Goal: Task Accomplishment & Management: Manage account settings

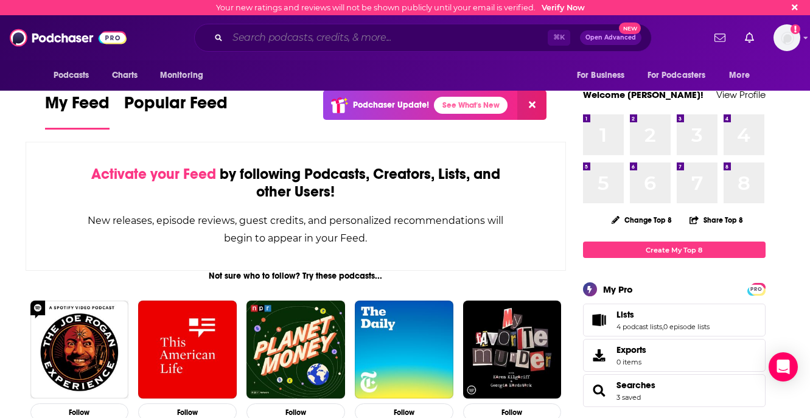
click at [284, 42] on input "Search podcasts, credits, & more..." at bounding box center [388, 37] width 320 height 19
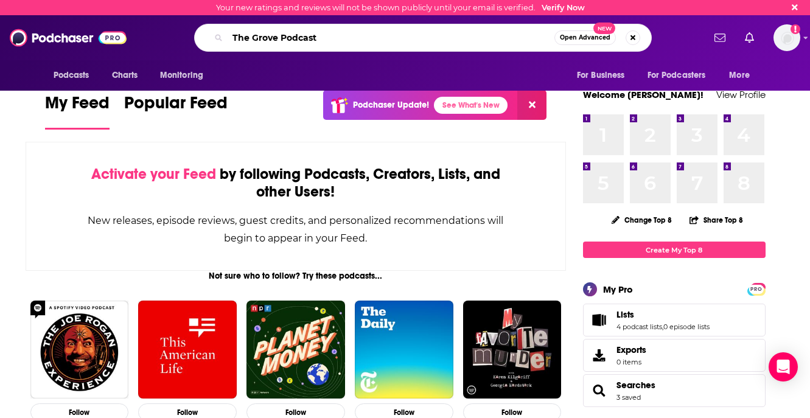
type input "The Grove Podcast"
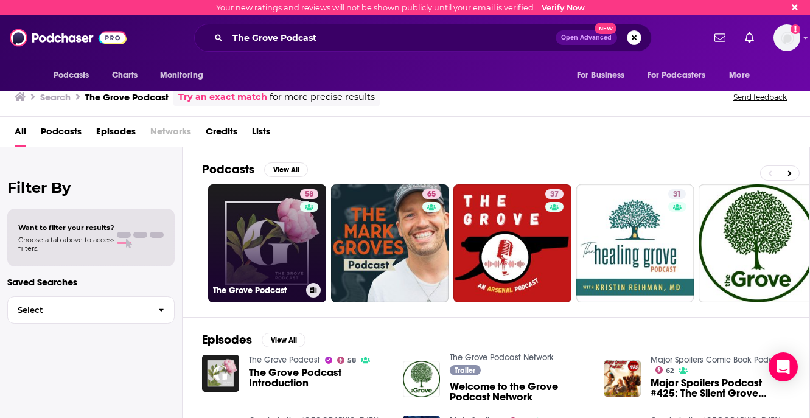
click at [267, 209] on link "58 The Grove Podcast" at bounding box center [267, 243] width 118 height 118
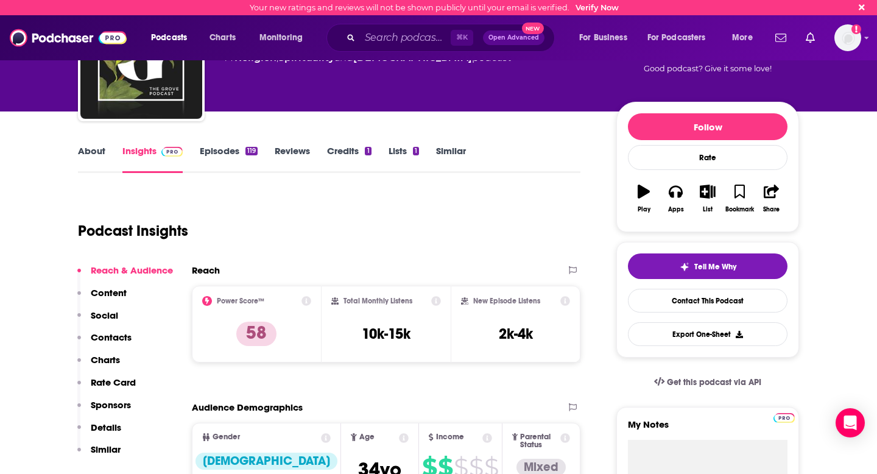
scroll to position [90, 0]
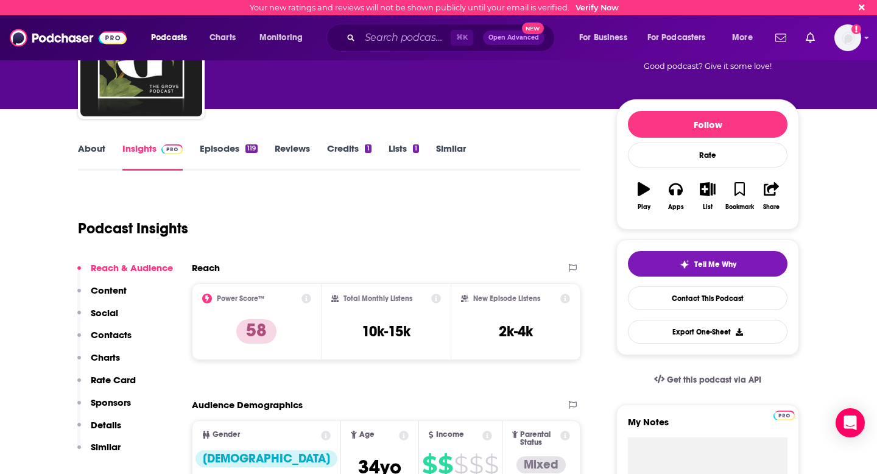
click at [93, 150] on link "About" at bounding box center [91, 156] width 27 height 28
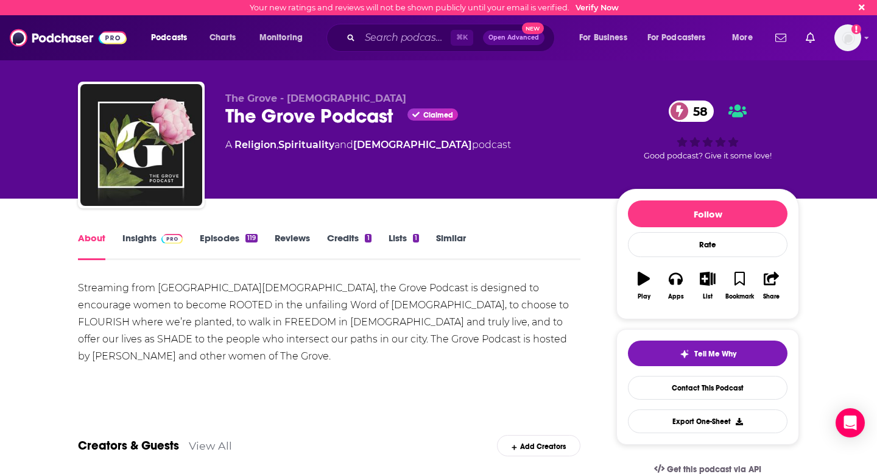
click at [143, 242] on link "Insights" at bounding box center [152, 246] width 60 height 28
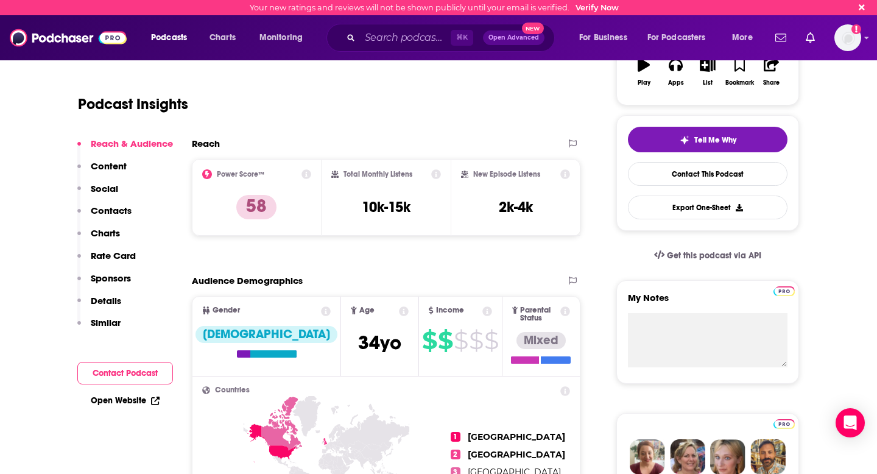
scroll to position [217, 0]
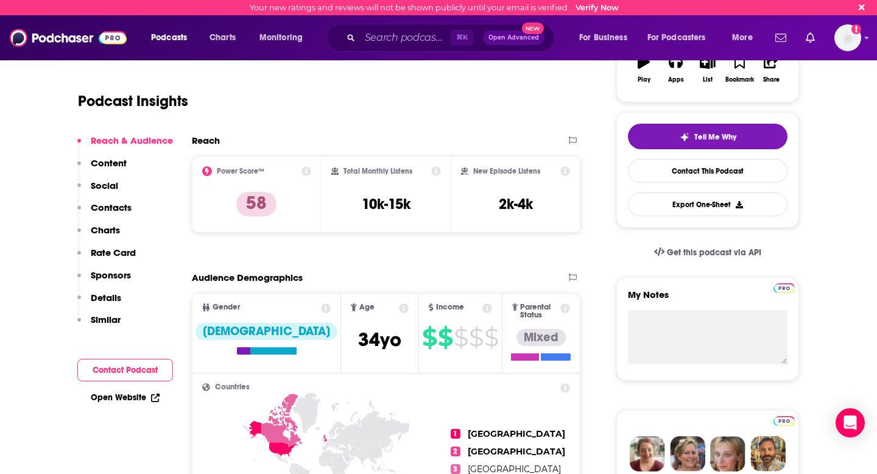
click at [306, 172] on icon at bounding box center [306, 171] width 10 height 10
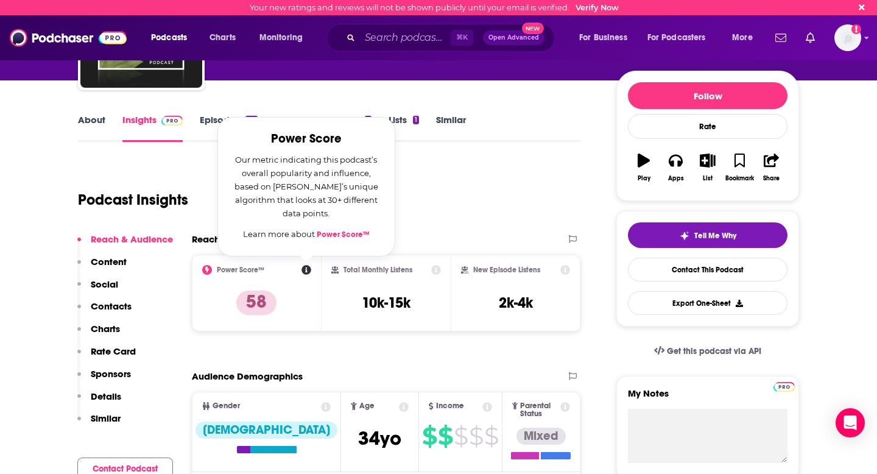
scroll to position [114, 0]
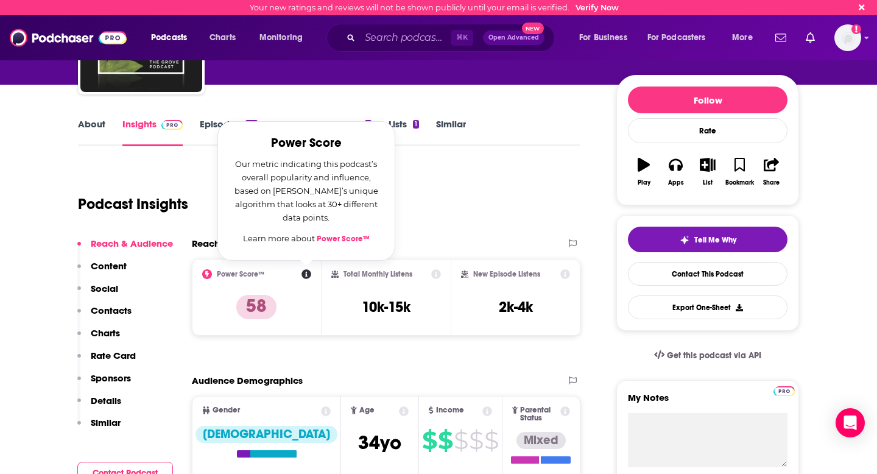
click at [442, 216] on div "Podcast Insights" at bounding box center [324, 197] width 493 height 62
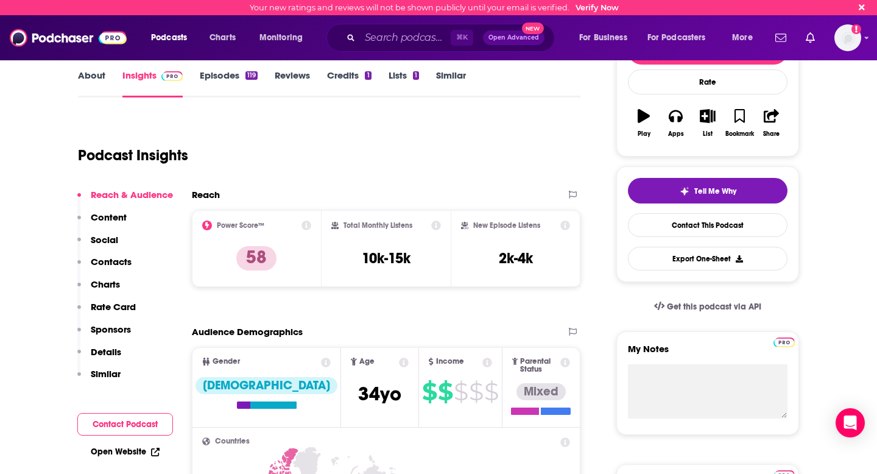
scroll to position [166, 0]
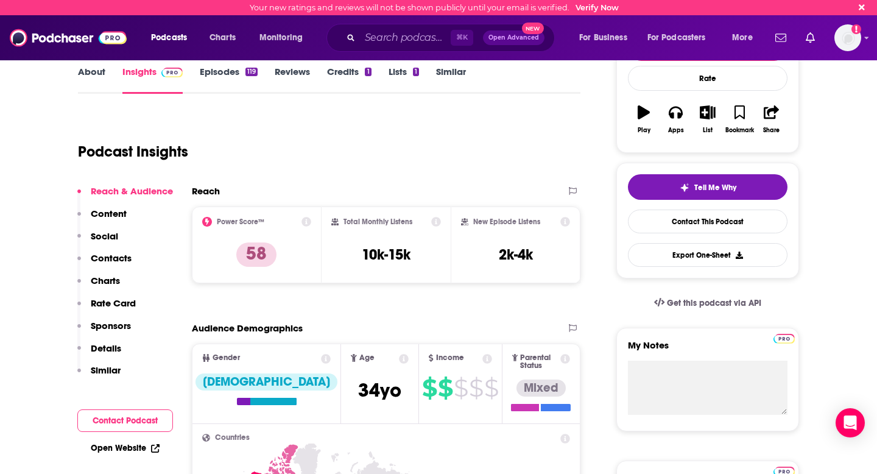
click at [435, 221] on icon at bounding box center [436, 222] width 10 height 10
click at [568, 222] on icon at bounding box center [565, 222] width 10 height 10
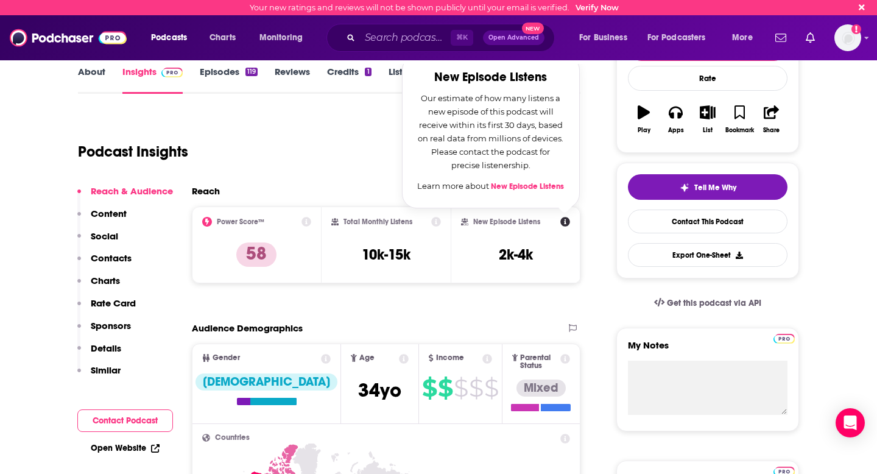
click at [435, 222] on icon at bounding box center [436, 222] width 10 height 10
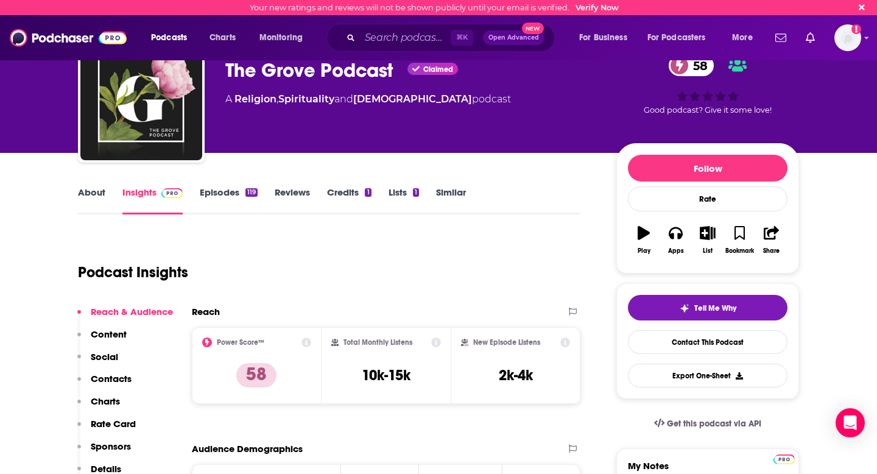
scroll to position [44, 0]
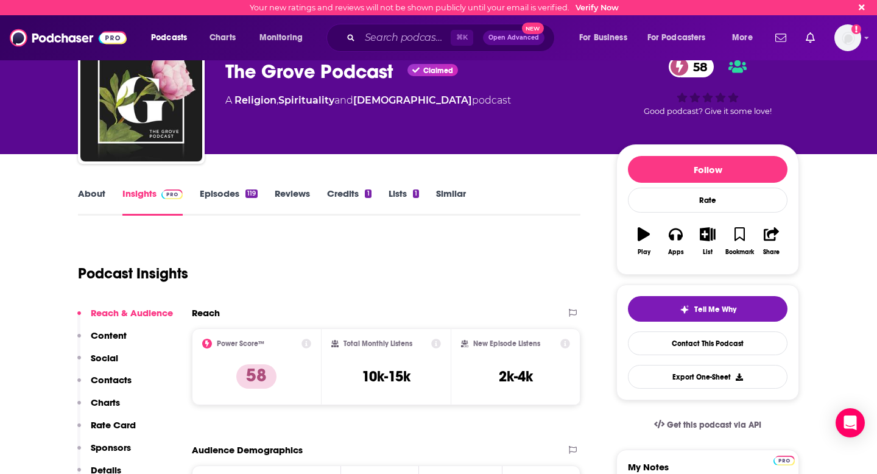
click at [94, 195] on link "About" at bounding box center [91, 202] width 27 height 28
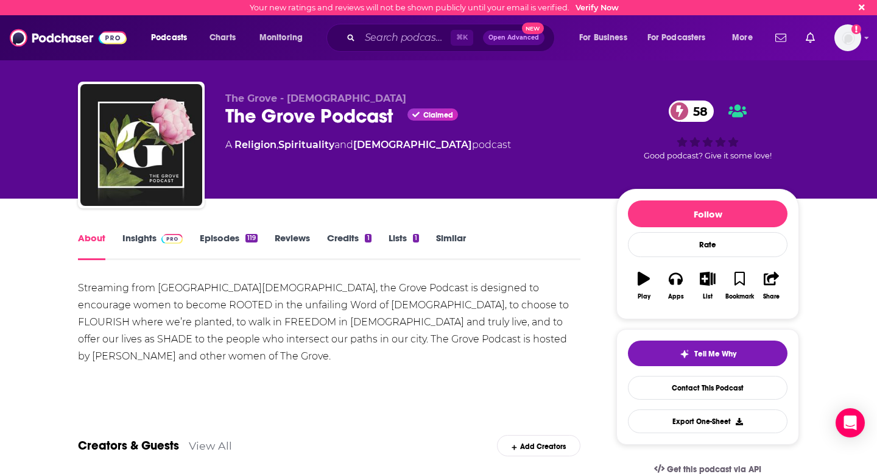
click at [131, 237] on link "Insights" at bounding box center [152, 246] width 60 height 28
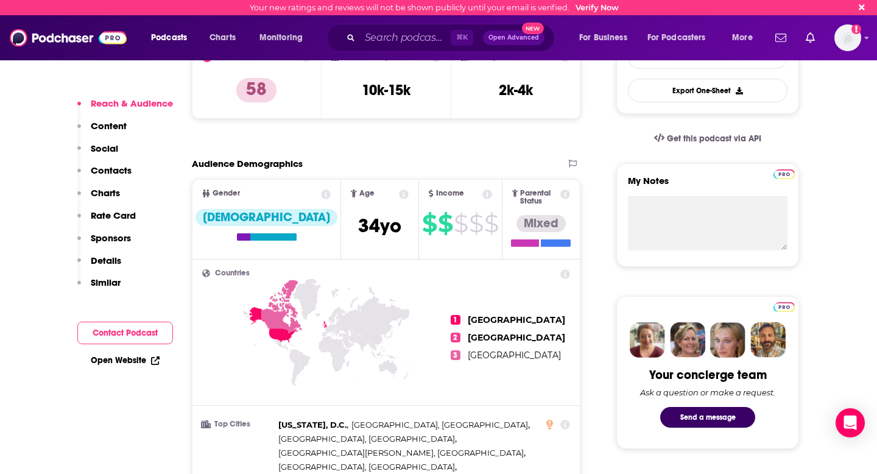
scroll to position [333, 0]
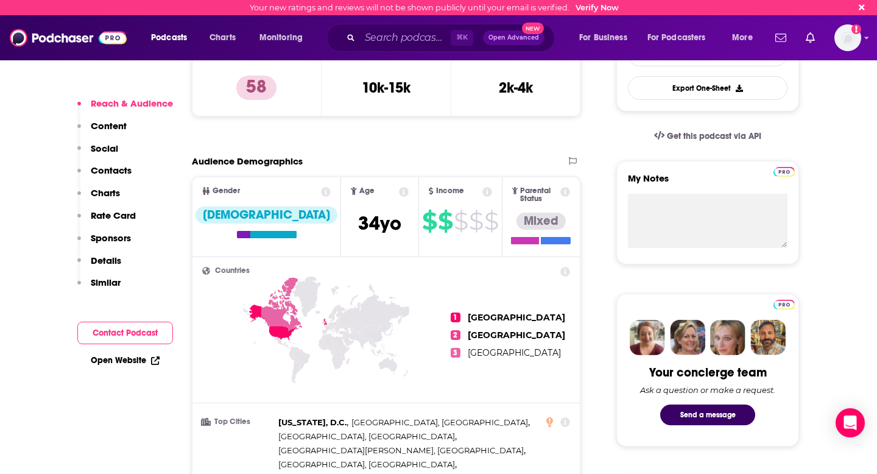
click at [399, 192] on icon at bounding box center [404, 192] width 10 height 10
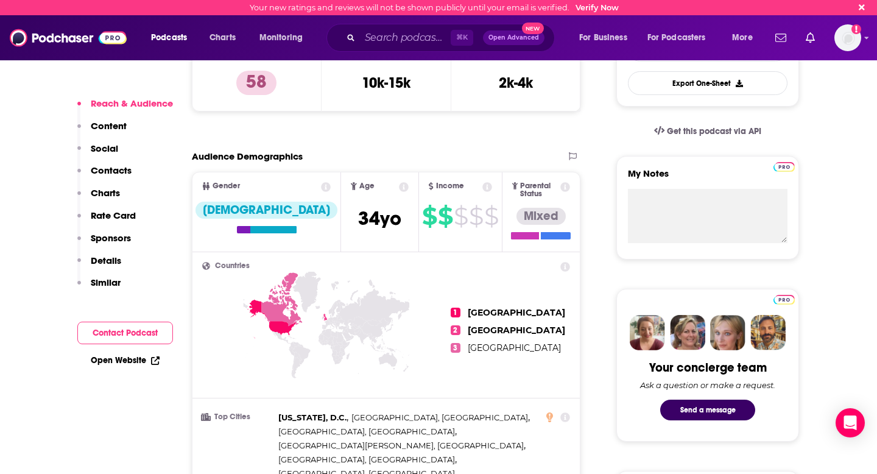
scroll to position [335, 0]
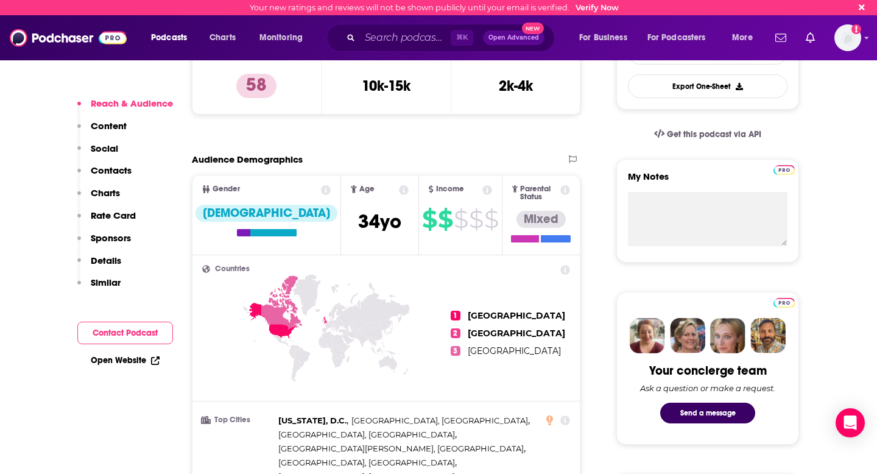
click at [482, 189] on icon at bounding box center [487, 190] width 10 height 10
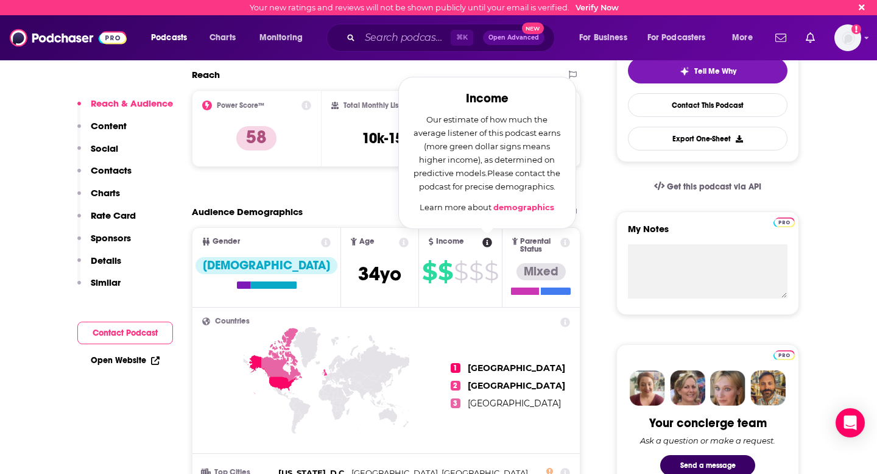
scroll to position [278, 0]
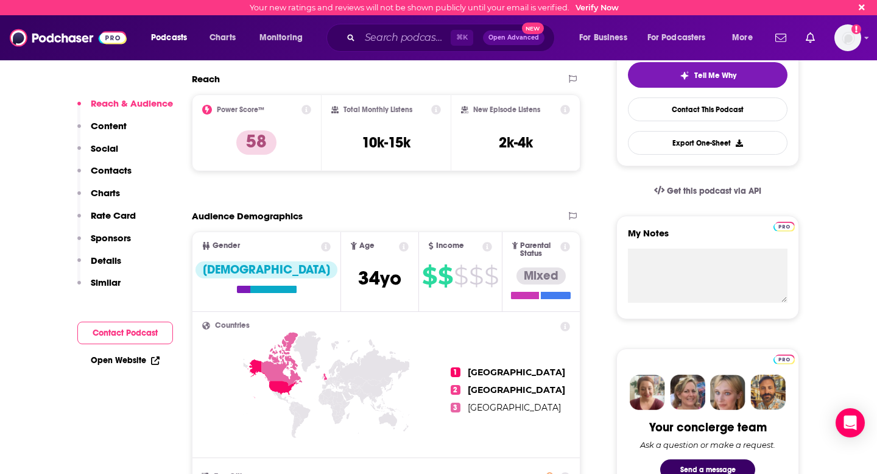
click at [566, 247] on icon at bounding box center [565, 247] width 10 height 10
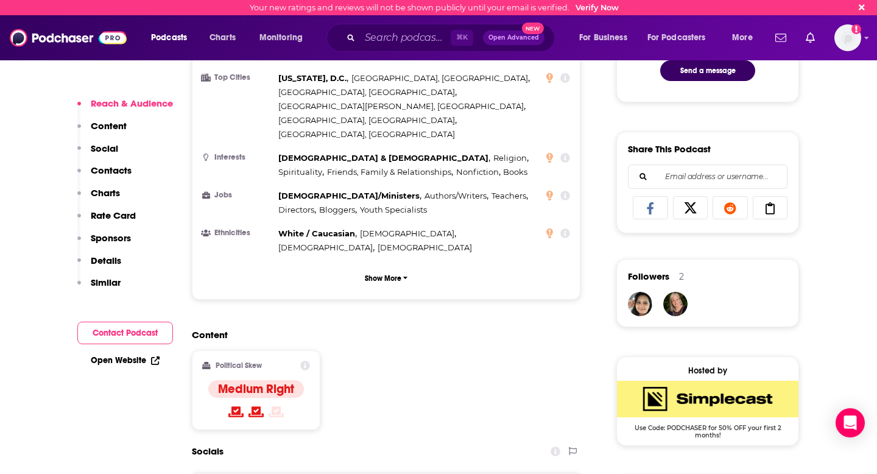
scroll to position [680, 0]
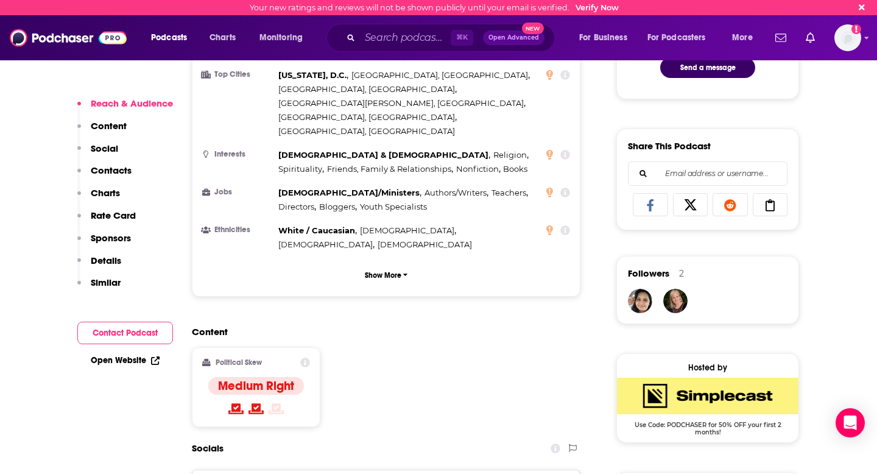
click at [303, 357] on icon at bounding box center [305, 362] width 10 height 10
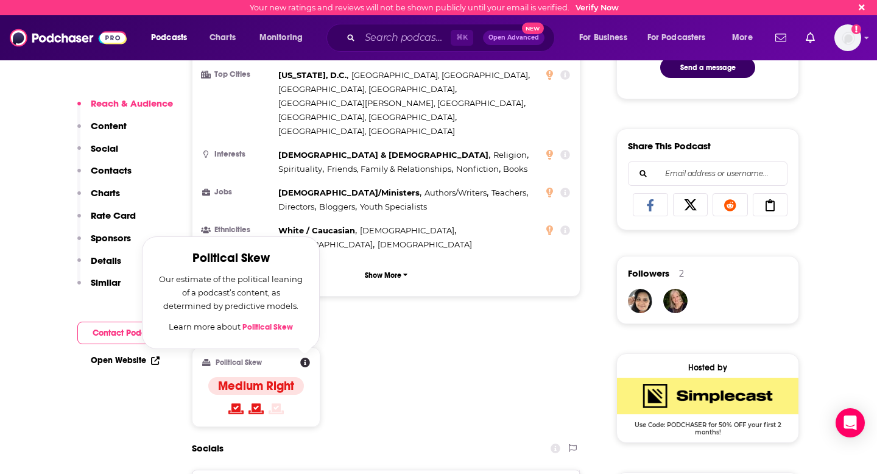
click at [386, 326] on div "Content Political Skew Political Skew Our estimate of the political leaning of …" at bounding box center [386, 381] width 388 height 111
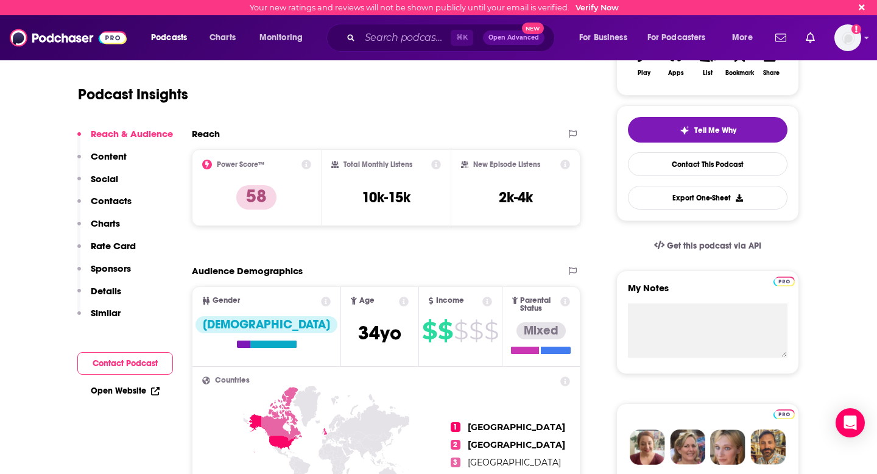
scroll to position [222, 0]
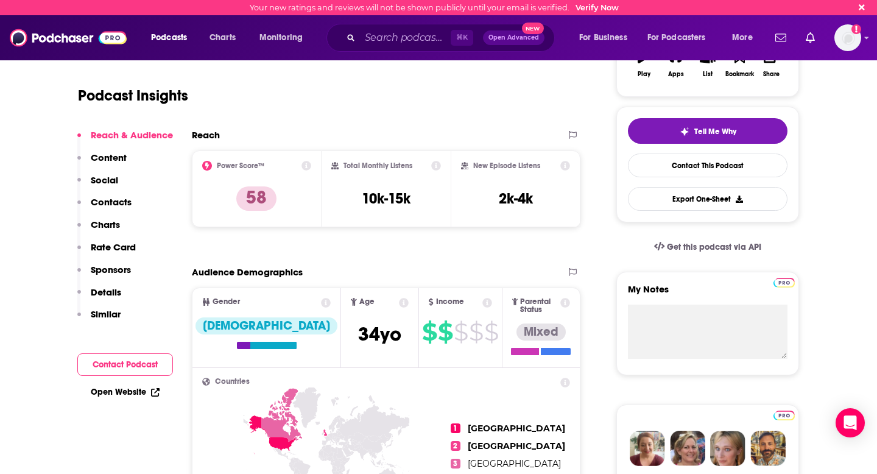
click at [115, 155] on p "Content" at bounding box center [109, 158] width 36 height 12
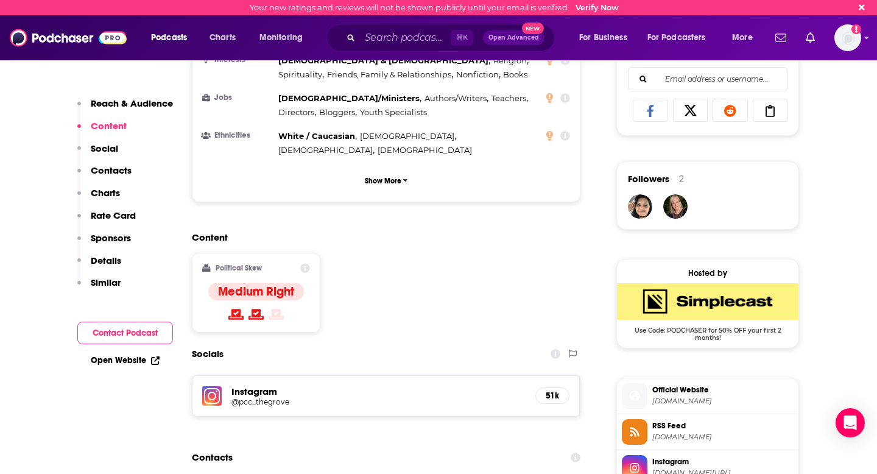
scroll to position [775, 0]
click at [111, 150] on p "Social" at bounding box center [104, 148] width 27 height 12
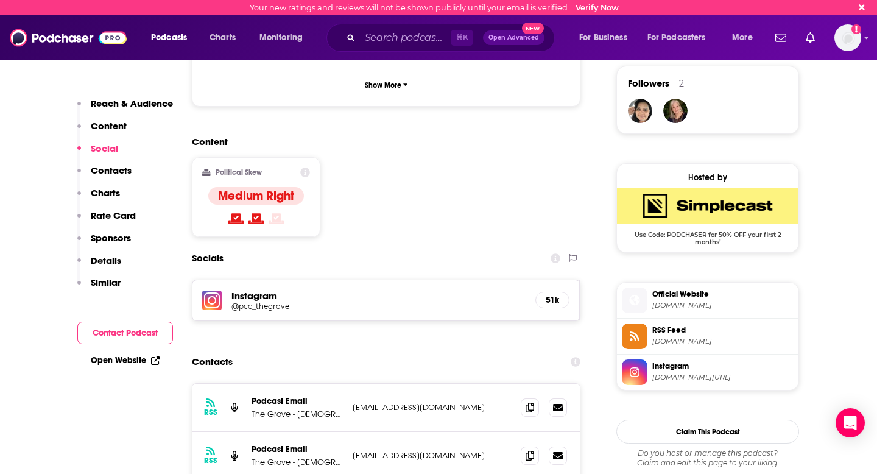
scroll to position [887, 0]
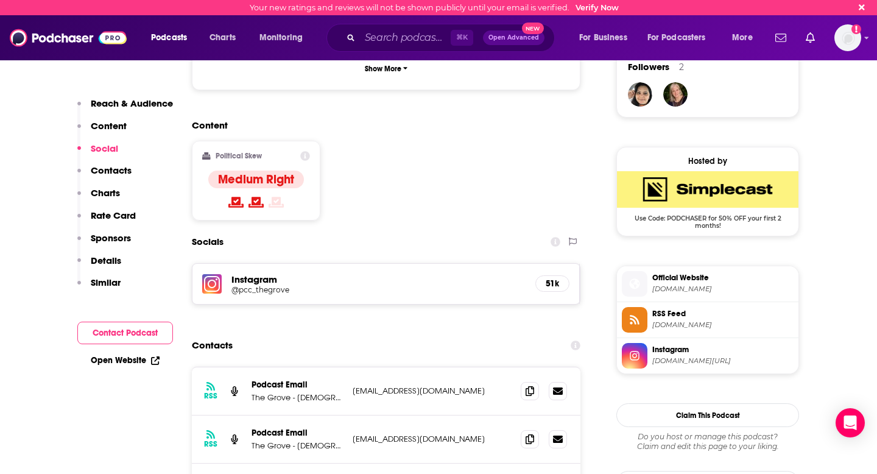
click at [110, 170] on p "Contacts" at bounding box center [111, 170] width 41 height 12
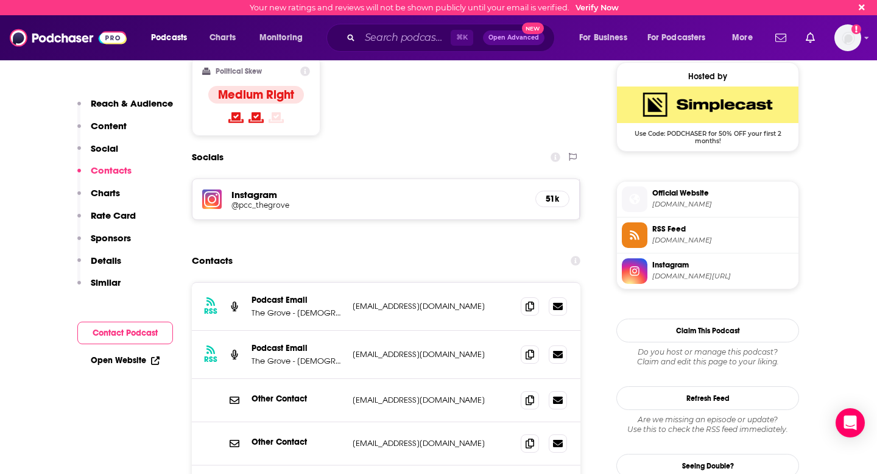
scroll to position [990, 0]
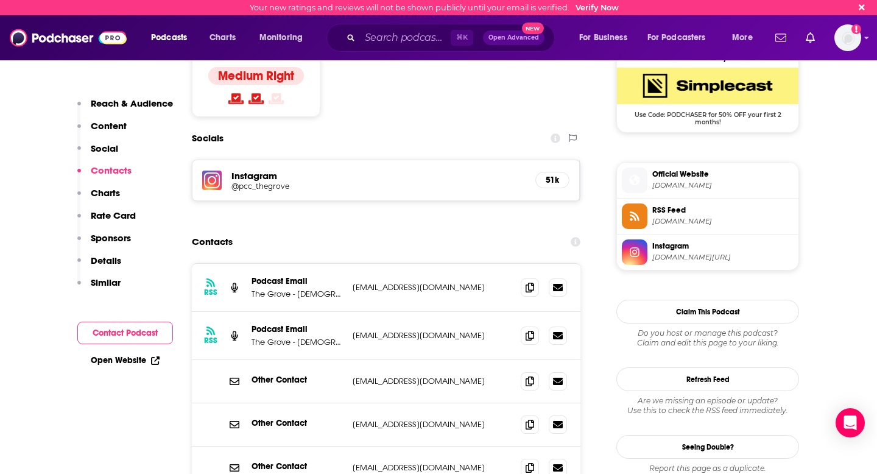
click at [107, 192] on p "Charts" at bounding box center [105, 193] width 29 height 12
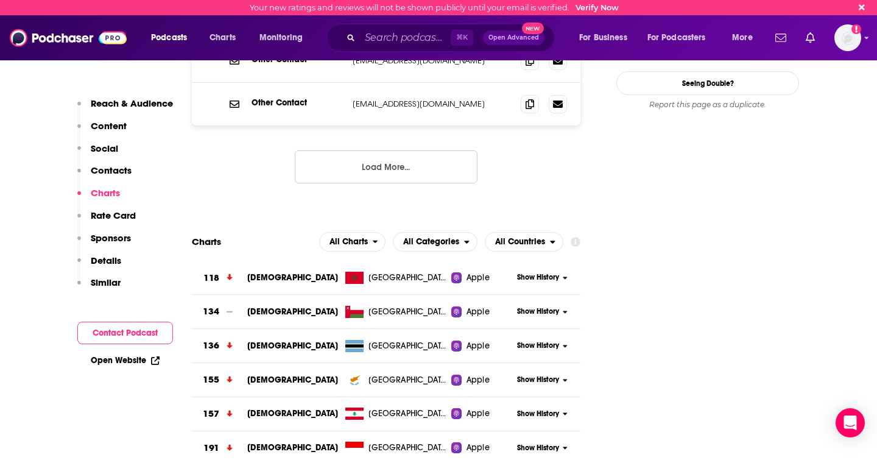
scroll to position [1355, 0]
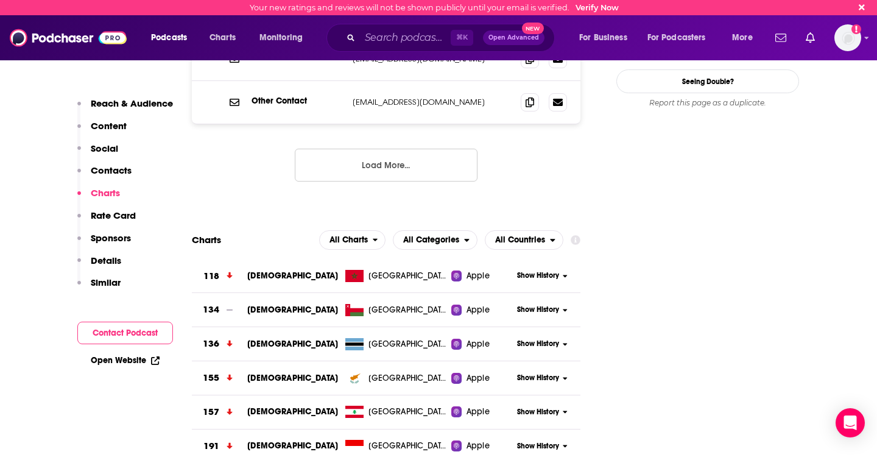
click at [114, 216] on p "Rate Card" at bounding box center [113, 215] width 45 height 12
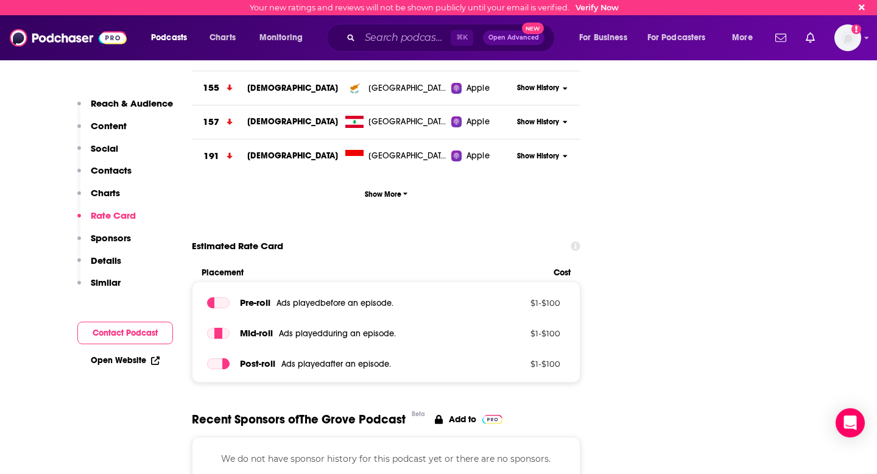
scroll to position [1651, 0]
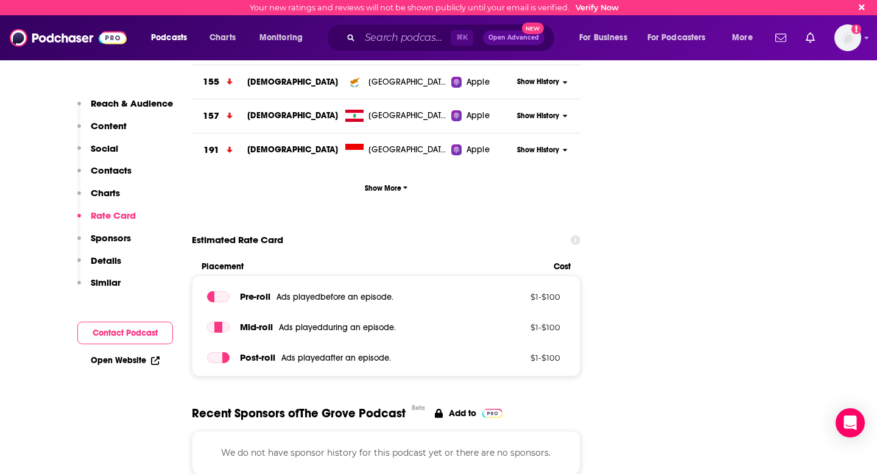
click at [118, 239] on p "Sponsors" at bounding box center [111, 238] width 40 height 12
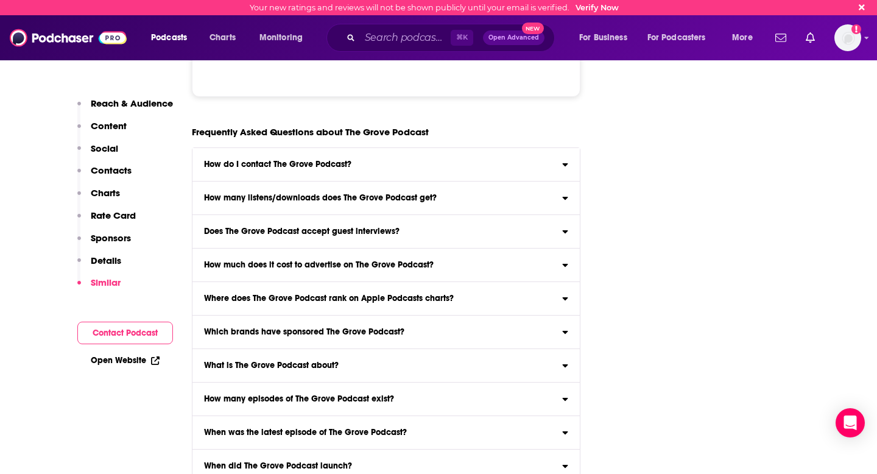
scroll to position [6220, 0]
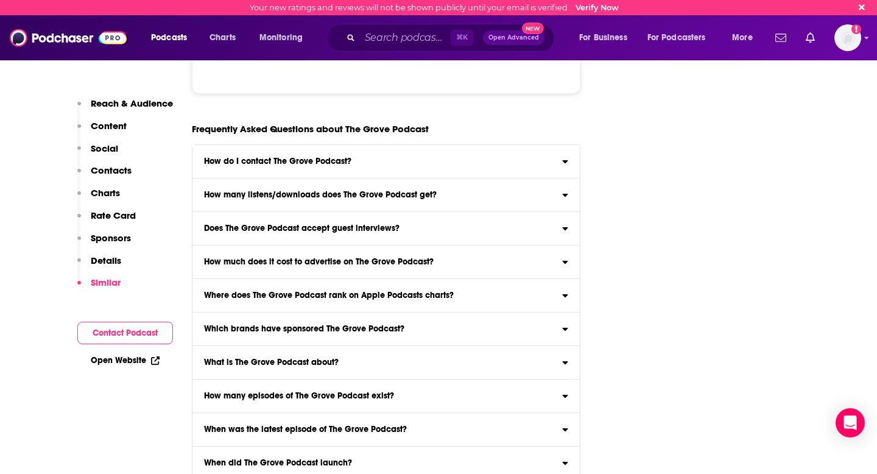
click at [565, 227] on icon at bounding box center [564, 228] width 5 height 3
click at [0, 0] on input "Does The Grove Podcast accept guest interviews? Yes" at bounding box center [0, 0] width 0 height 0
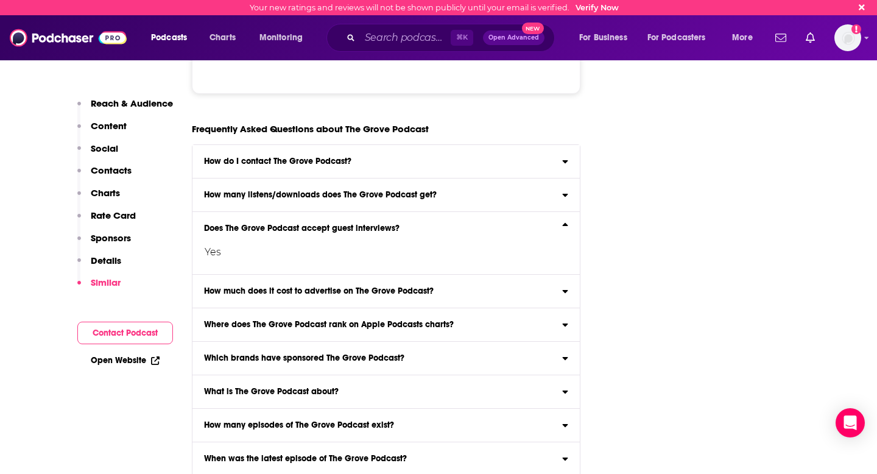
click at [565, 222] on icon at bounding box center [565, 227] width 6 height 10
click at [0, 0] on input "Does The Grove Podcast accept guest interviews? Yes" at bounding box center [0, 0] width 0 height 0
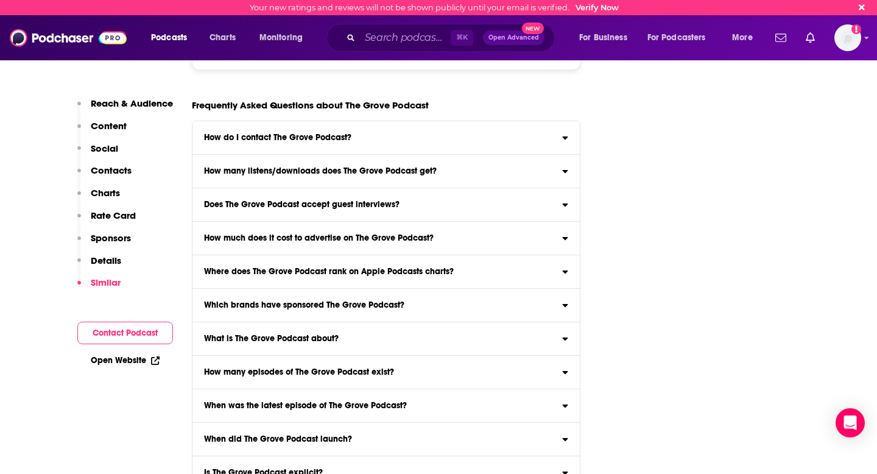
scroll to position [6246, 0]
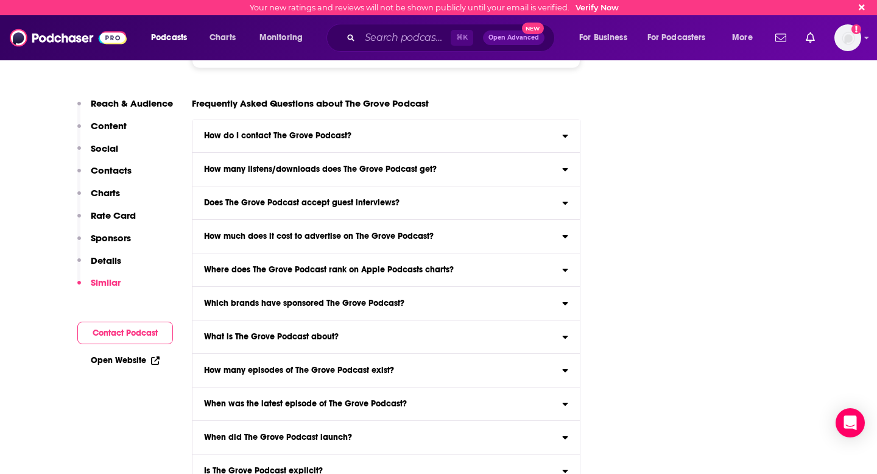
click at [557, 265] on div "Where does The Grove Podcast rank on Apple Podcasts charts?" at bounding box center [385, 269] width 387 height 9
click at [0, 0] on input "Where does The Grove Podcast rank on Apple Podcasts charts? Click here to view …" at bounding box center [0, 0] width 0 height 0
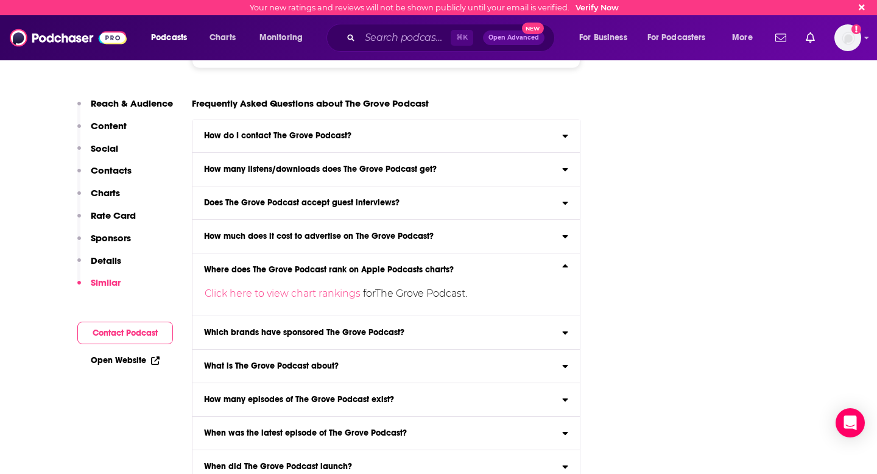
click at [566, 263] on icon at bounding box center [565, 268] width 6 height 10
click at [0, 0] on input "Where does The Grove Podcast rank on Apple Podcasts charts? Click here to view …" at bounding box center [0, 0] width 0 height 0
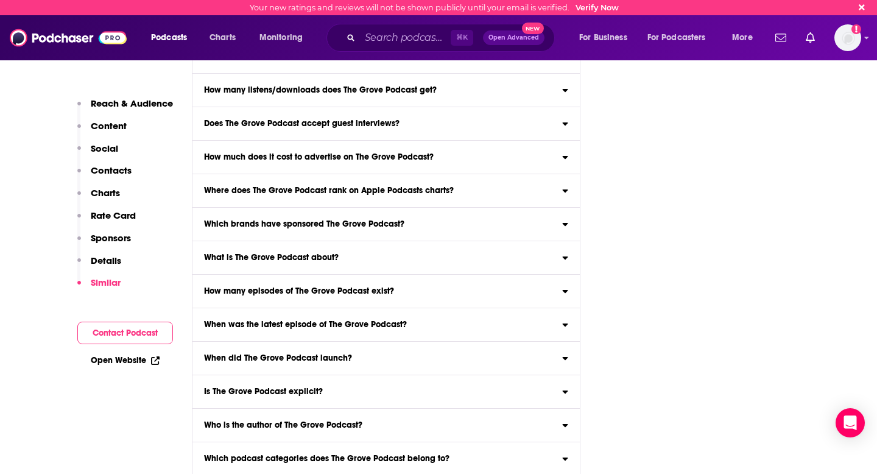
scroll to position [6325, 0]
click at [567, 418] on icon at bounding box center [565, 423] width 6 height 10
click at [0, 0] on input "Who is the author of The Grove Podcast? The Grove Podcast is created by The Gro…" at bounding box center [0, 0] width 0 height 0
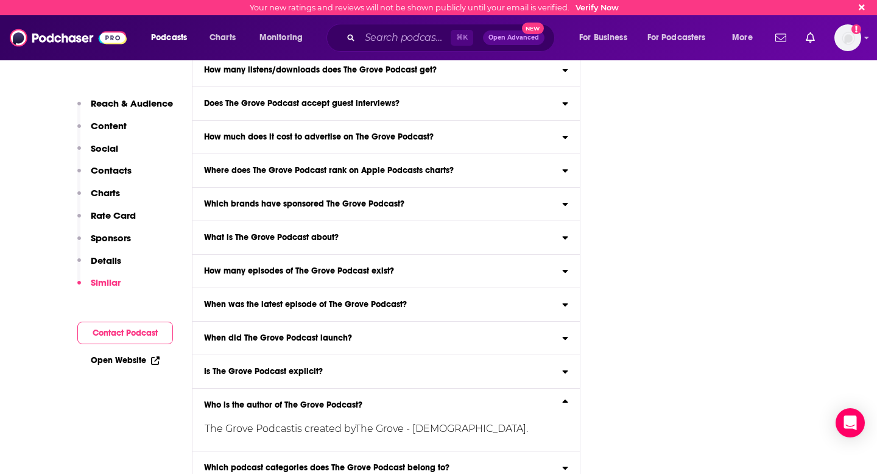
scroll to position [6354, 0]
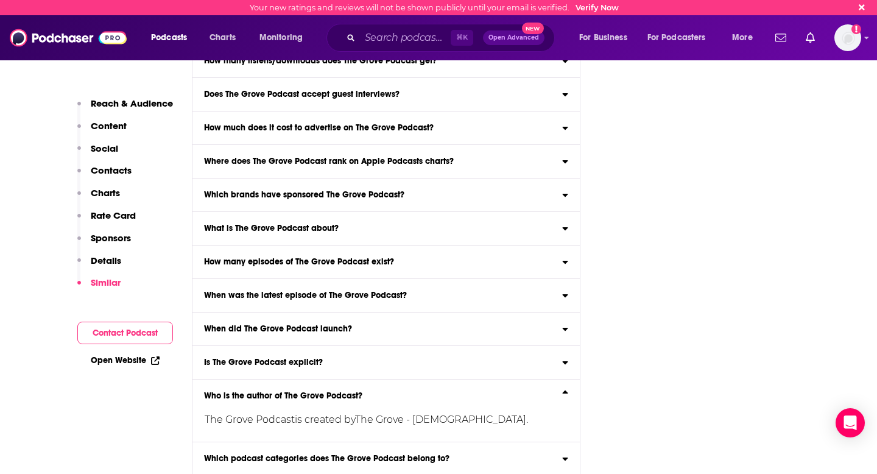
click at [566, 418] on icon at bounding box center [564, 458] width 5 height 3
click at [0, 0] on input "Which podcast categories does The Grove Podcast belong to? The Grove Podcast be…" at bounding box center [0, 0] width 0 height 0
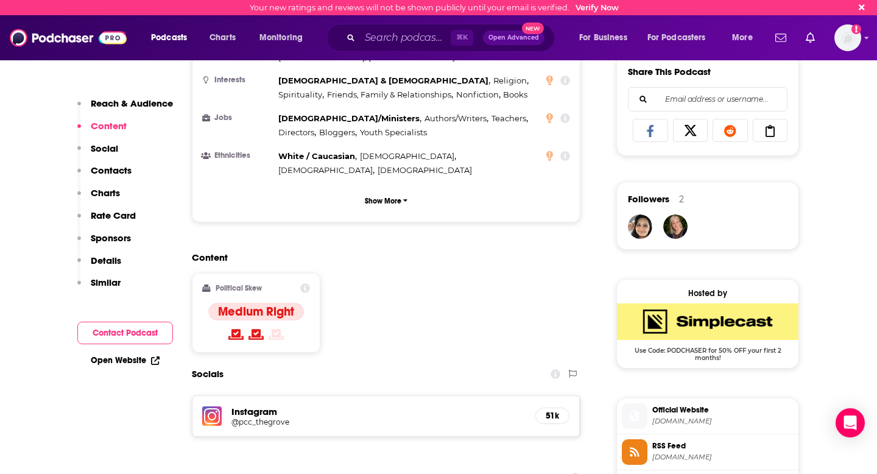
scroll to position [0, 0]
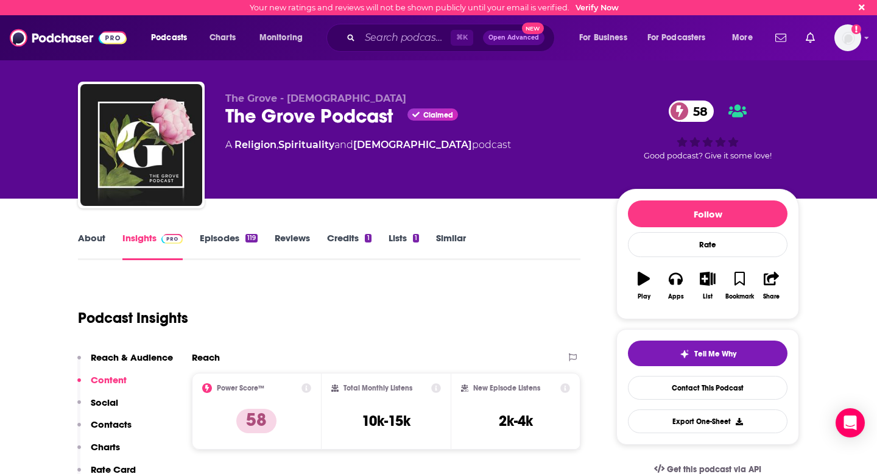
click at [215, 241] on link "Episodes 119" at bounding box center [229, 246] width 58 height 28
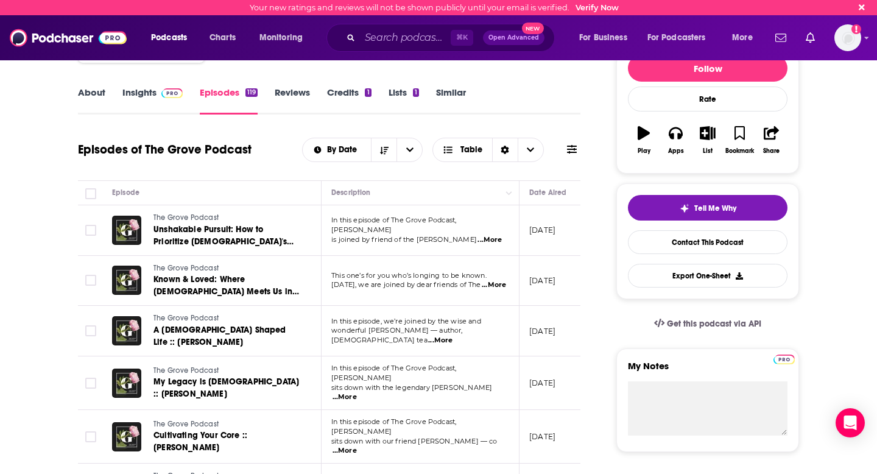
scroll to position [140, 0]
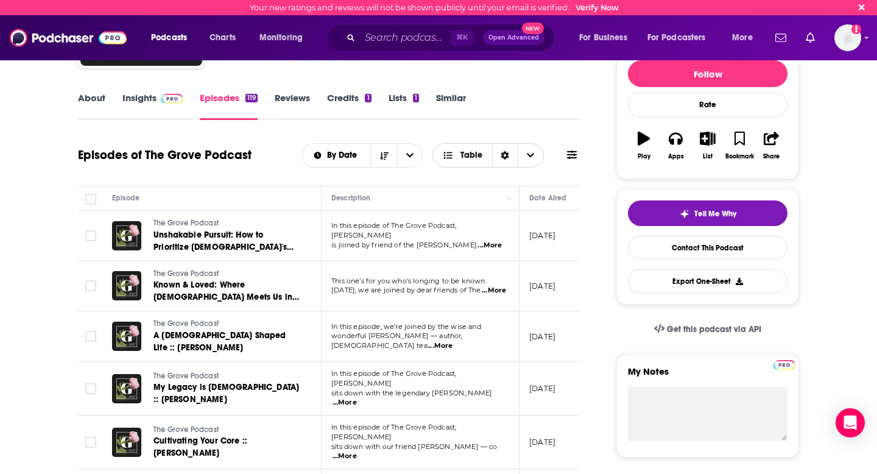
click at [533, 156] on icon "Choose View" at bounding box center [530, 155] width 7 height 9
click at [468, 175] on span "Card" at bounding box center [496, 177] width 76 height 7
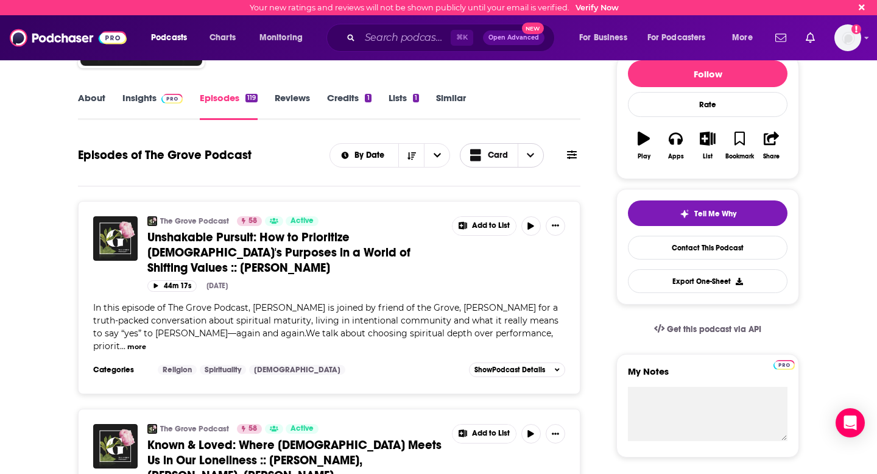
click at [535, 155] on span "Choose View" at bounding box center [531, 155] width 26 height 23
click at [514, 196] on span "Table" at bounding box center [509, 198] width 49 height 7
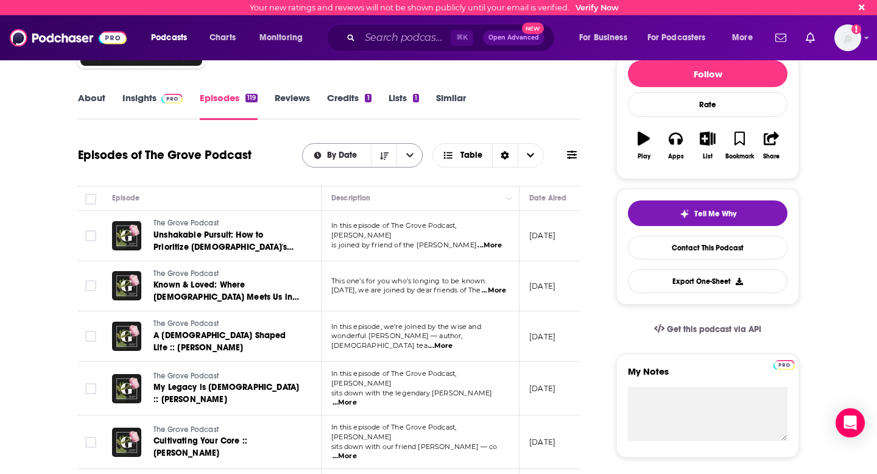
click at [411, 154] on icon "open menu" at bounding box center [409, 155] width 7 height 9
click at [381, 203] on div "By Rating" at bounding box center [362, 198] width 121 height 21
click at [529, 155] on icon "Choose View" at bounding box center [530, 155] width 7 height 4
click at [504, 155] on icon "Sort Direction" at bounding box center [504, 155] width 9 height 9
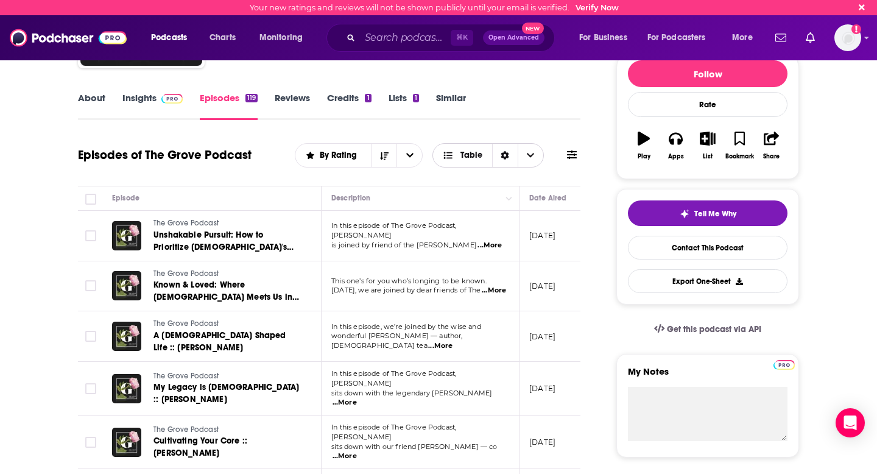
click at [527, 150] on span "Choose View" at bounding box center [531, 155] width 26 height 23
click at [486, 177] on span "Card" at bounding box center [496, 177] width 76 height 7
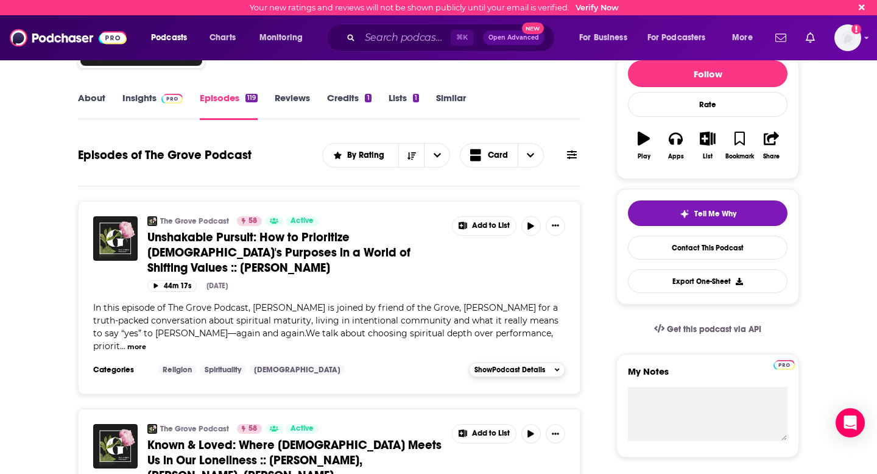
click at [557, 366] on icon "button" at bounding box center [557, 369] width 5 height 7
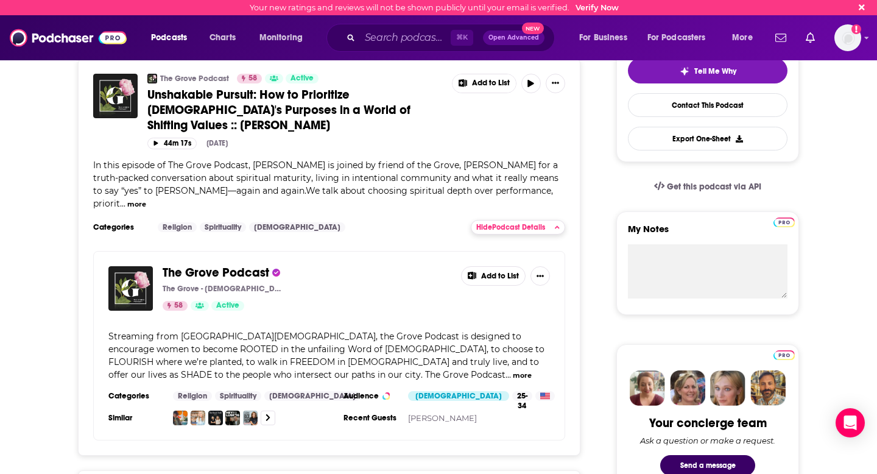
scroll to position [285, 0]
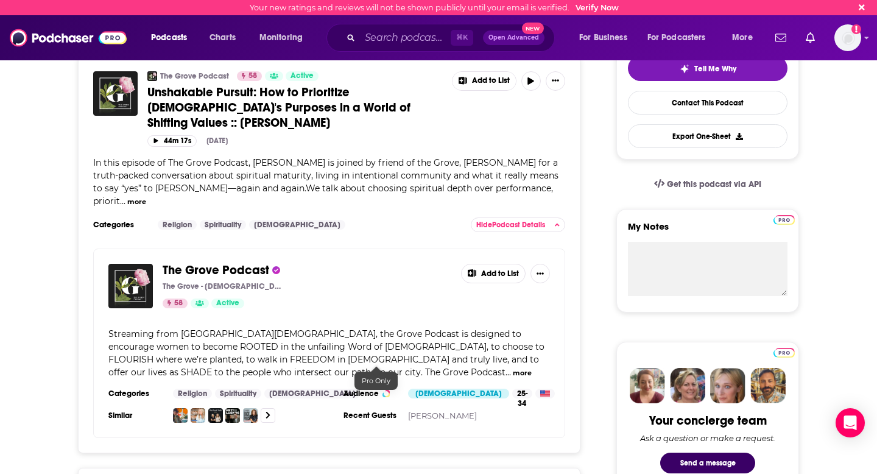
click at [384, 391] on div at bounding box center [386, 393] width 5 height 5
click at [551, 220] on div "Hide Podcast Details" at bounding box center [517, 224] width 83 height 9
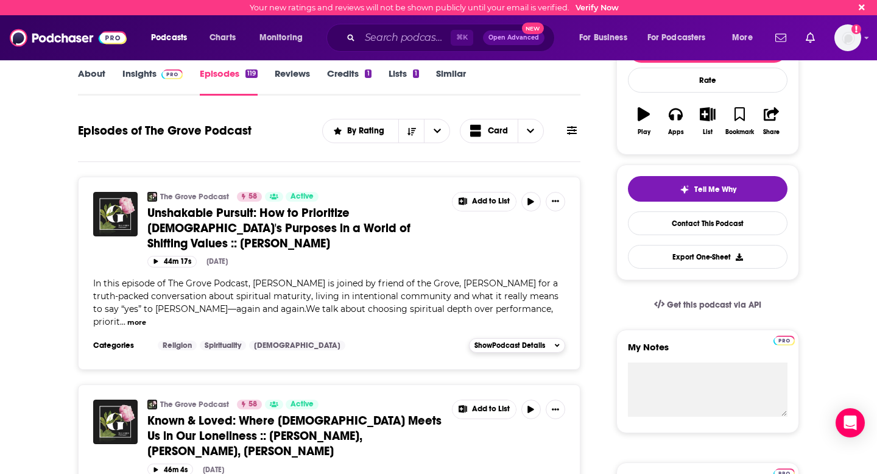
scroll to position [164, 0]
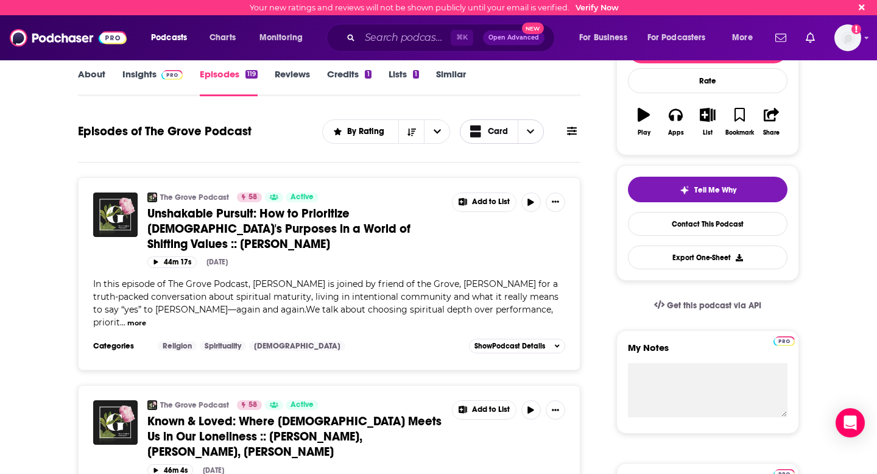
click at [533, 124] on span "Choose View" at bounding box center [531, 131] width 26 height 23
click at [496, 177] on span "Table" at bounding box center [509, 174] width 49 height 7
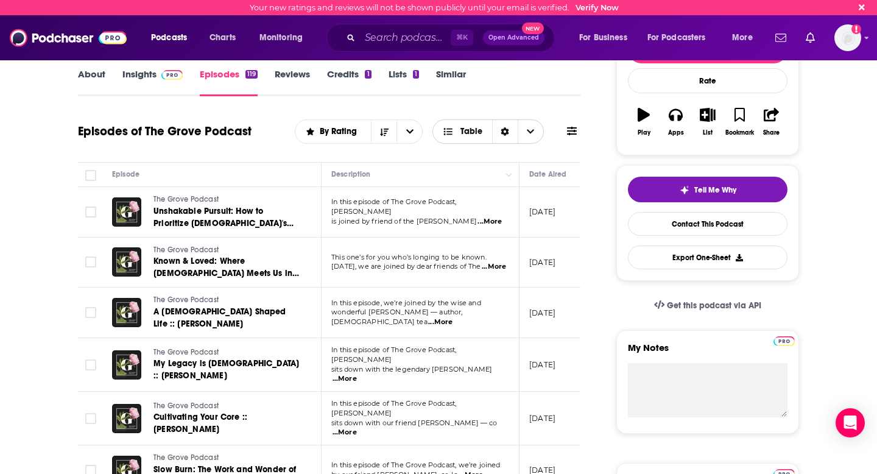
click at [506, 131] on icon "Sort Direction" at bounding box center [504, 131] width 9 height 9
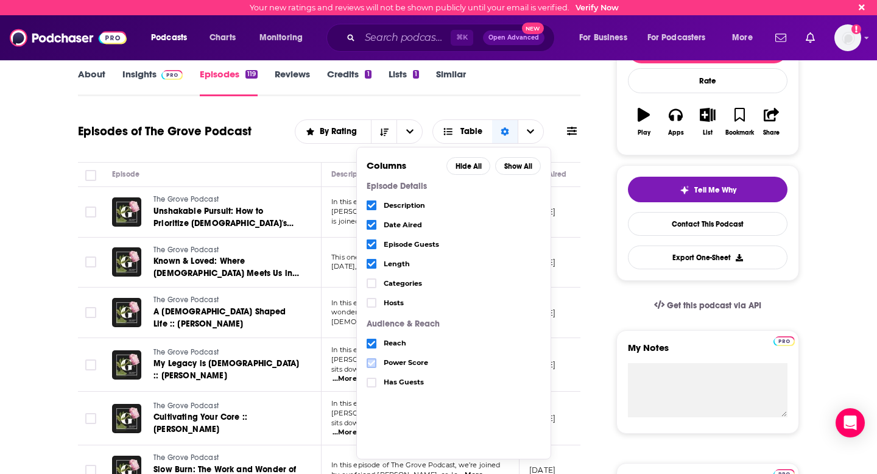
click at [375, 360] on icon "Choose View" at bounding box center [371, 362] width 7 height 5
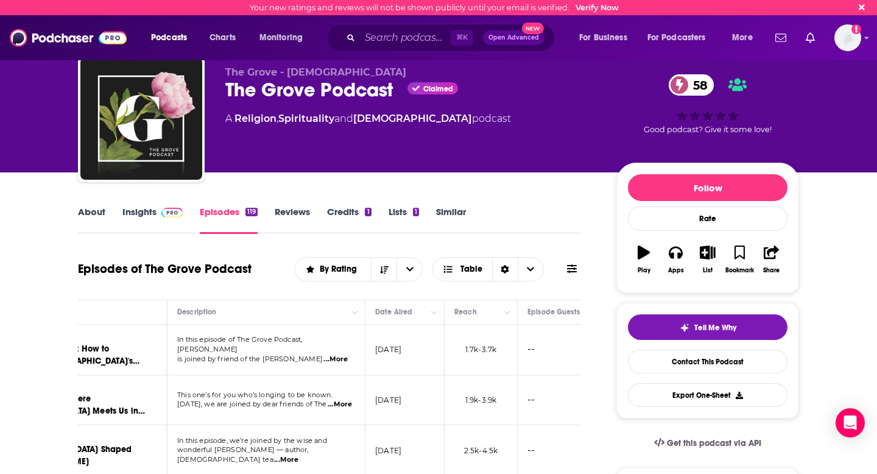
scroll to position [0, 0]
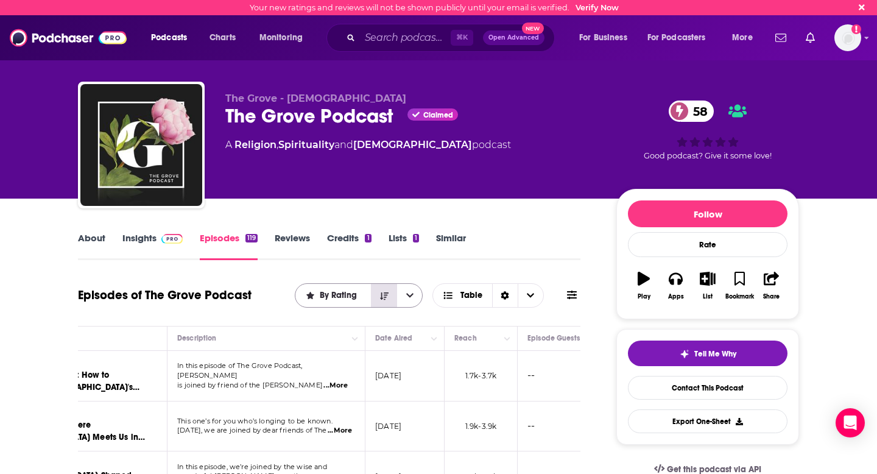
click at [385, 298] on icon "Sort Direction" at bounding box center [384, 296] width 9 height 9
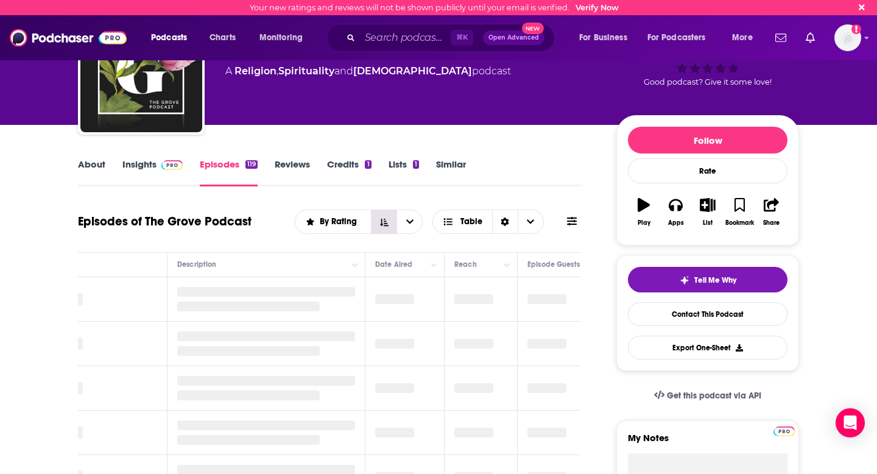
scroll to position [88, 0]
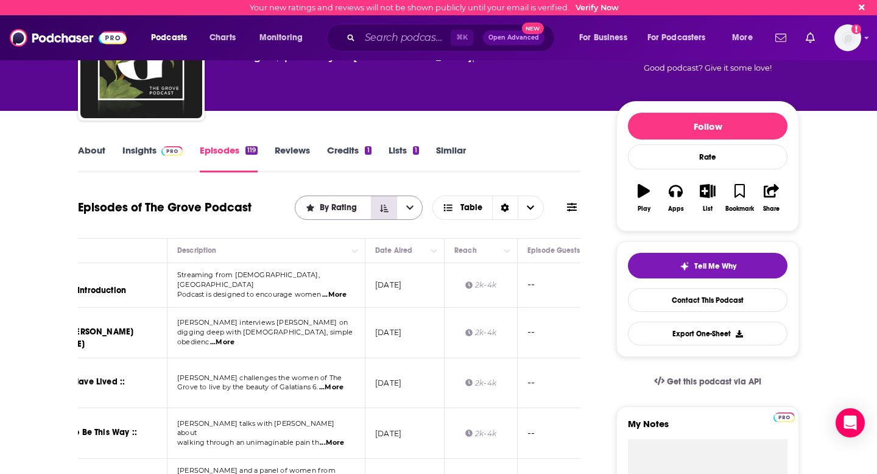
click at [385, 209] on icon "Sort Direction" at bounding box center [384, 207] width 9 height 7
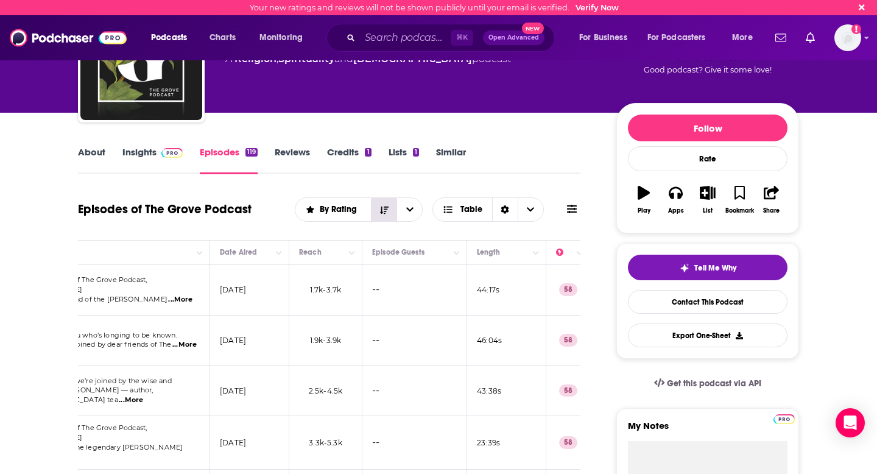
scroll to position [0, 390]
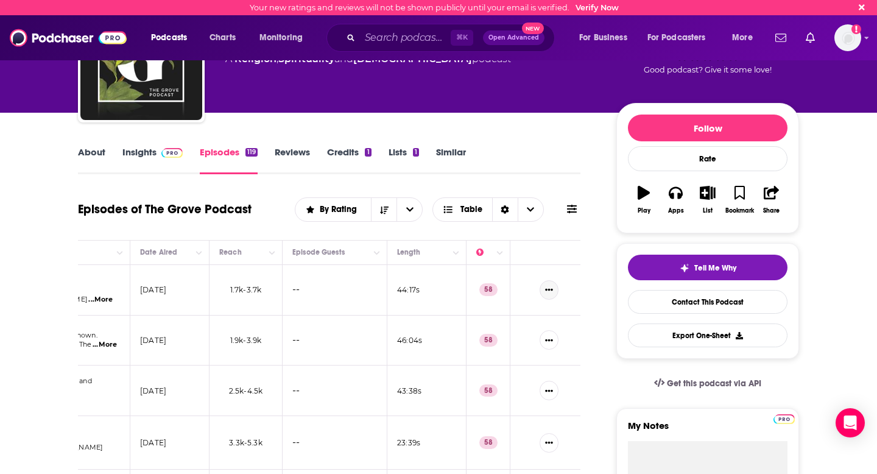
click at [550, 293] on icon "Show More Button" at bounding box center [549, 290] width 8 height 8
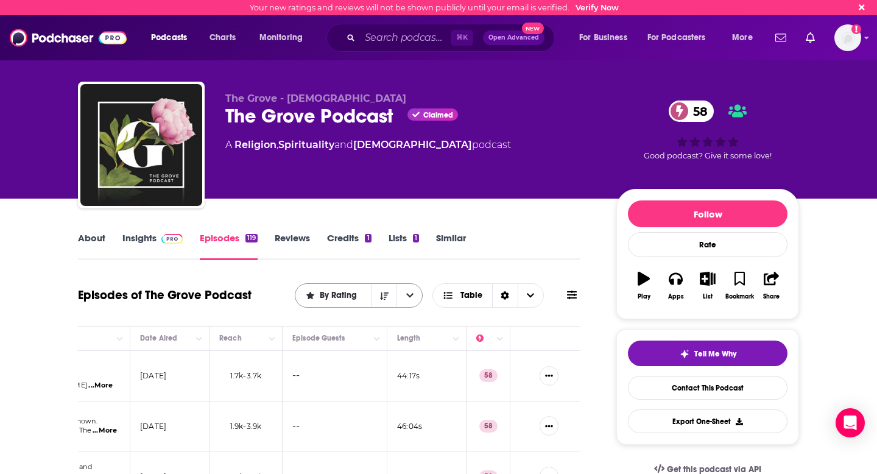
click at [414, 292] on button "open menu" at bounding box center [409, 295] width 26 height 23
click at [571, 292] on icon at bounding box center [572, 294] width 10 height 9
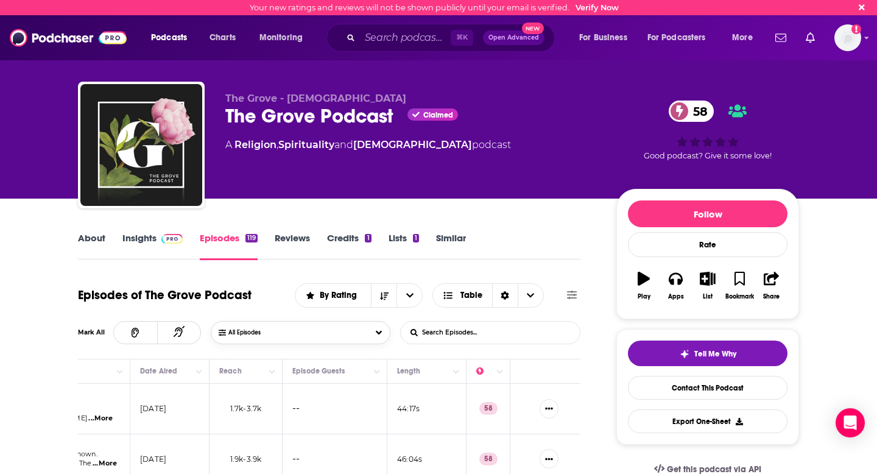
click at [378, 332] on button "All Episodes" at bounding box center [300, 332] width 179 height 23
click at [390, 314] on div "Episodes of The Grove Podcast By Rating Table Mark All All Episodes All Episode…" at bounding box center [329, 319] width 502 height 80
click at [502, 375] on icon "Column Actions" at bounding box center [500, 371] width 6 height 7
click at [513, 351] on div at bounding box center [438, 237] width 877 height 474
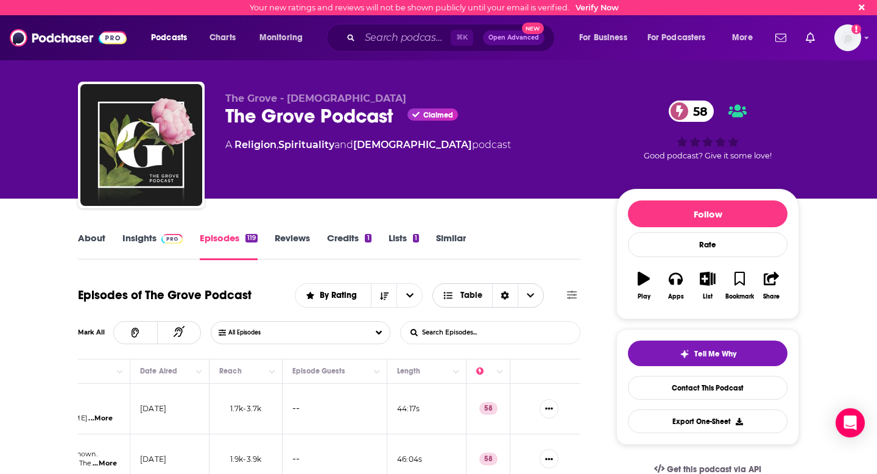
click at [500, 298] on div "Sort Direction" at bounding box center [505, 295] width 26 height 23
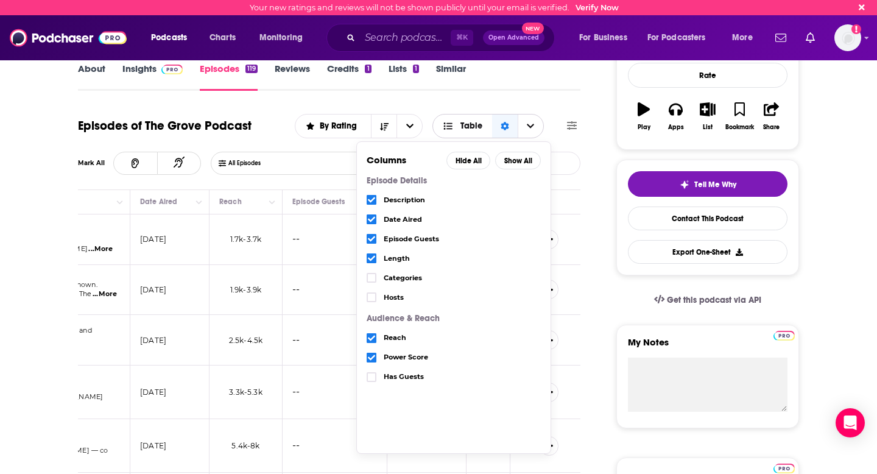
scroll to position [155, 0]
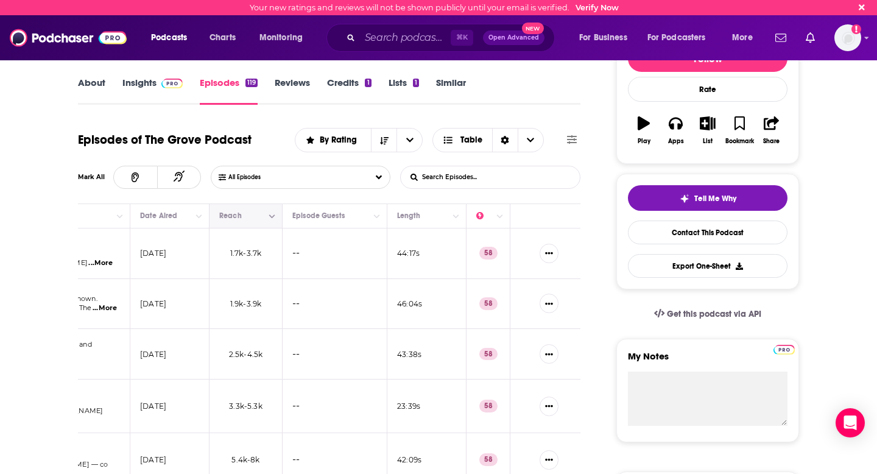
click at [278, 218] on button "Column Actions" at bounding box center [272, 216] width 15 height 15
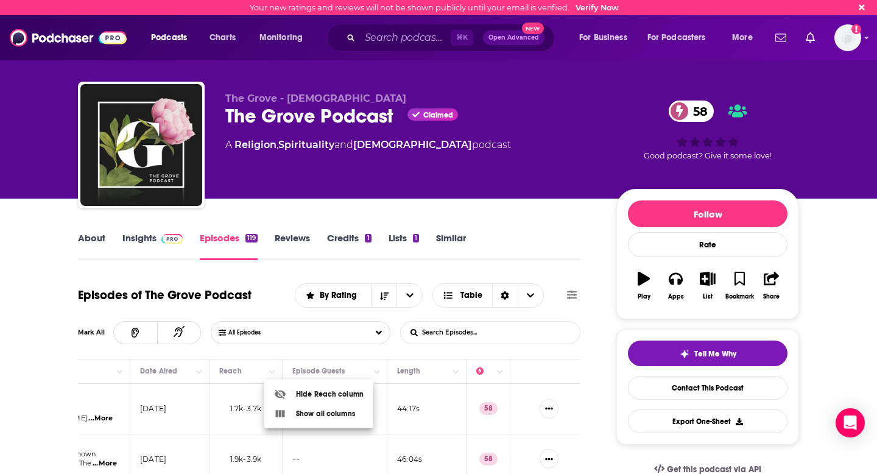
click at [265, 353] on div at bounding box center [438, 237] width 877 height 474
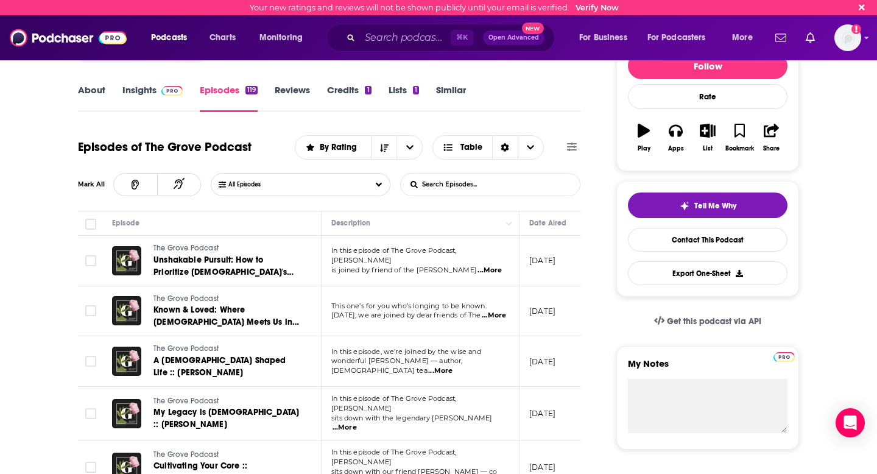
scroll to position [155, 0]
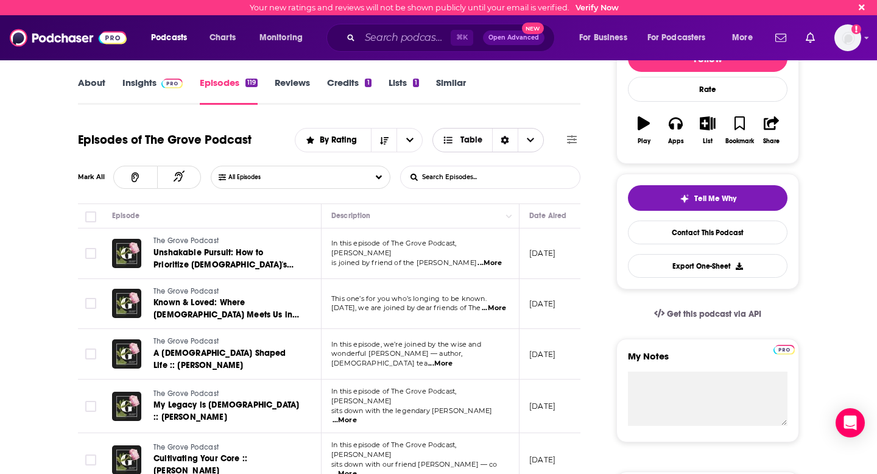
click at [533, 139] on icon "Choose View" at bounding box center [530, 140] width 7 height 4
click at [493, 160] on span "Card" at bounding box center [496, 162] width 76 height 7
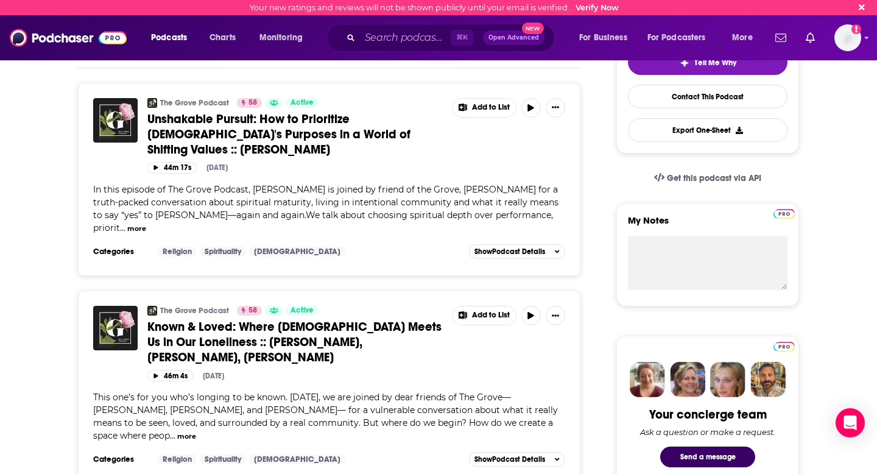
scroll to position [290, 0]
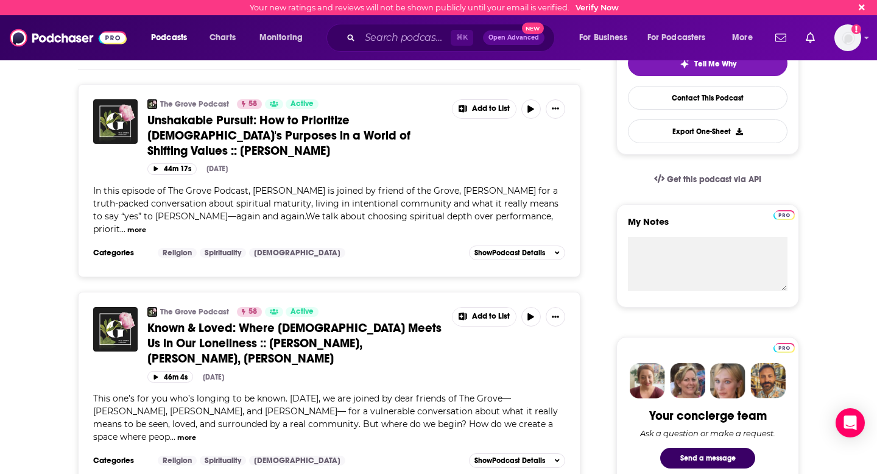
click at [146, 225] on button "more" at bounding box center [136, 230] width 19 height 10
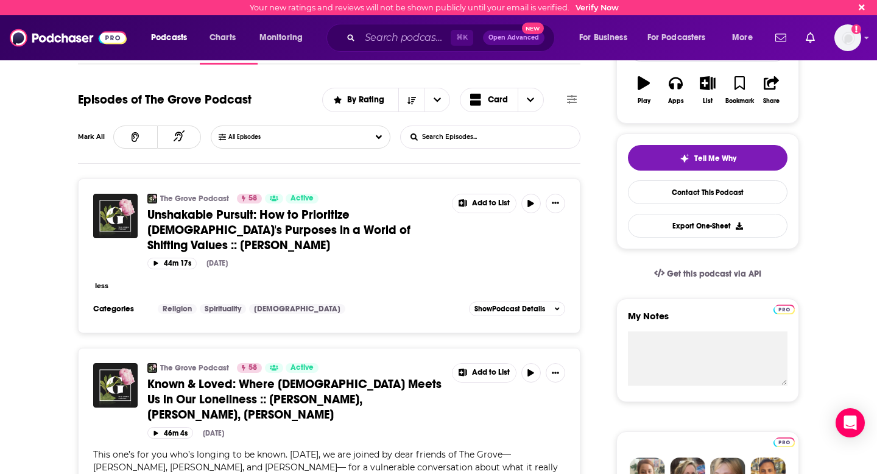
scroll to position [197, 0]
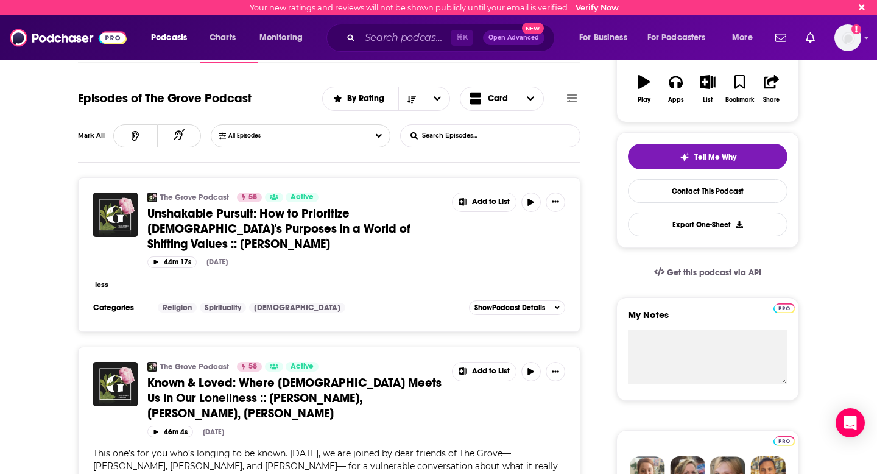
click at [104, 279] on button "less" at bounding box center [101, 284] width 13 height 10
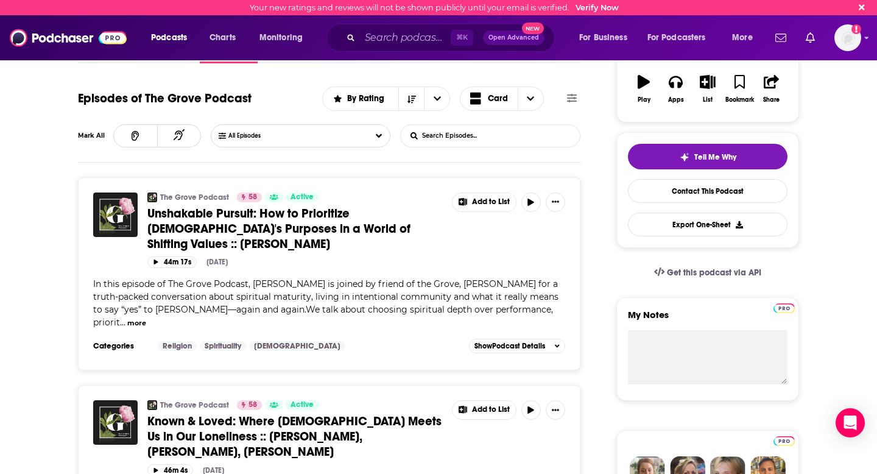
click at [146, 318] on button "more" at bounding box center [136, 323] width 19 height 10
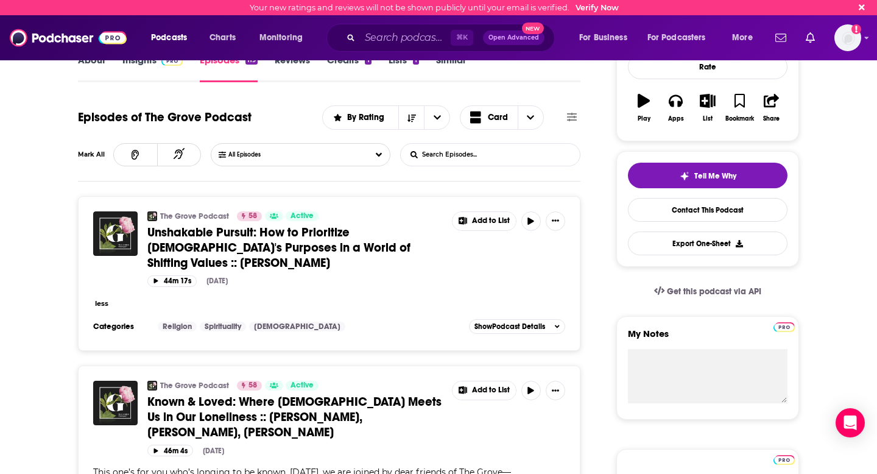
scroll to position [219, 0]
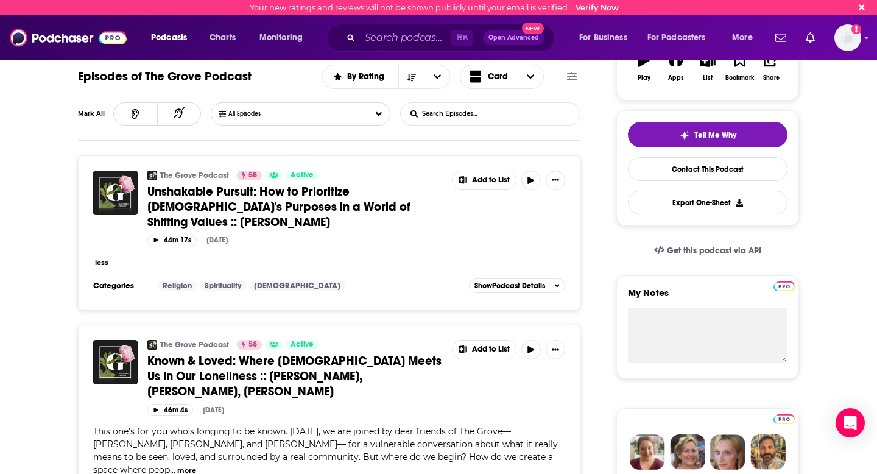
click at [100, 258] on button "less" at bounding box center [101, 263] width 13 height 10
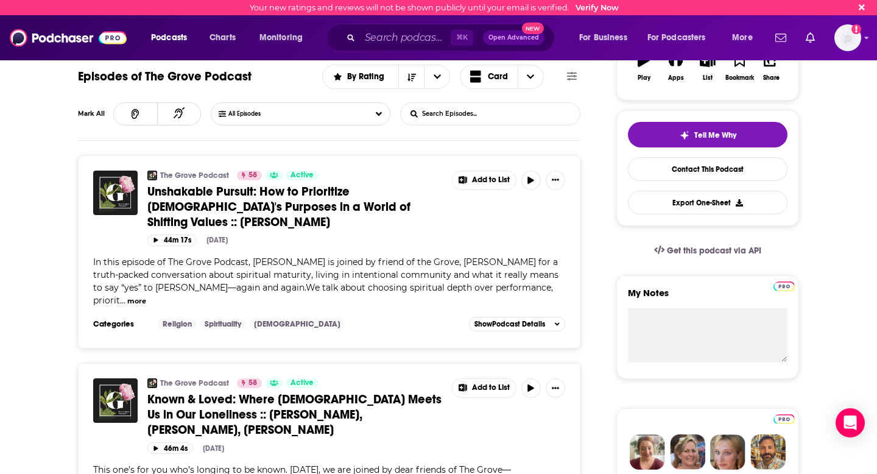
click at [146, 296] on button "more" at bounding box center [136, 301] width 19 height 10
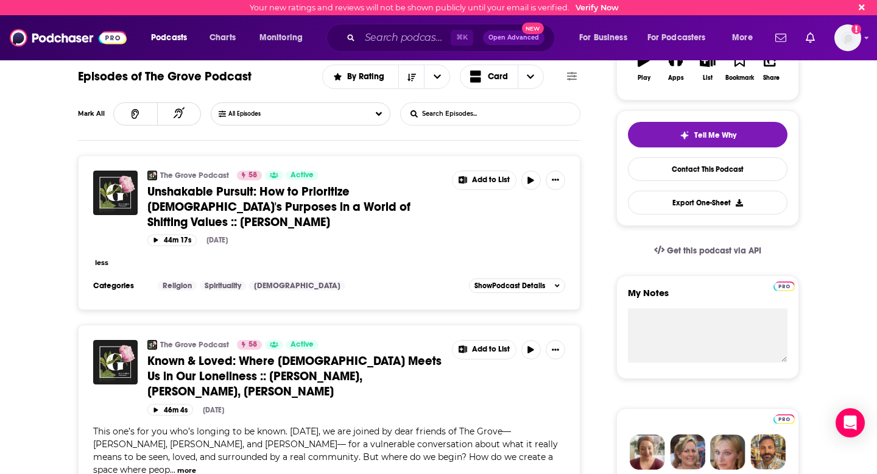
click at [100, 258] on button "less" at bounding box center [101, 263] width 13 height 10
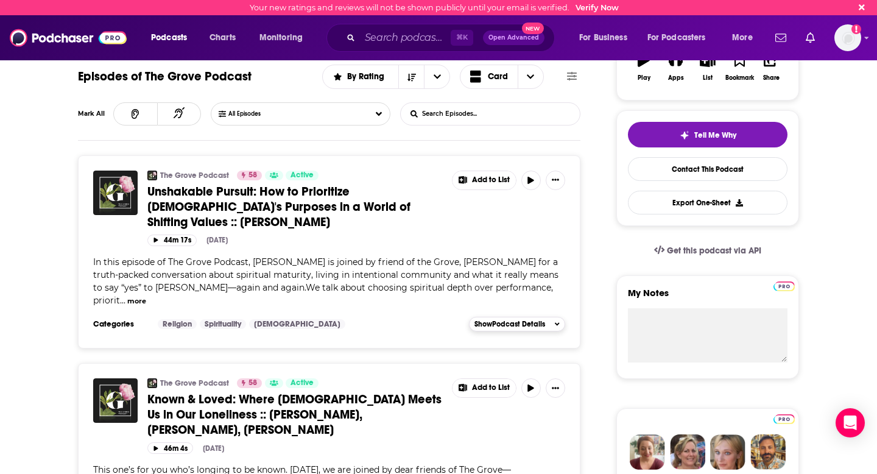
click at [560, 317] on button "Show Podcast Details" at bounding box center [517, 324] width 96 height 15
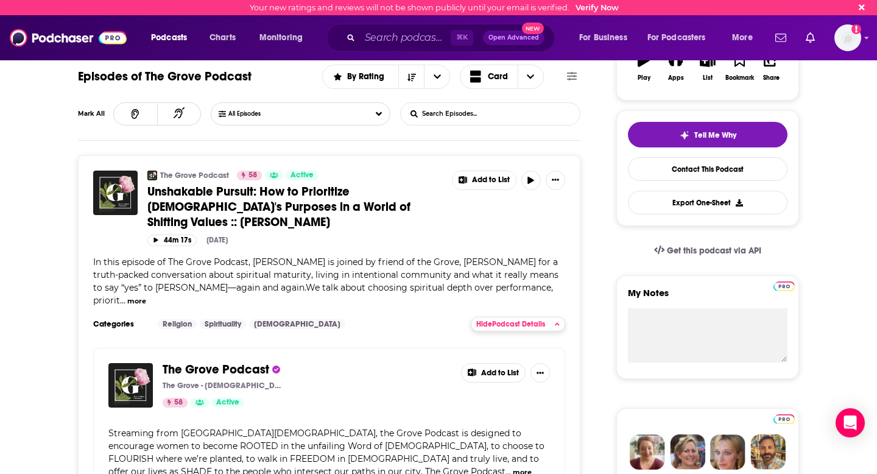
click at [560, 317] on button "Hide Podcast Details" at bounding box center [518, 324] width 94 height 15
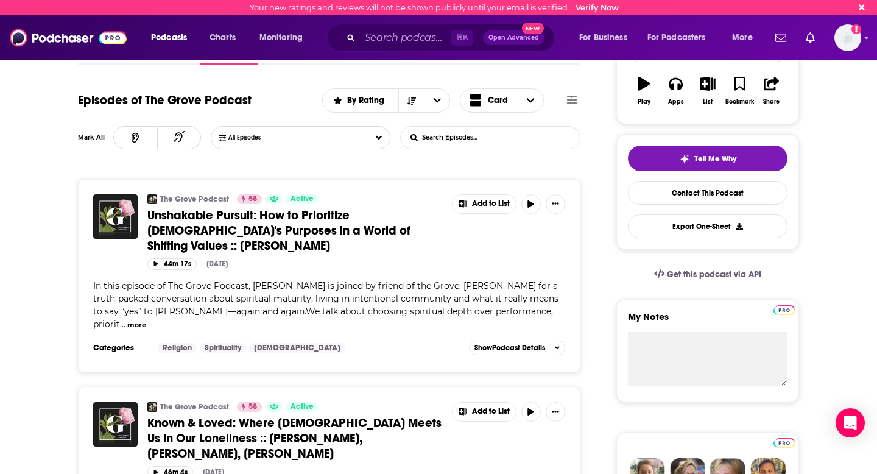
scroll to position [188, 0]
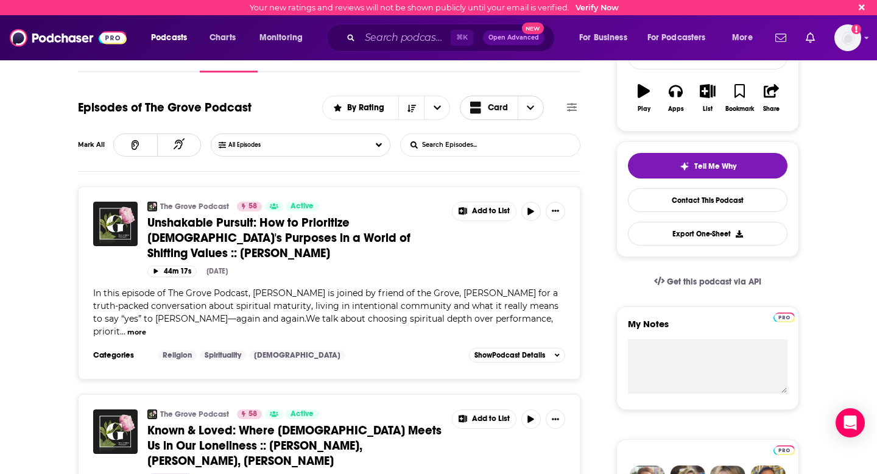
click at [525, 109] on span "Choose View" at bounding box center [531, 107] width 26 height 23
click at [513, 150] on span "Table" at bounding box center [509, 150] width 49 height 7
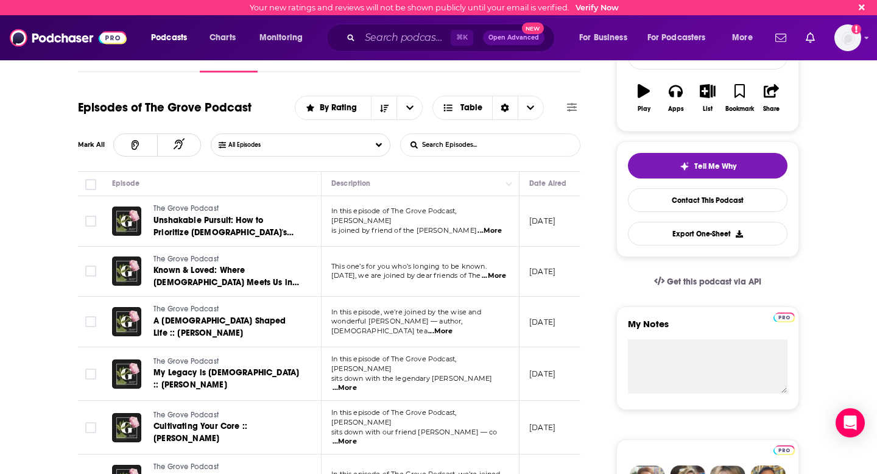
click at [493, 228] on span "...More" at bounding box center [489, 231] width 24 height 10
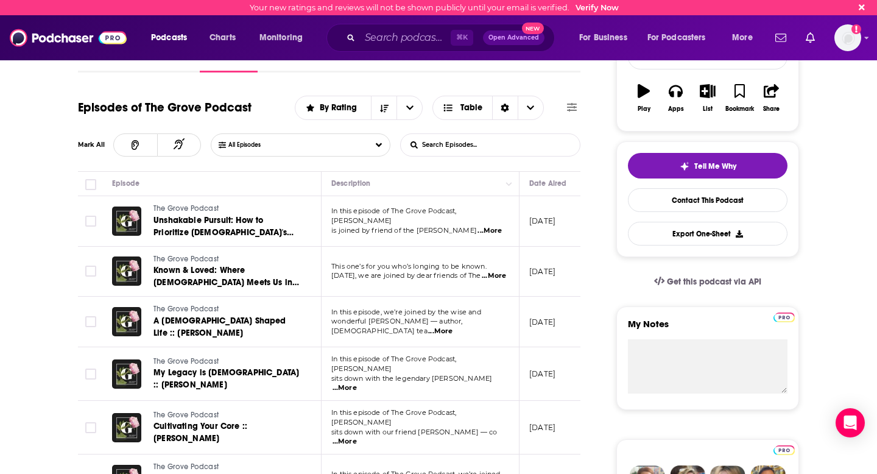
click at [492, 278] on span "...More" at bounding box center [494, 276] width 24 height 10
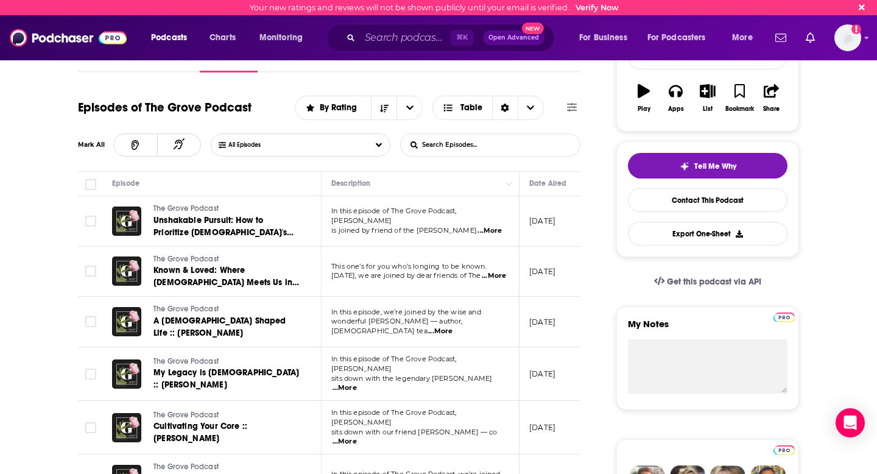
click at [495, 227] on span "...More" at bounding box center [489, 231] width 24 height 10
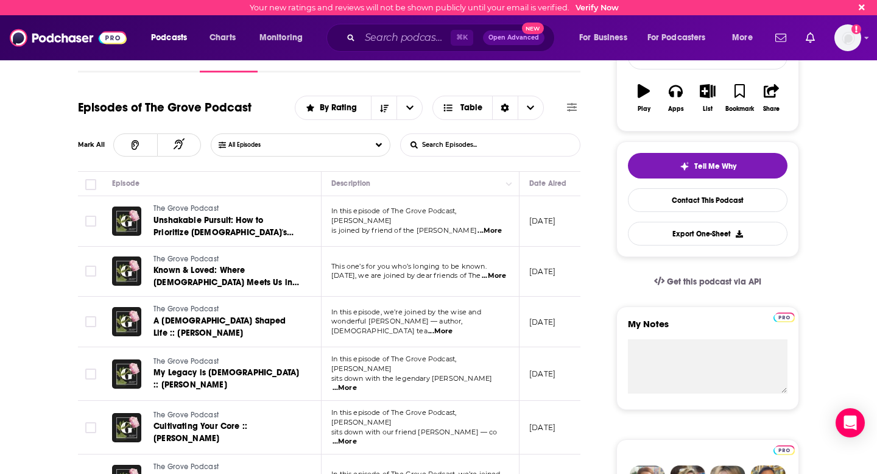
click at [490, 276] on span "...More" at bounding box center [494, 276] width 24 height 10
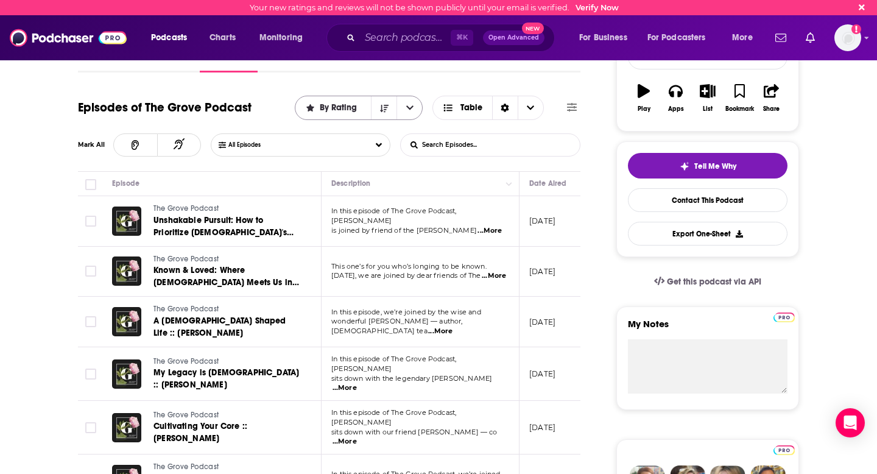
click at [412, 107] on icon "open menu" at bounding box center [409, 107] width 7 height 4
click at [348, 127] on span "By Date" at bounding box center [366, 130] width 94 height 7
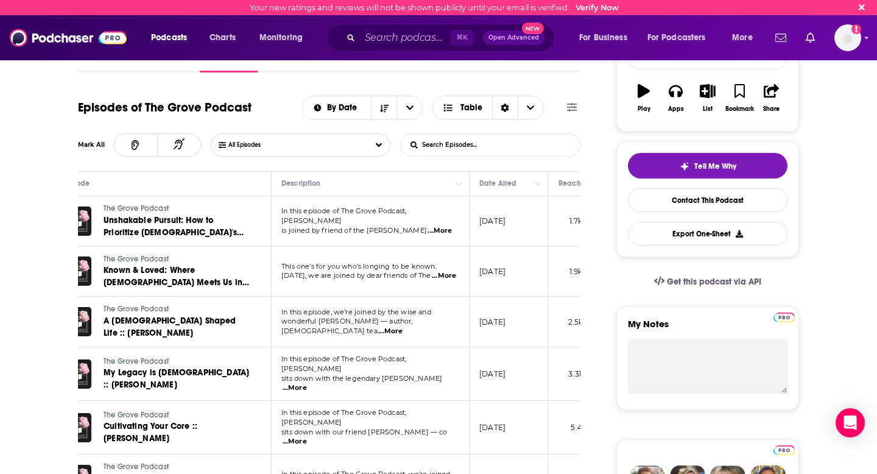
scroll to position [0, 51]
click at [415, 112] on button "open menu" at bounding box center [409, 107] width 26 height 23
click at [379, 150] on span "By Rating" at bounding box center [369, 150] width 86 height 7
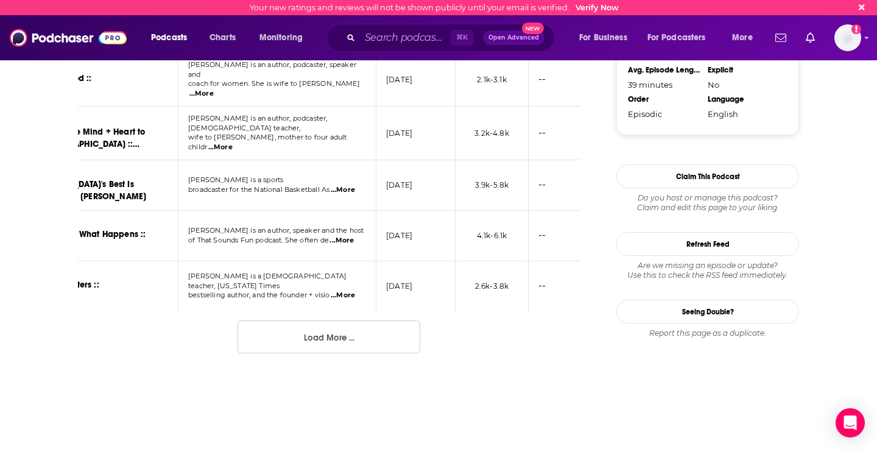
scroll to position [1344, 0]
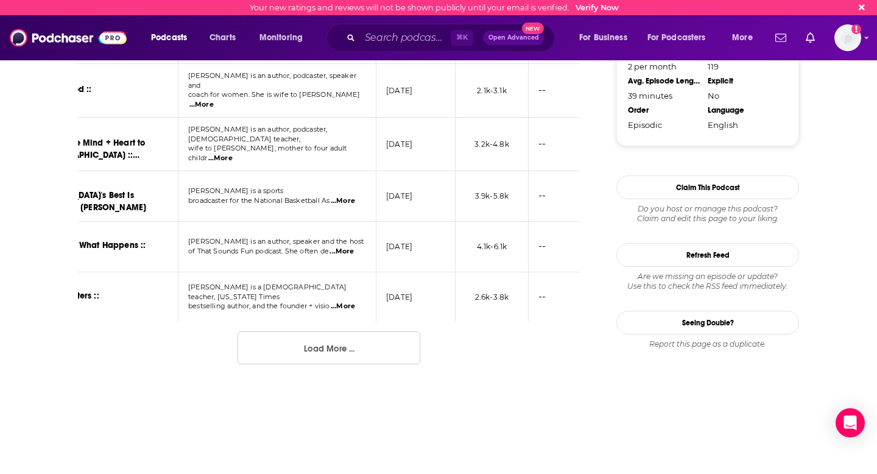
click at [331, 331] on button "Load More ..." at bounding box center [328, 347] width 183 height 33
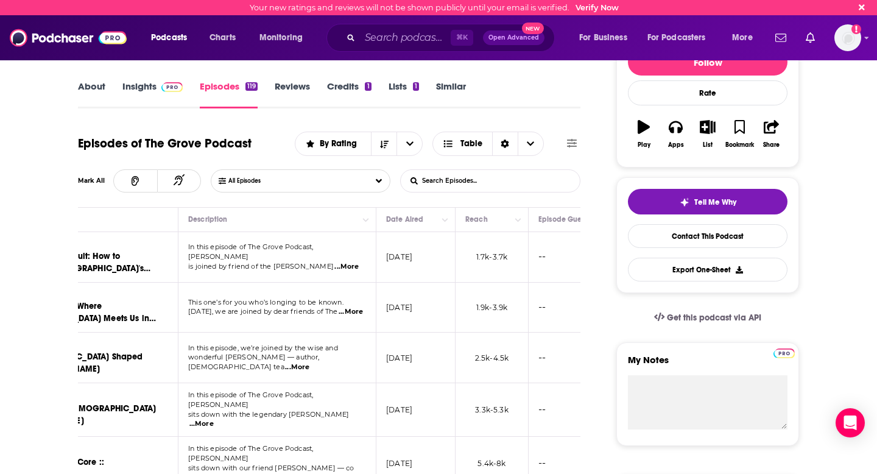
scroll to position [127, 0]
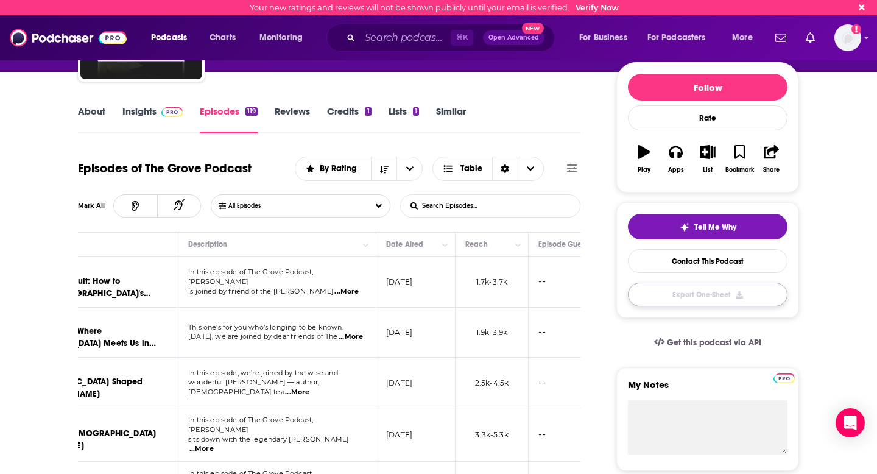
click at [738, 295] on button "Export One-Sheet" at bounding box center [708, 295] width 160 height 24
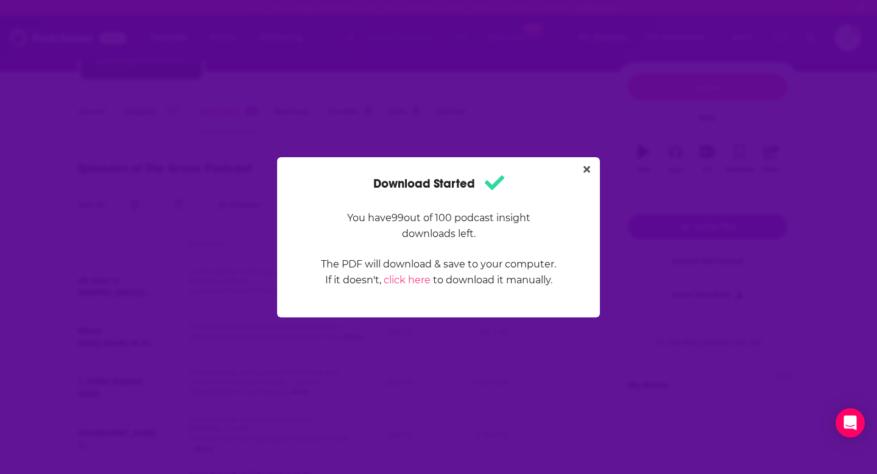
scroll to position [0, 0]
click at [422, 280] on link "click here" at bounding box center [407, 280] width 47 height 12
click at [583, 167] on icon "Close" at bounding box center [586, 169] width 7 height 10
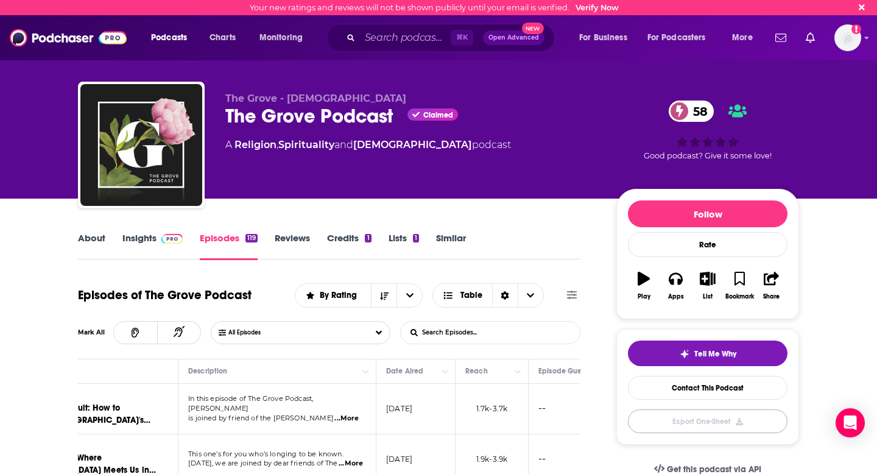
scroll to position [127, 0]
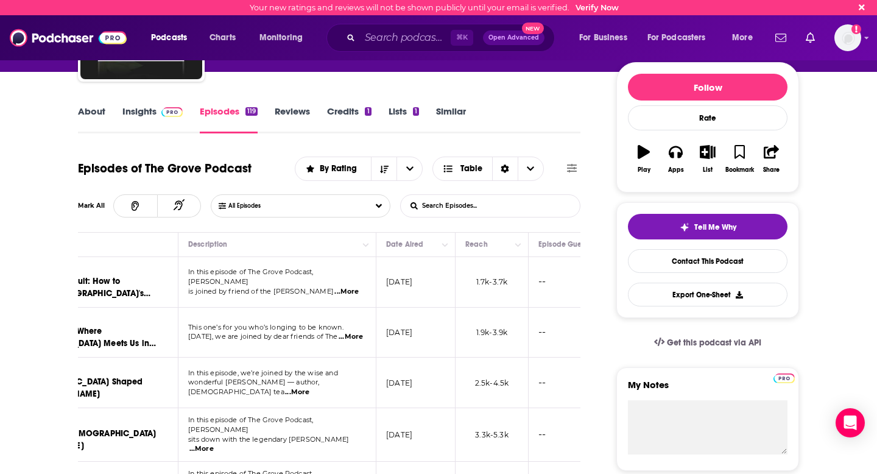
click at [571, 169] on icon at bounding box center [572, 168] width 10 height 9
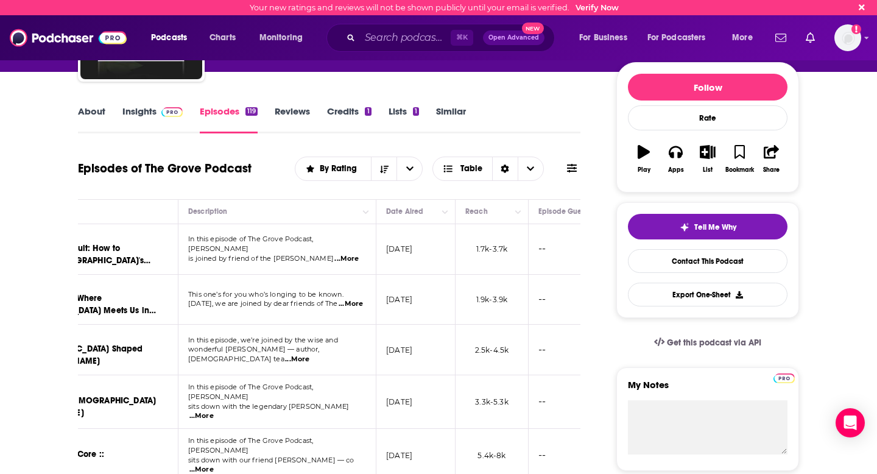
click at [571, 168] on icon at bounding box center [572, 168] width 10 height 9
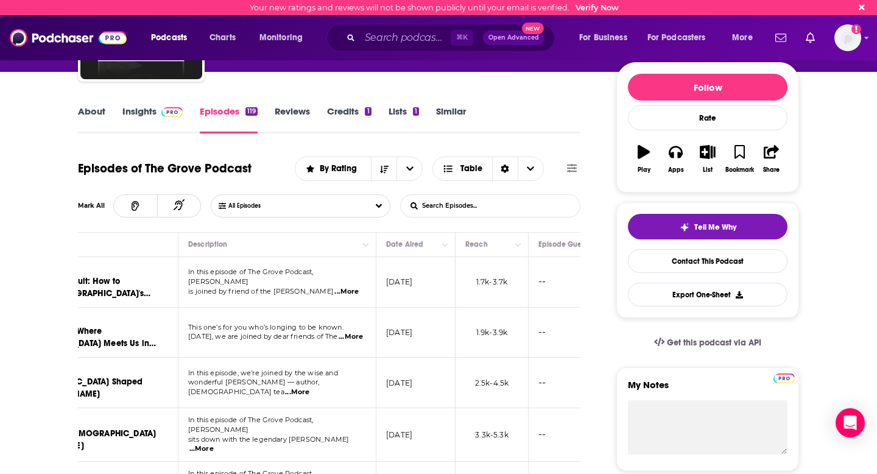
click at [571, 168] on icon at bounding box center [572, 168] width 10 height 9
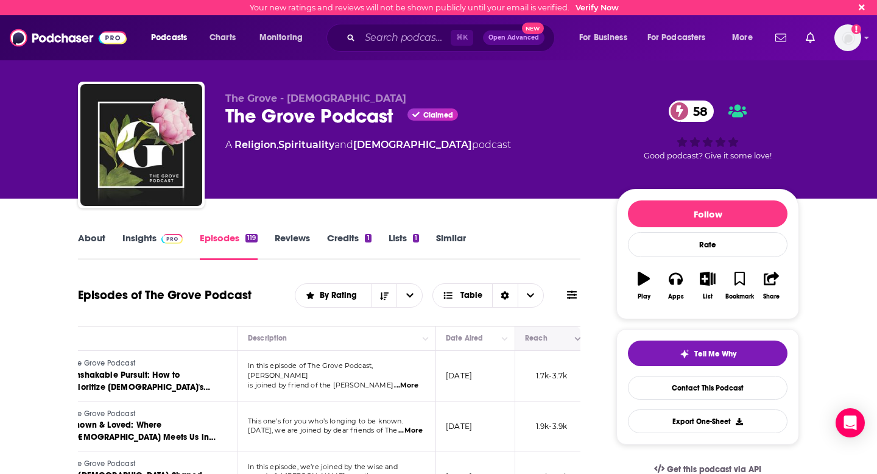
scroll to position [0, 0]
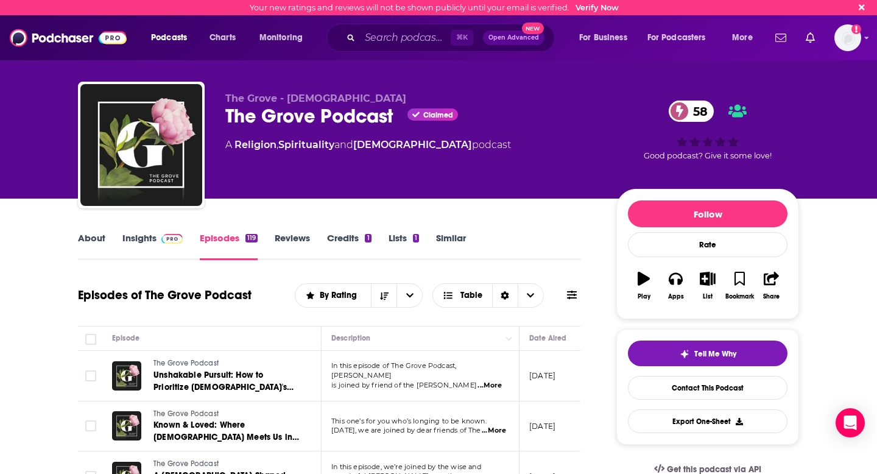
click at [290, 242] on link "Reviews" at bounding box center [292, 246] width 35 height 28
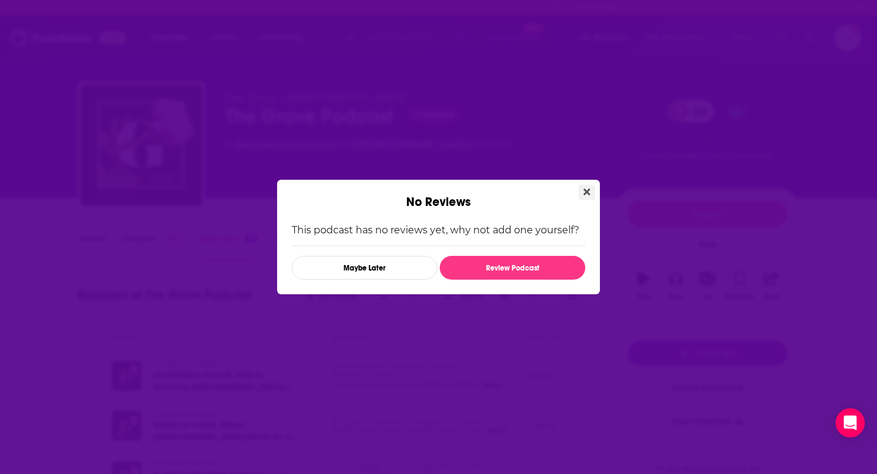
click at [588, 194] on icon "Close" at bounding box center [586, 192] width 7 height 10
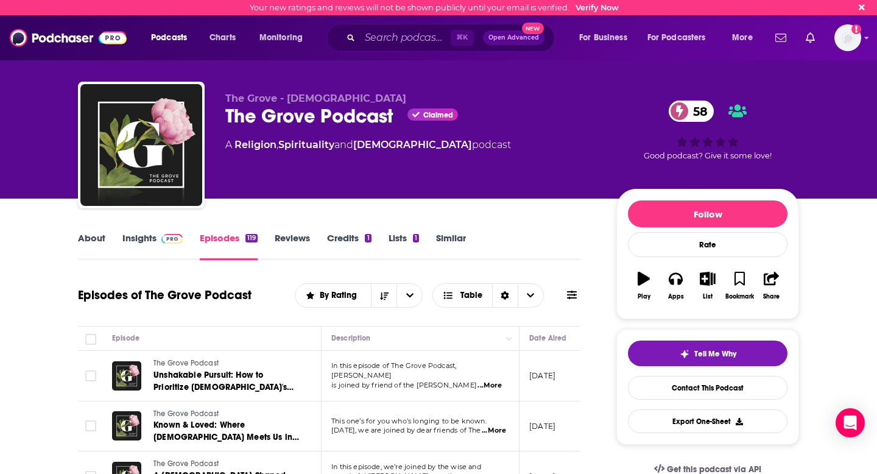
click at [345, 239] on link "Credits 1" at bounding box center [349, 246] width 44 height 28
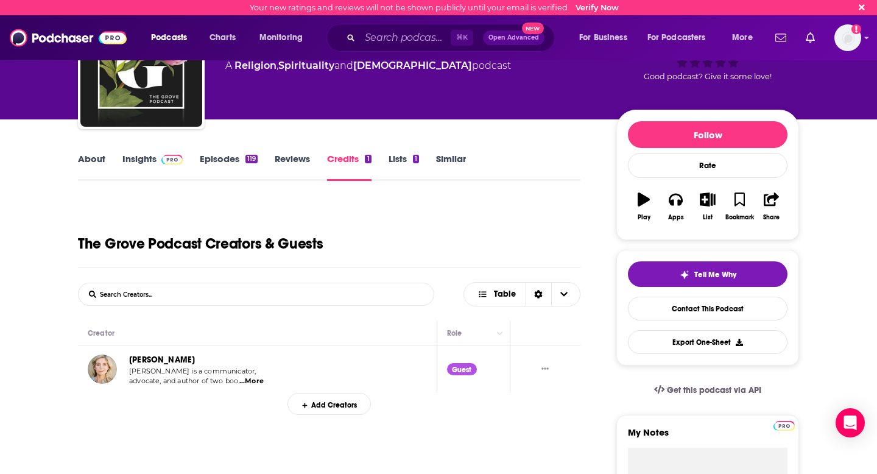
scroll to position [83, 0]
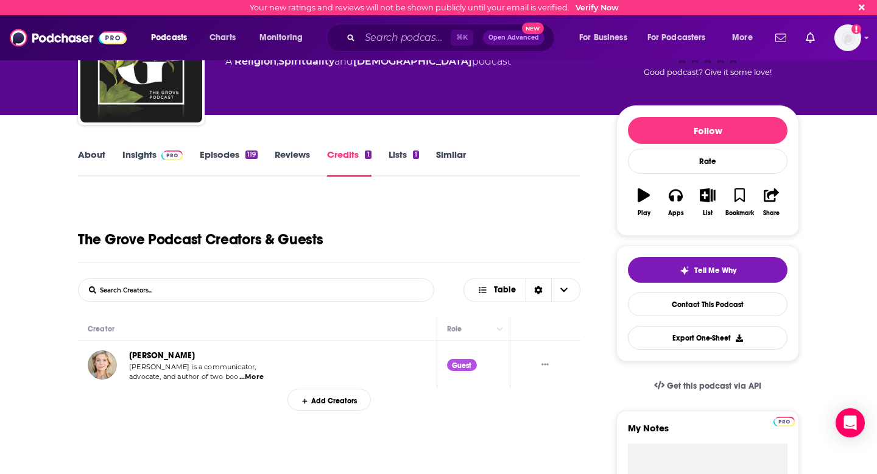
click at [400, 152] on link "Lists 1" at bounding box center [403, 163] width 30 height 28
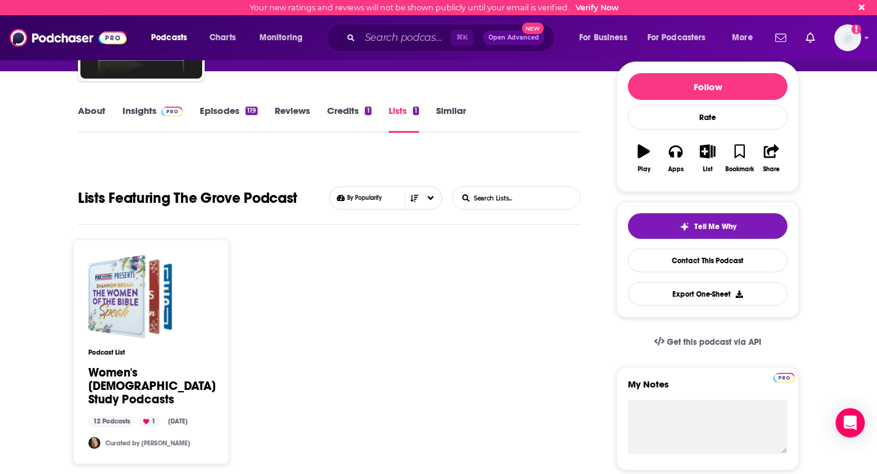
scroll to position [125, 0]
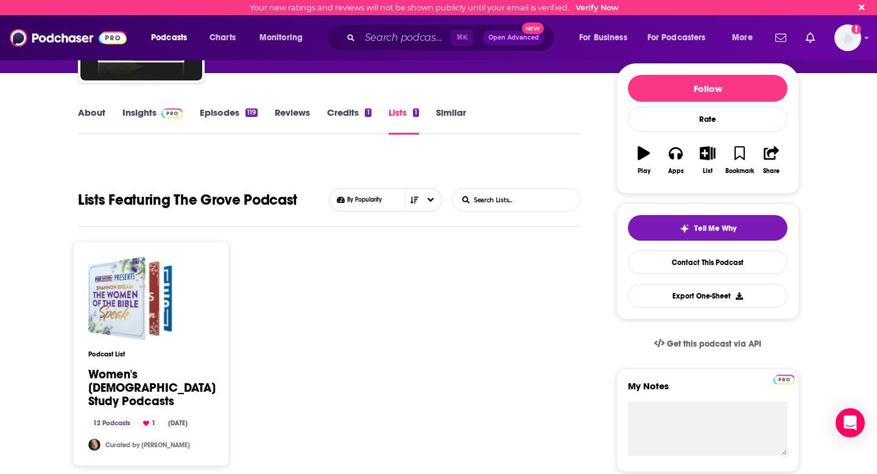
click at [448, 110] on link "Similar" at bounding box center [451, 121] width 30 height 28
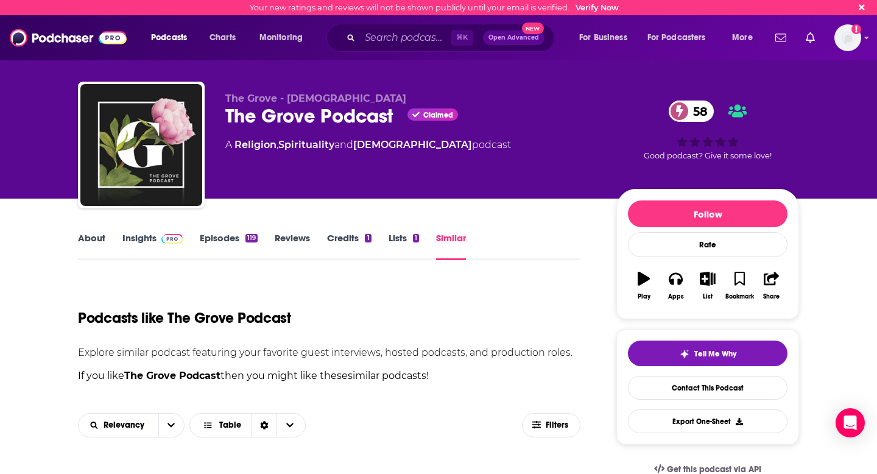
click at [219, 239] on link "Episodes 119" at bounding box center [229, 246] width 58 height 28
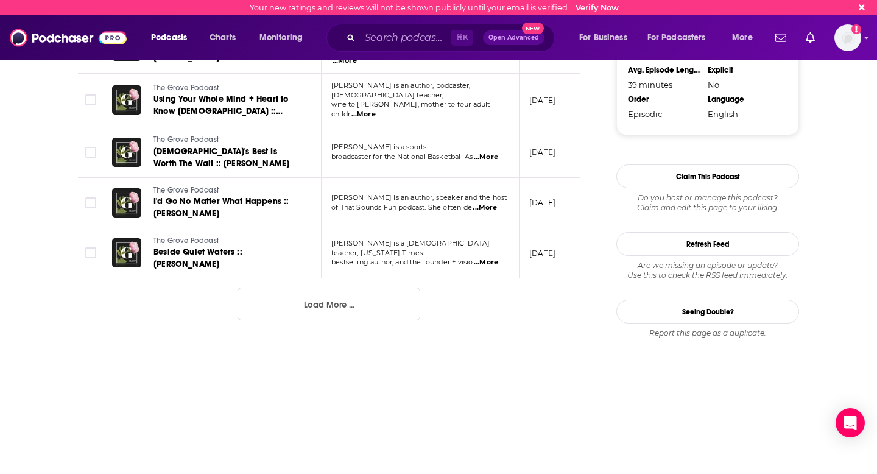
scroll to position [1352, 0]
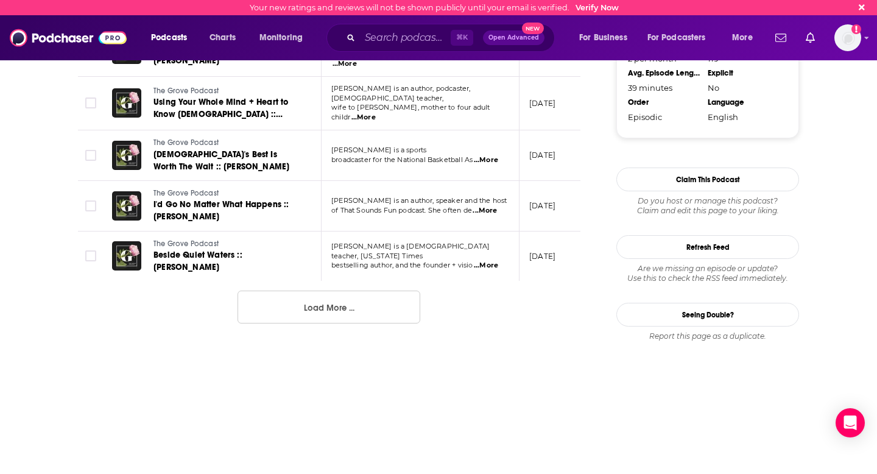
click at [395, 290] on button "Load More ..." at bounding box center [328, 306] width 183 height 33
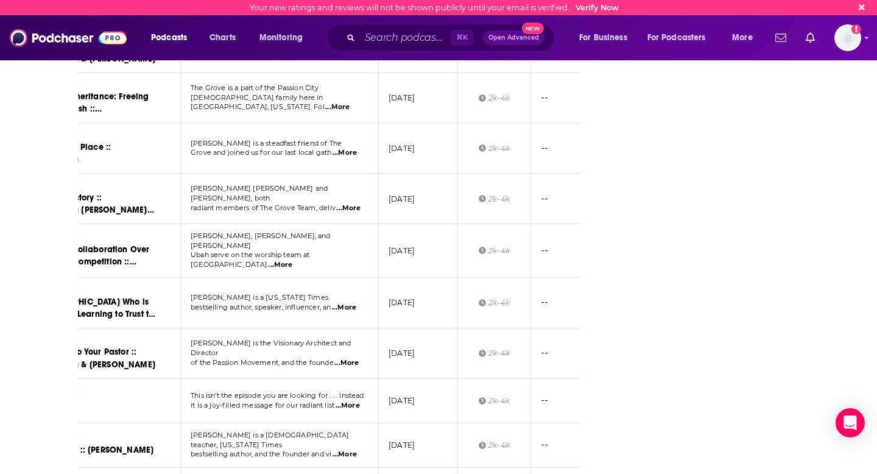
scroll to position [2393, 0]
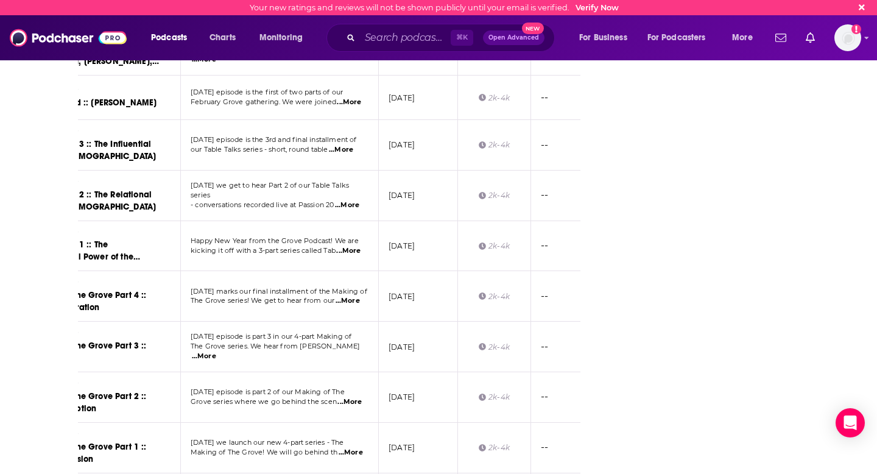
scroll to position [3606, 0]
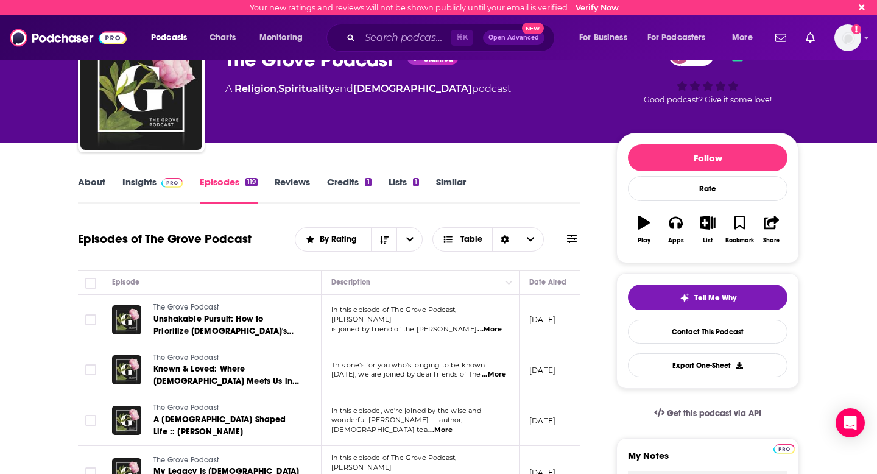
scroll to position [0, 0]
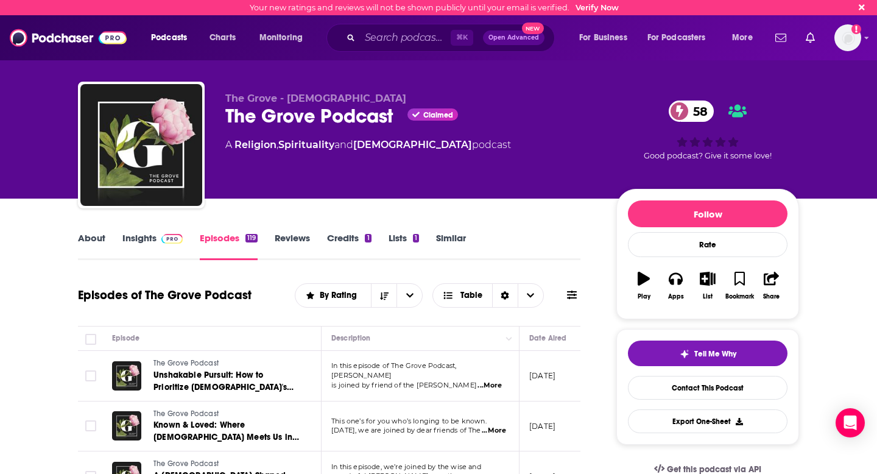
click at [572, 294] on icon at bounding box center [572, 295] width 10 height 10
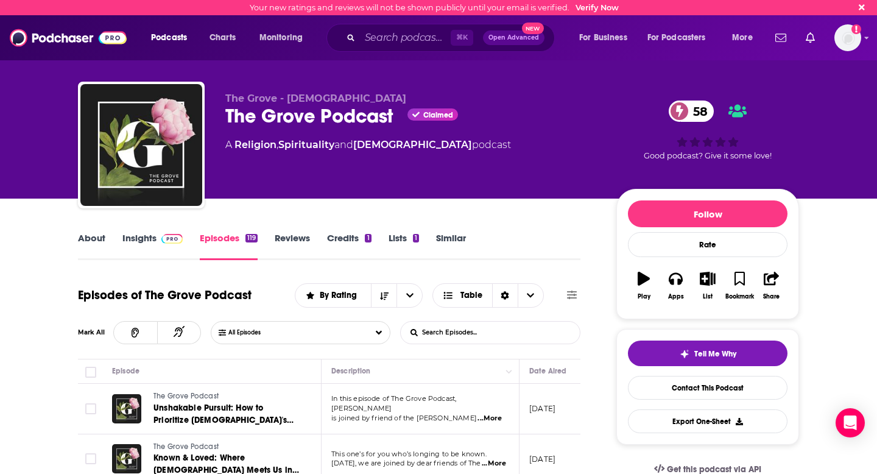
click at [485, 337] on input "List Search Input" at bounding box center [464, 332] width 127 height 22
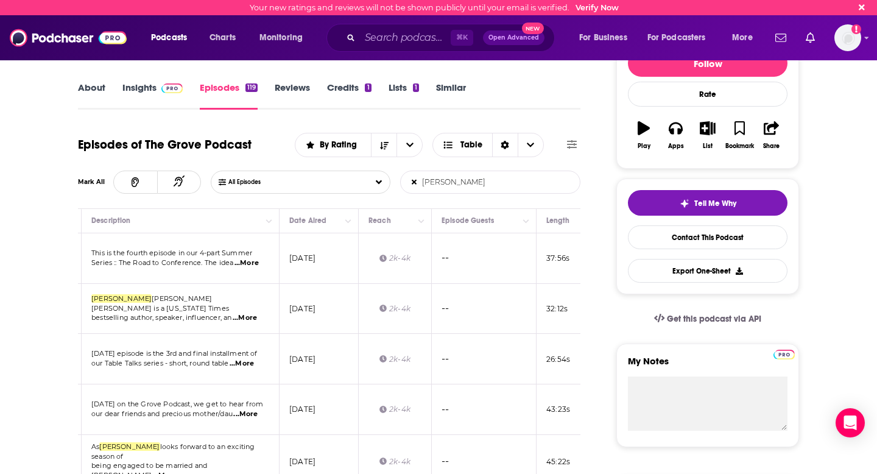
scroll to position [159, 0]
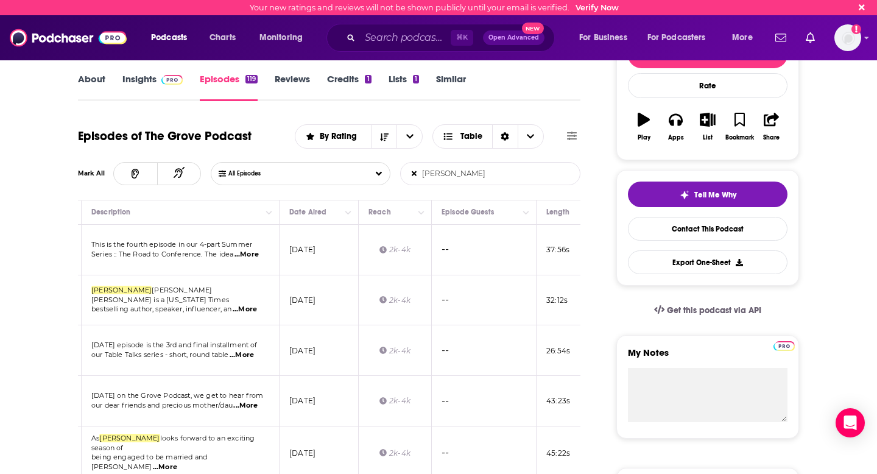
type input "Sadie"
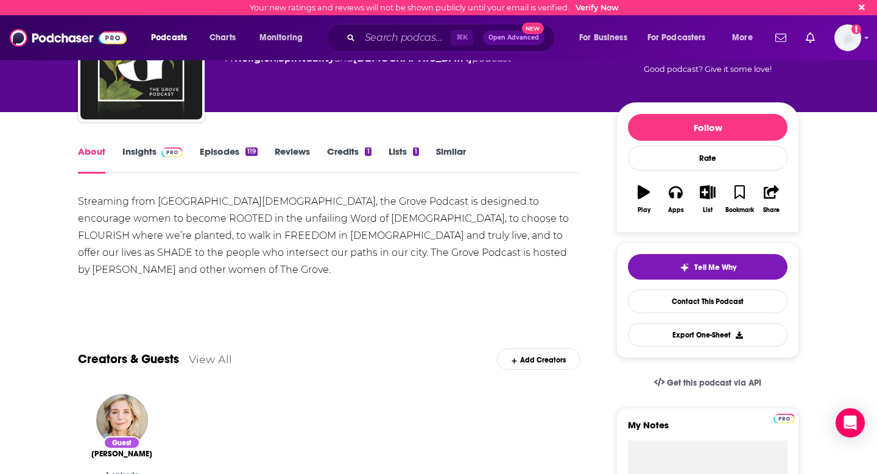
scroll to position [94, 0]
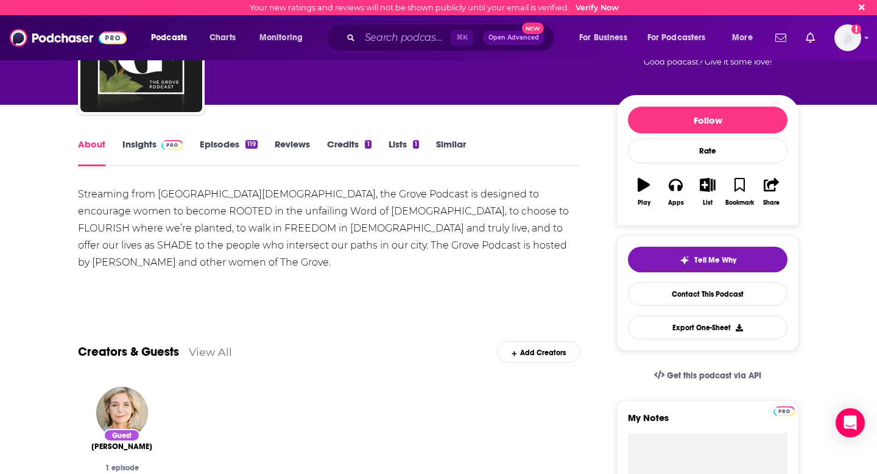
click at [218, 149] on link "Episodes 119" at bounding box center [229, 152] width 58 height 28
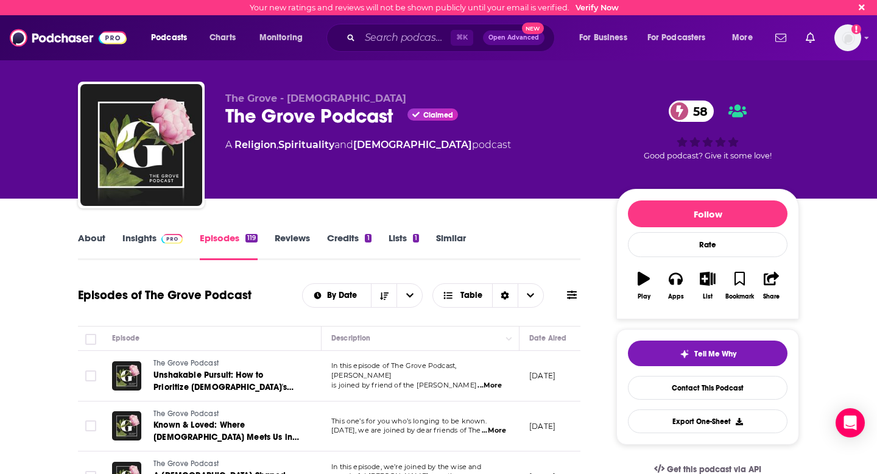
click at [580, 293] on button at bounding box center [571, 295] width 17 height 13
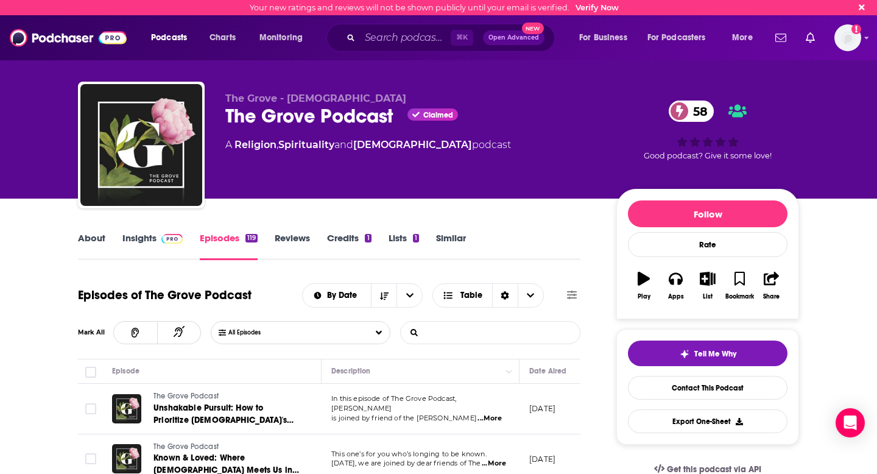
click at [465, 331] on input "List Search Input" at bounding box center [464, 332] width 127 height 22
type input "sadie robert"
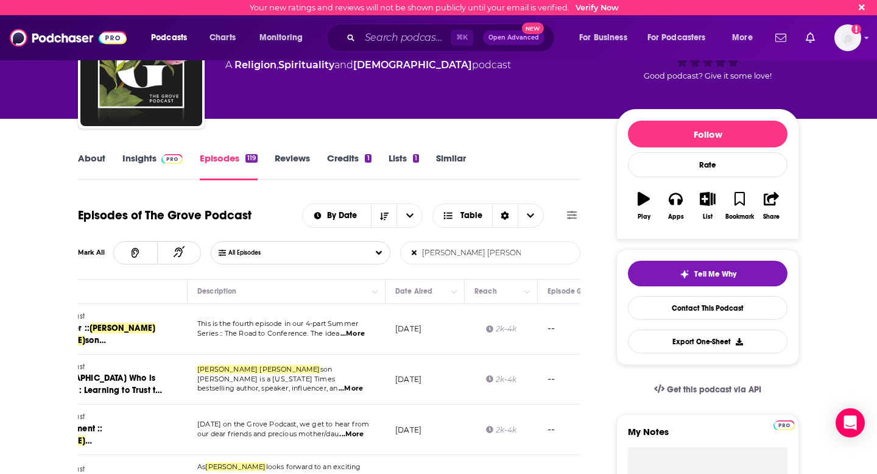
scroll to position [0, 230]
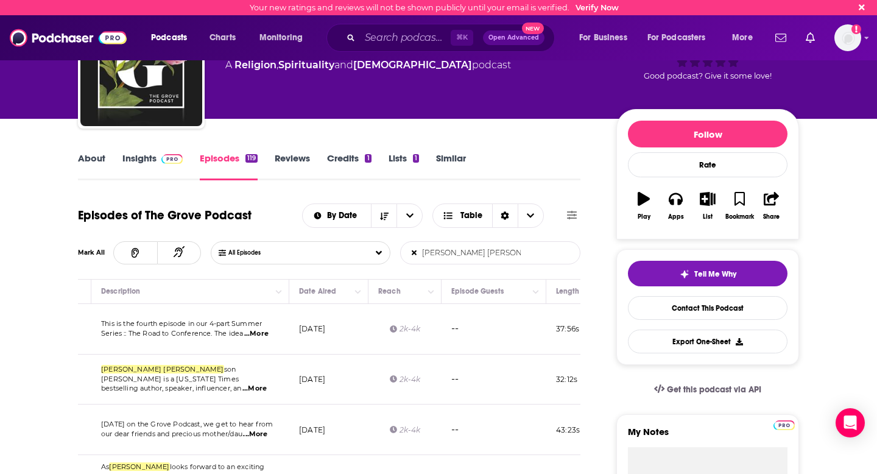
drag, startPoint x: 471, startPoint y: 255, endPoint x: 409, endPoint y: 255, distance: 62.7
click at [409, 255] on input "sadie robert" at bounding box center [464, 253] width 127 height 22
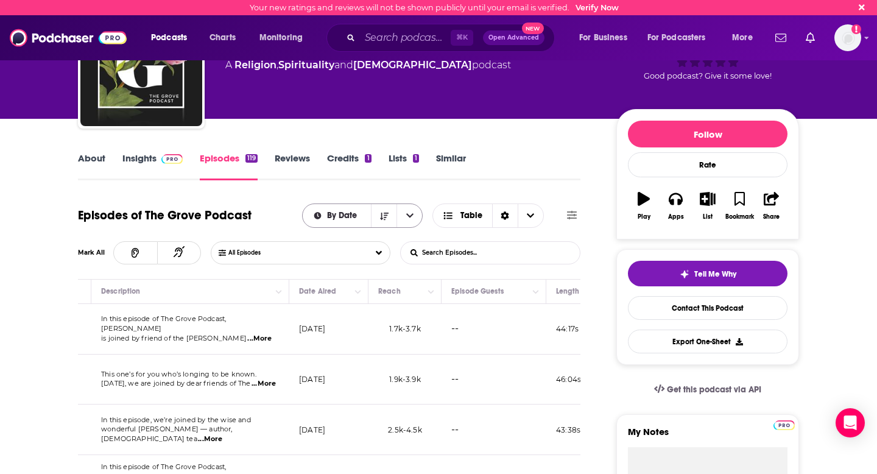
click at [409, 213] on icon "open menu" at bounding box center [409, 215] width 7 height 9
click at [391, 258] on span "By Rating" at bounding box center [369, 258] width 86 height 7
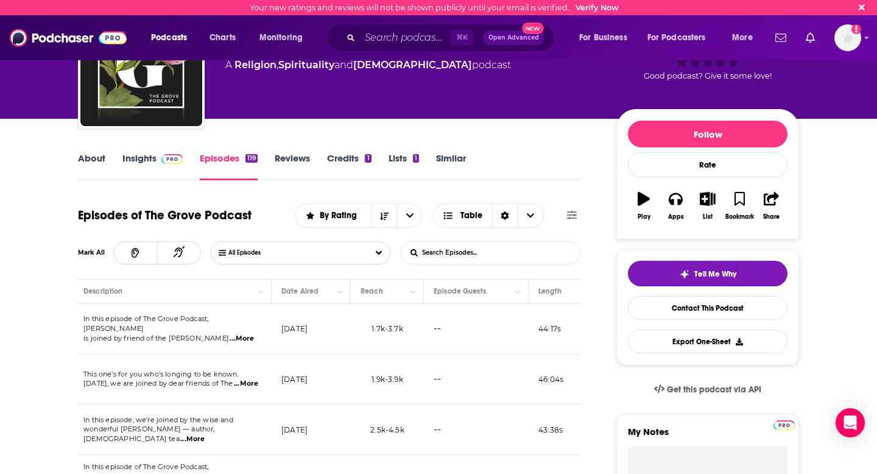
scroll to position [0, 0]
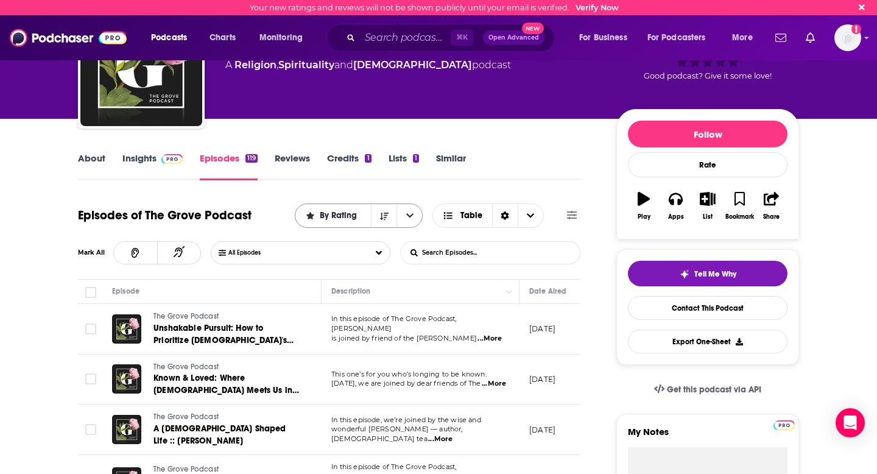
click at [409, 219] on icon "open menu" at bounding box center [409, 215] width 7 height 9
click at [379, 236] on span "By Date" at bounding box center [366, 237] width 94 height 7
click at [411, 214] on icon "open menu" at bounding box center [409, 215] width 7 height 9
click at [369, 264] on div "By Rating" at bounding box center [362, 258] width 121 height 21
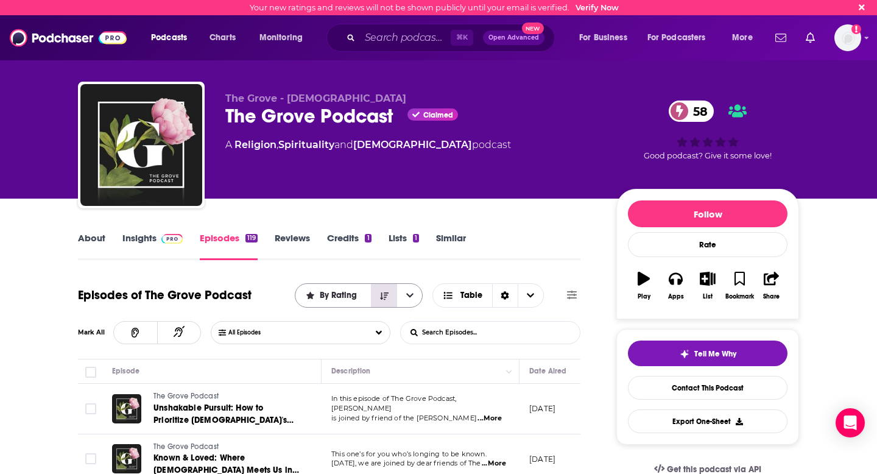
click at [384, 299] on icon "Sort Direction" at bounding box center [384, 295] width 9 height 7
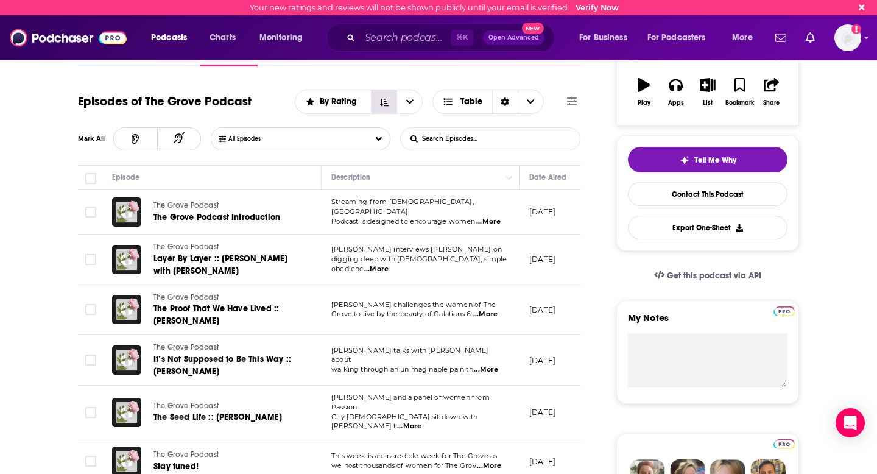
scroll to position [194, 0]
click at [335, 105] on span "By Rating" at bounding box center [340, 101] width 41 height 9
click at [342, 146] on span "By Rating" at bounding box center [366, 144] width 94 height 7
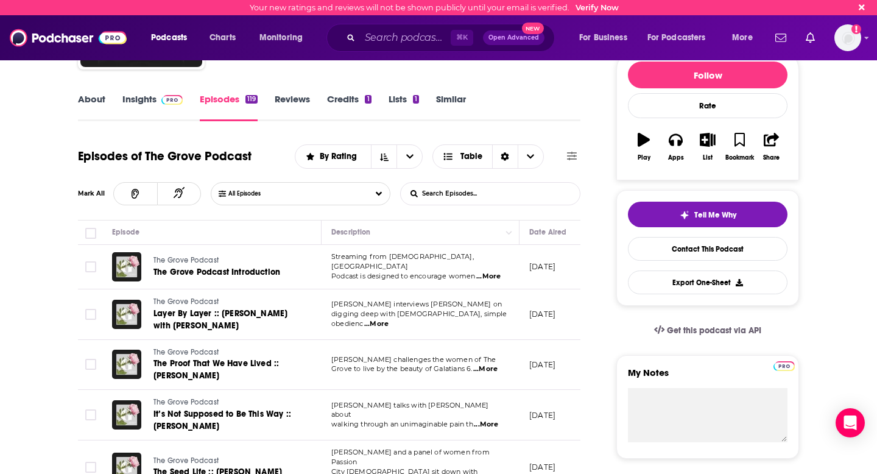
scroll to position [144, 0]
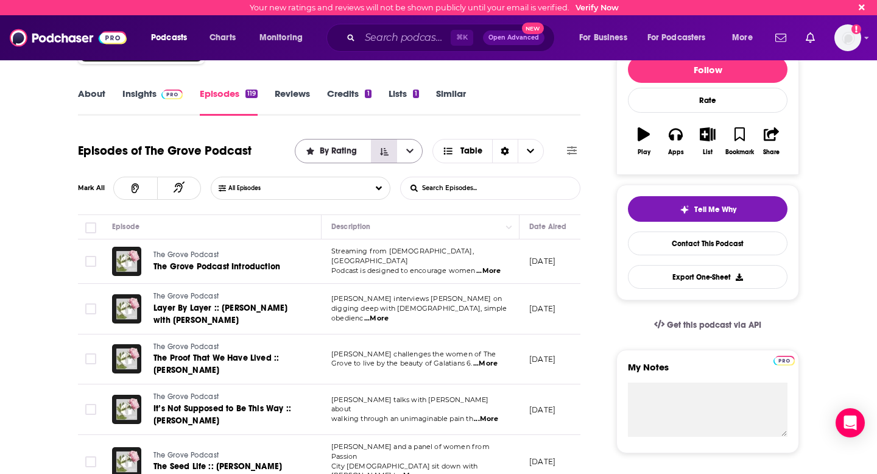
click at [385, 149] on icon "Sort Direction" at bounding box center [384, 151] width 9 height 9
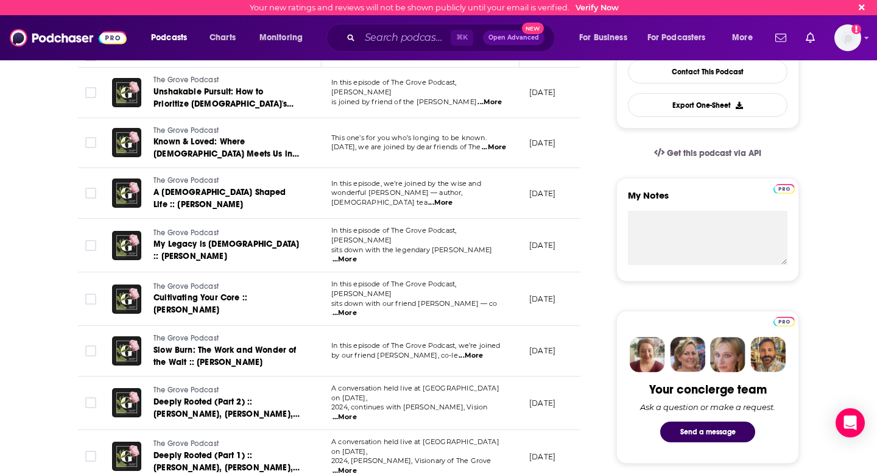
scroll to position [367, 0]
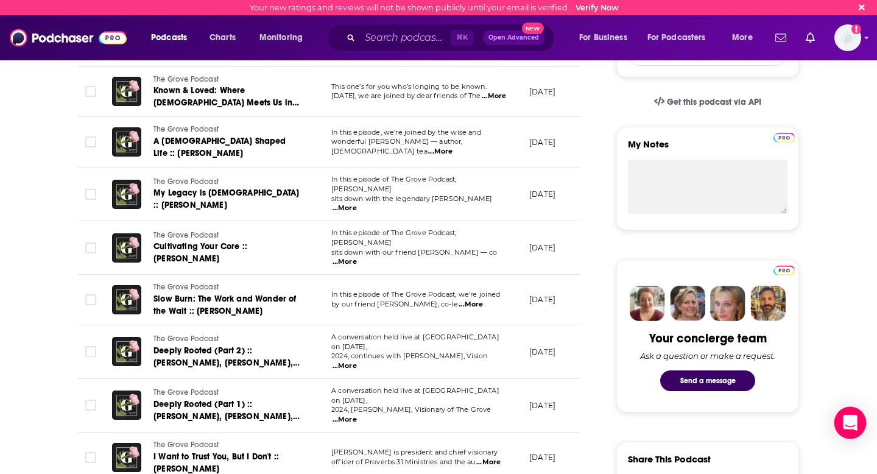
click at [849, 423] on icon "Open Intercom Messenger" at bounding box center [850, 423] width 14 height 16
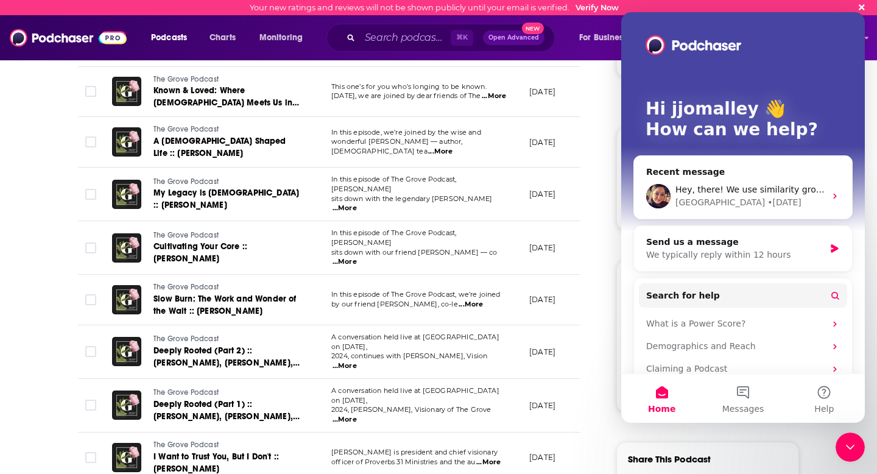
scroll to position [0, 0]
click at [832, 192] on icon "Intercom messenger" at bounding box center [835, 196] width 10 height 10
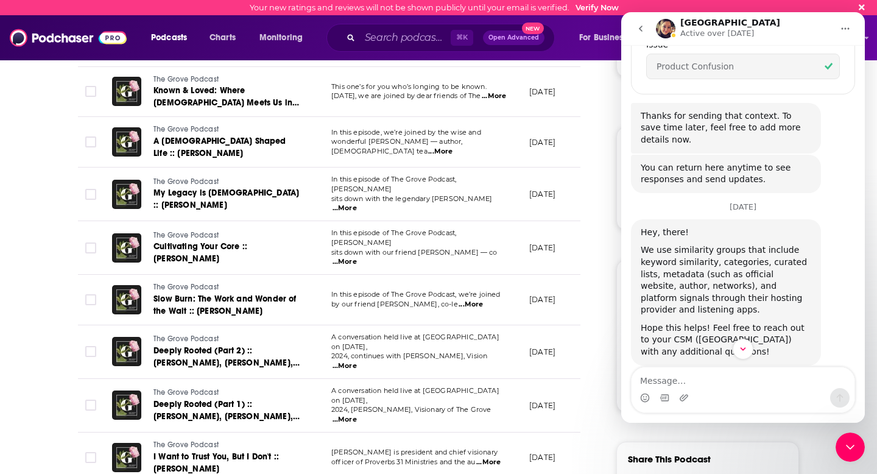
scroll to position [289, 0]
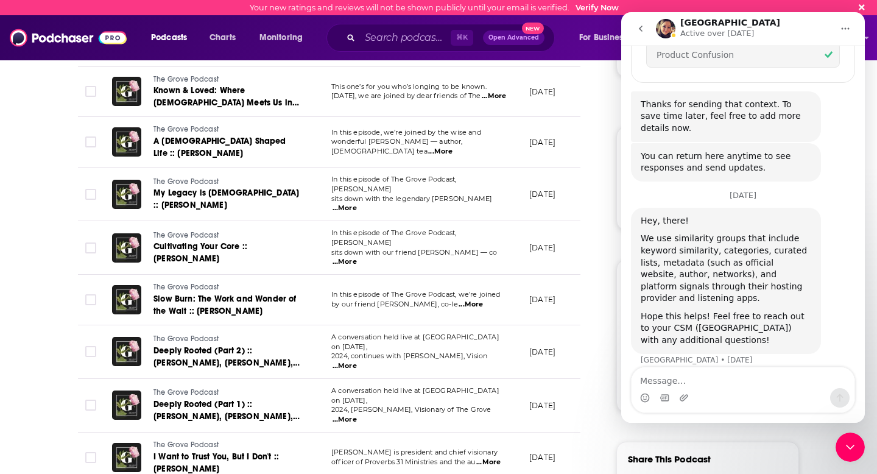
click at [641, 25] on icon "go back" at bounding box center [641, 29] width 10 height 10
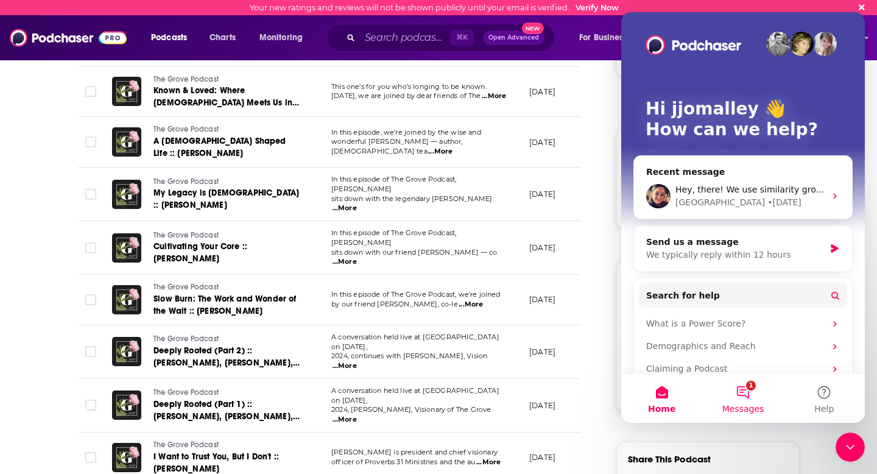
click at [760, 400] on button "1 Messages" at bounding box center [742, 398] width 81 height 49
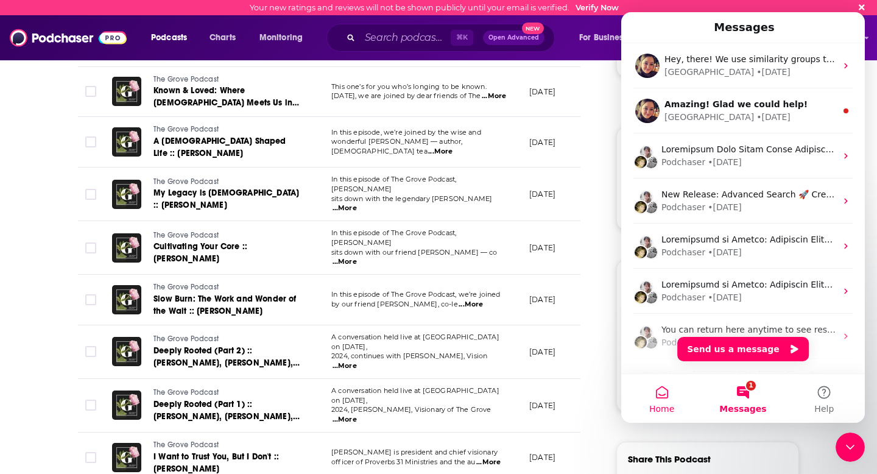
click at [655, 405] on span "Home" at bounding box center [661, 408] width 25 height 9
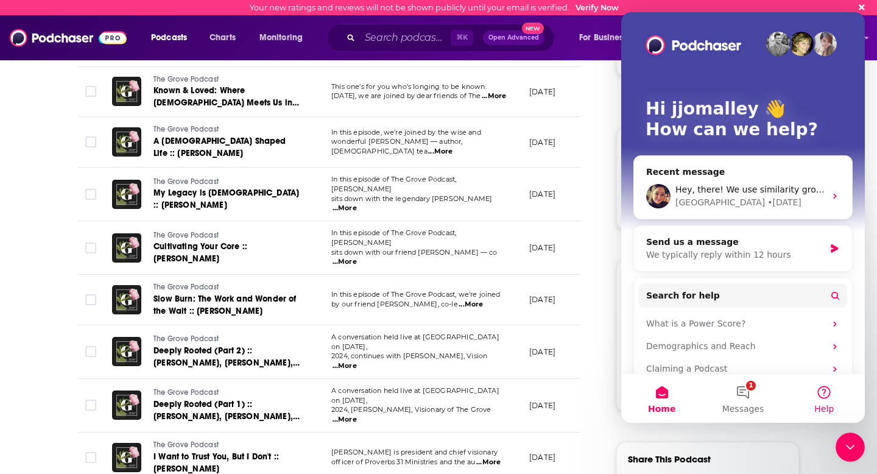
click at [829, 402] on button "Help" at bounding box center [824, 398] width 81 height 49
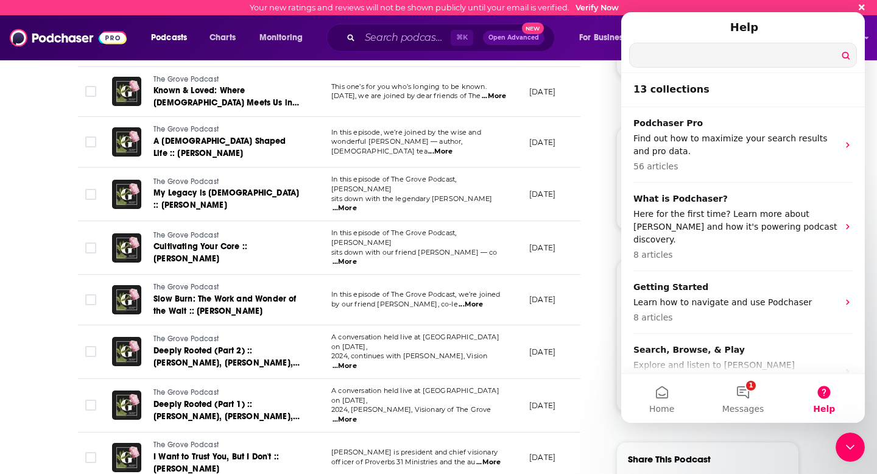
click at [701, 55] on input "Search for help" at bounding box center [743, 55] width 227 height 24
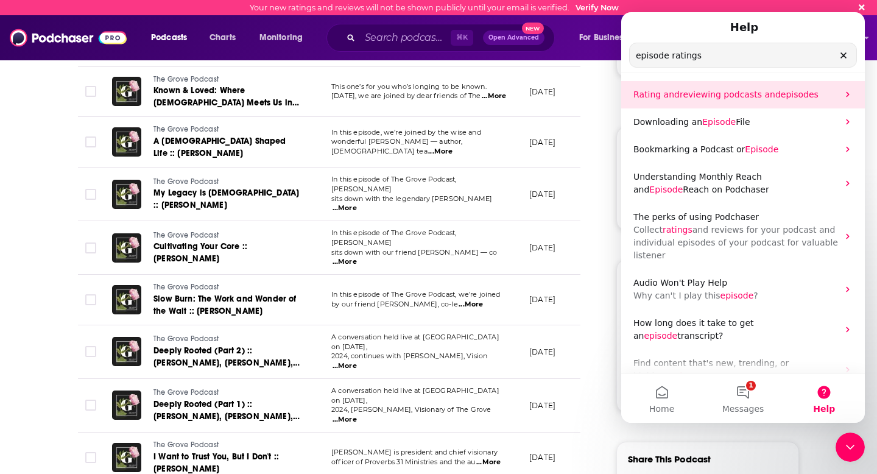
type input "episode ratings"
click at [732, 94] on span "reviewing podcasts and" at bounding box center [730, 95] width 101 height 10
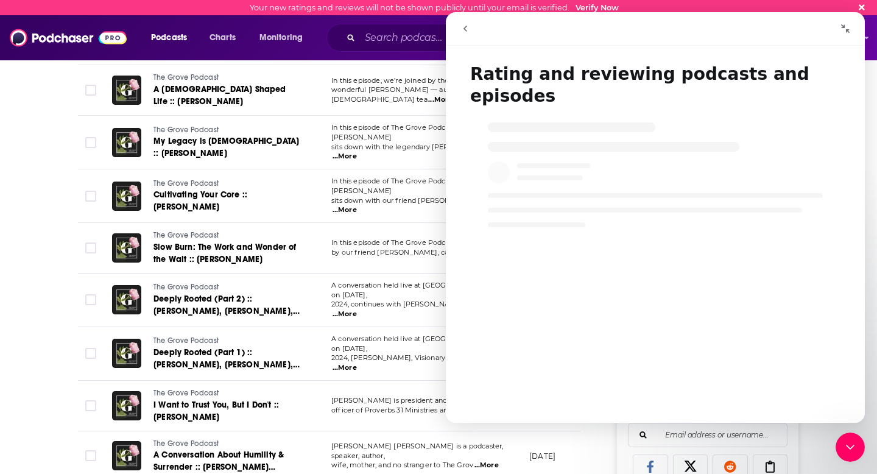
scroll to position [422, 0]
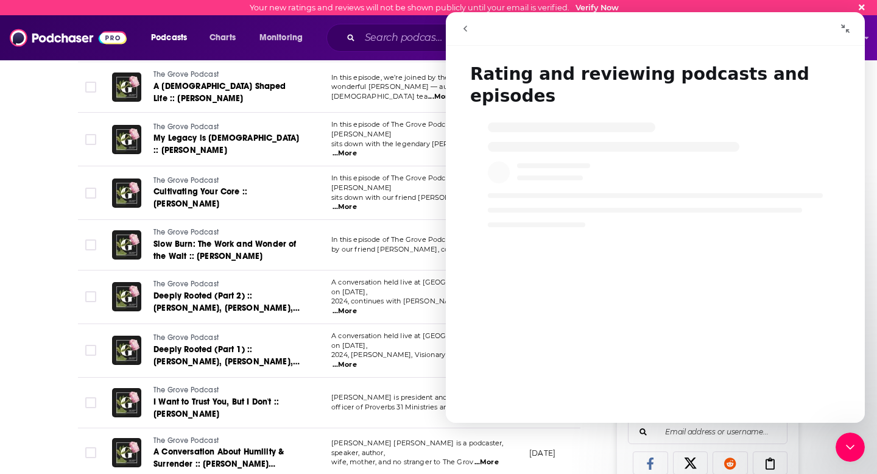
click at [460, 26] on icon "go back" at bounding box center [465, 29] width 10 height 10
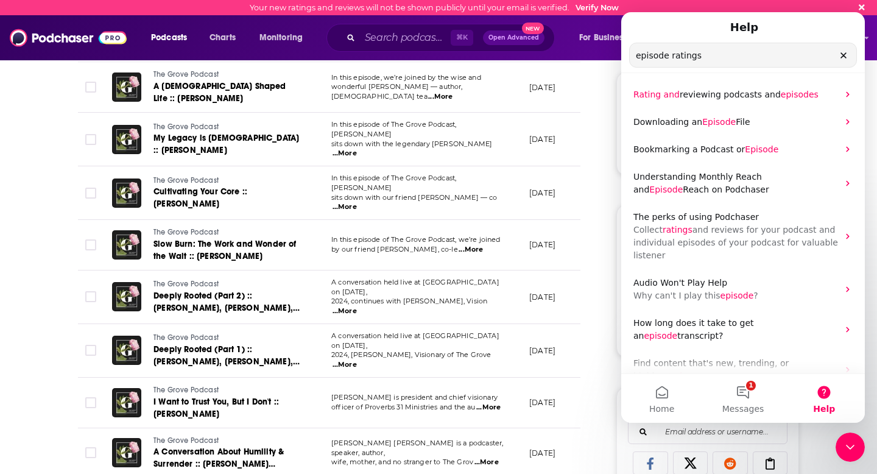
click at [829, 401] on button "Help" at bounding box center [824, 398] width 81 height 49
click at [849, 447] on icon "Close Intercom Messenger" at bounding box center [850, 447] width 15 height 15
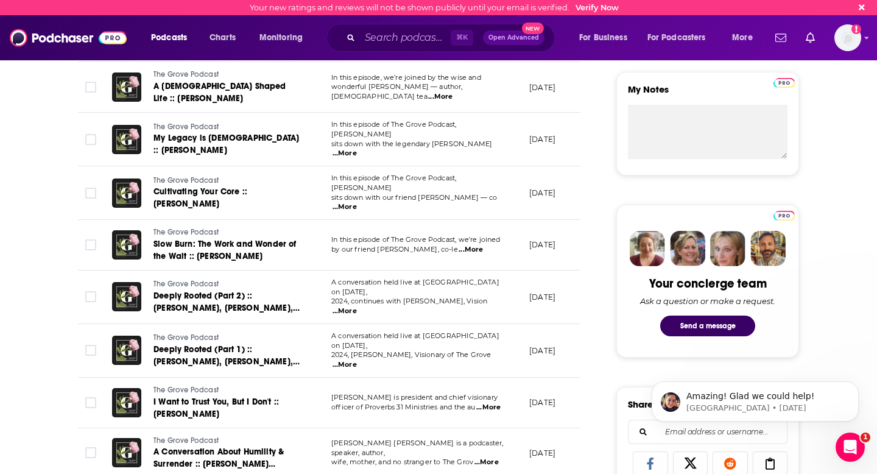
scroll to position [0, 0]
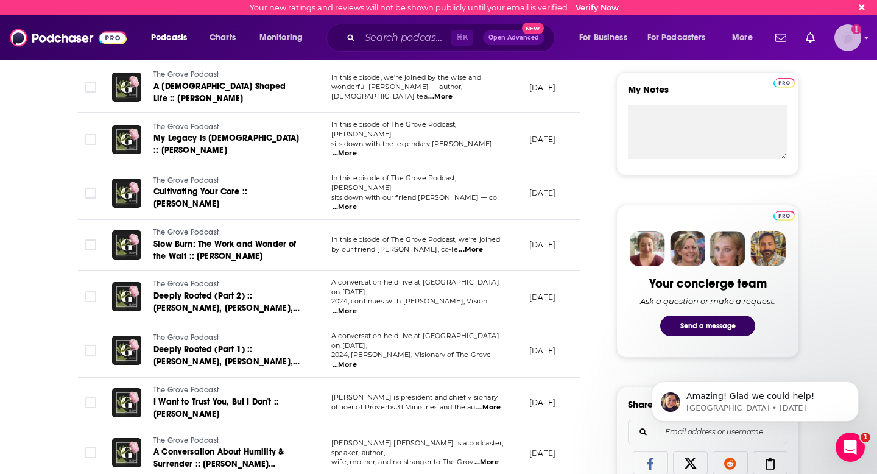
click at [860, 38] on img "Logged in as jjomalley" at bounding box center [847, 37] width 27 height 27
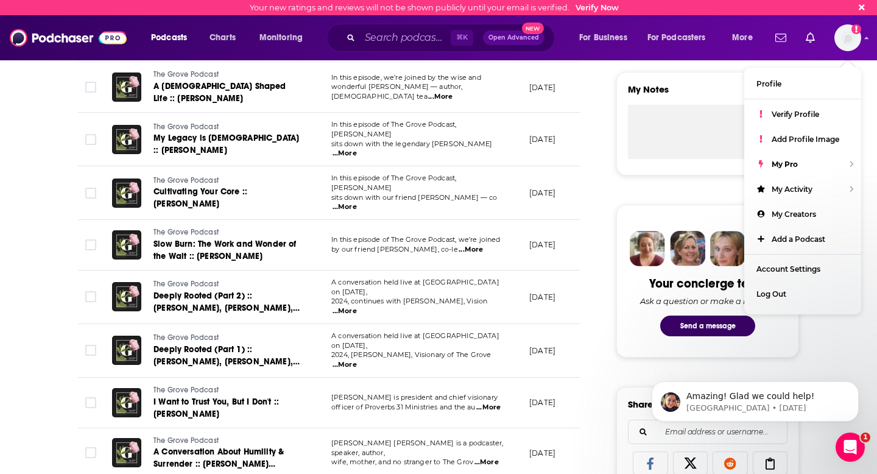
click at [863, 37] on div "Podcasts Charts Monitoring ⌘ K Open Advanced New For Business For Podcasters Mo…" at bounding box center [438, 37] width 877 height 45
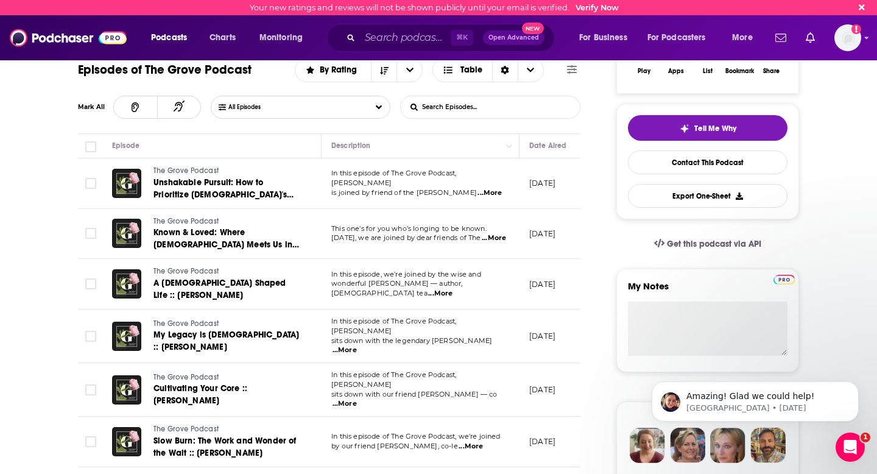
scroll to position [220, 0]
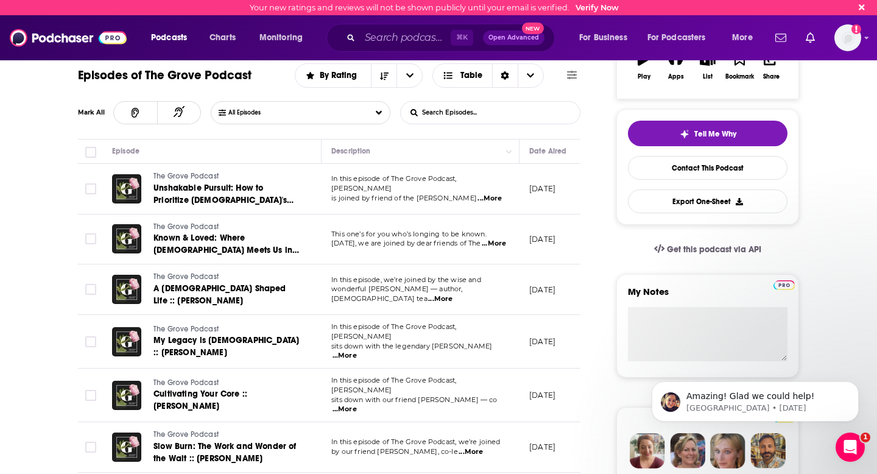
click at [519, 43] on button "Open Advanced New" at bounding box center [513, 37] width 61 height 15
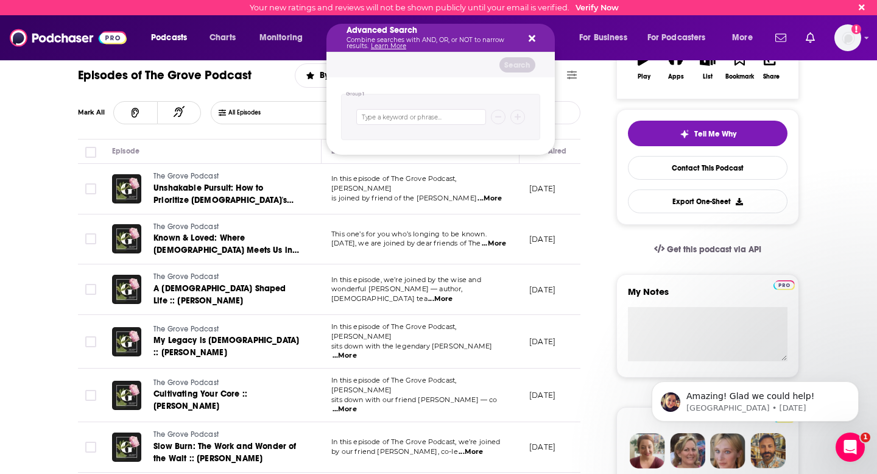
click at [533, 38] on icon "Search podcasts, credits, & more..." at bounding box center [532, 38] width 7 height 10
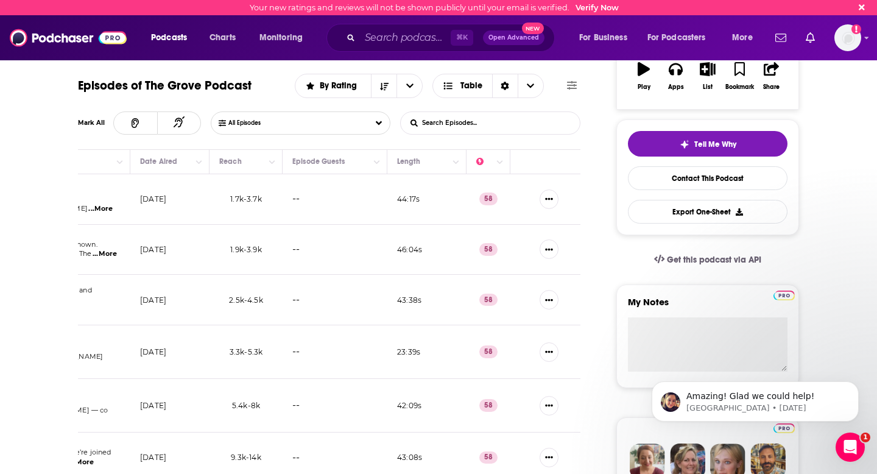
scroll to position [0, 0]
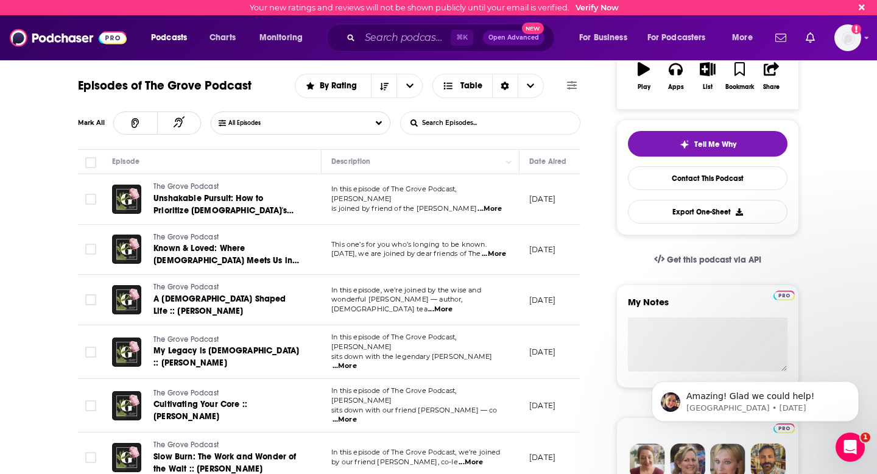
click at [860, 451] on div "Open Intercom Messenger" at bounding box center [850, 447] width 40 height 40
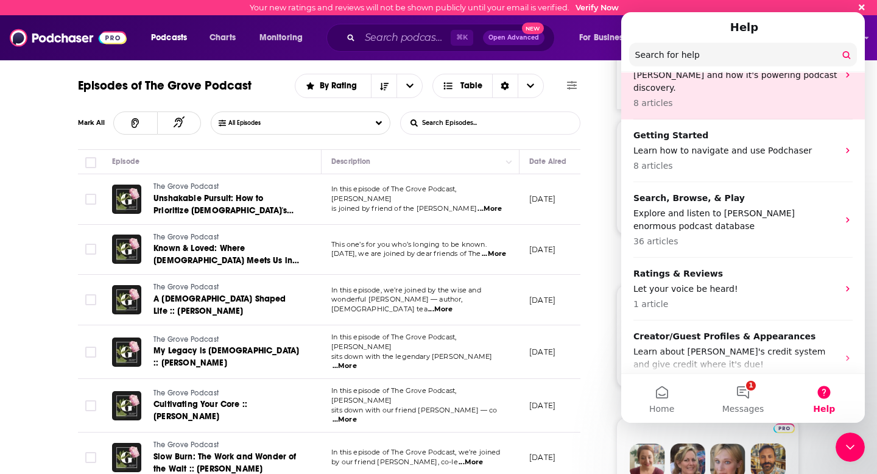
scroll to position [153, 0]
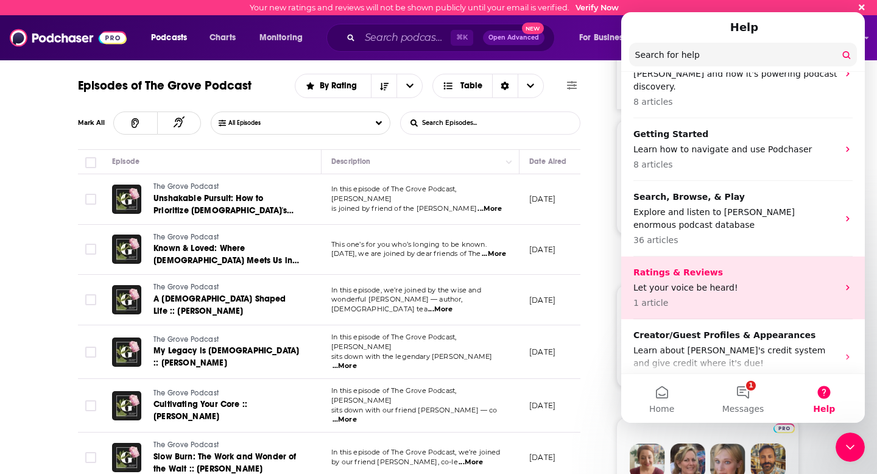
click at [851, 283] on icon "Intercom messenger" at bounding box center [848, 288] width 10 height 10
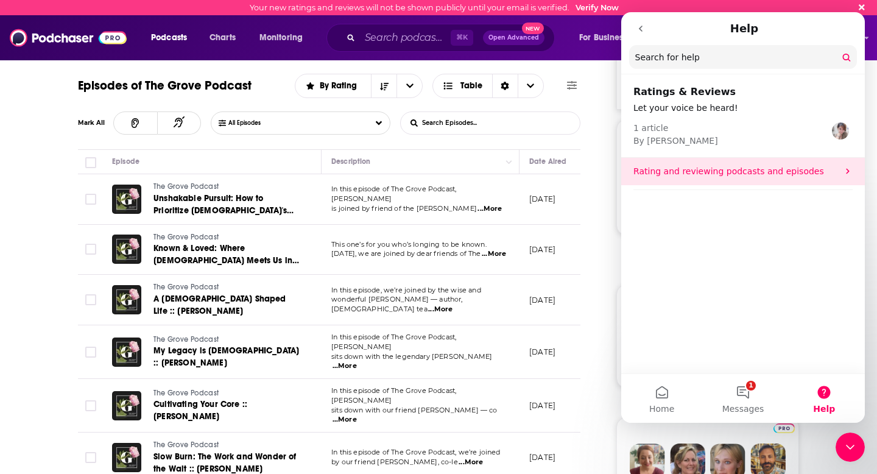
click at [807, 175] on p "Rating and reviewing podcasts and episodes" at bounding box center [735, 171] width 205 height 13
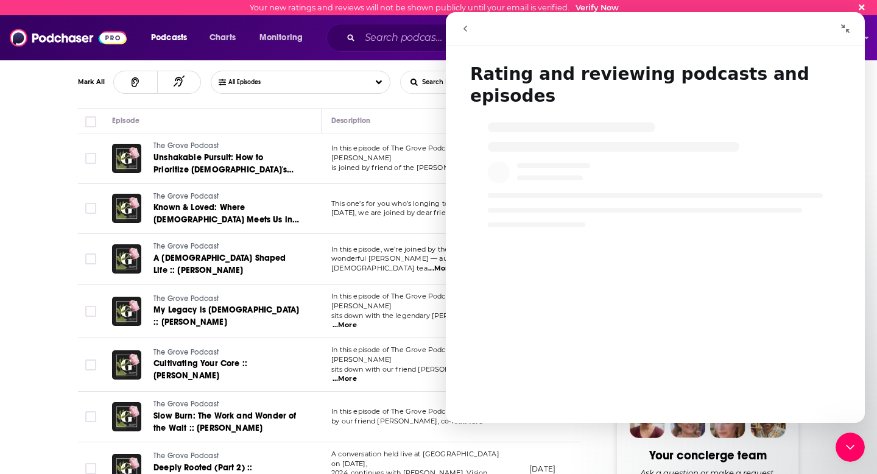
scroll to position [252, 0]
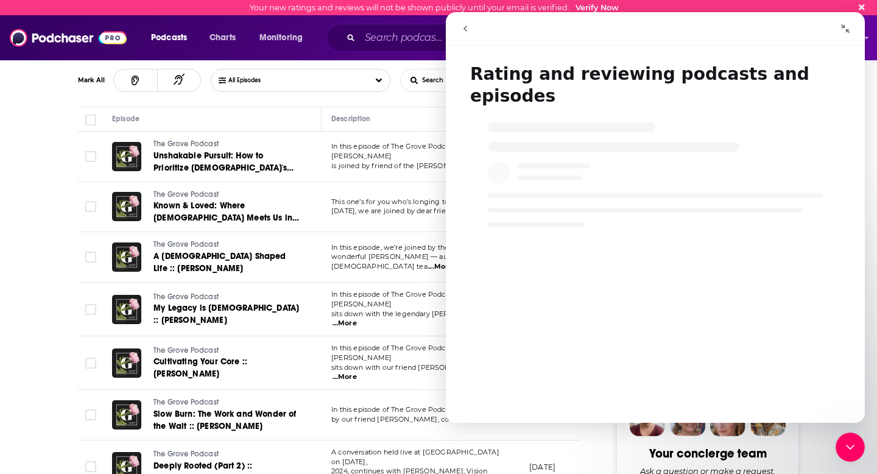
click at [461, 36] on button "go back" at bounding box center [465, 28] width 23 height 23
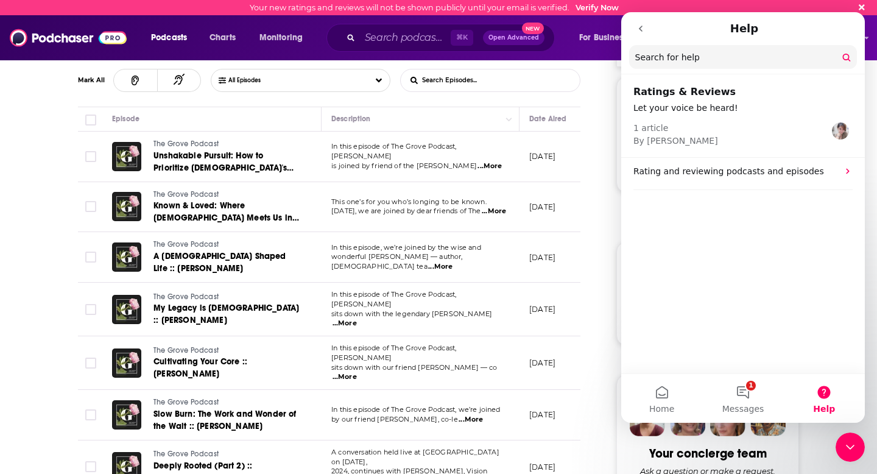
click at [644, 32] on icon "go back" at bounding box center [641, 29] width 10 height 10
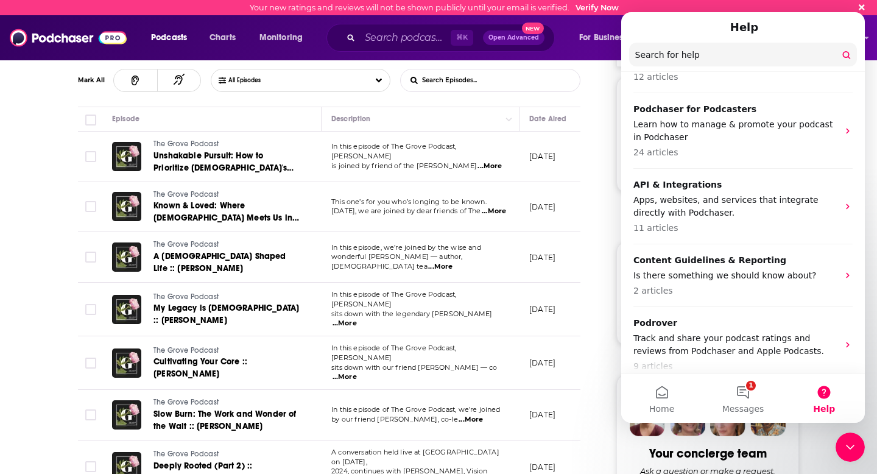
scroll to position [664, 0]
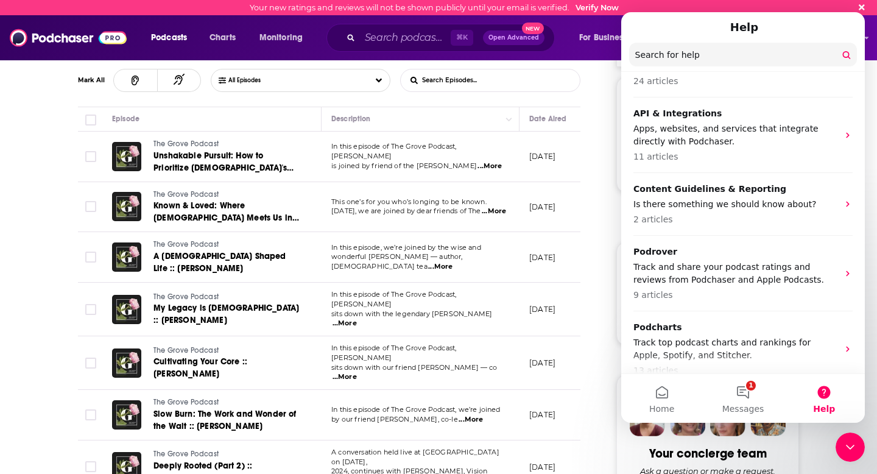
click at [747, 51] on input "Search for help" at bounding box center [743, 55] width 228 height 24
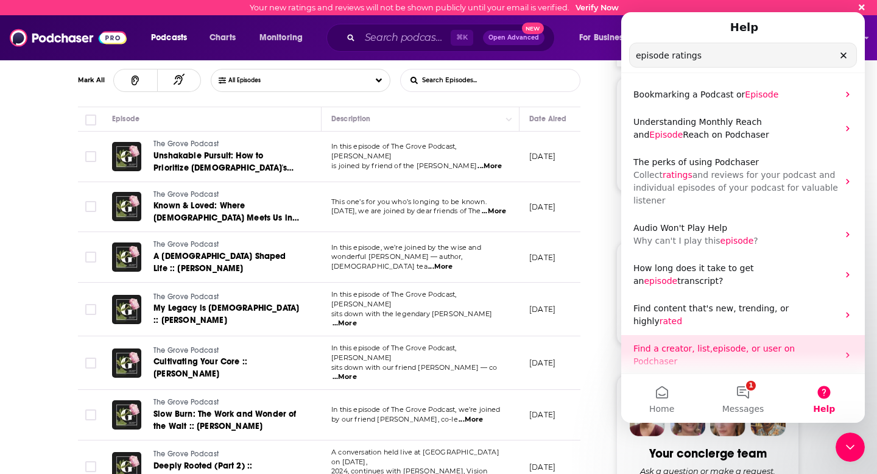
scroll to position [58, 0]
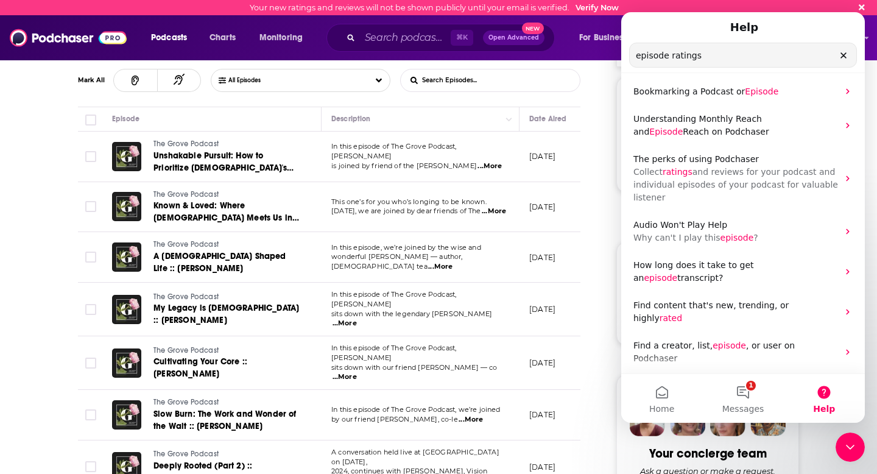
type input "episode ratings"
click at [845, 56] on icon "Clear" at bounding box center [843, 55] width 5 height 5
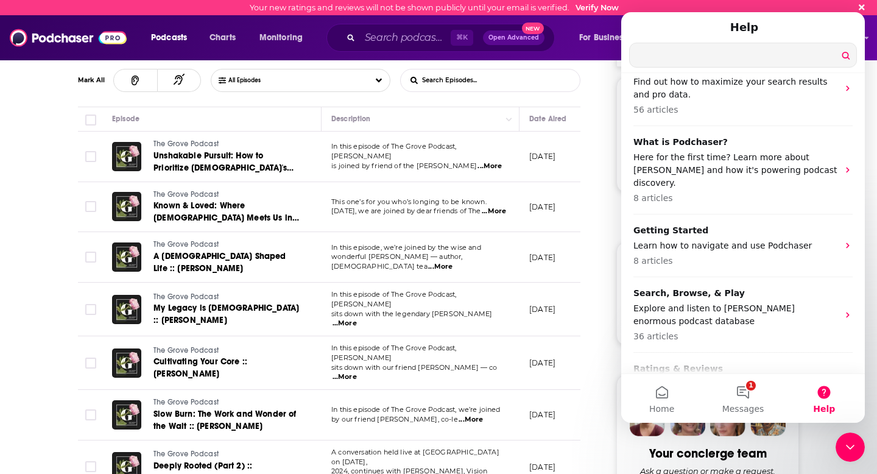
click at [843, 454] on div "Close Intercom Messenger" at bounding box center [849, 446] width 29 height 29
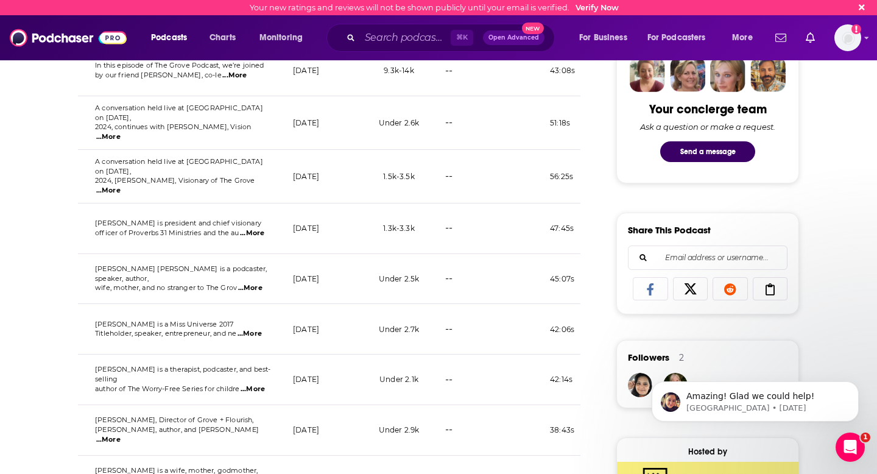
scroll to position [597, 0]
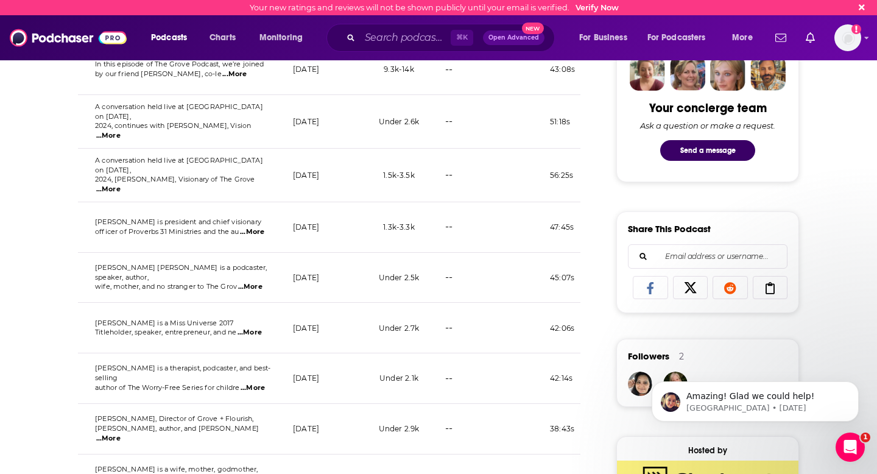
click at [774, 290] on icon at bounding box center [770, 288] width 34 height 12
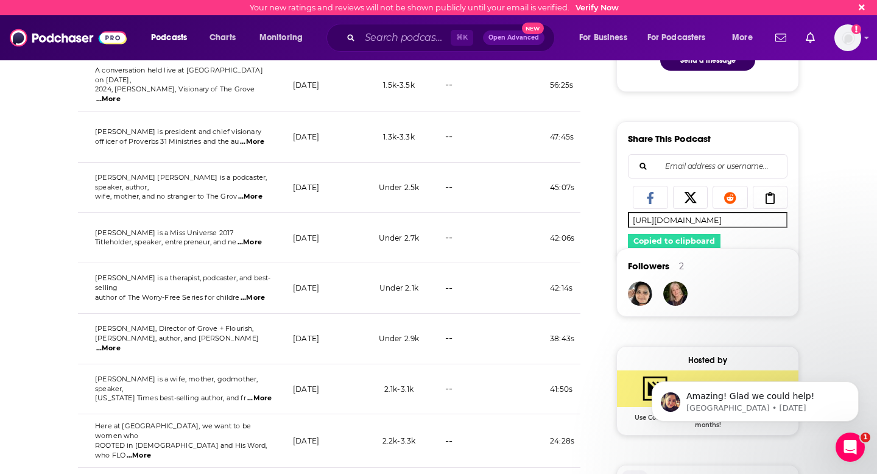
scroll to position [689, 0]
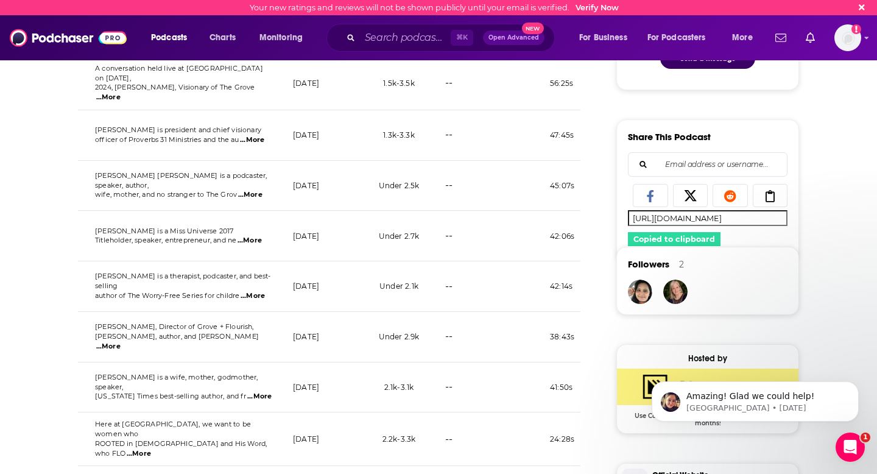
click at [757, 221] on input "[URL][DOMAIN_NAME]" at bounding box center [708, 217] width 160 height 15
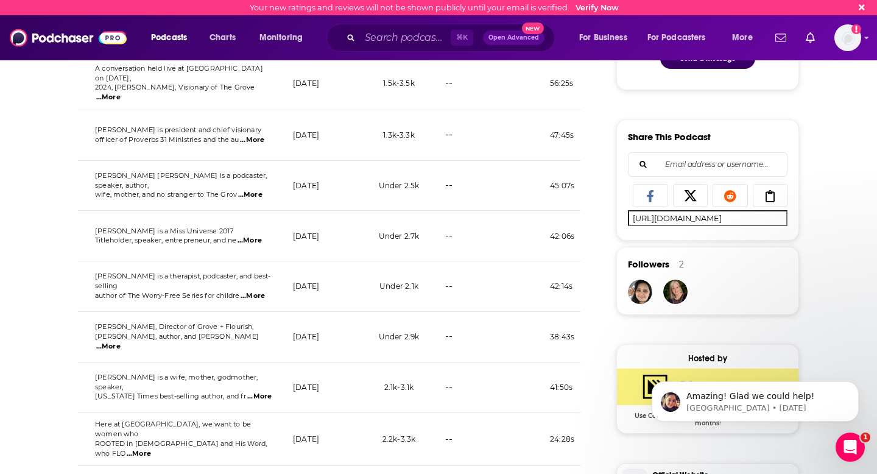
click at [757, 221] on input "[URL][DOMAIN_NAME]" at bounding box center [708, 217] width 160 height 15
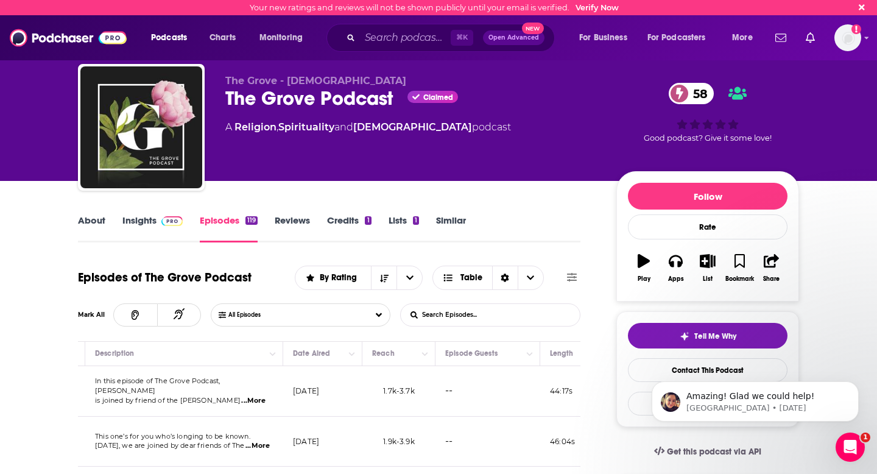
scroll to position [0, 0]
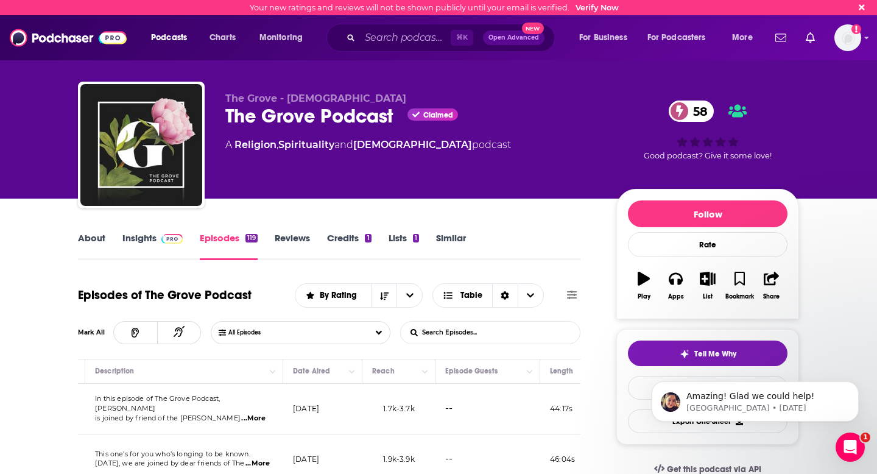
click at [563, 300] on button at bounding box center [571, 295] width 17 height 13
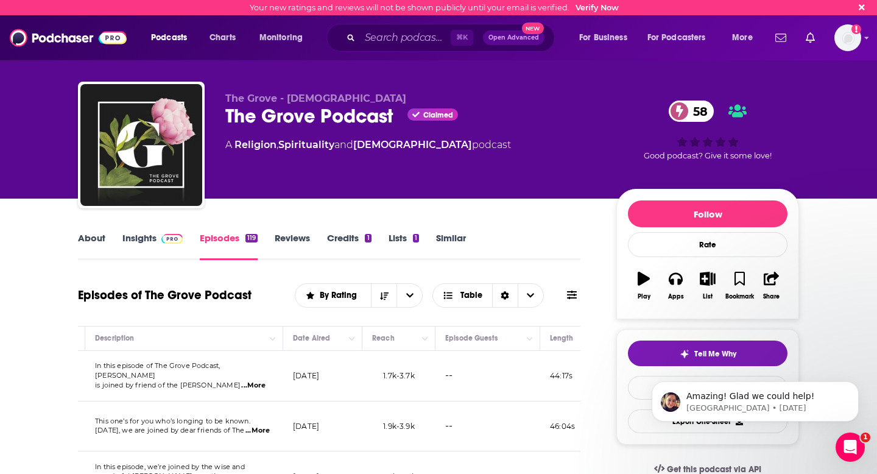
click at [564, 301] on button at bounding box center [571, 295] width 17 height 13
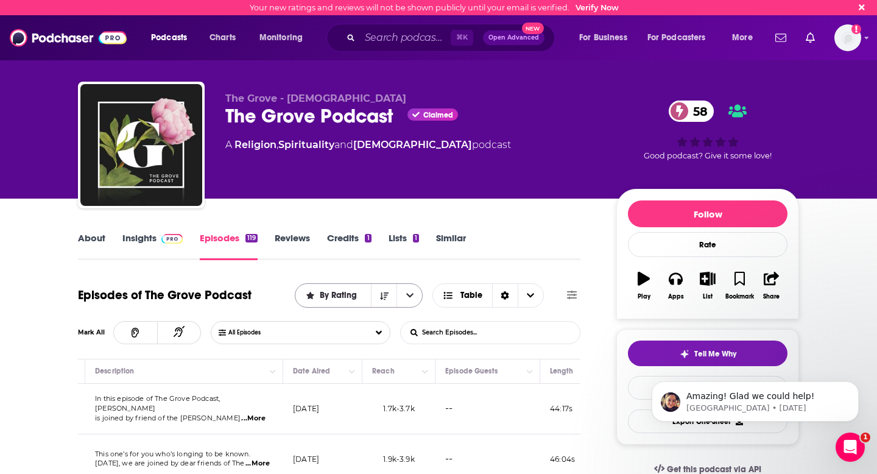
click at [413, 296] on button "open menu" at bounding box center [409, 295] width 26 height 23
click at [398, 343] on div "By Rating" at bounding box center [359, 338] width 128 height 21
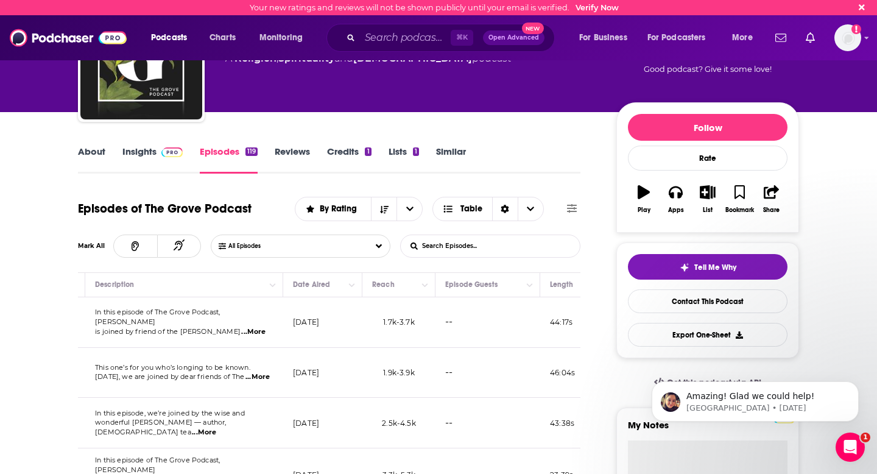
scroll to position [87, 0]
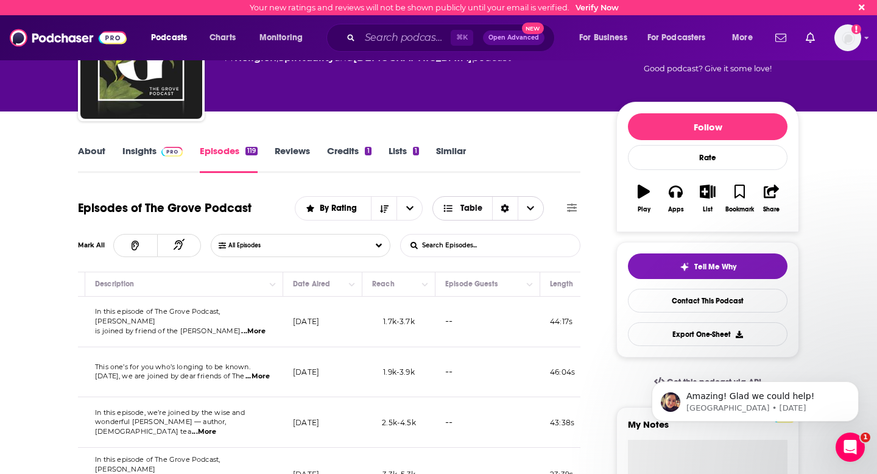
click at [504, 207] on icon "Sort Direction" at bounding box center [504, 208] width 9 height 9
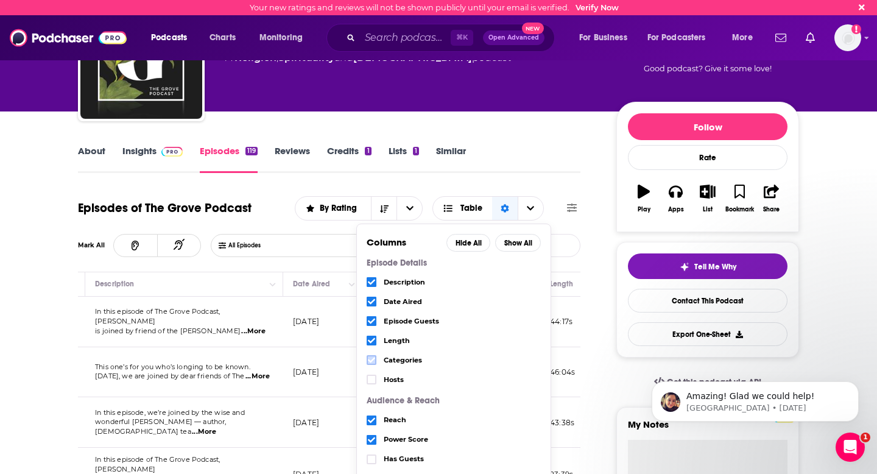
click at [371, 362] on icon "Choose View" at bounding box center [371, 359] width 7 height 5
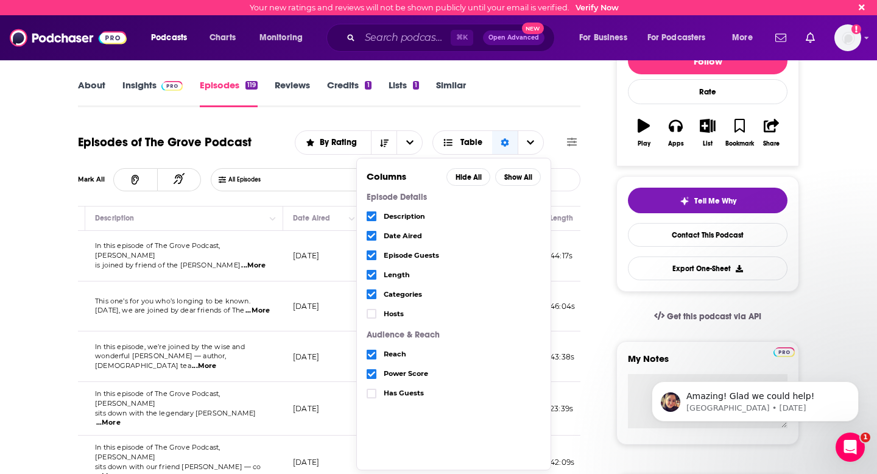
scroll to position [154, 0]
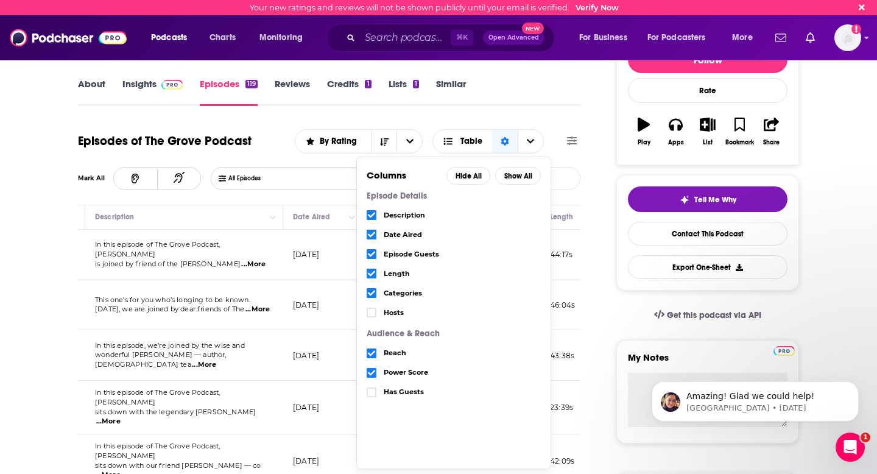
click at [403, 395] on span "Has Guests" at bounding box center [463, 391] width 158 height 7
click at [372, 392] on icon "Choose View" at bounding box center [371, 391] width 7 height 5
click at [513, 105] on div "About Insights Episodes 119 Reviews Credits 1 Lists 1 Similar" at bounding box center [329, 91] width 502 height 30
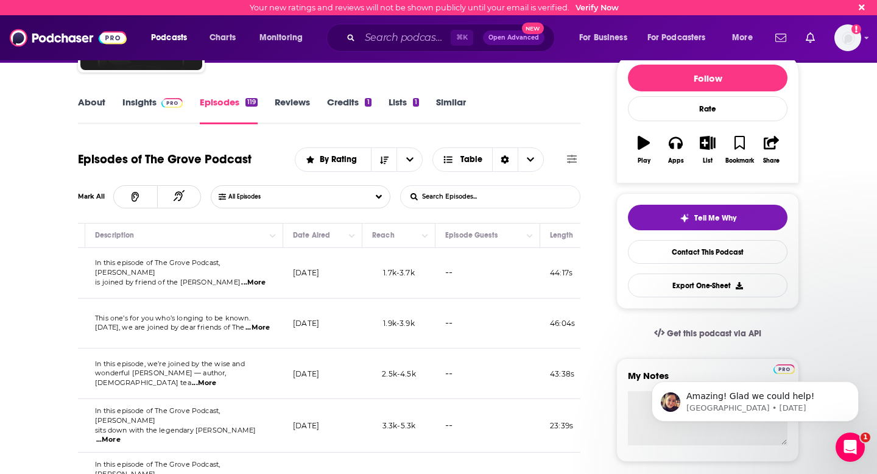
scroll to position [0, 537]
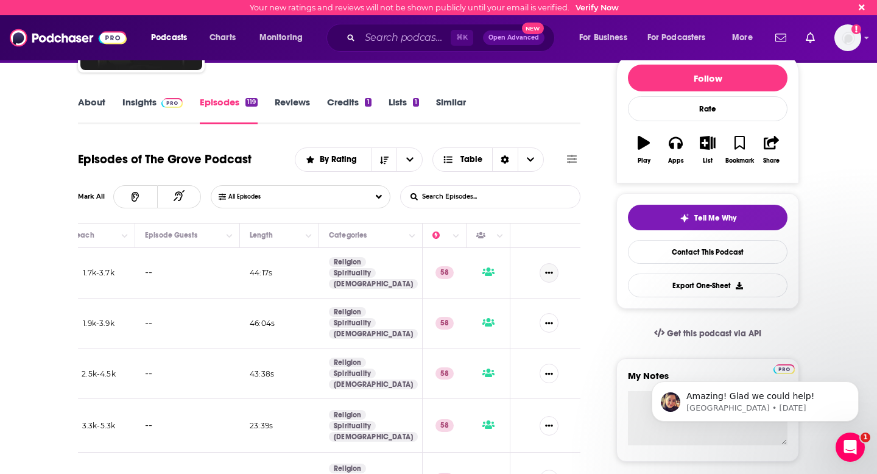
click at [549, 275] on icon "Show More Button" at bounding box center [549, 273] width 8 height 8
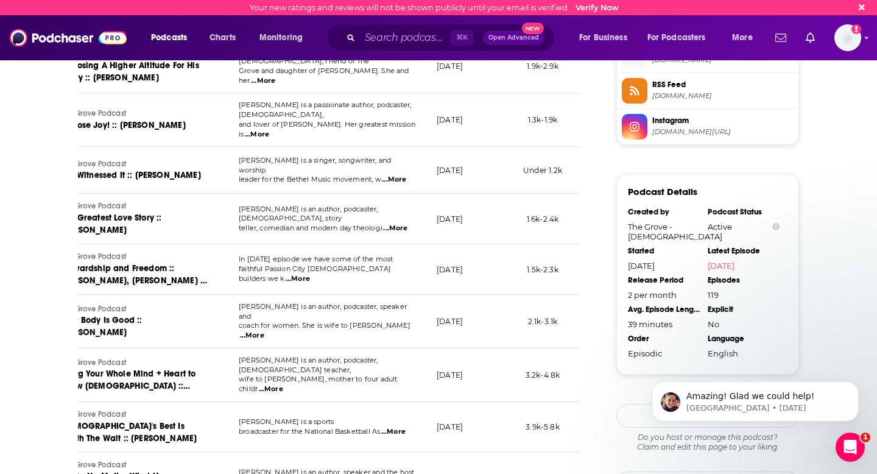
scroll to position [1355, 0]
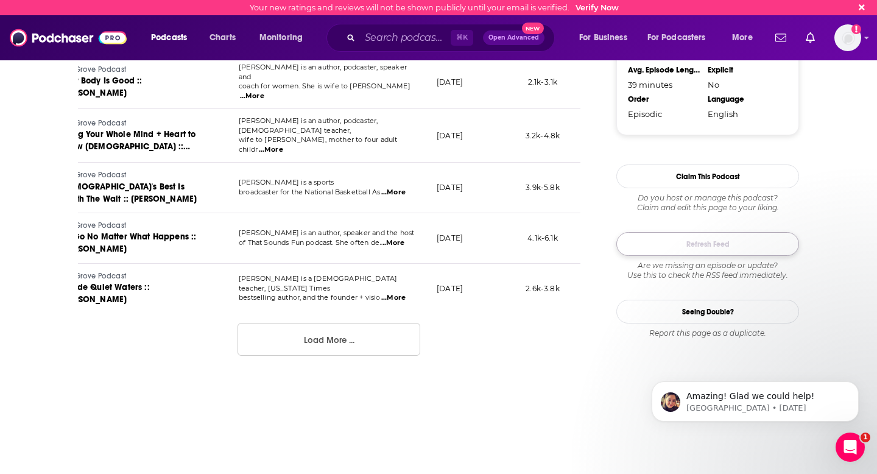
click at [742, 252] on button "Refresh Feed" at bounding box center [707, 244] width 183 height 24
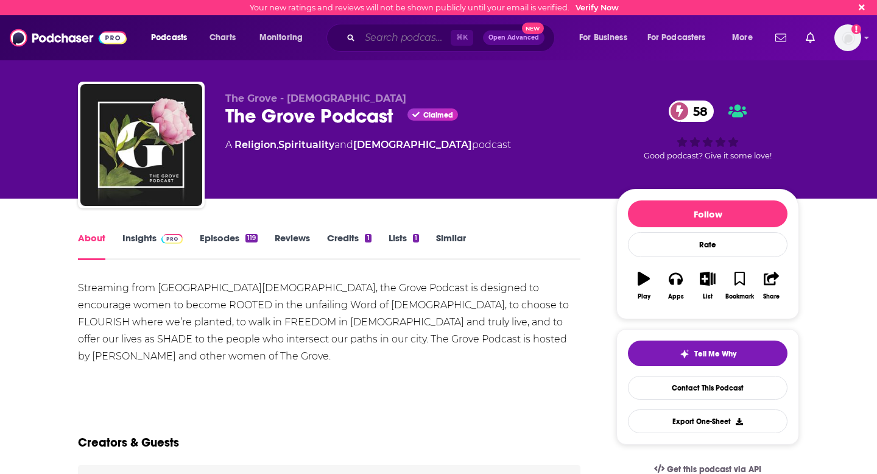
click at [388, 44] on input "Search podcasts, credits, & more..." at bounding box center [405, 37] width 91 height 19
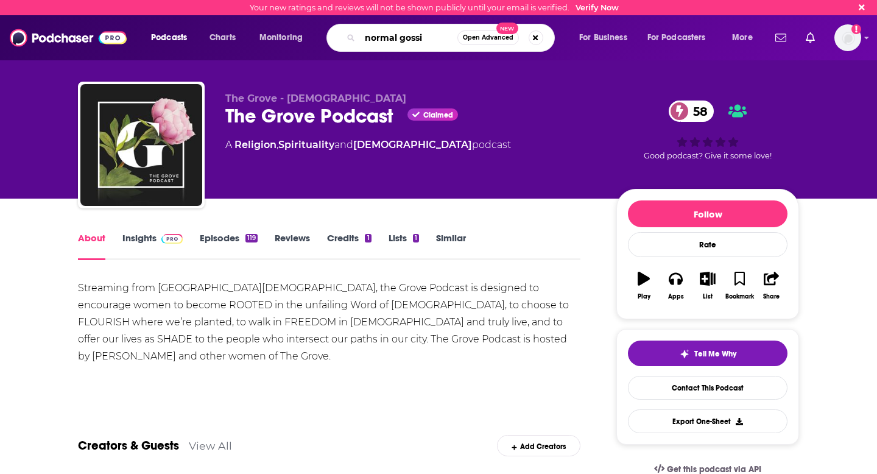
type input "normal gossip"
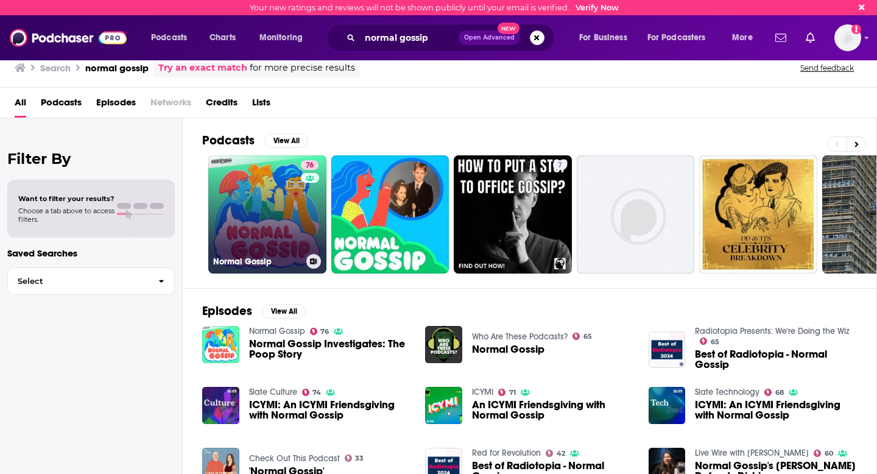
click at [276, 205] on link "76 Normal Gossip" at bounding box center [267, 214] width 118 height 118
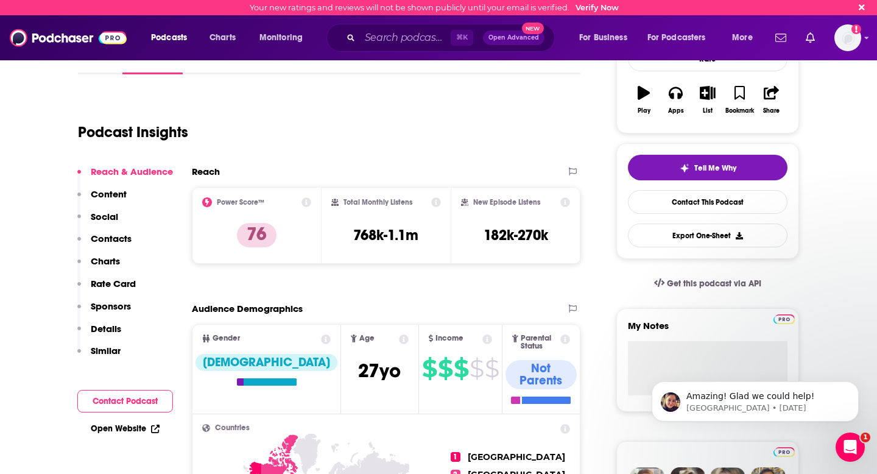
scroll to position [184, 0]
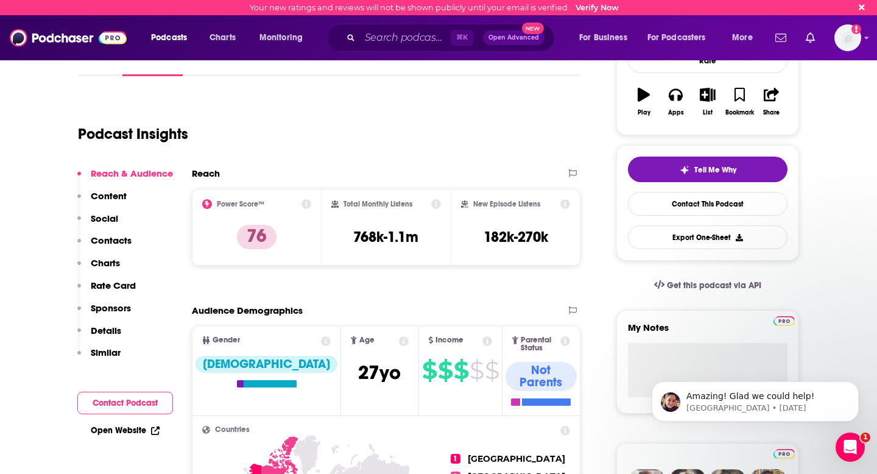
click at [307, 205] on icon at bounding box center [306, 204] width 10 height 10
click at [440, 157] on div "Podcast Insights" at bounding box center [329, 132] width 502 height 72
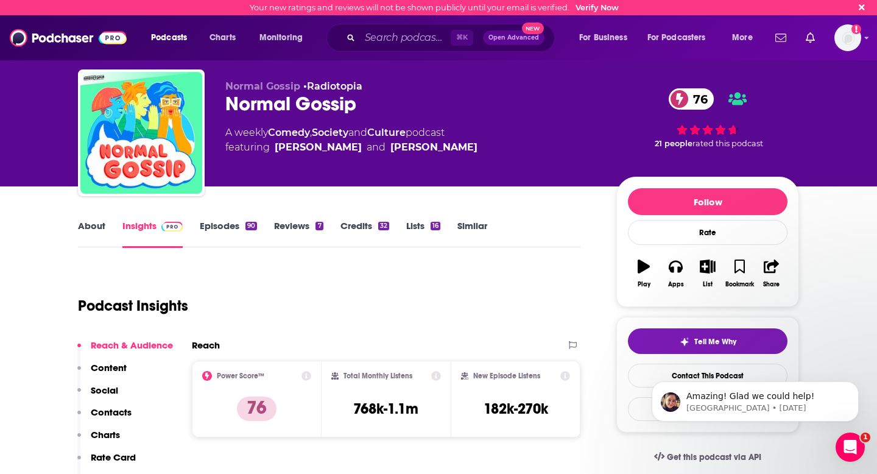
scroll to position [9, 0]
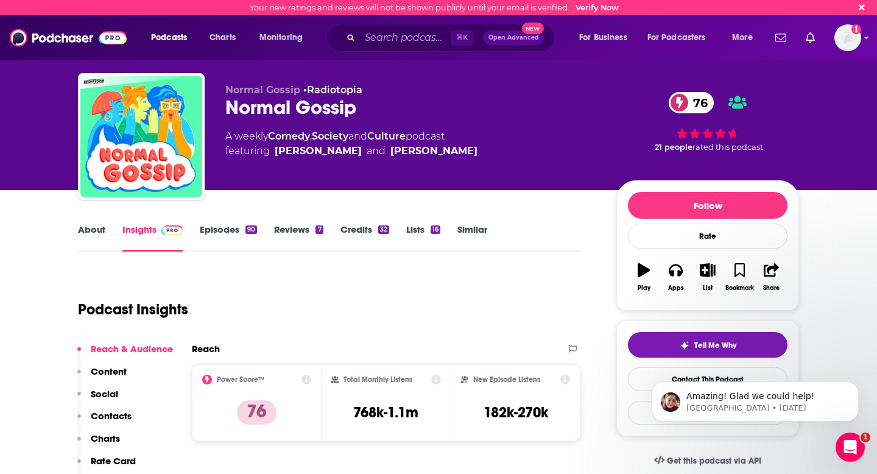
click at [224, 228] on link "Episodes 90" at bounding box center [228, 237] width 57 height 28
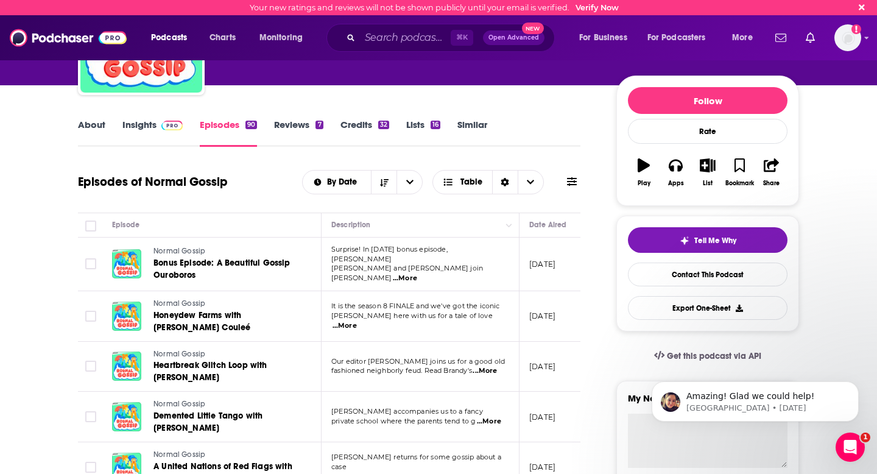
scroll to position [114, 0]
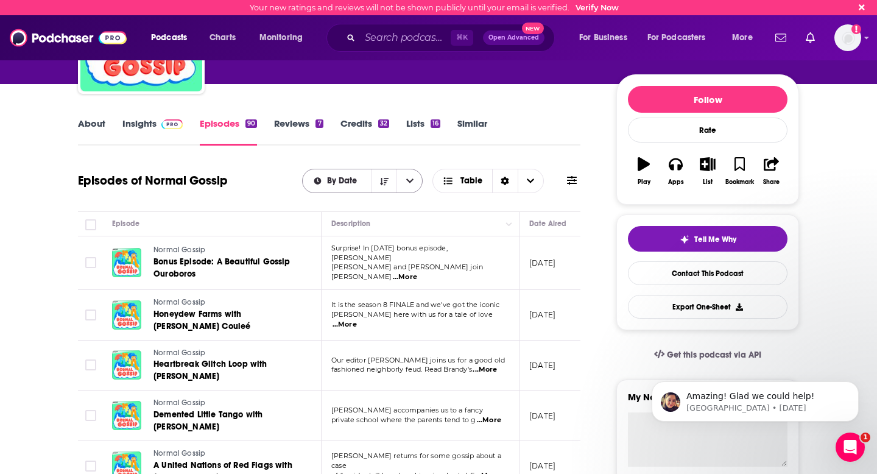
click at [409, 177] on icon "open menu" at bounding box center [409, 181] width 7 height 9
click at [363, 229] on div "By Rating" at bounding box center [362, 223] width 121 height 21
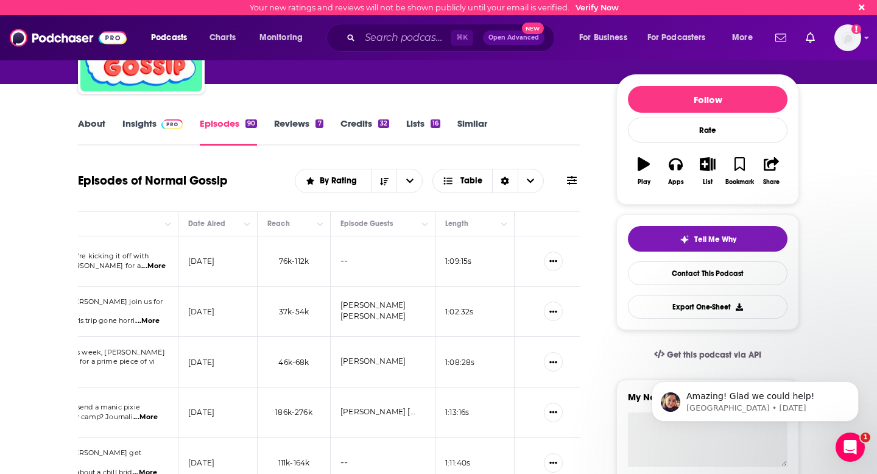
scroll to position [0, 346]
click at [537, 179] on span "Choose View" at bounding box center [531, 180] width 26 height 23
click at [533, 183] on icon "Choose View" at bounding box center [530, 180] width 7 height 4
click at [507, 182] on icon "Sort Direction" at bounding box center [505, 181] width 8 height 9
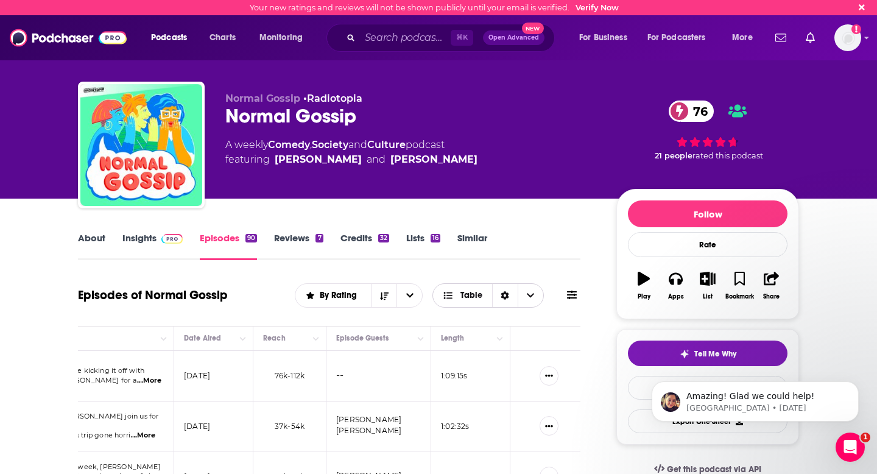
click at [505, 295] on icon "Sort Direction" at bounding box center [504, 295] width 9 height 9
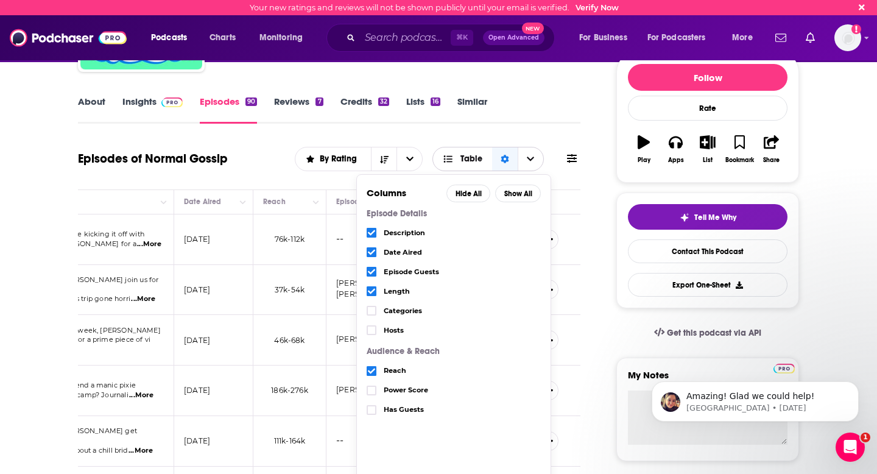
scroll to position [139, 0]
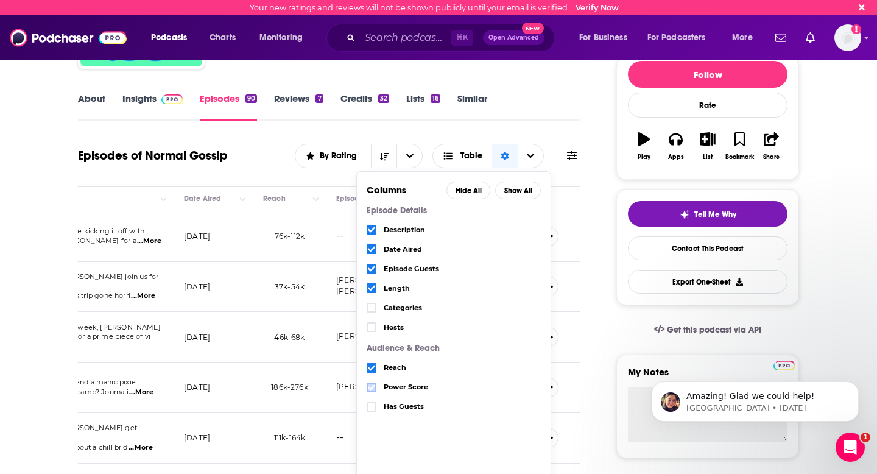
click at [373, 387] on icon "Choose View" at bounding box center [371, 386] width 7 height 5
click at [368, 309] on label "Choose View" at bounding box center [372, 308] width 10 height 10
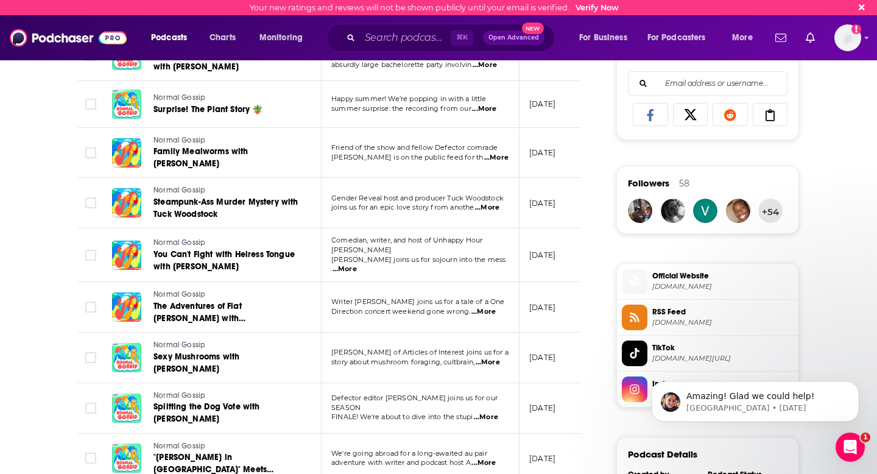
scroll to position [778, 0]
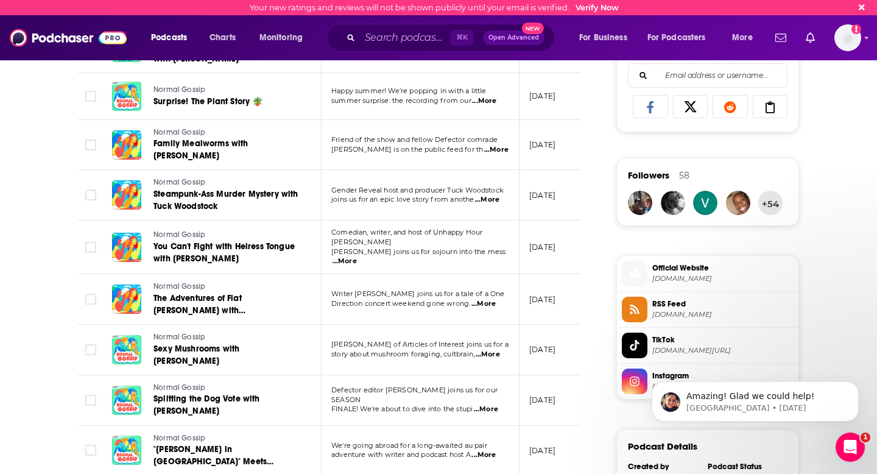
click at [693, 309] on span "RSS Feed" at bounding box center [722, 303] width 141 height 11
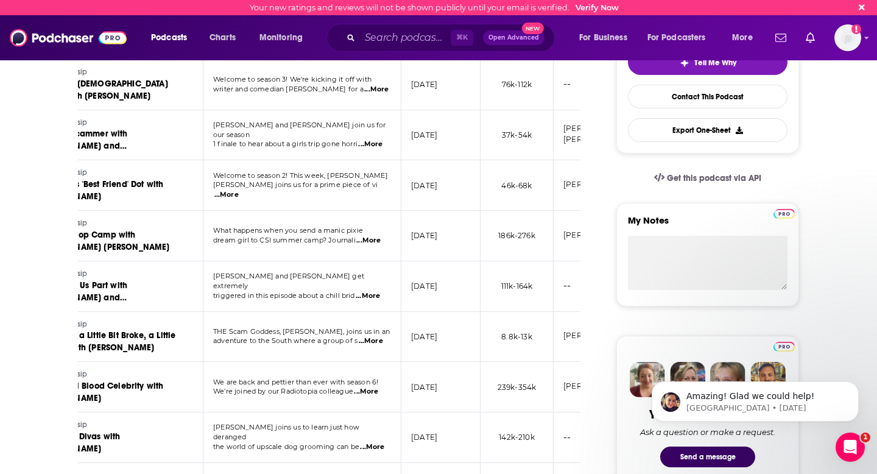
scroll to position [0, 132]
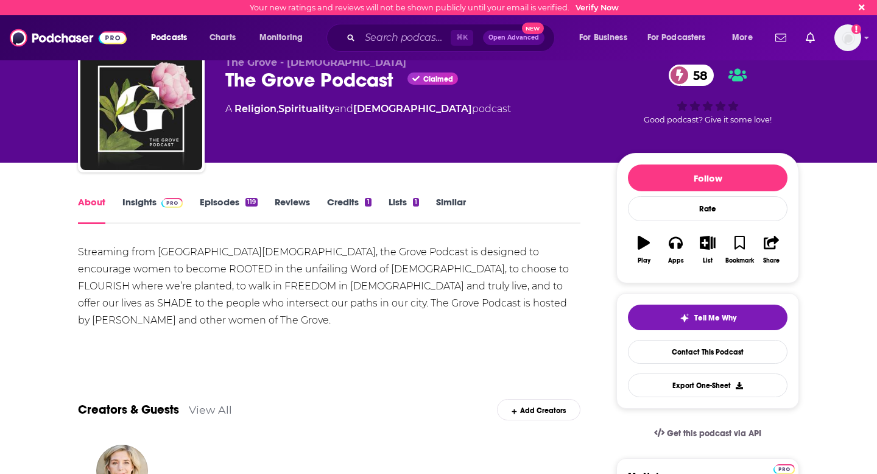
scroll to position [37, 0]
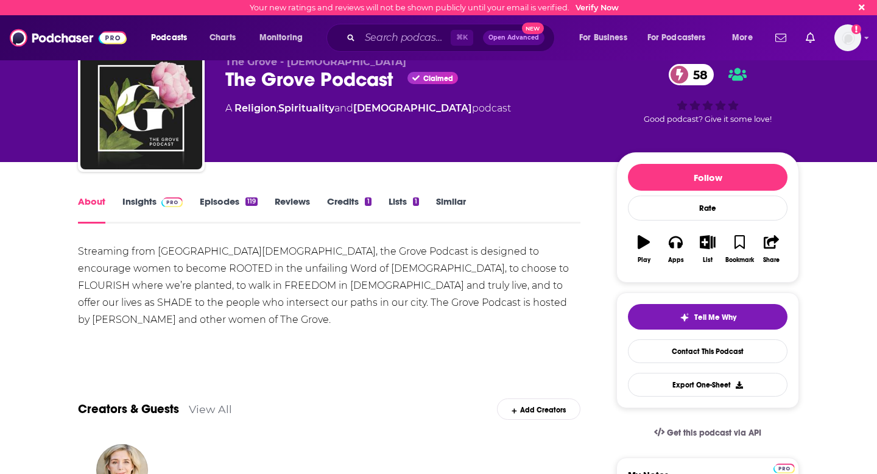
click at [225, 198] on link "Episodes 119" at bounding box center [229, 209] width 58 height 28
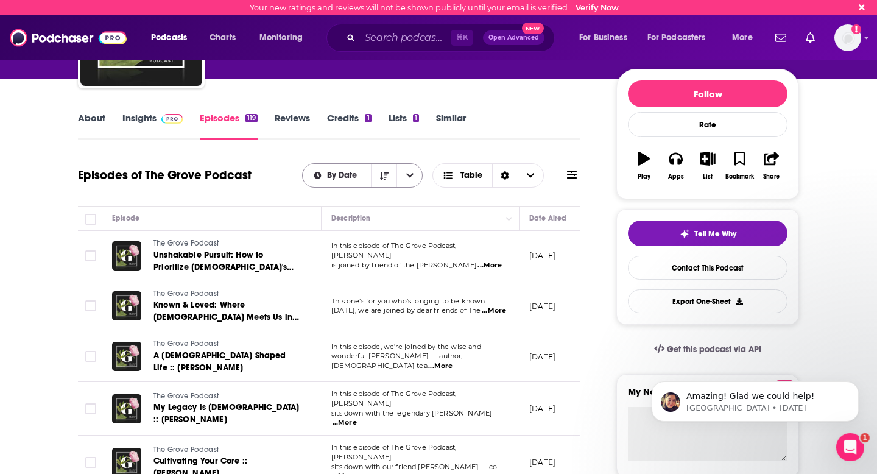
click at [412, 177] on icon "open menu" at bounding box center [409, 175] width 7 height 9
click at [392, 220] on span "By Rating" at bounding box center [369, 218] width 86 height 7
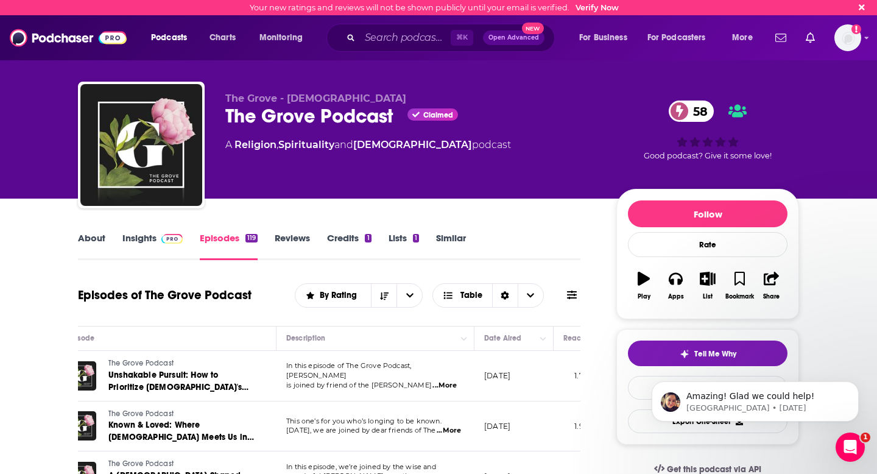
click at [294, 239] on link "Reviews" at bounding box center [292, 246] width 35 height 28
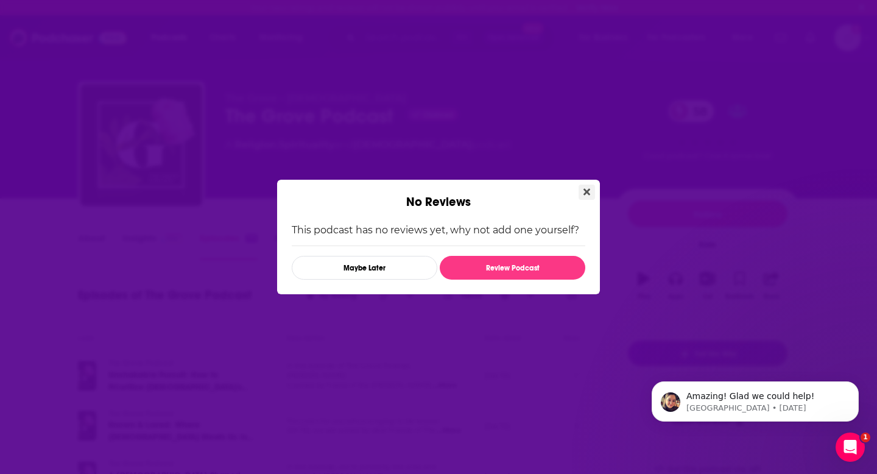
click at [586, 190] on icon "Close" at bounding box center [586, 192] width 7 height 7
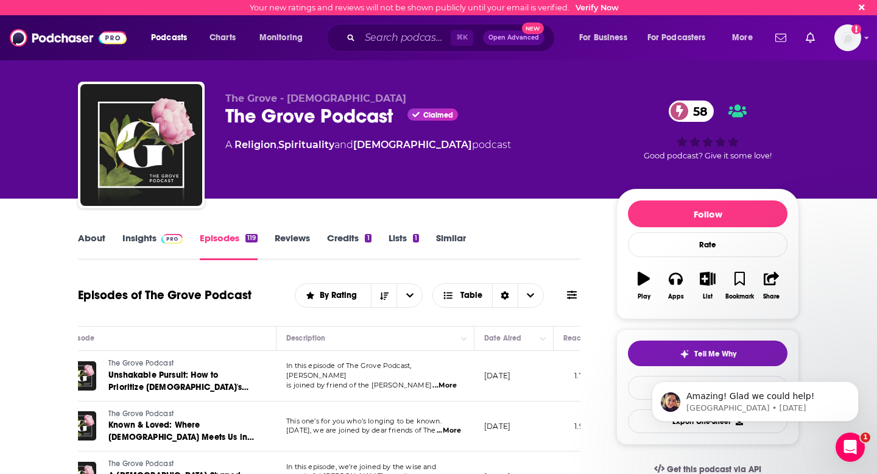
click at [348, 239] on link "Credits 1" at bounding box center [349, 246] width 44 height 28
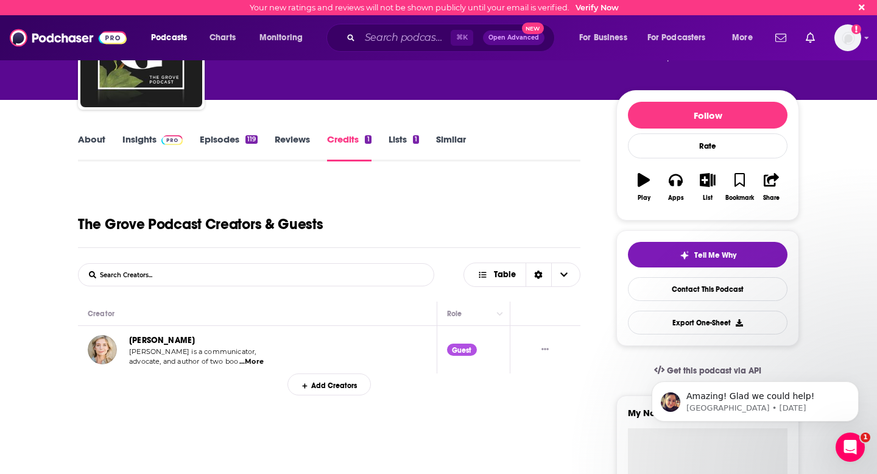
scroll to position [98, 0]
click at [395, 144] on link "Lists 1" at bounding box center [403, 148] width 30 height 28
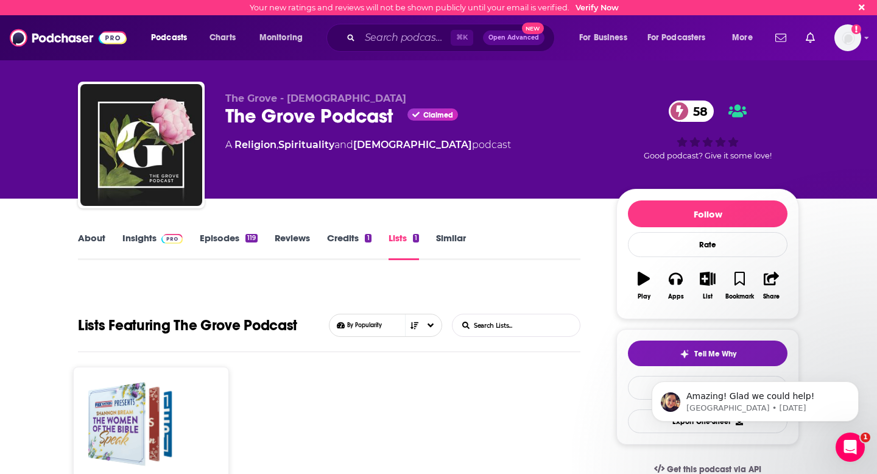
click at [207, 237] on link "Episodes 119" at bounding box center [229, 246] width 58 height 28
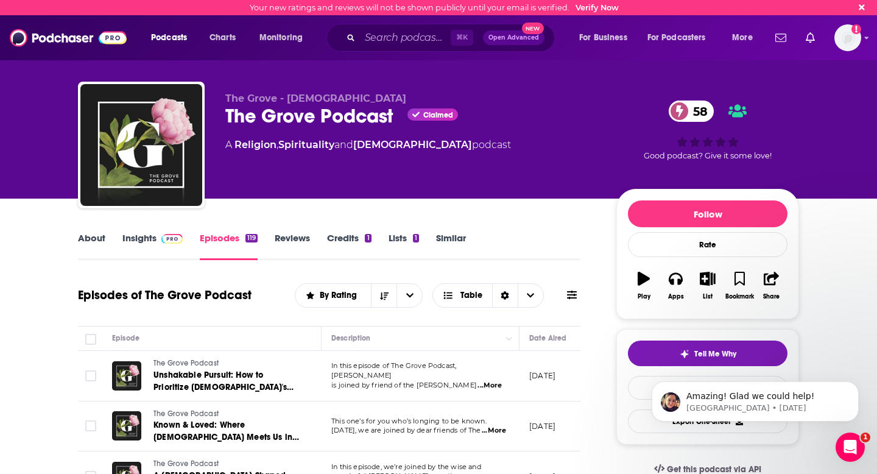
click at [135, 241] on link "Insights" at bounding box center [152, 246] width 60 height 28
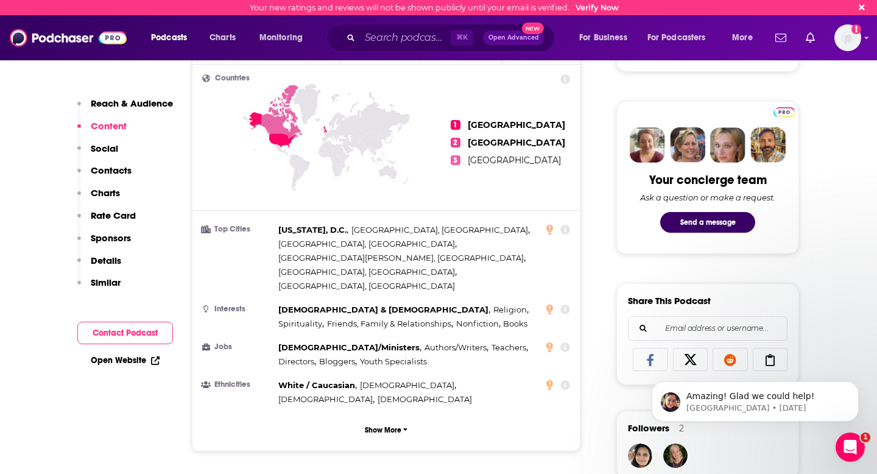
scroll to position [530, 0]
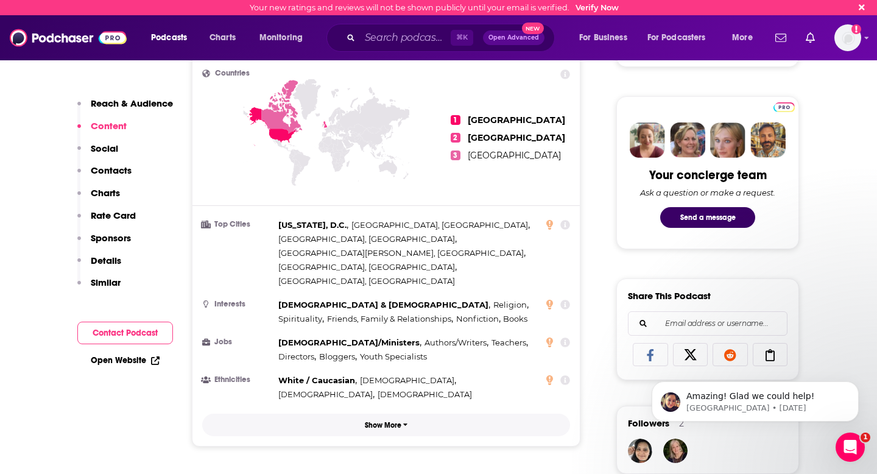
click at [411, 413] on button "Show More" at bounding box center [386, 424] width 368 height 23
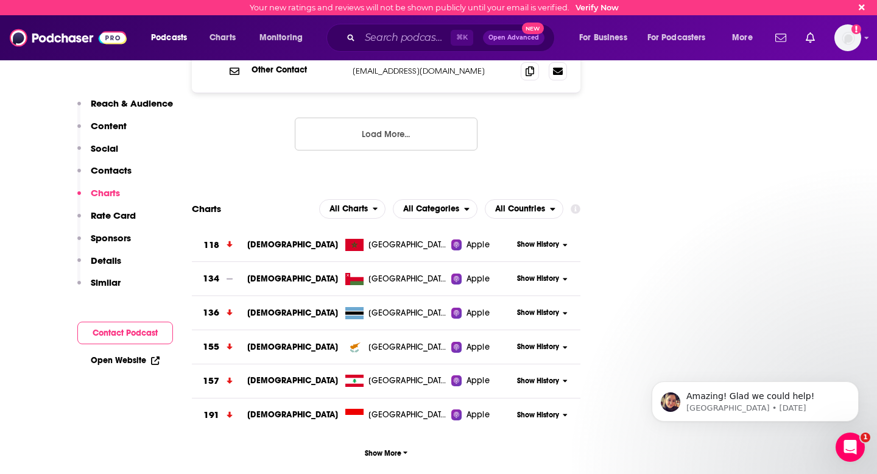
scroll to position [1595, 0]
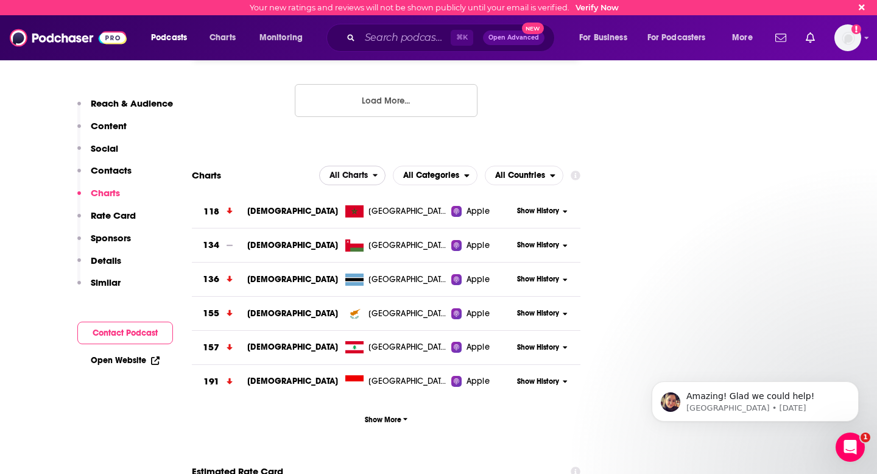
click at [367, 171] on span "All Charts" at bounding box center [348, 175] width 38 height 9
click at [371, 165] on span "All Charts" at bounding box center [346, 175] width 53 height 21
click at [439, 171] on span "All Categories" at bounding box center [431, 175] width 56 height 9
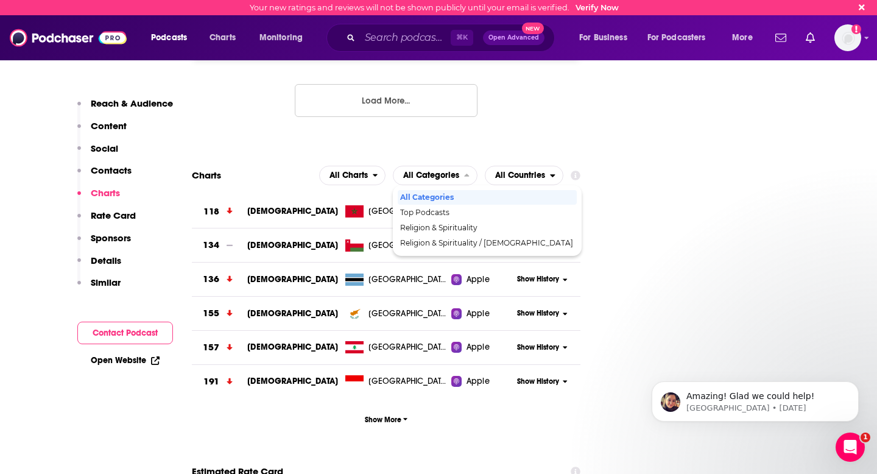
click at [577, 170] on icon at bounding box center [576, 175] width 10 height 10
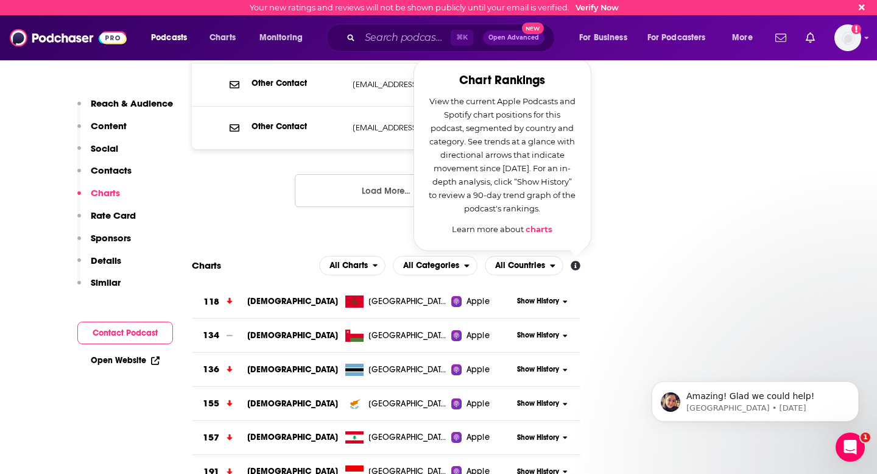
scroll to position [1505, 0]
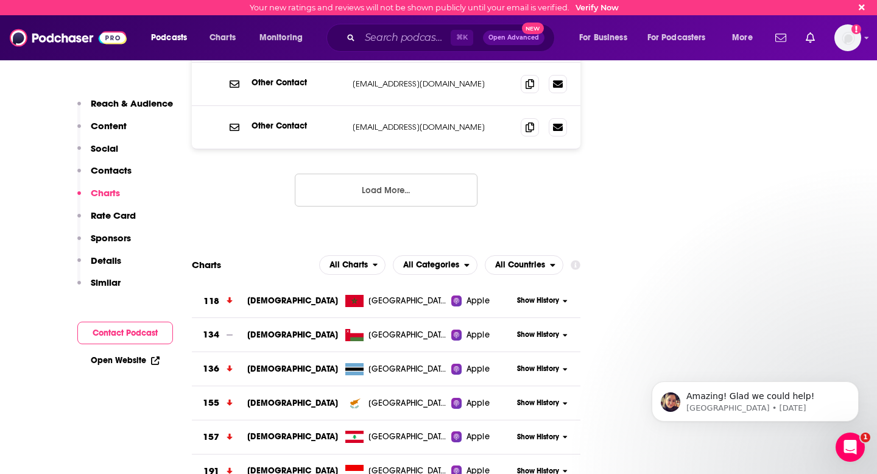
click at [424, 255] on span "All Categories" at bounding box center [428, 265] width 71 height 21
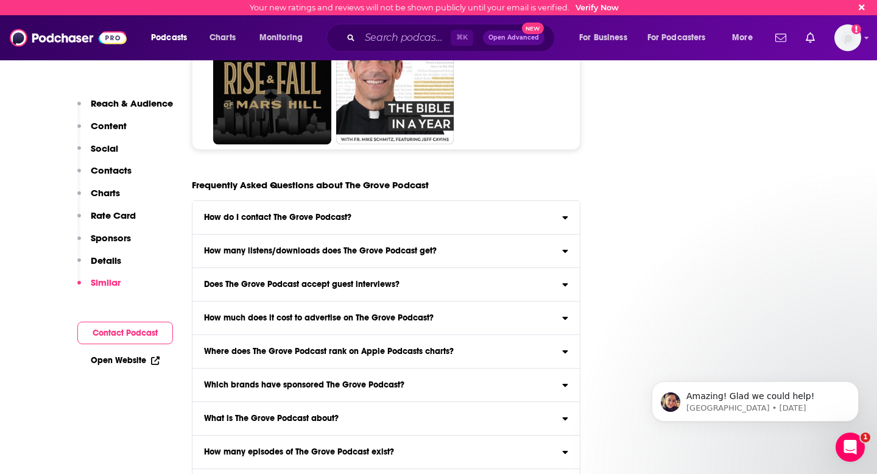
scroll to position [6344, 0]
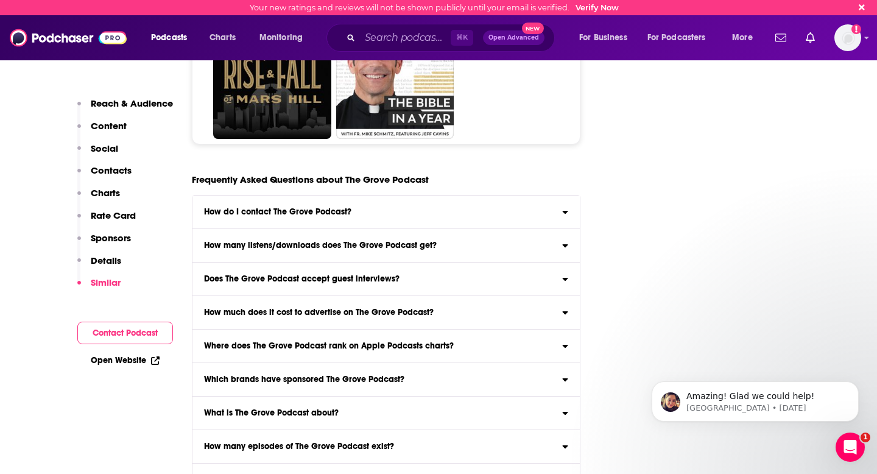
click at [465, 241] on div "How many listens/downloads does The Grove Podcast get?" at bounding box center [385, 245] width 387 height 9
click at [0, 0] on input "How many listens/downloads does The Grove Podcast get? Click here to view reach…" at bounding box center [0, 0] width 0 height 0
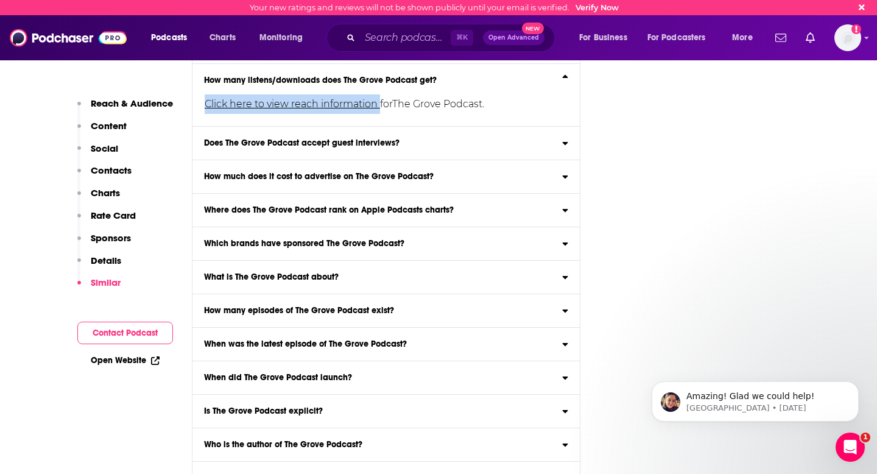
scroll to position [6515, 0]
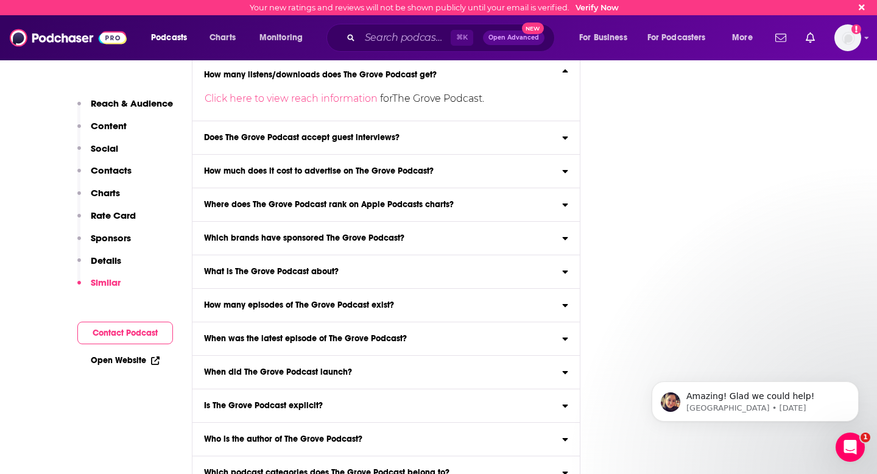
click at [0, 0] on input "Which podcast hosting provider does The Grove Podcast use? The Grove Podcast is…" at bounding box center [0, 0] width 0 height 0
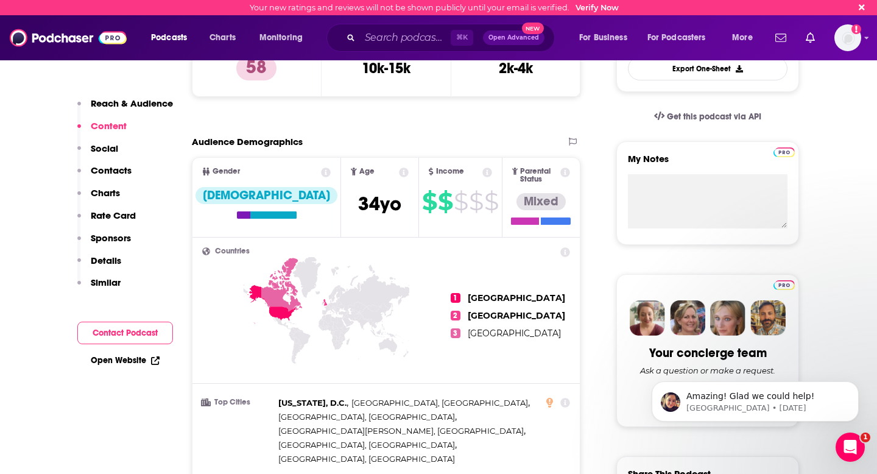
scroll to position [0, 0]
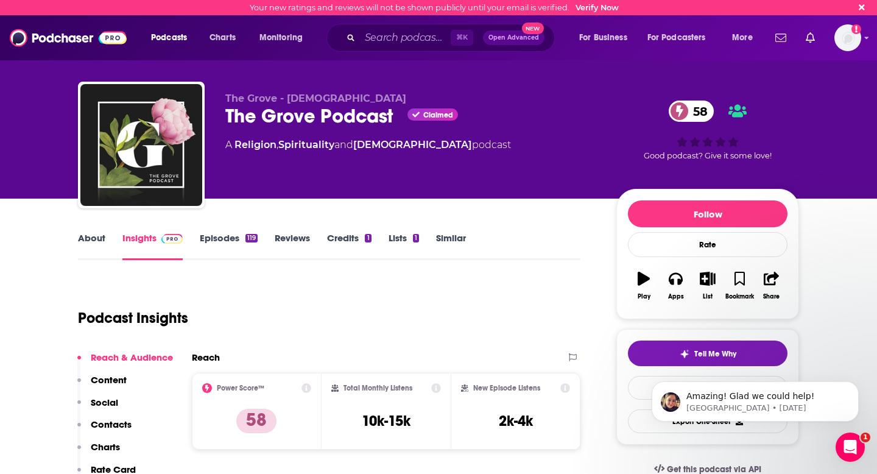
click at [214, 241] on link "Episodes 119" at bounding box center [229, 246] width 58 height 28
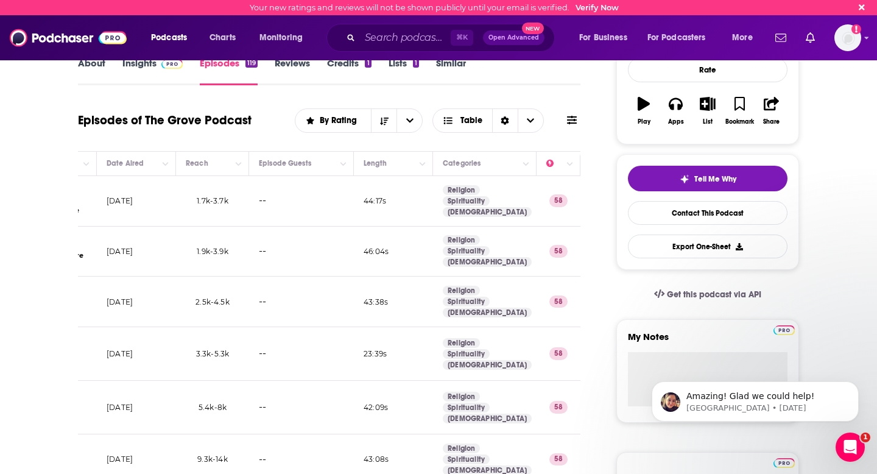
scroll to position [0, 537]
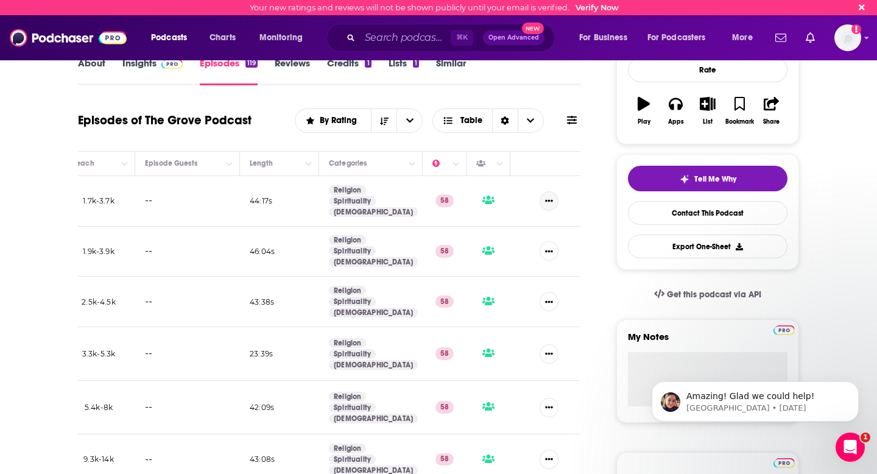
click at [546, 205] on icon "Show More Button" at bounding box center [549, 201] width 8 height 8
click at [532, 181] on td at bounding box center [545, 201] width 70 height 51
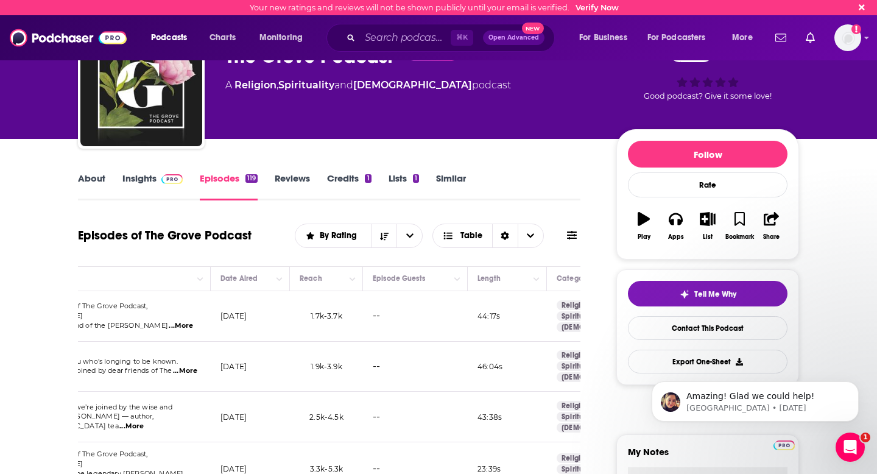
scroll to position [34, 0]
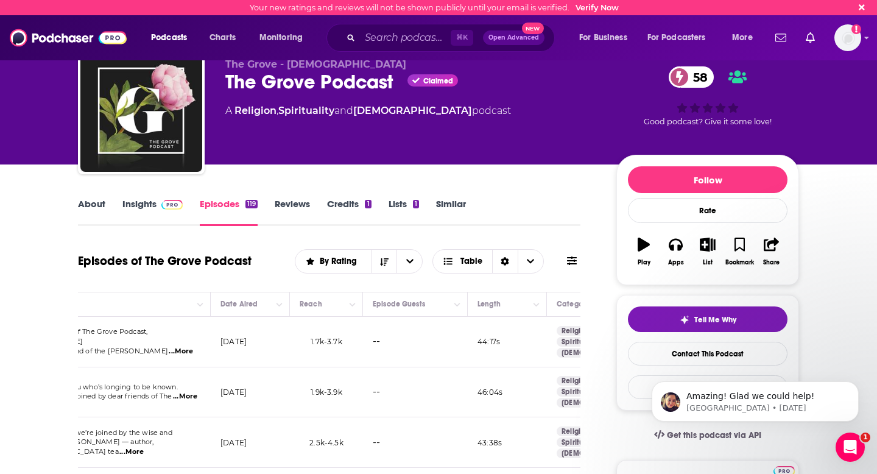
click at [146, 204] on link "Insights" at bounding box center [152, 212] width 60 height 28
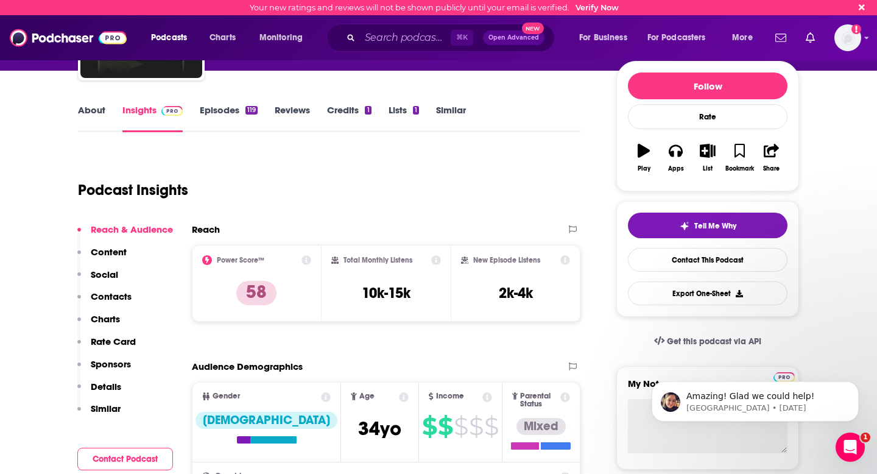
scroll to position [128, 0]
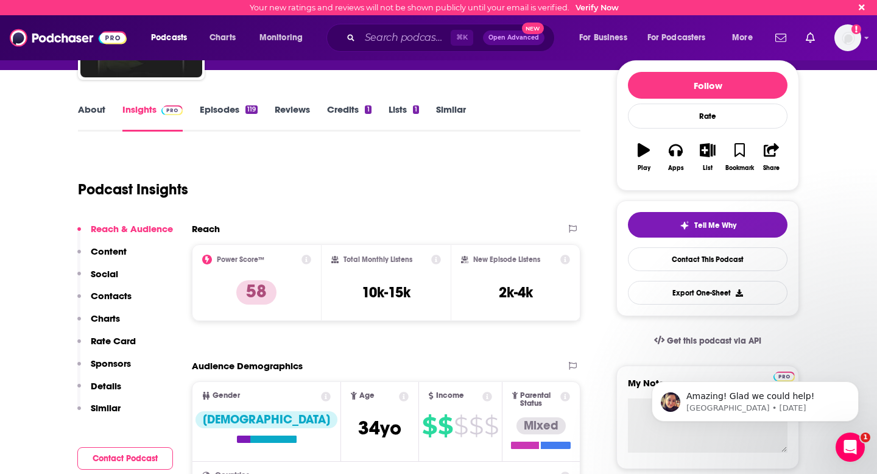
click at [217, 106] on link "Episodes 119" at bounding box center [229, 118] width 58 height 28
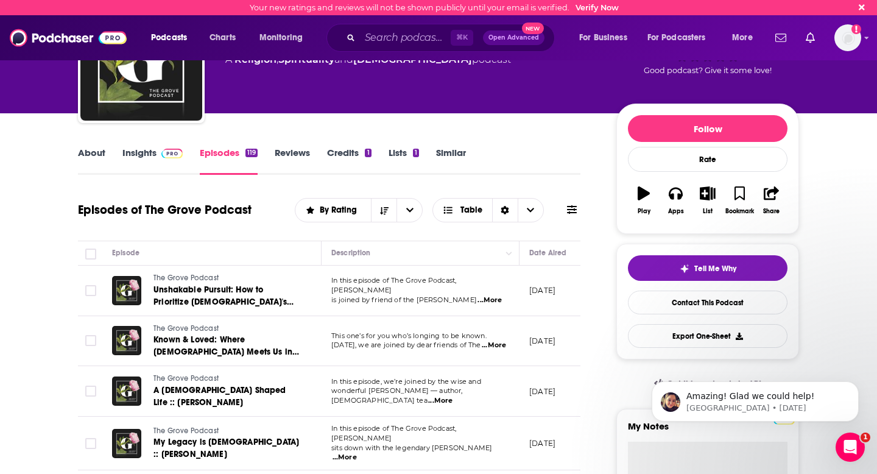
scroll to position [86, 0]
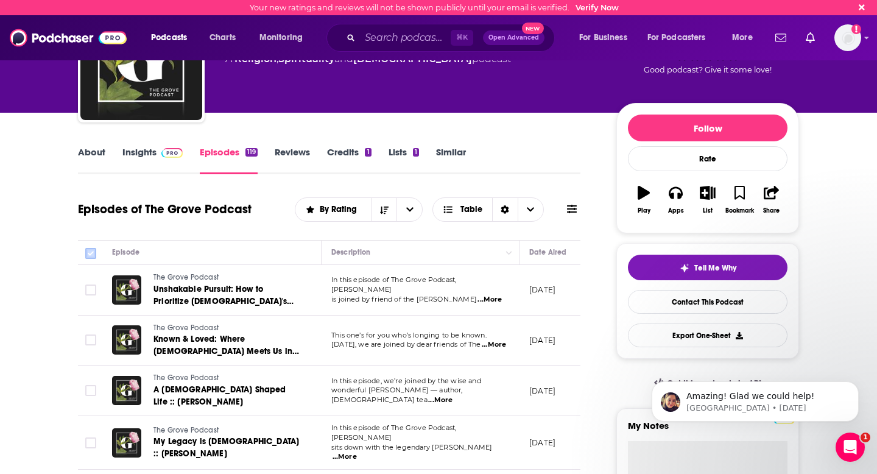
click at [89, 257] on input "Toggle select all" at bounding box center [90, 253] width 11 height 11
checkbox input "true"
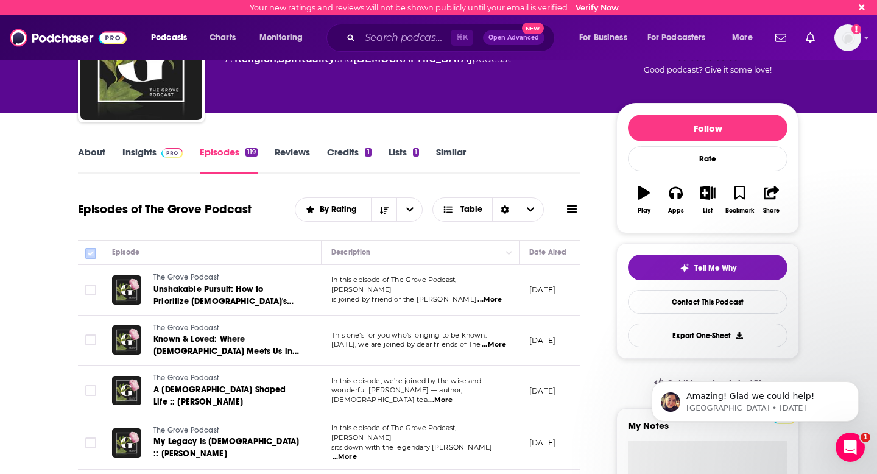
checkbox input "true"
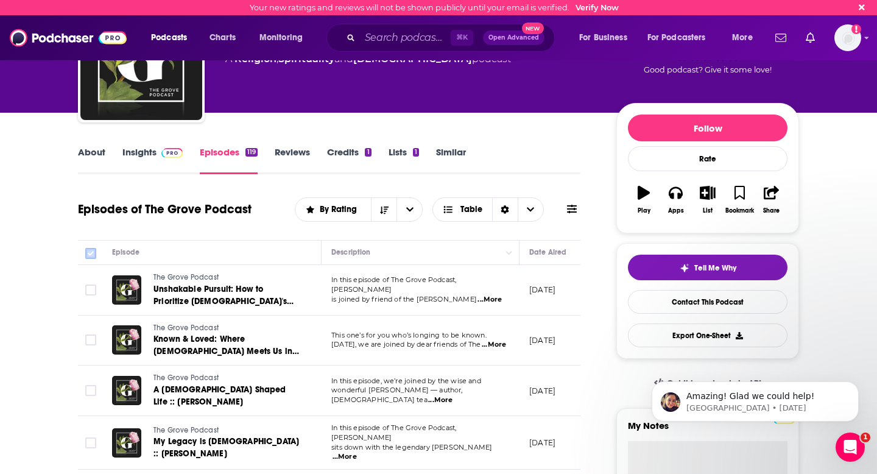
checkbox input "true"
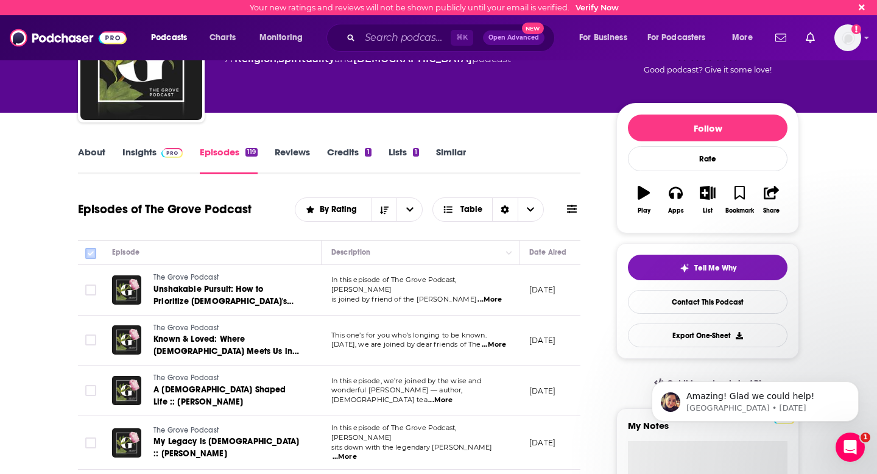
checkbox input "true"
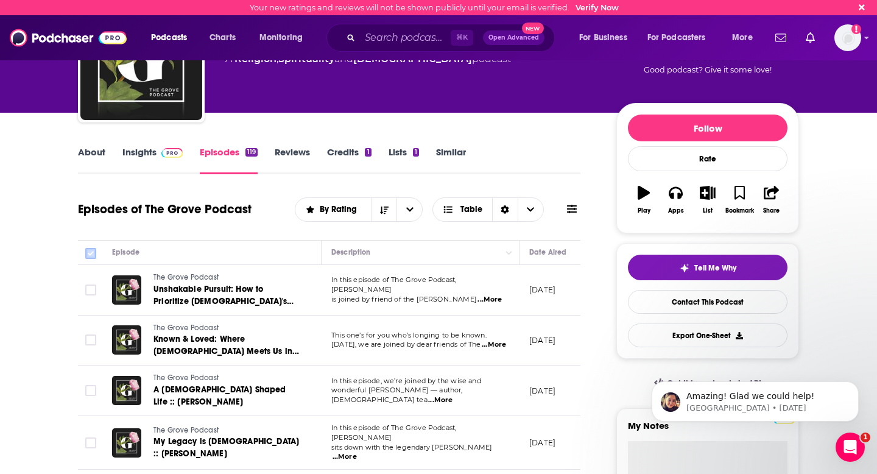
checkbox input "true"
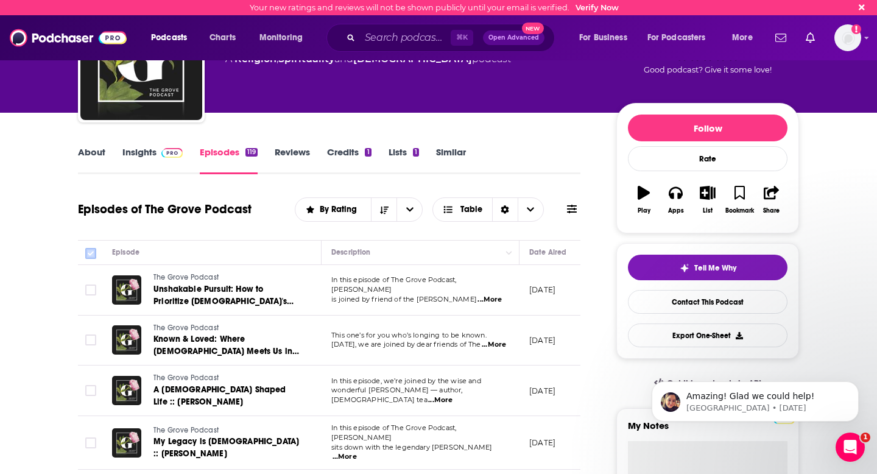
checkbox input "true"
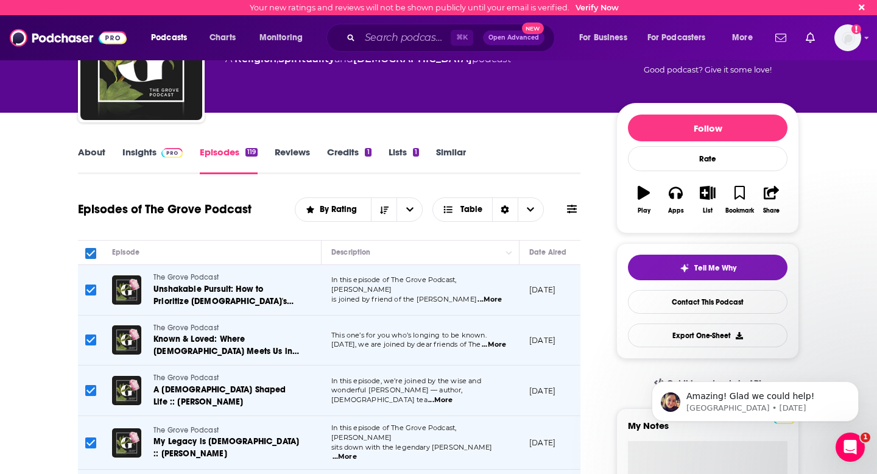
click at [89, 257] on input "Toggle select all" at bounding box center [90, 253] width 11 height 11
checkbox input "false"
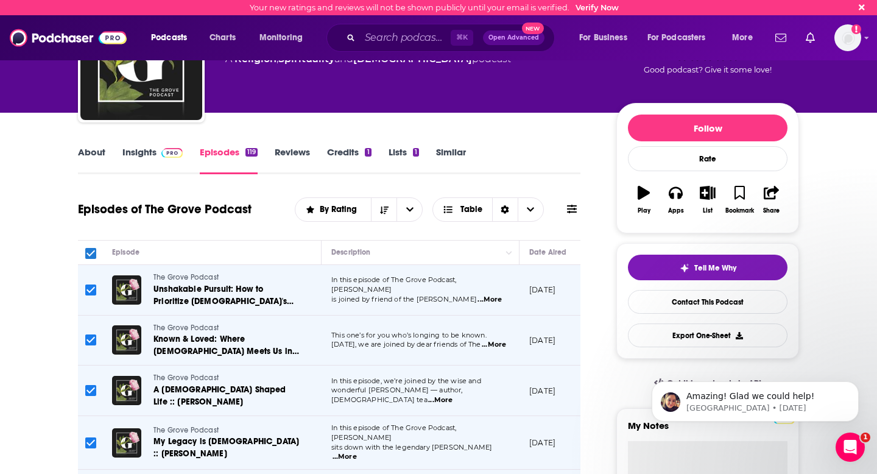
checkbox input "false"
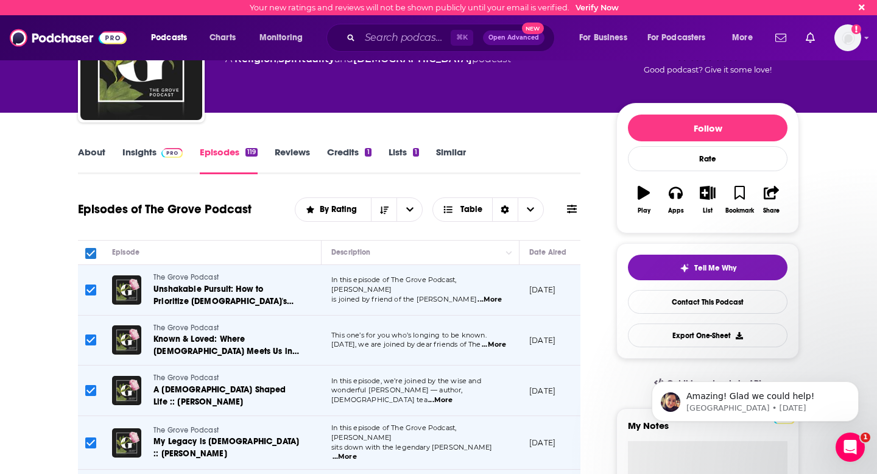
checkbox input "false"
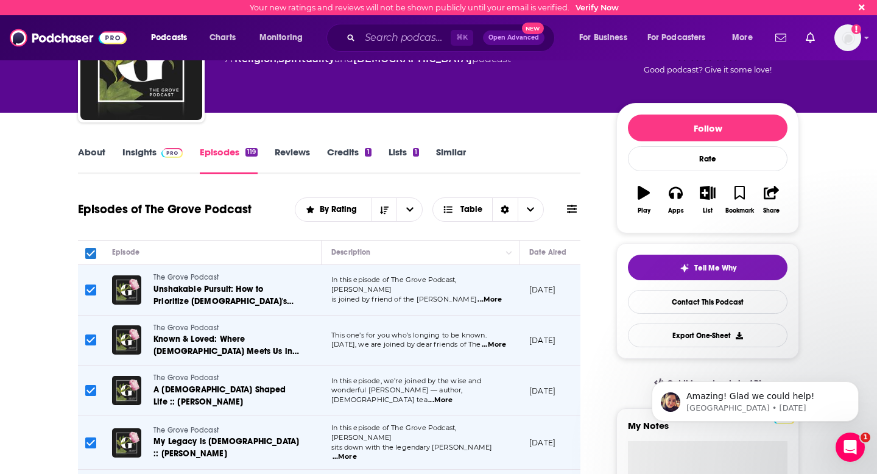
checkbox input "false"
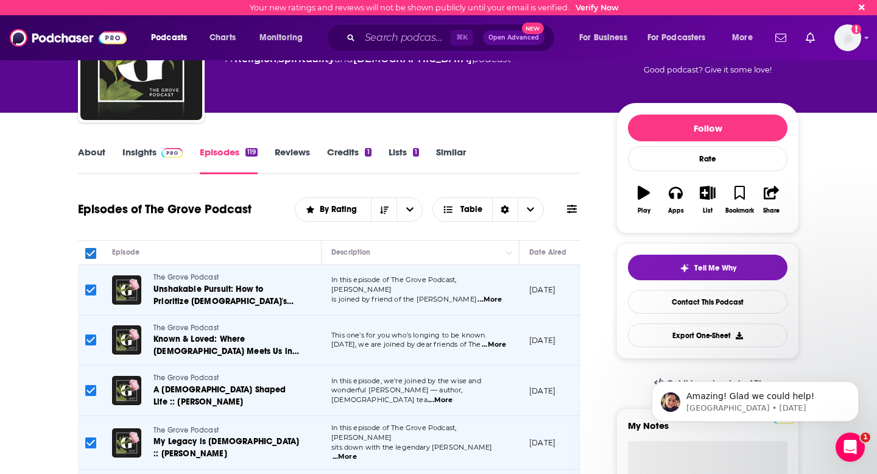
checkbox input "false"
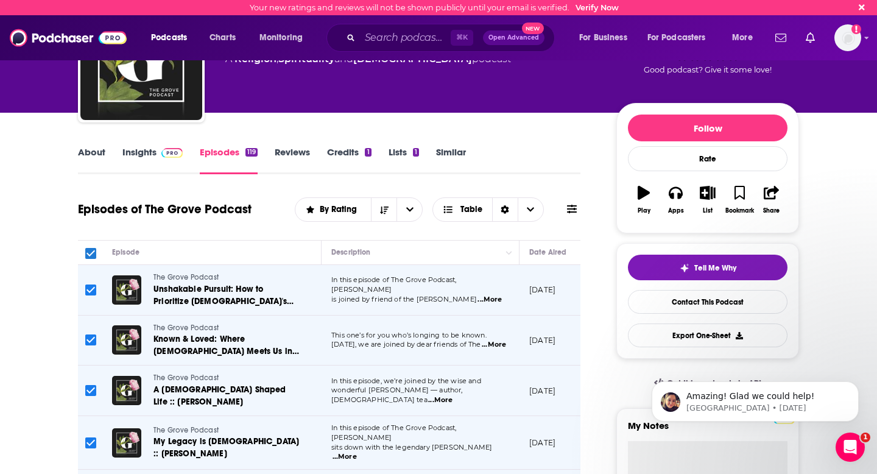
checkbox input "false"
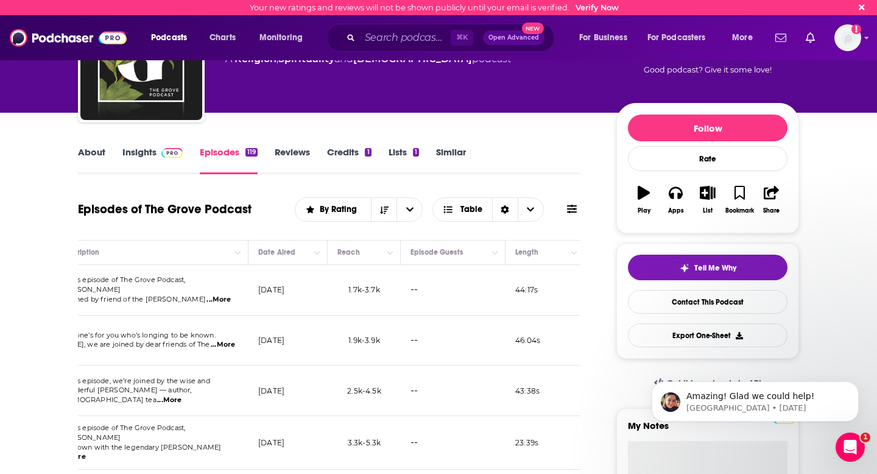
scroll to position [0, 537]
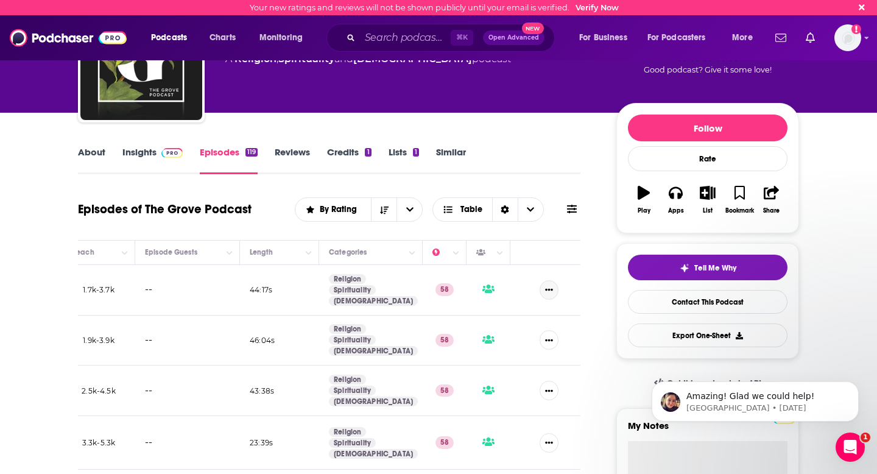
click at [556, 290] on button "Show More Button" at bounding box center [548, 289] width 19 height 19
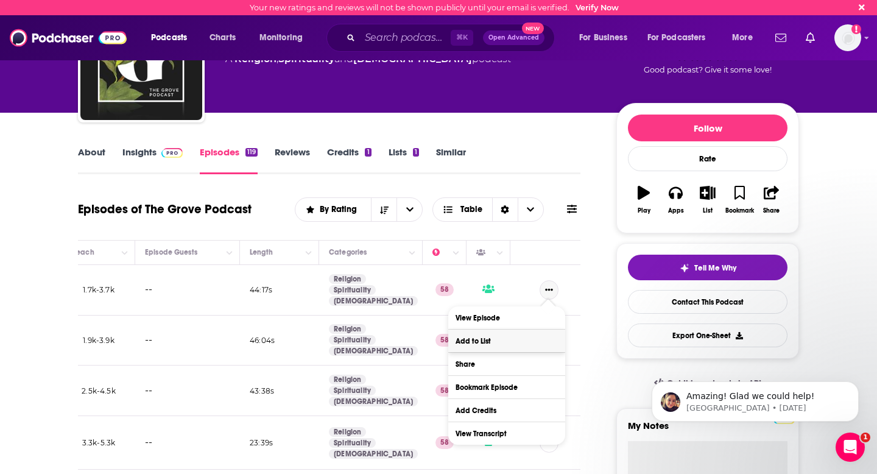
click at [523, 340] on button "Add to List" at bounding box center [506, 340] width 117 height 23
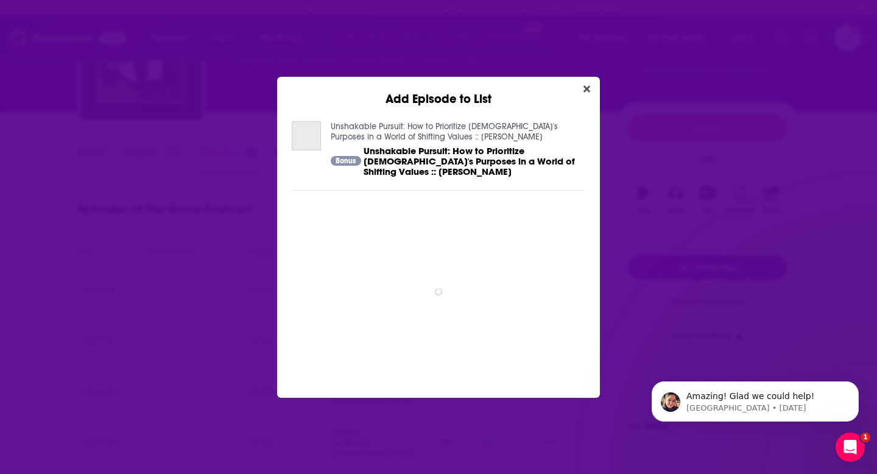
scroll to position [0, 0]
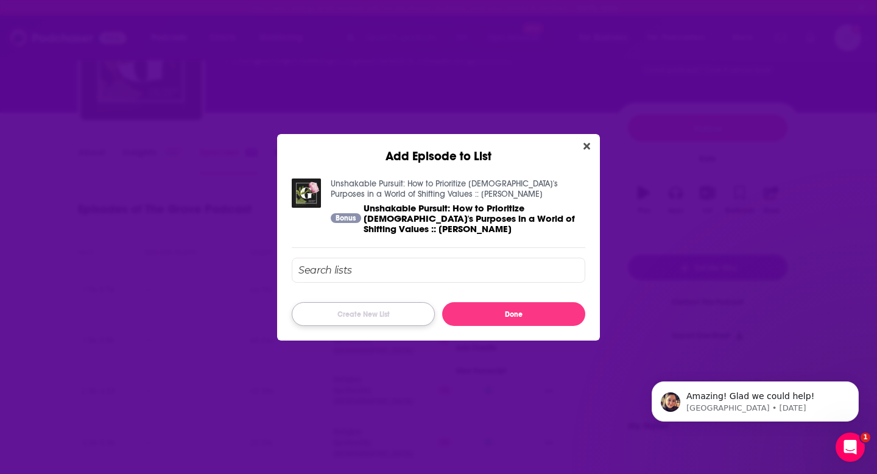
click at [385, 318] on button "Create New List" at bounding box center [363, 314] width 143 height 24
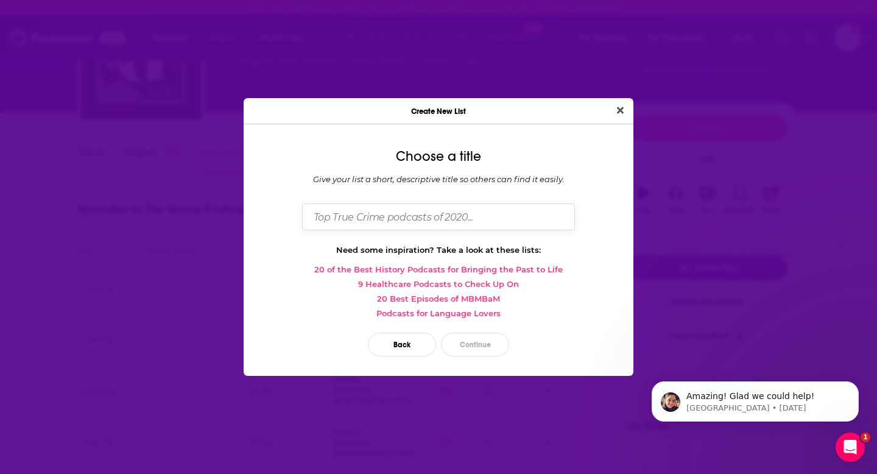
click at [474, 216] on input "Dialog" at bounding box center [438, 216] width 273 height 26
type input "test"
click at [479, 345] on button "Continue" at bounding box center [475, 344] width 68 height 24
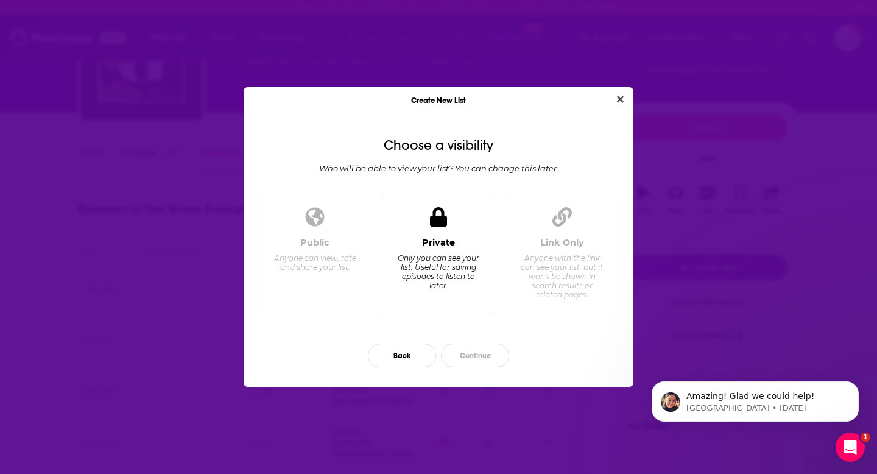
click at [470, 229] on div "Private Only you can see your list. Useful for saving episodes to listen to lat…" at bounding box center [439, 253] width 114 height 122
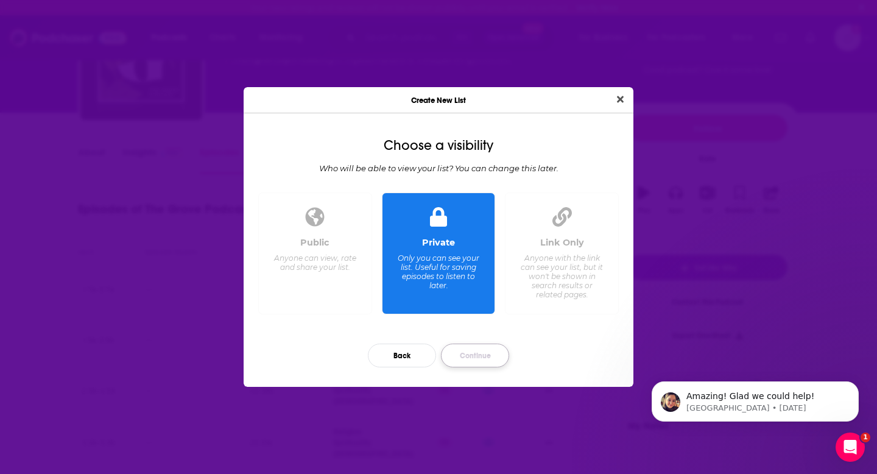
click at [482, 360] on button "Continue" at bounding box center [475, 355] width 68 height 24
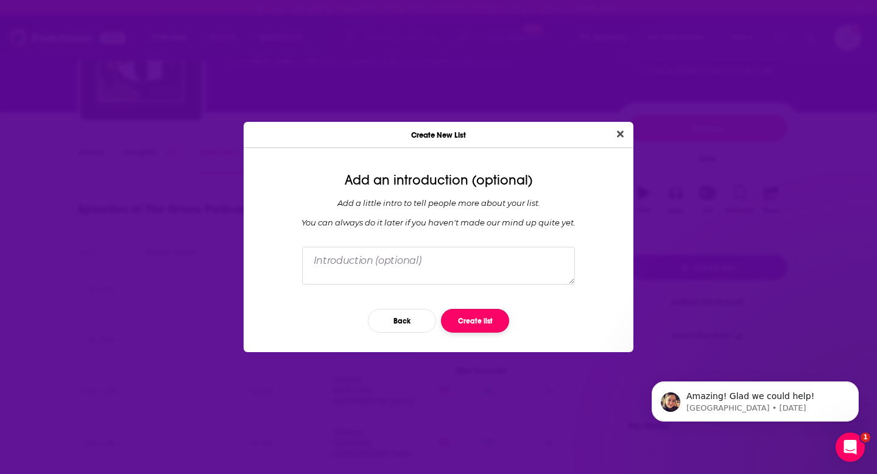
click at [485, 326] on button "Create list" at bounding box center [475, 321] width 68 height 24
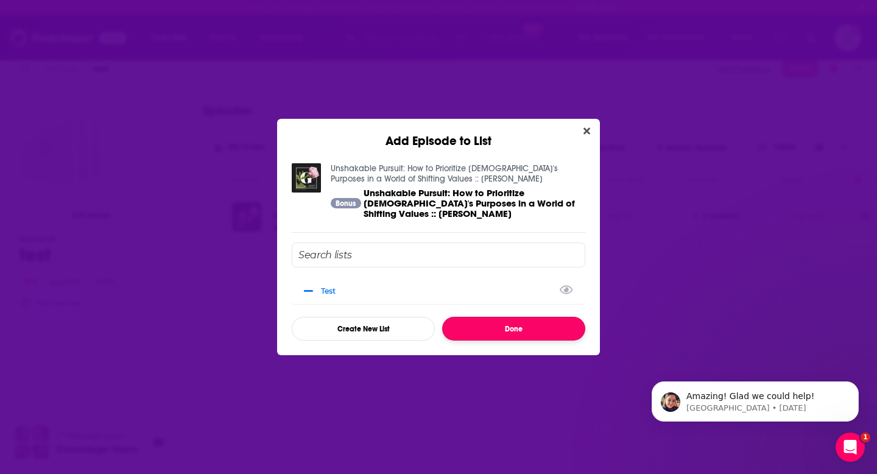
click at [556, 325] on button "Done" at bounding box center [513, 329] width 143 height 24
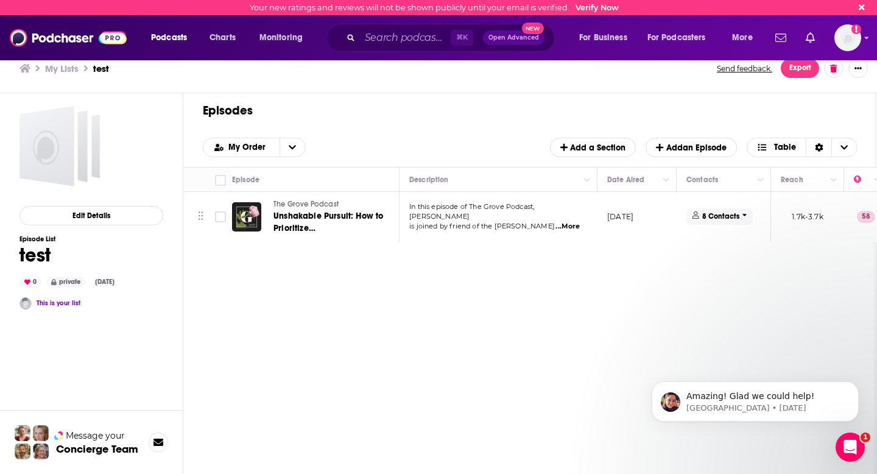
click at [743, 212] on icon at bounding box center [744, 214] width 5 height 7
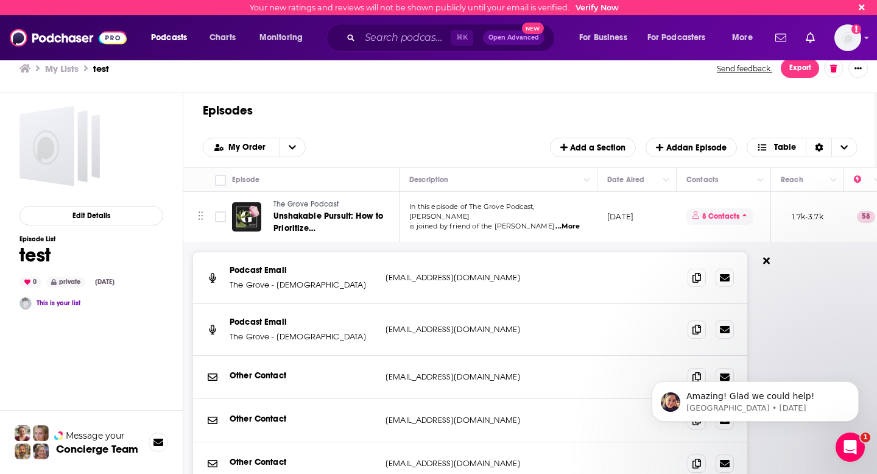
click at [743, 212] on icon at bounding box center [744, 214] width 5 height 7
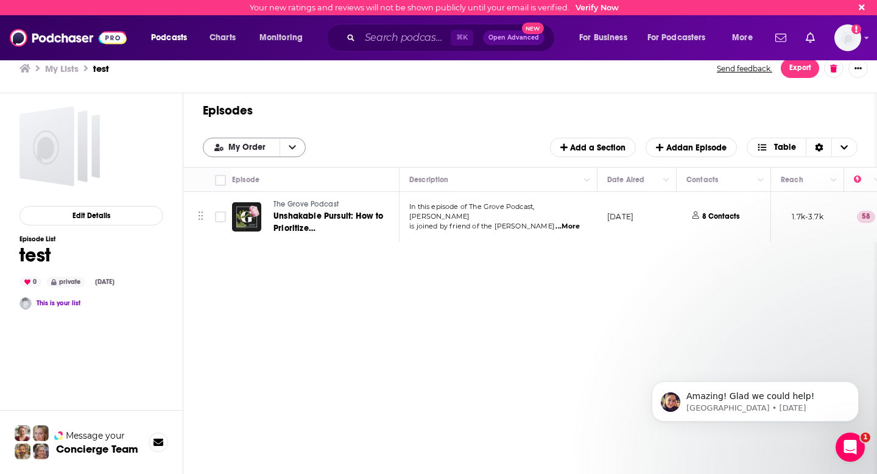
click at [291, 146] on icon "open menu" at bounding box center [292, 147] width 7 height 9
click at [292, 147] on icon "close menu" at bounding box center [292, 147] width 7 height 9
click at [791, 73] on button "Export" at bounding box center [800, 67] width 38 height 19
click at [865, 95] on div "Episodes Add My Order Add a Section Add an Episode Table" at bounding box center [530, 130] width 694 height 74
click at [857, 70] on icon "Show More Button" at bounding box center [857, 68] width 7 height 7
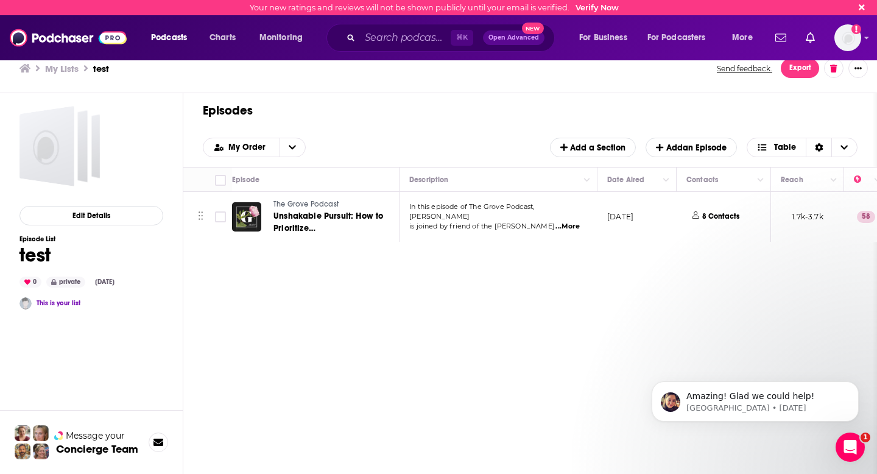
click at [698, 114] on h1 "Episodes" at bounding box center [525, 110] width 645 height 15
click at [801, 72] on button "Export" at bounding box center [800, 67] width 38 height 19
click at [807, 96] on button "Export Episodes" at bounding box center [790, 95] width 73 height 23
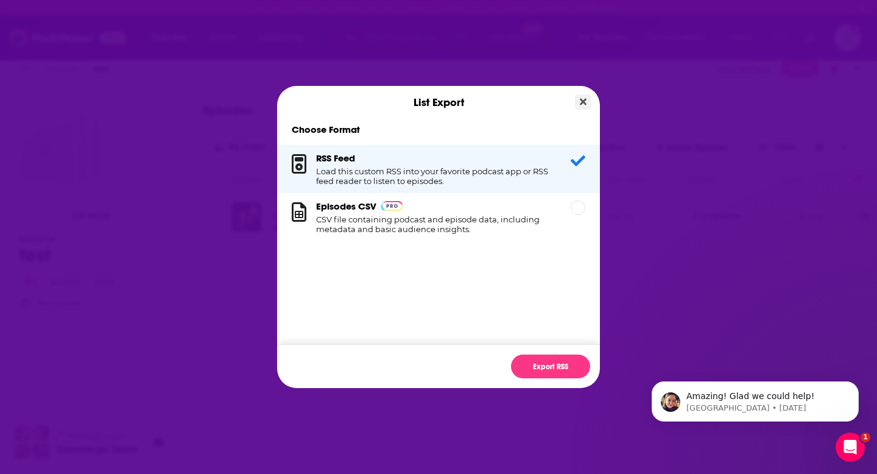
click at [581, 104] on icon "Close" at bounding box center [583, 102] width 7 height 7
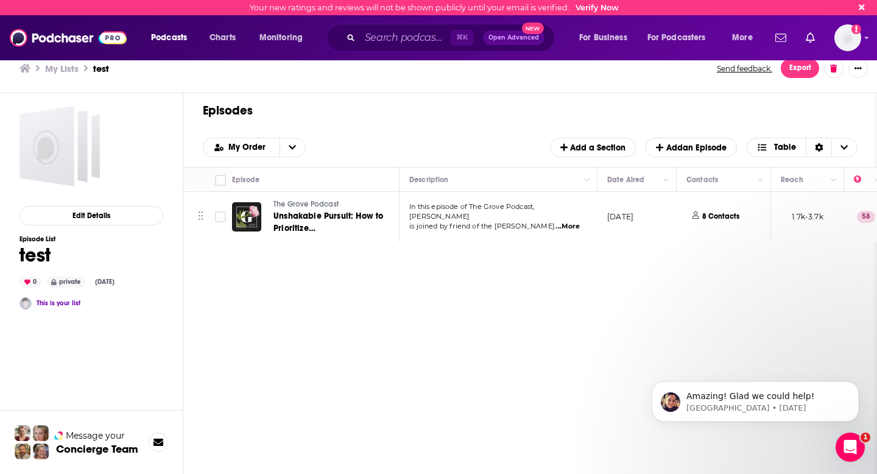
click at [283, 202] on span "The Grove Podcast" at bounding box center [305, 204] width 65 height 9
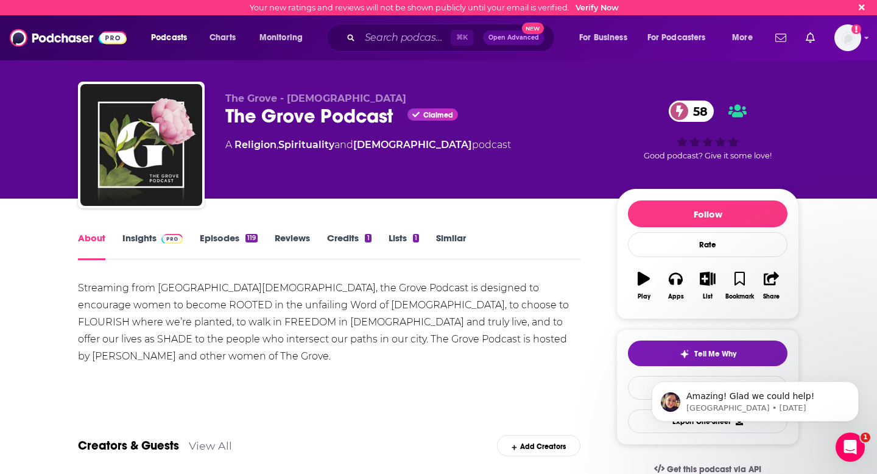
click at [205, 234] on link "Episodes 119" at bounding box center [229, 246] width 58 height 28
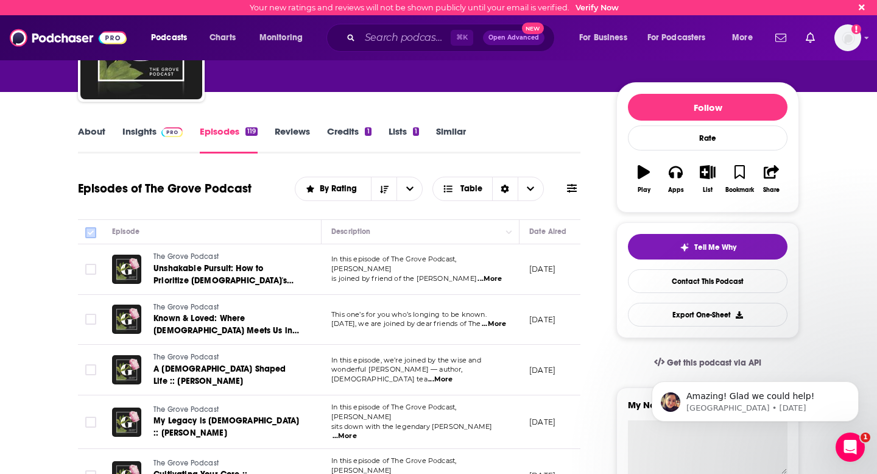
click at [91, 234] on input "Toggle select all" at bounding box center [90, 232] width 11 height 11
checkbox input "true"
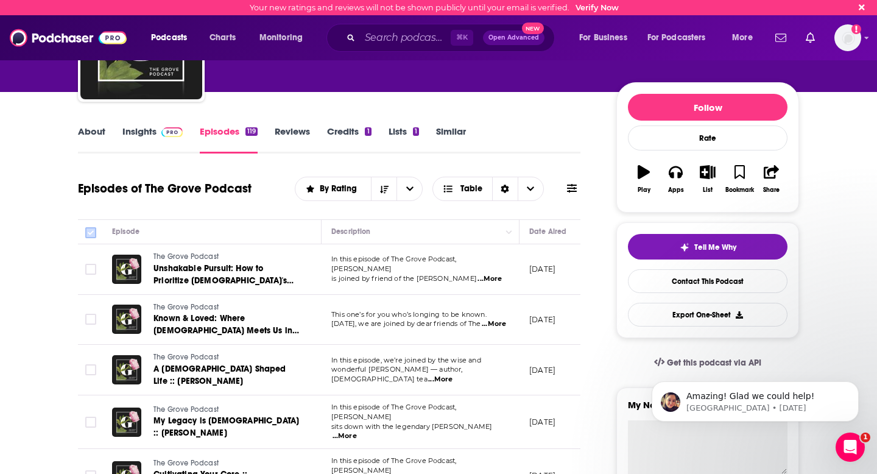
checkbox input "true"
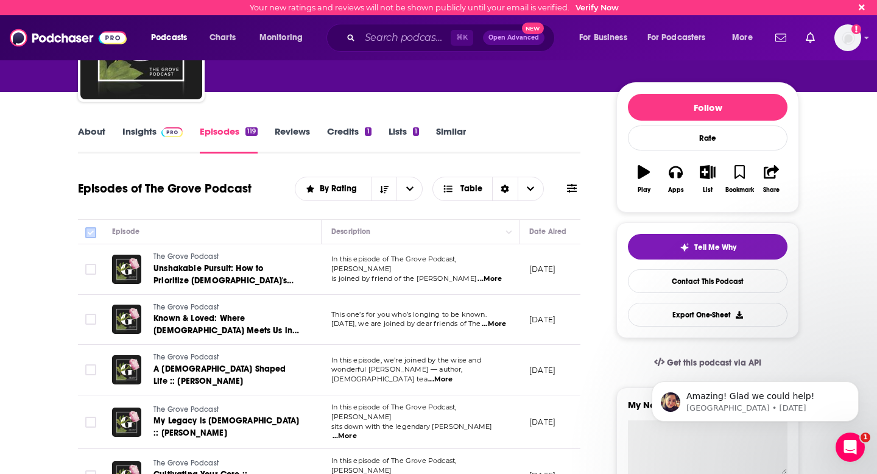
checkbox input "true"
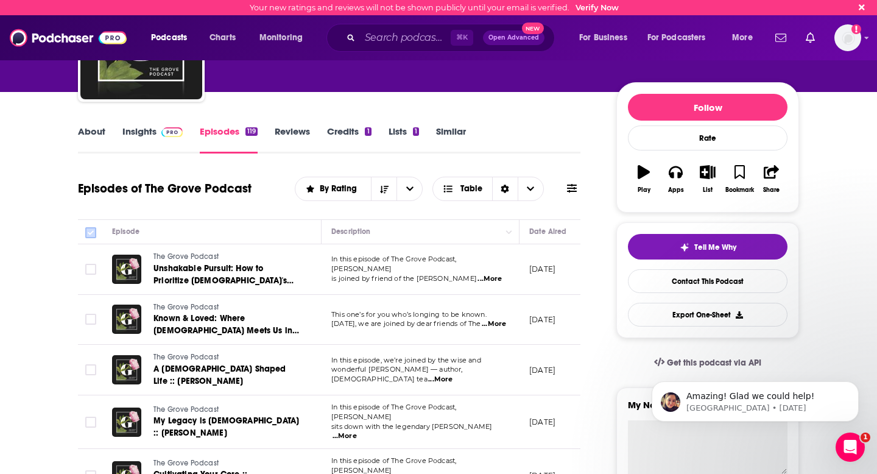
checkbox input "true"
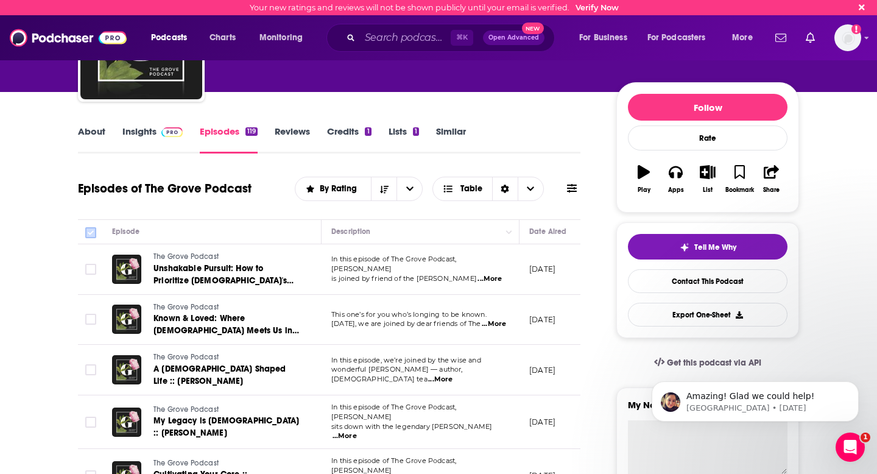
checkbox input "true"
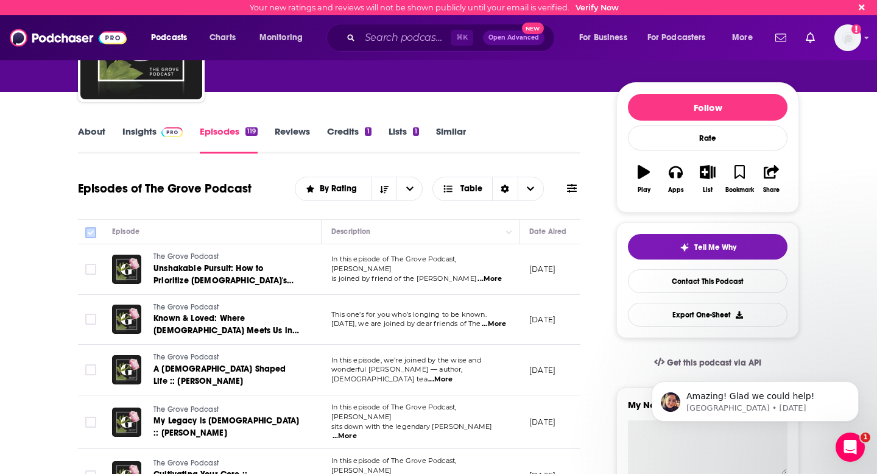
checkbox input "true"
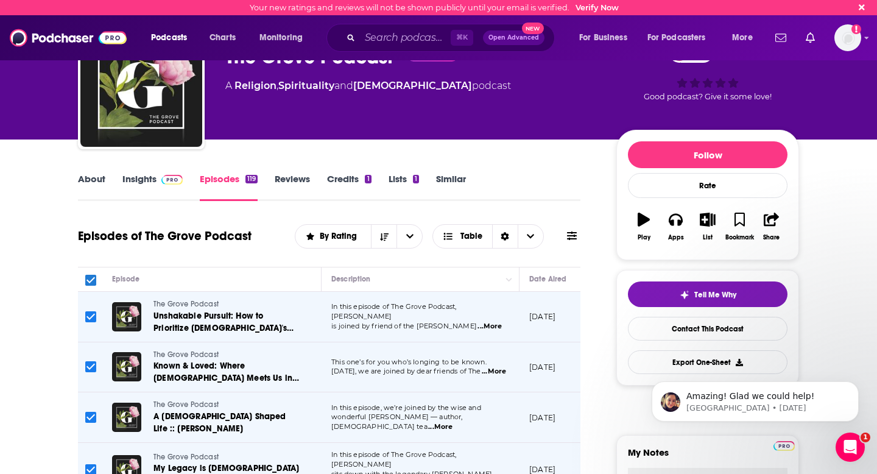
scroll to position [58, 0]
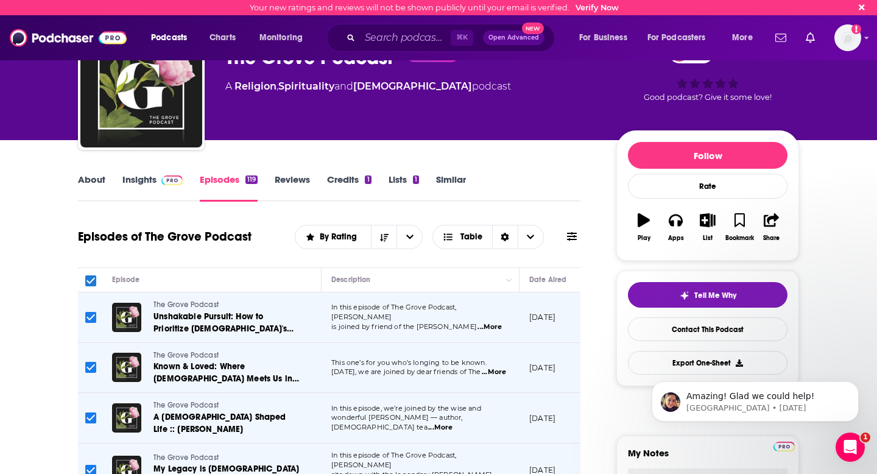
click at [96, 279] on icon at bounding box center [90, 280] width 15 height 15
click at [91, 278] on input "Toggle select all" at bounding box center [90, 280] width 11 height 11
checkbox input "false"
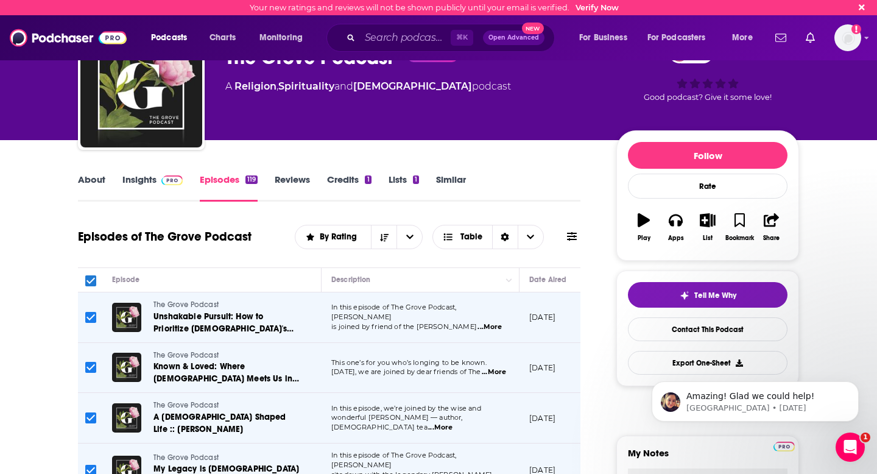
checkbox input "false"
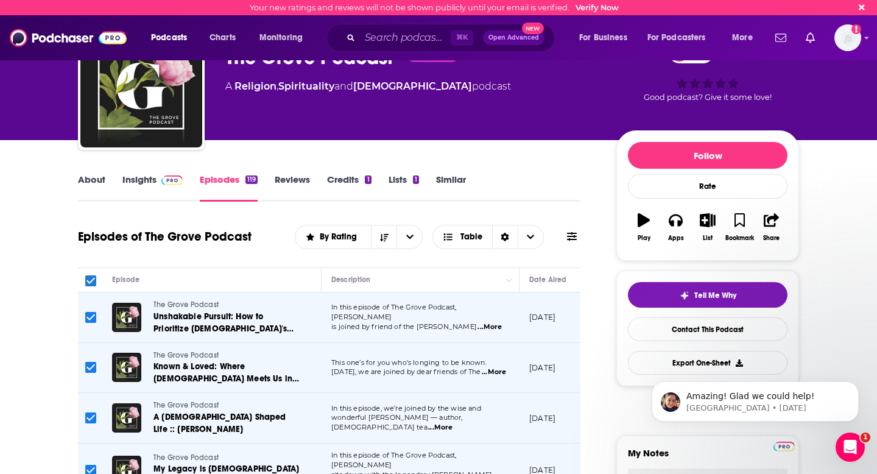
checkbox input "false"
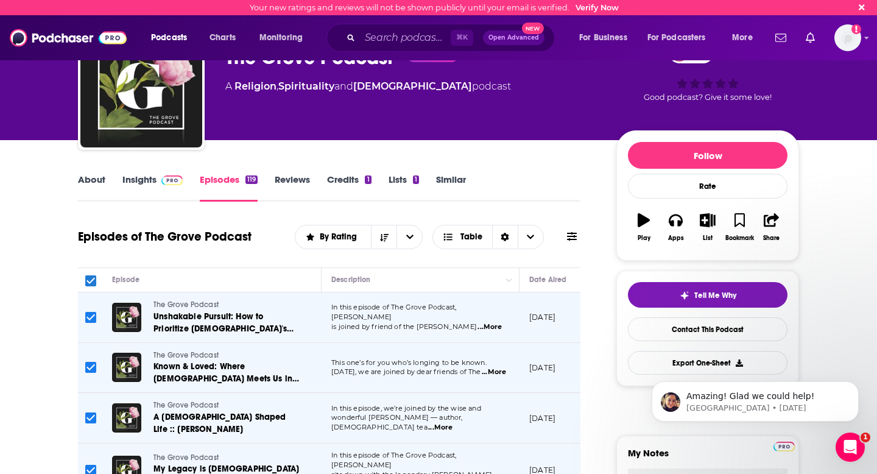
checkbox input "false"
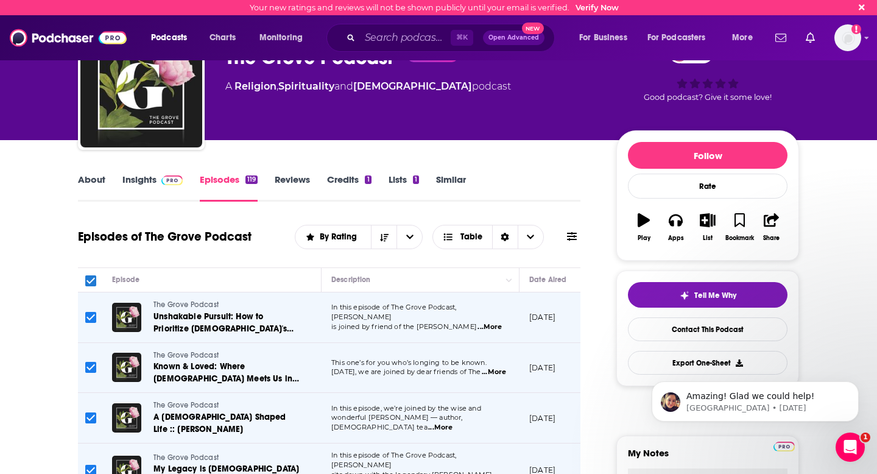
checkbox input "false"
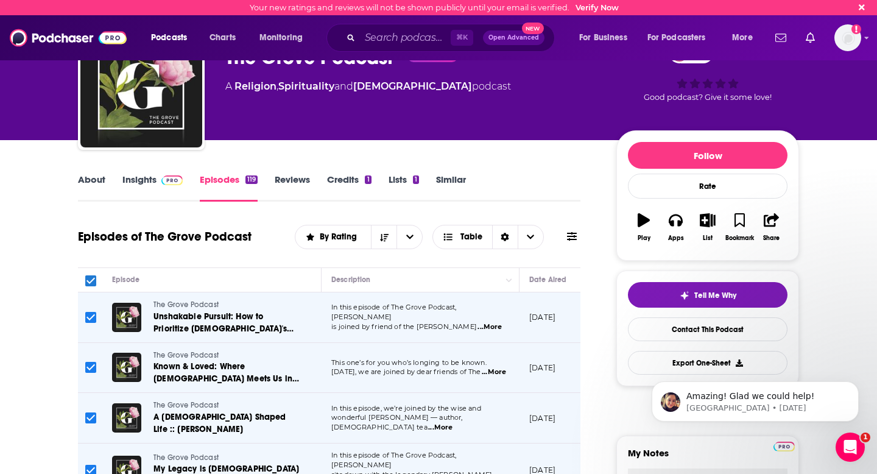
checkbox input "false"
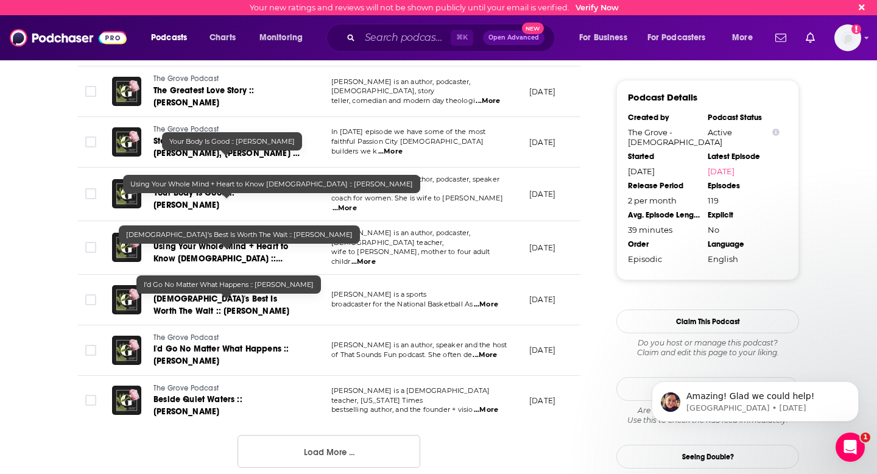
scroll to position [1355, 0]
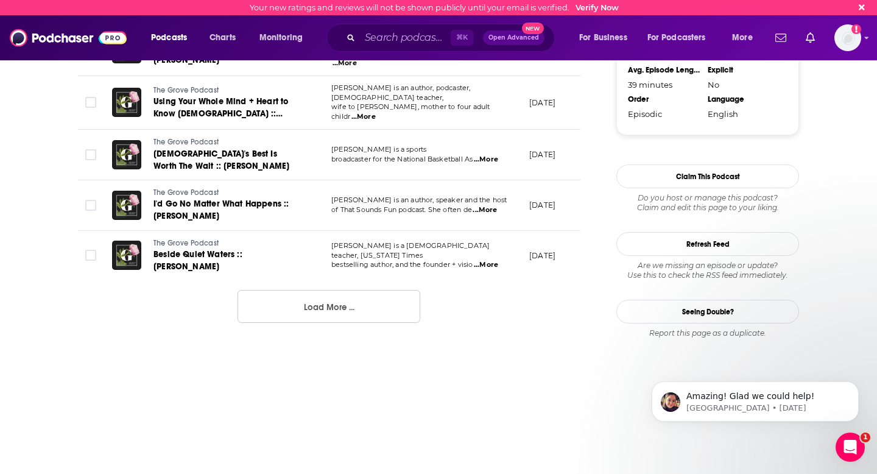
click at [295, 290] on button "Load More ..." at bounding box center [328, 306] width 183 height 33
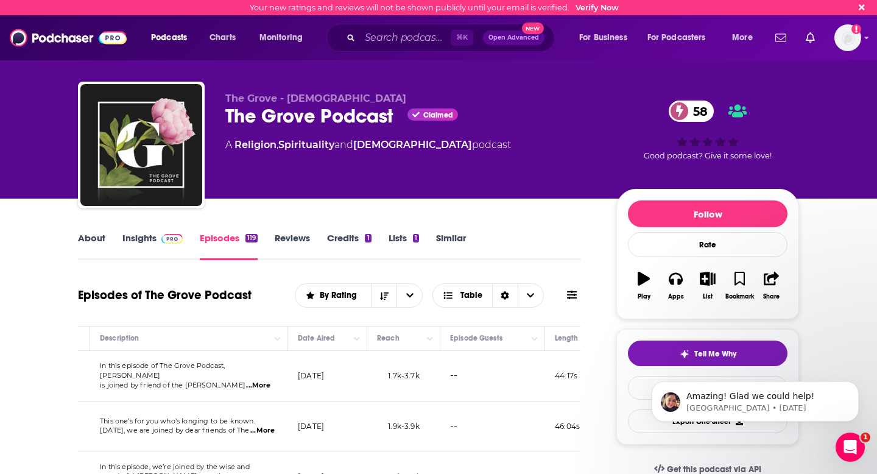
scroll to position [0, 0]
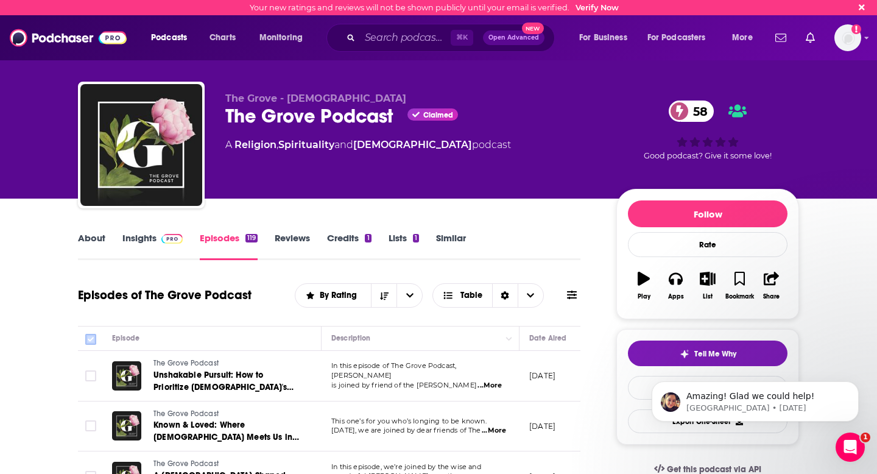
click at [83, 336] on icon at bounding box center [90, 339] width 15 height 15
click at [92, 339] on input "Toggle select all" at bounding box center [90, 339] width 11 height 11
checkbox input "true"
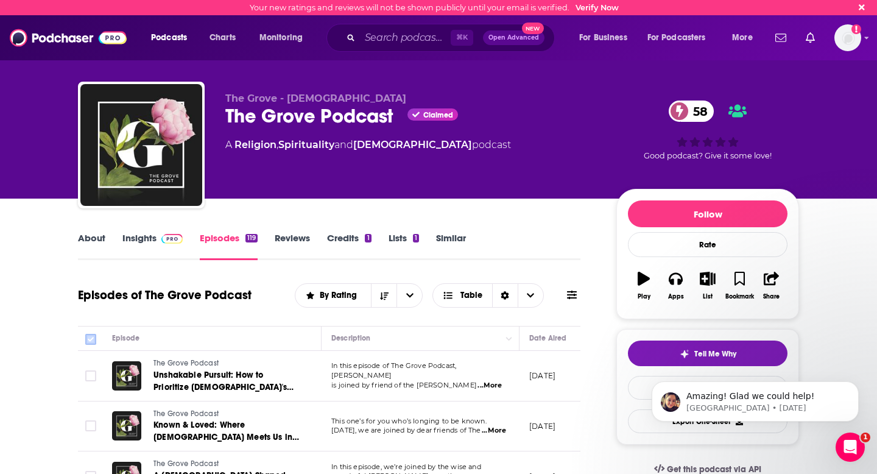
checkbox input "true"
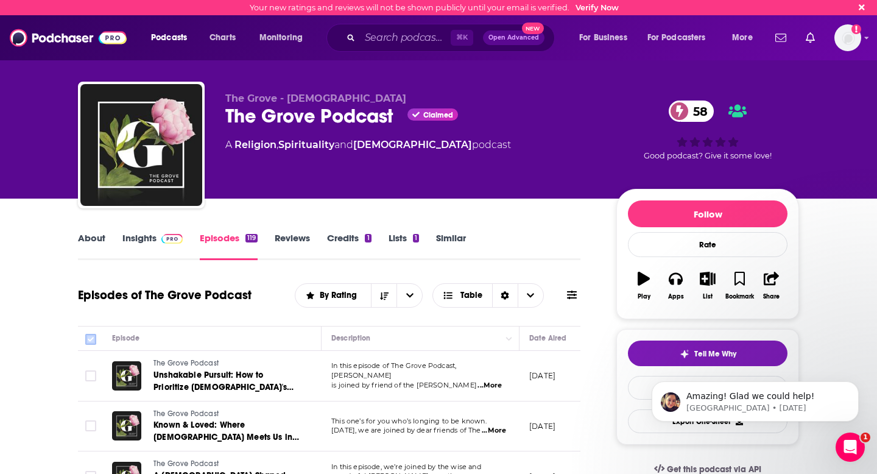
checkbox input "true"
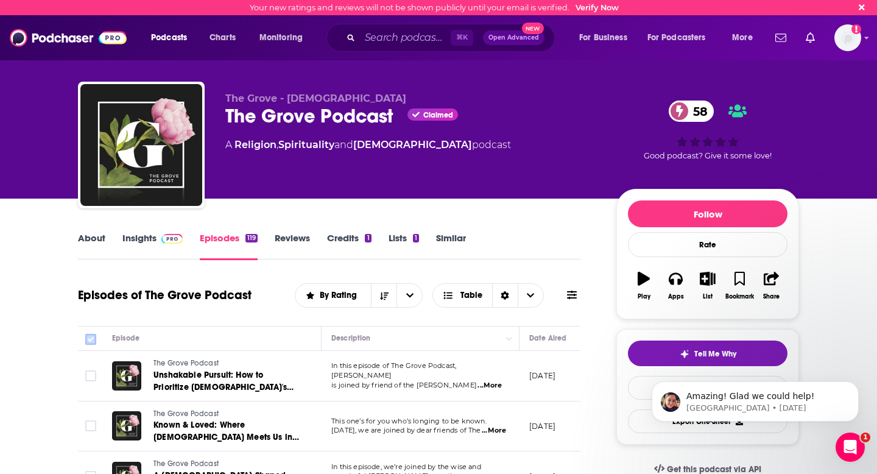
checkbox input "true"
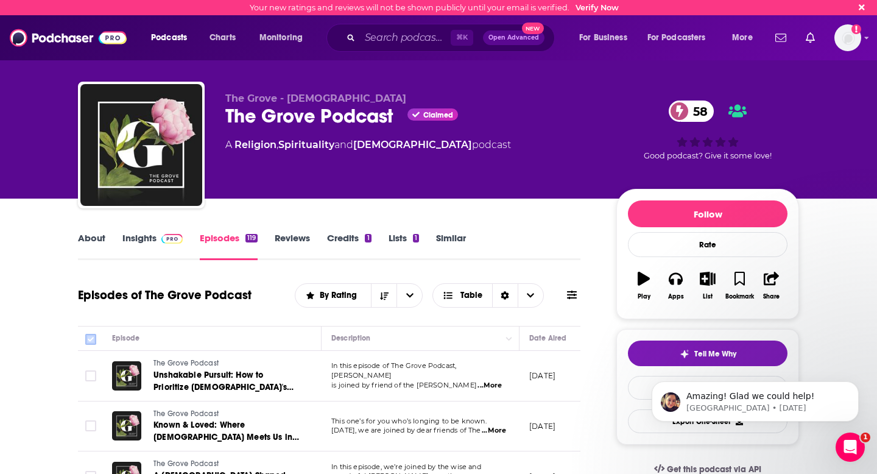
checkbox input "true"
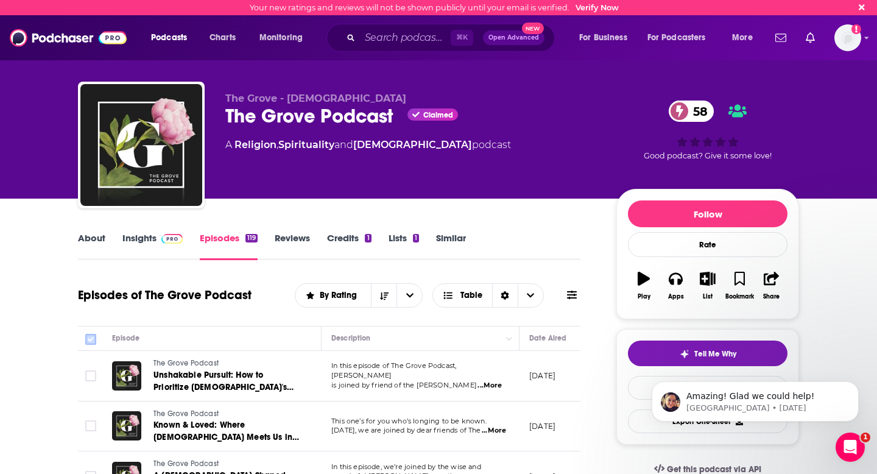
checkbox input "true"
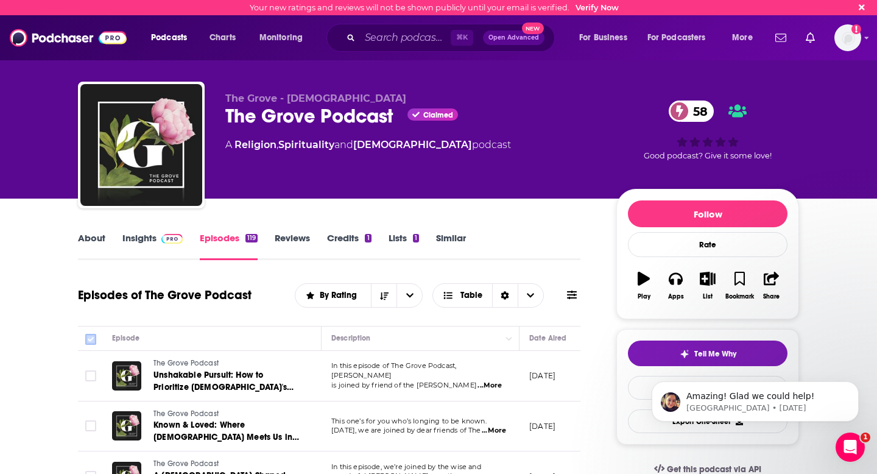
checkbox input "true"
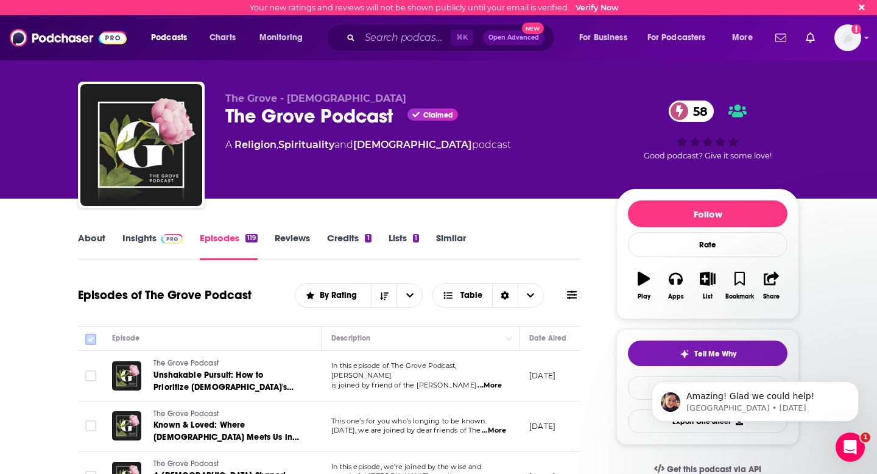
checkbox input "true"
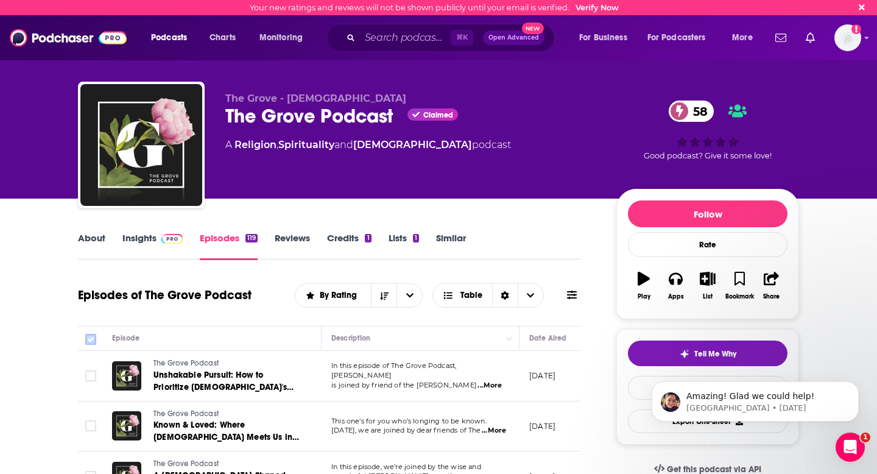
checkbox input "true"
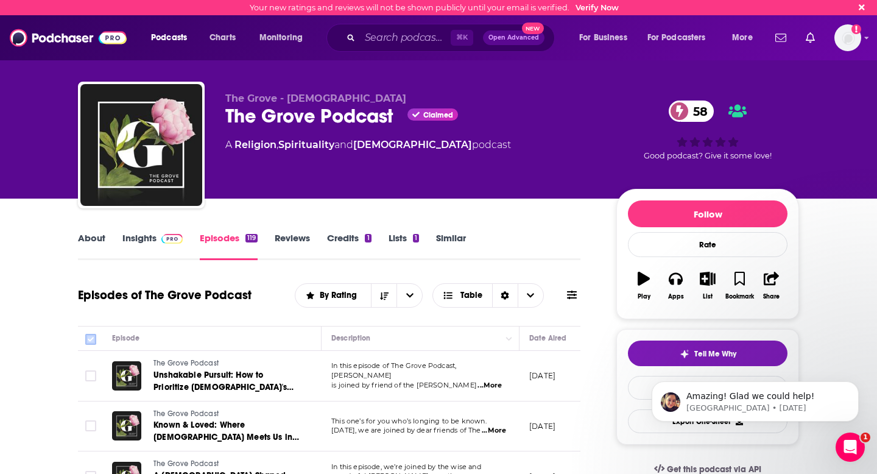
checkbox input "true"
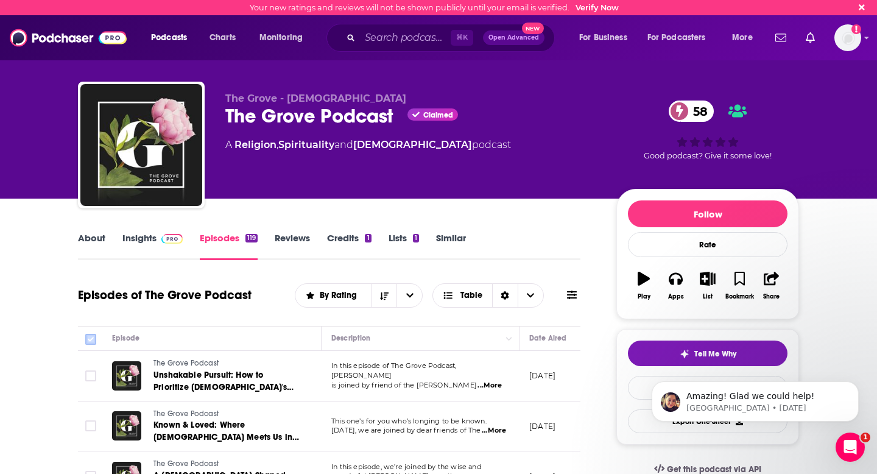
checkbox input "true"
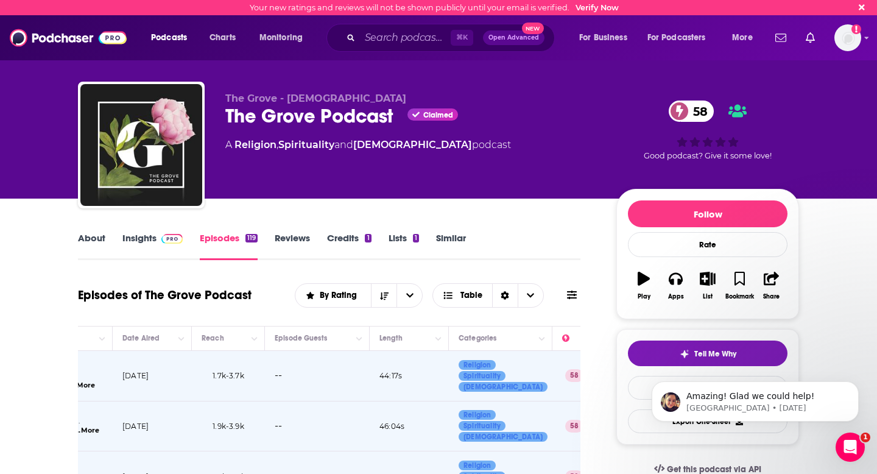
scroll to position [0, 537]
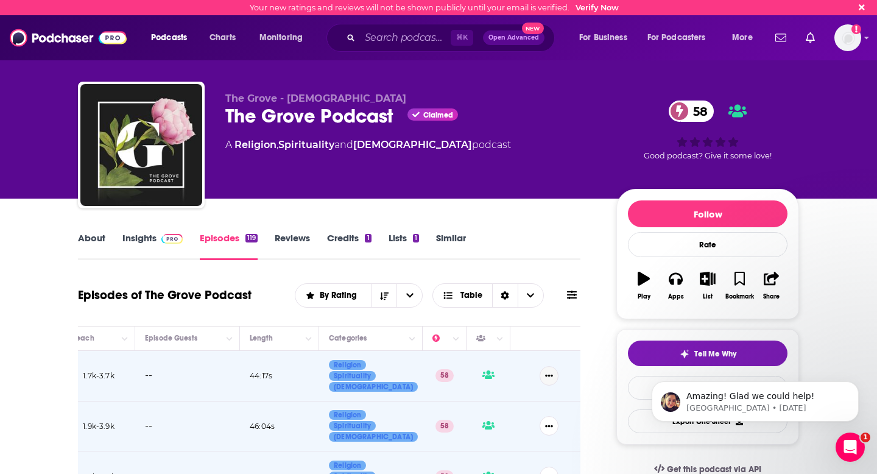
click at [548, 376] on icon "Show More Button" at bounding box center [549, 375] width 8 height 2
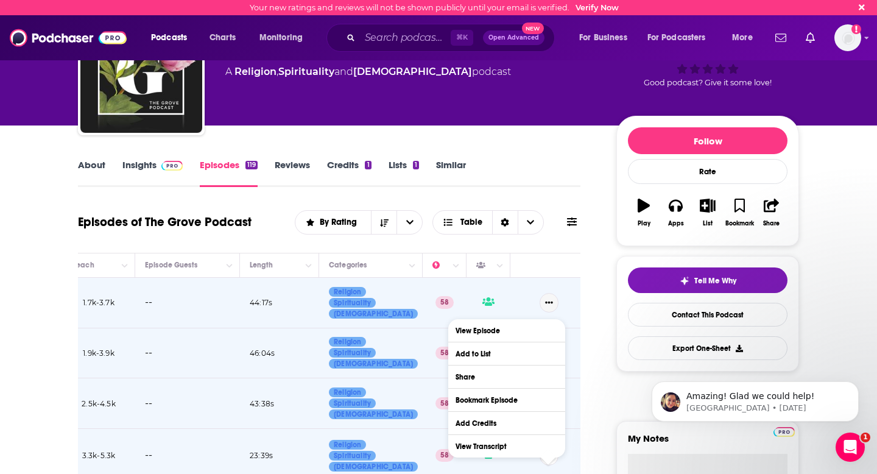
scroll to position [76, 0]
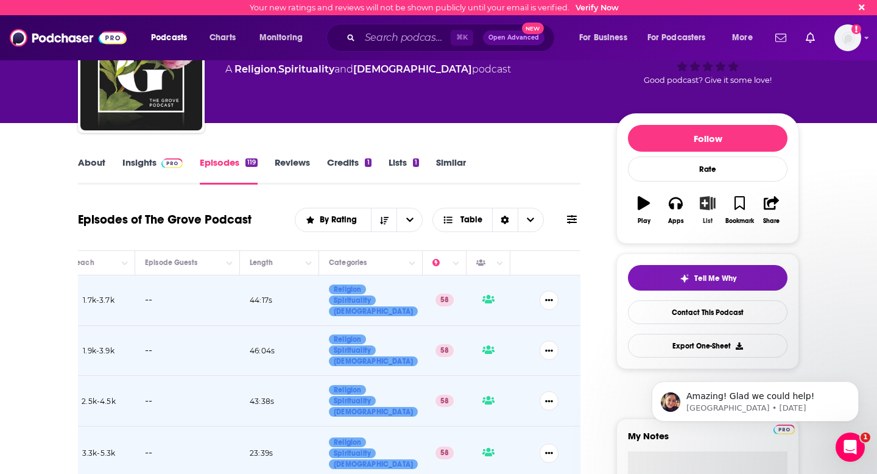
click at [706, 201] on icon "button" at bounding box center [707, 202] width 15 height 13
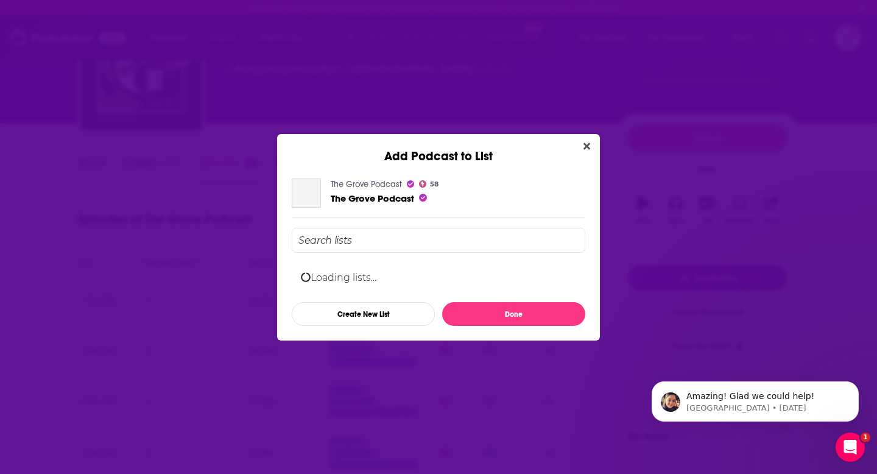
scroll to position [0, 0]
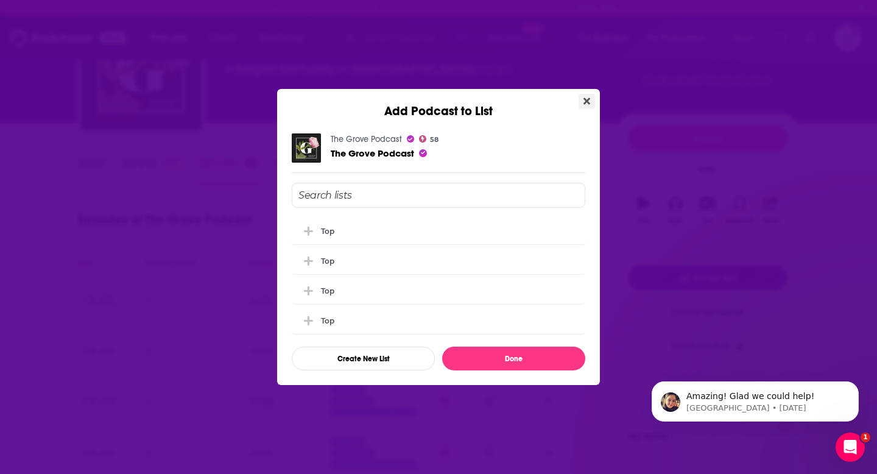
click at [586, 99] on icon "Close" at bounding box center [586, 101] width 7 height 10
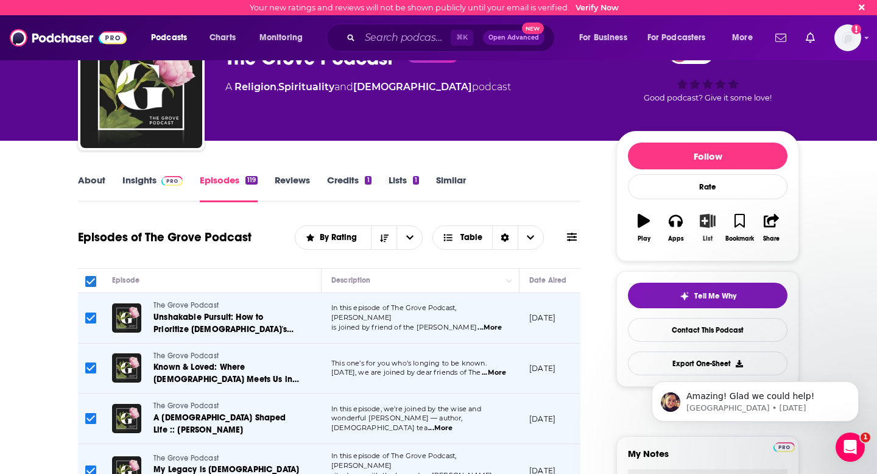
scroll to position [59, 0]
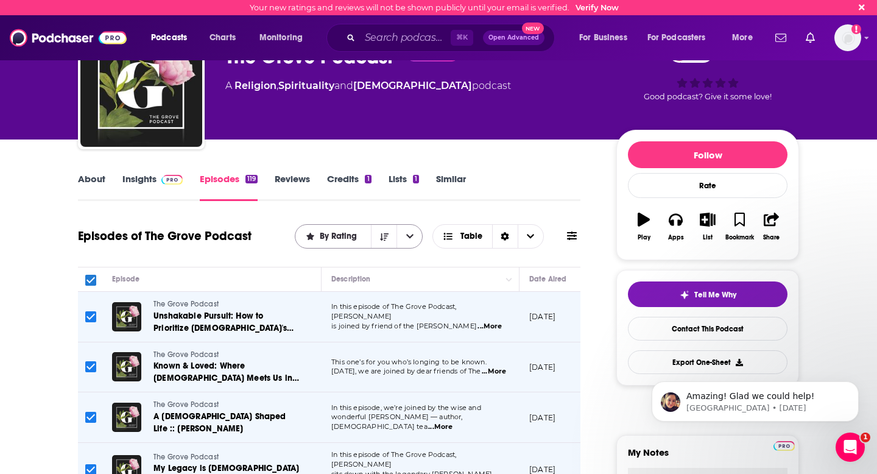
click at [414, 241] on button "open menu" at bounding box center [409, 236] width 26 height 23
click at [414, 231] on button "close menu" at bounding box center [409, 236] width 26 height 23
click at [572, 237] on icon at bounding box center [572, 236] width 10 height 10
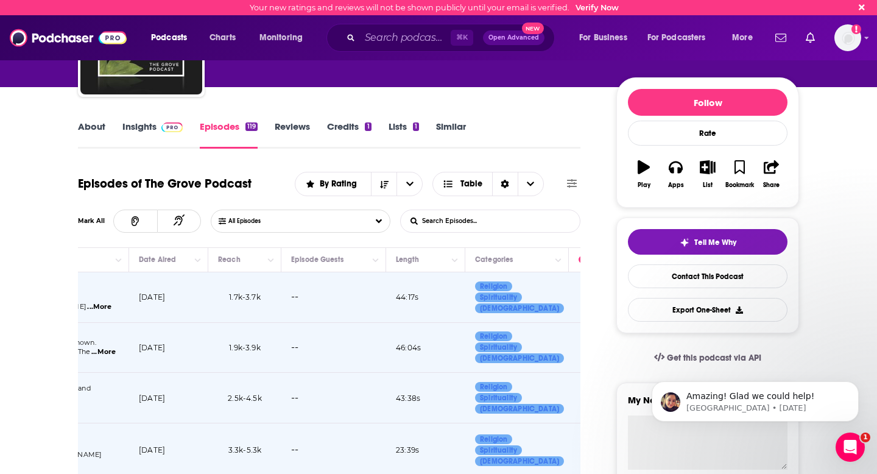
scroll to position [0, 537]
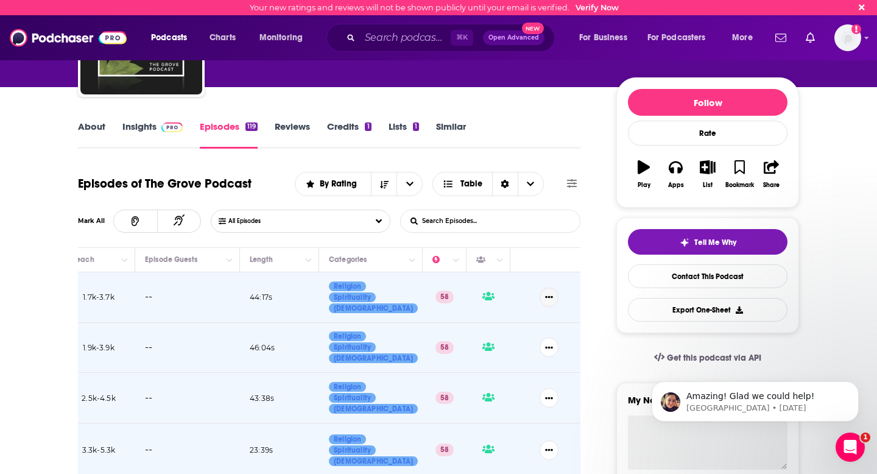
click at [540, 297] on button "Show More Button" at bounding box center [548, 296] width 19 height 19
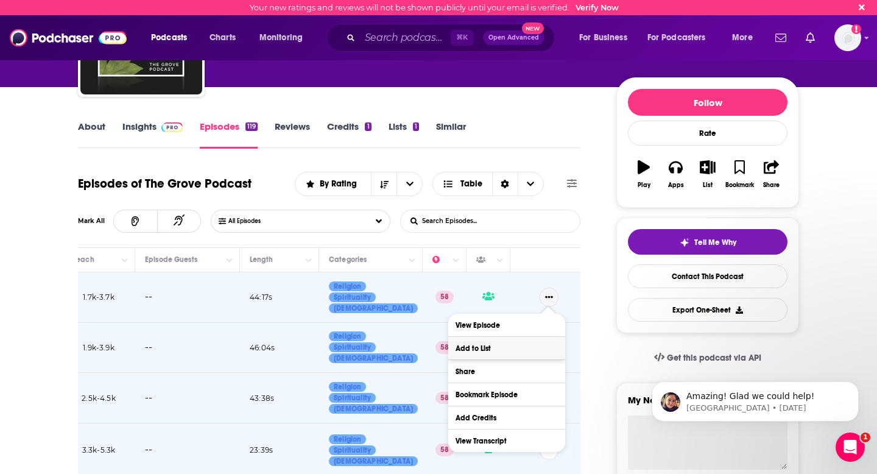
click at [509, 345] on button "Add to List" at bounding box center [506, 348] width 117 height 23
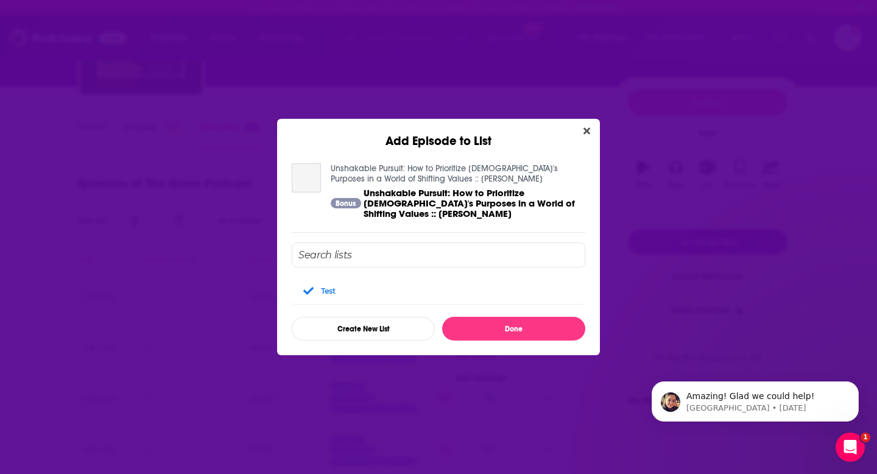
scroll to position [0, 0]
click at [587, 128] on icon "Close" at bounding box center [586, 131] width 7 height 10
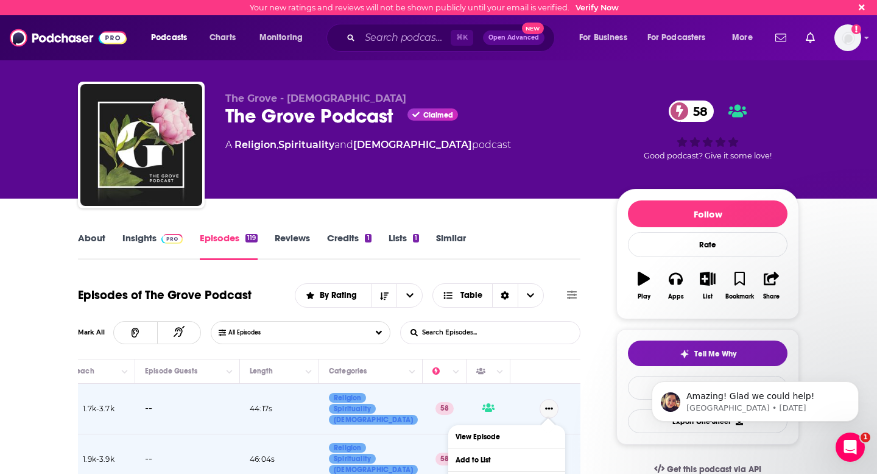
scroll to position [111, 0]
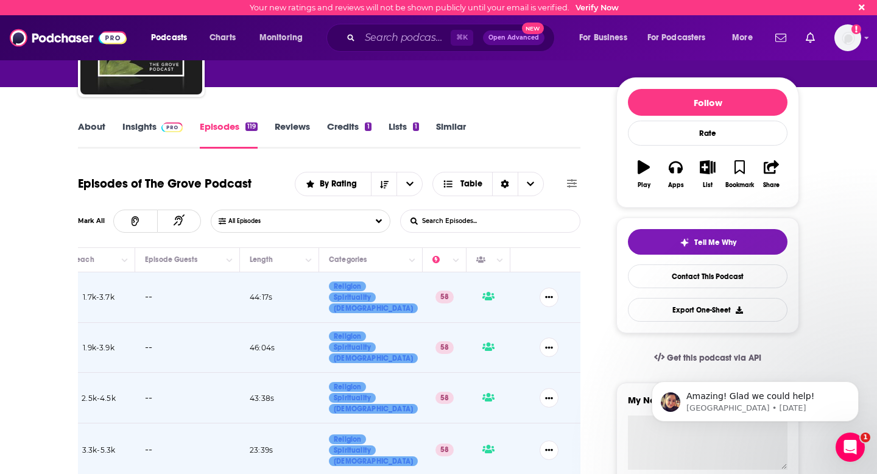
click at [577, 236] on div "Episodes of The Grove Podcast By Rating Table Mark All All Episodes List Search…" at bounding box center [329, 208] width 502 height 80
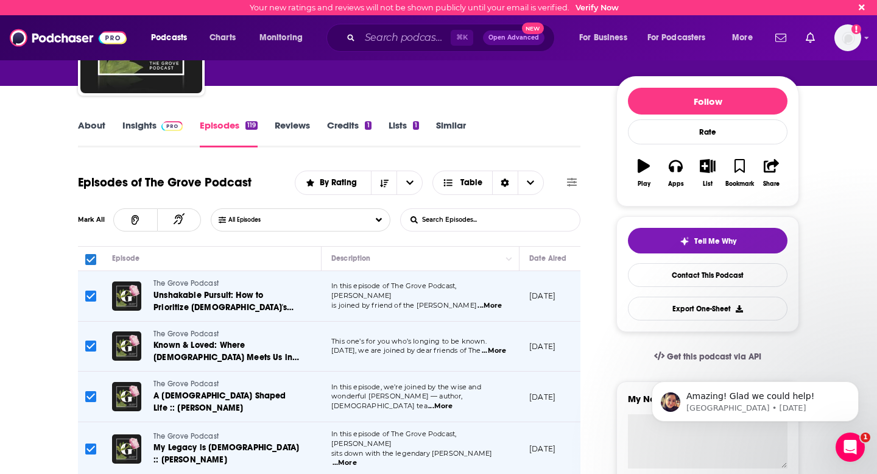
scroll to position [100, 0]
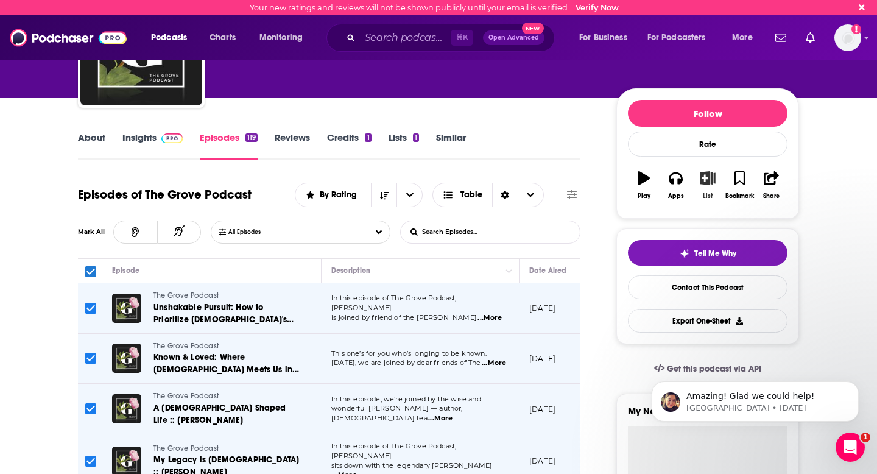
click at [708, 184] on icon "button" at bounding box center [707, 177] width 15 height 13
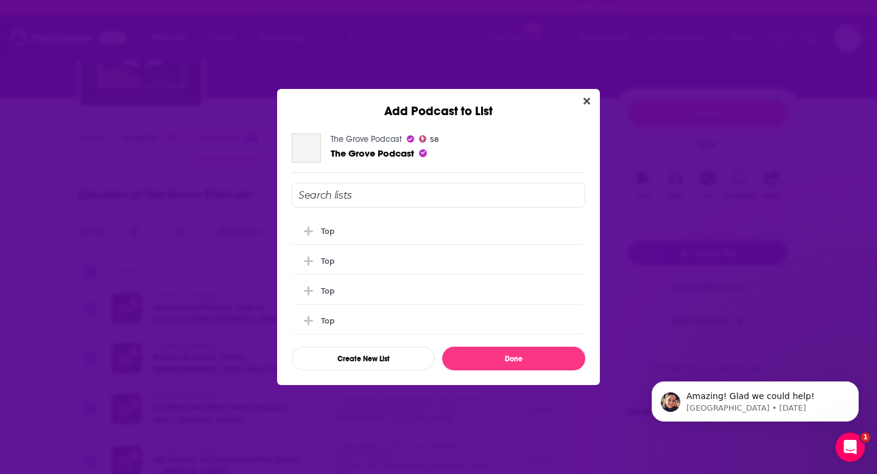
scroll to position [0, 0]
click at [586, 103] on icon "Close" at bounding box center [586, 101] width 7 height 10
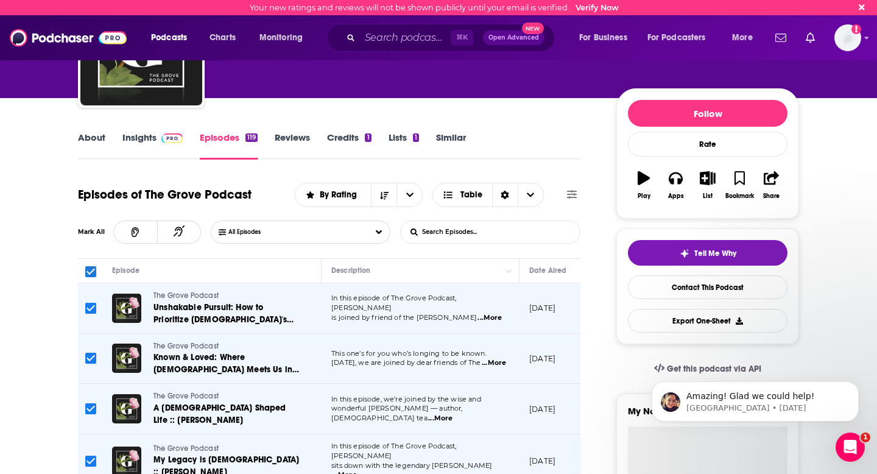
click at [89, 272] on input "Toggle select all" at bounding box center [90, 271] width 11 height 11
checkbox input "false"
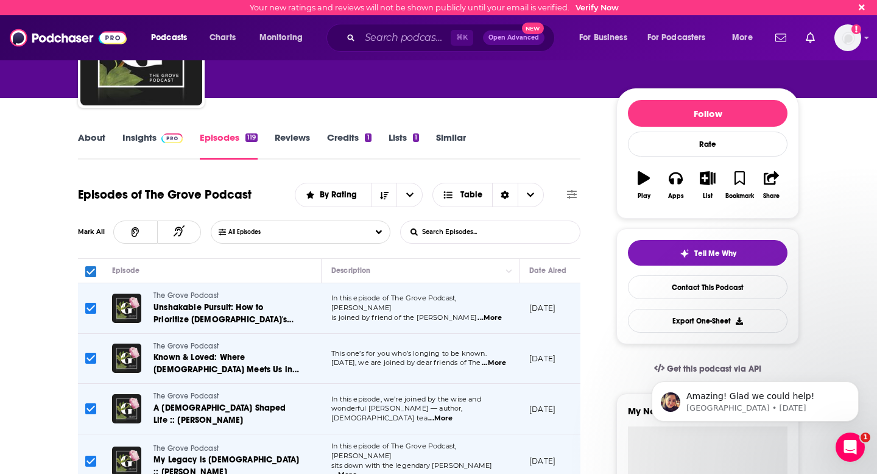
checkbox input "false"
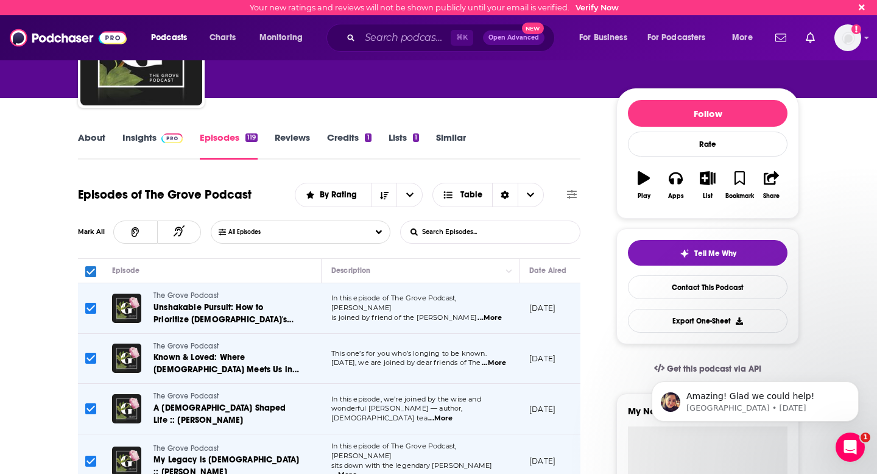
checkbox input "false"
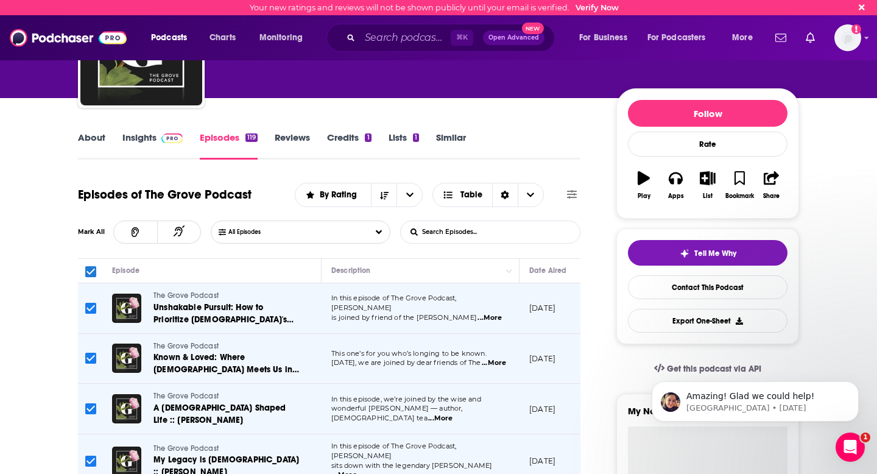
checkbox input "false"
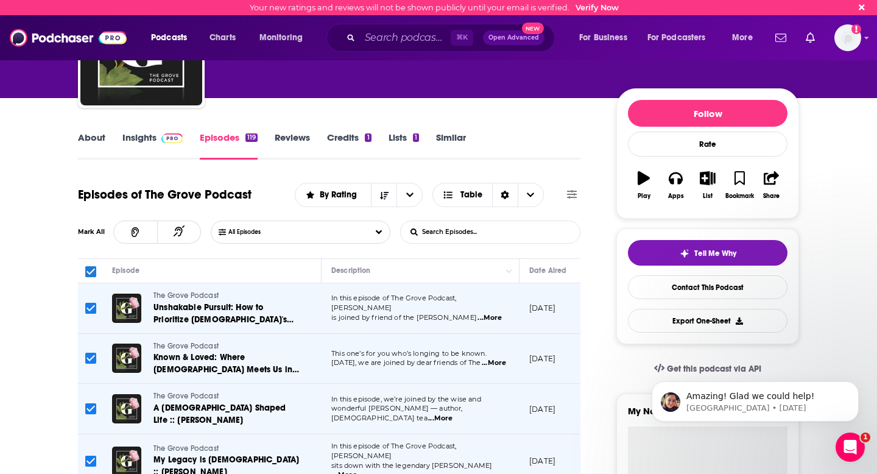
checkbox input "false"
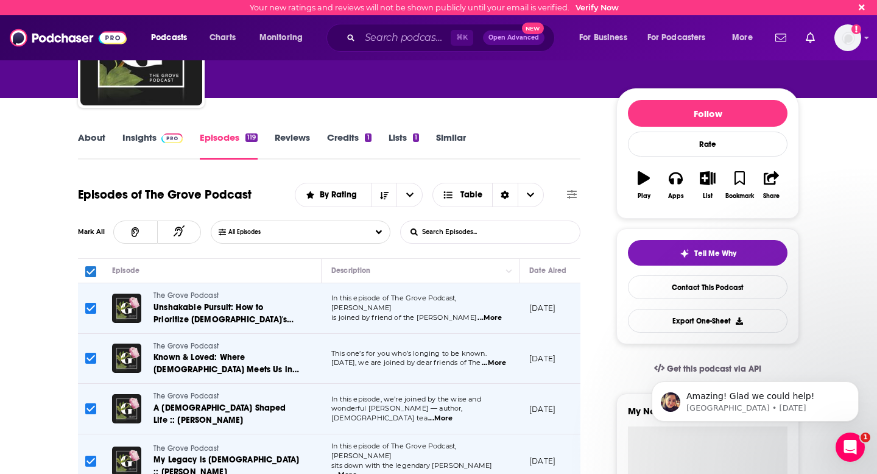
checkbox input "false"
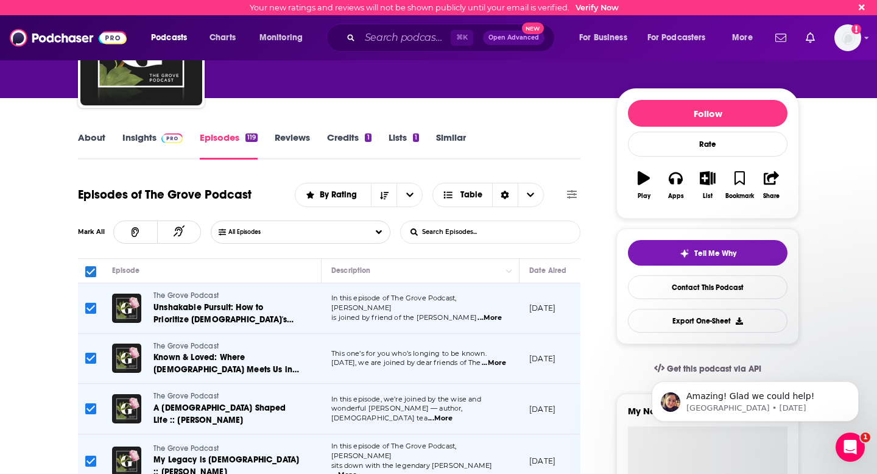
checkbox input "false"
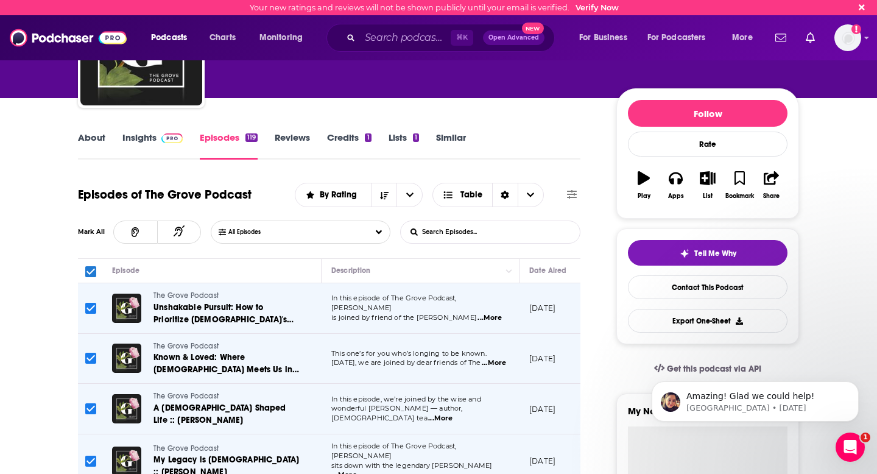
checkbox input "false"
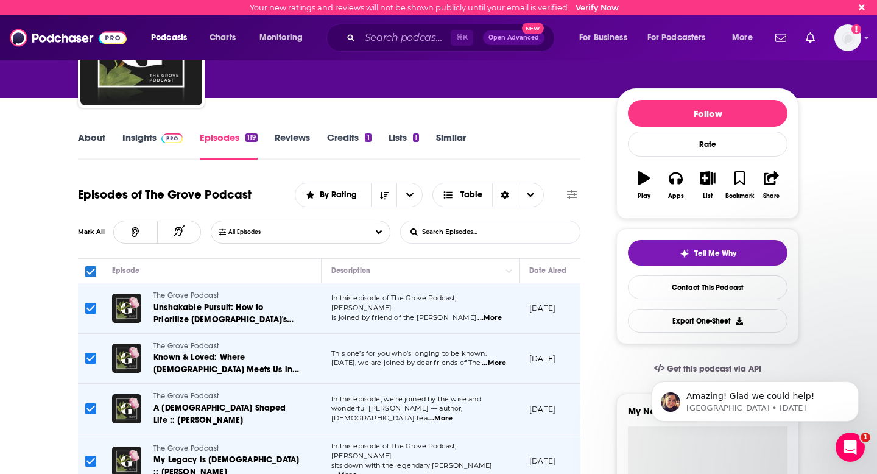
checkbox input "false"
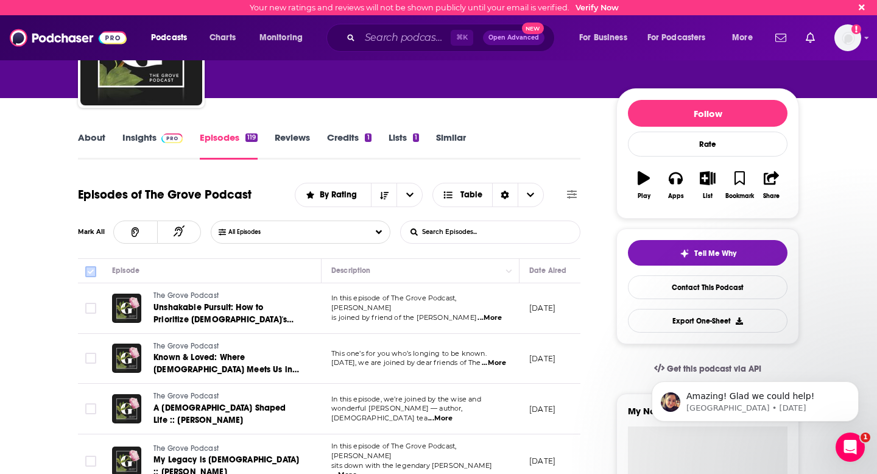
click at [89, 272] on input "Toggle select all" at bounding box center [90, 271] width 11 height 11
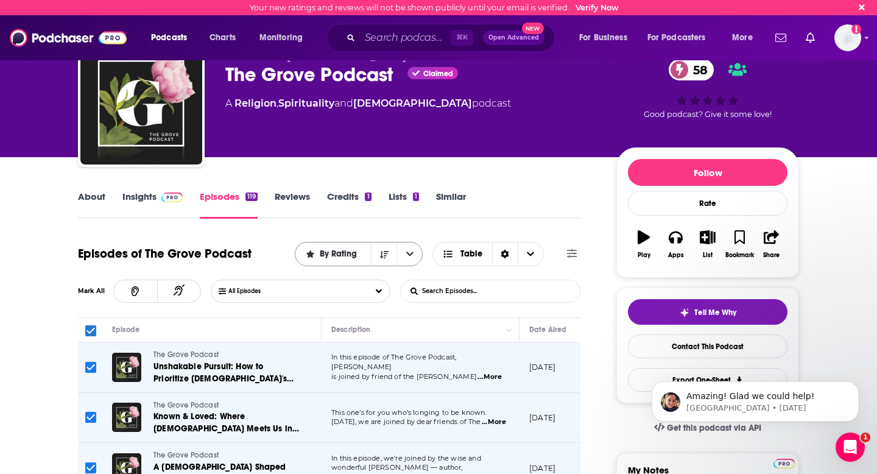
click at [416, 253] on button "open menu" at bounding box center [409, 253] width 26 height 23
click at [416, 253] on button "close menu" at bounding box center [409, 253] width 26 height 23
click at [376, 293] on button "All Episodes" at bounding box center [300, 290] width 179 height 23
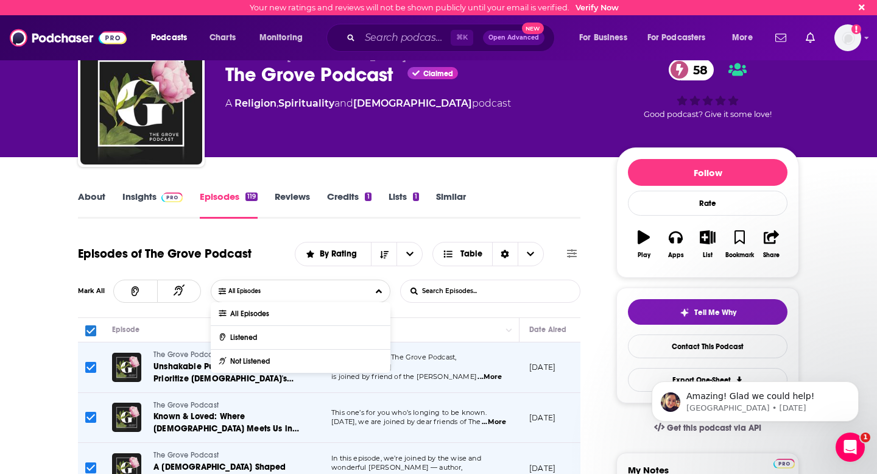
click at [376, 293] on button "All Episodes" at bounding box center [300, 290] width 179 height 23
click at [381, 292] on button "All Episodes" at bounding box center [300, 290] width 179 height 23
click at [277, 270] on div "Episodes of The Grove Podcast By Rating Table Mark All All Episodes All Episode…" at bounding box center [329, 278] width 502 height 80
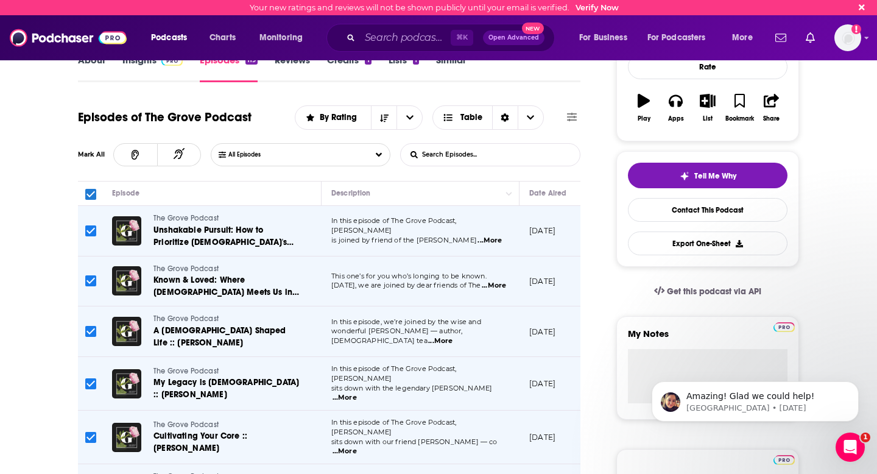
scroll to position [180, 0]
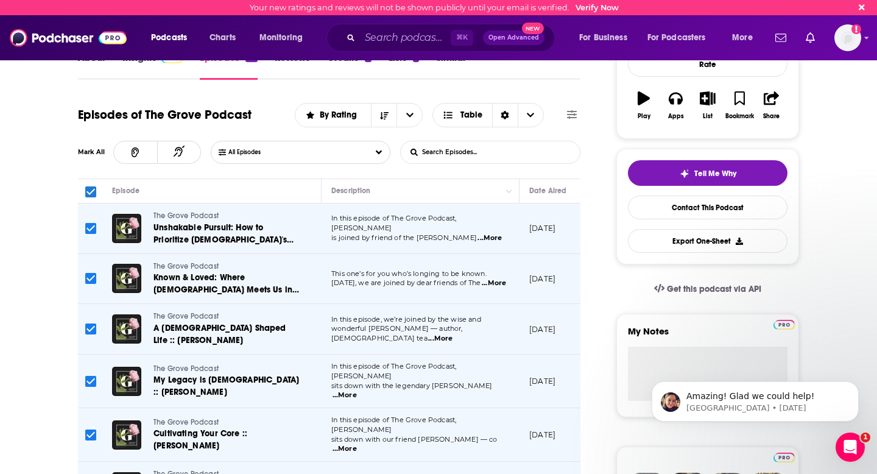
click at [91, 188] on input "Toggle select all" at bounding box center [90, 191] width 11 height 11
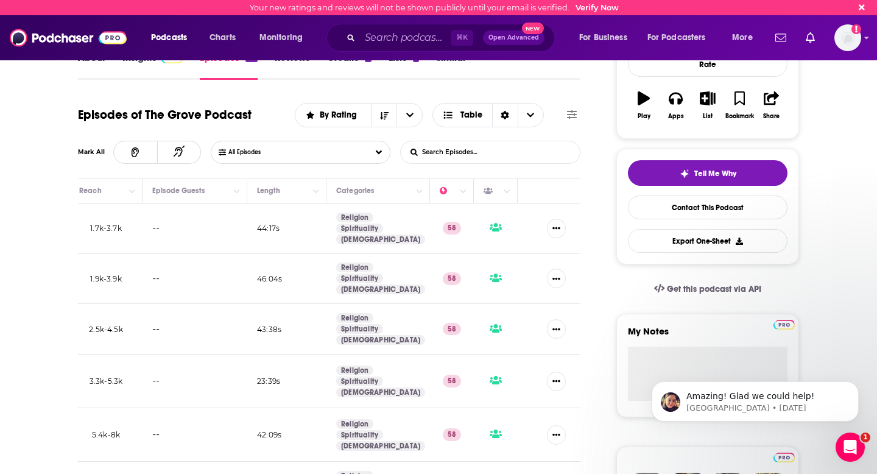
scroll to position [0, 537]
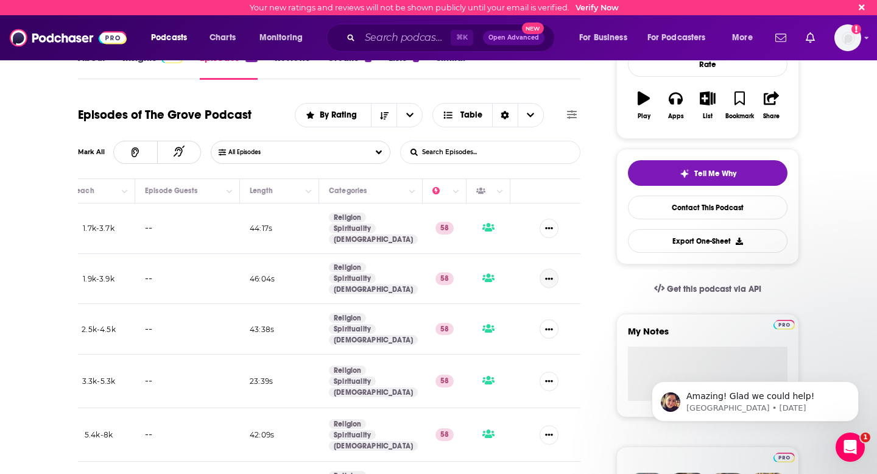
click at [543, 284] on button "Show More Button" at bounding box center [548, 278] width 19 height 19
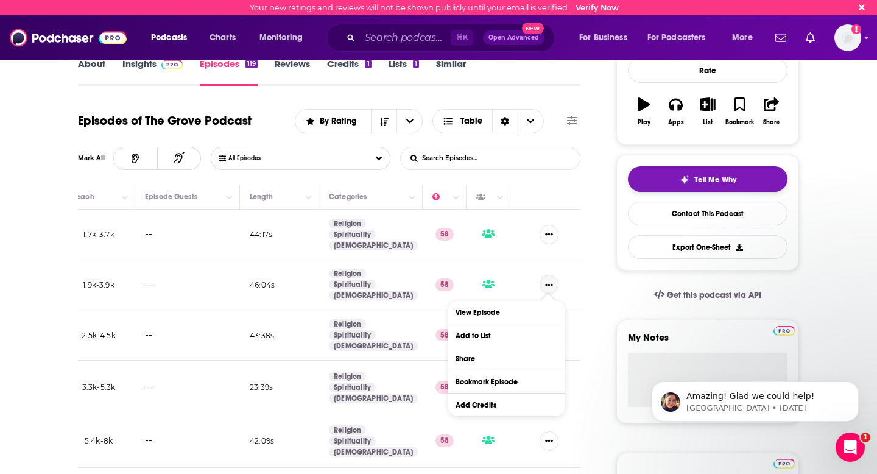
scroll to position [175, 0]
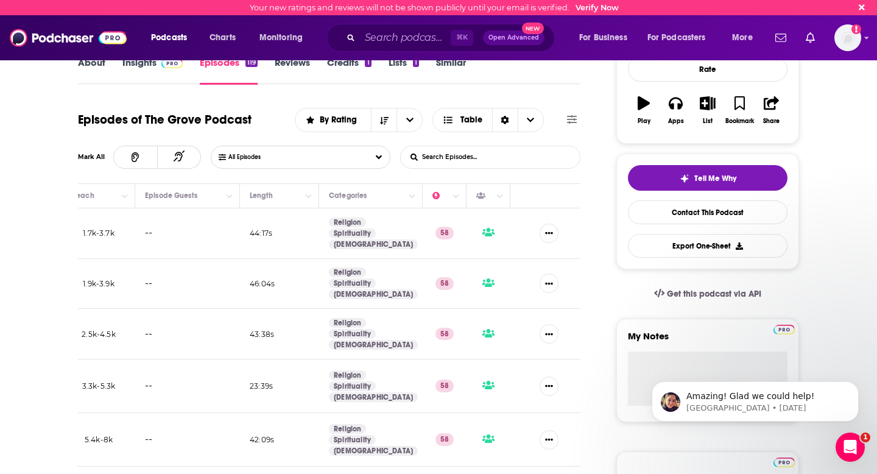
click at [382, 325] on td "Religion Spirituality Christianity" at bounding box center [371, 334] width 104 height 51
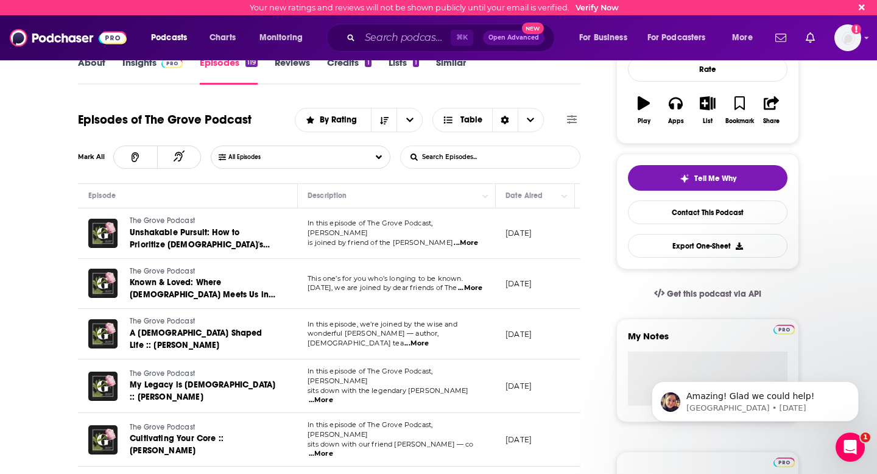
scroll to position [0, 0]
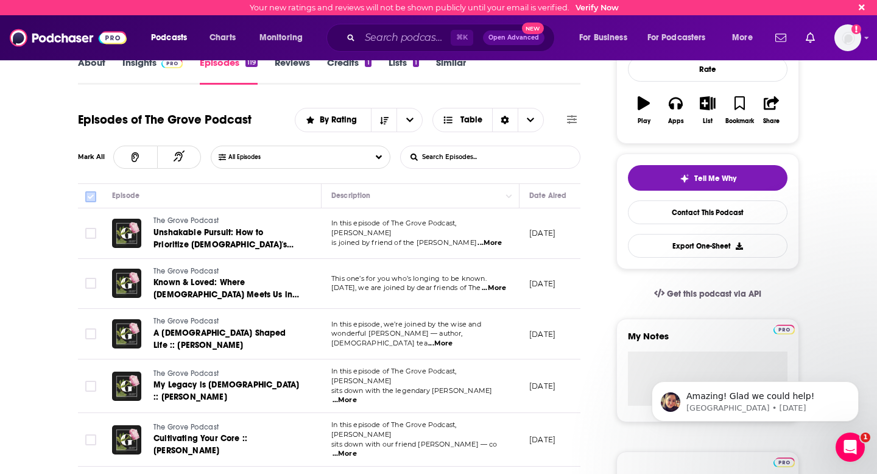
click at [89, 189] on icon at bounding box center [90, 196] width 15 height 15
click at [89, 195] on input "Toggle select all" at bounding box center [90, 196] width 11 height 11
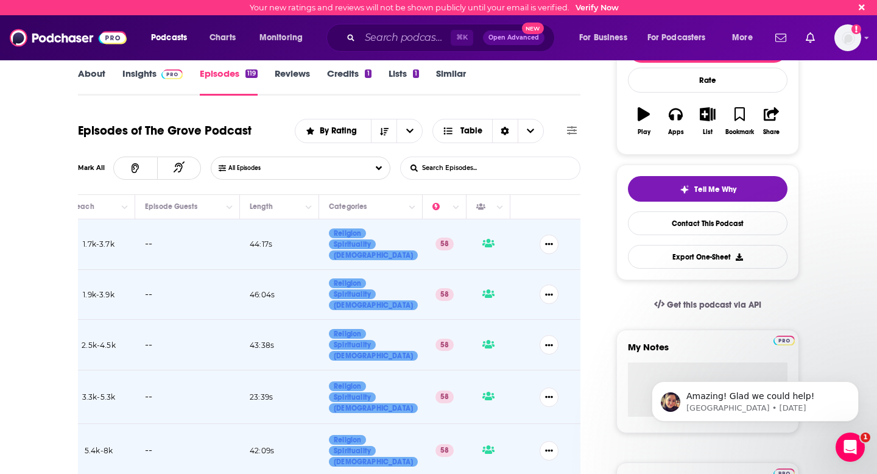
scroll to position [135, 0]
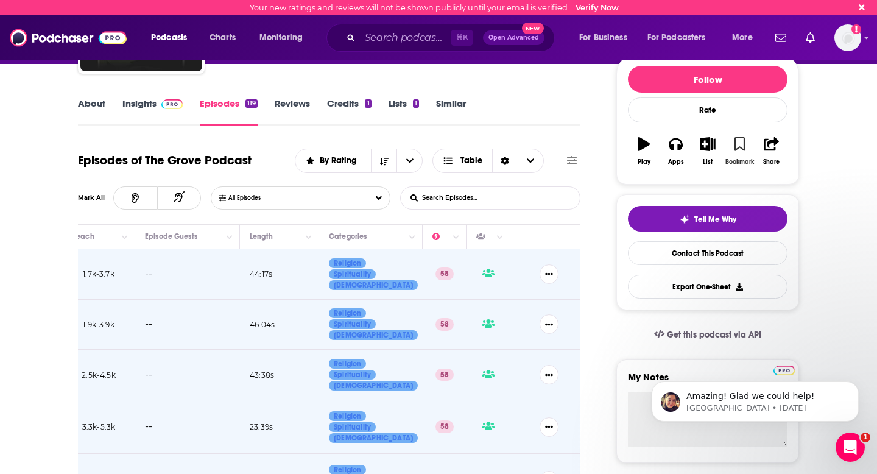
click at [741, 144] on icon "button" at bounding box center [739, 143] width 10 height 13
click at [741, 145] on icon "button" at bounding box center [739, 143] width 15 height 15
click at [741, 145] on icon "button" at bounding box center [739, 144] width 15 height 16
click at [773, 146] on icon "button" at bounding box center [771, 143] width 15 height 13
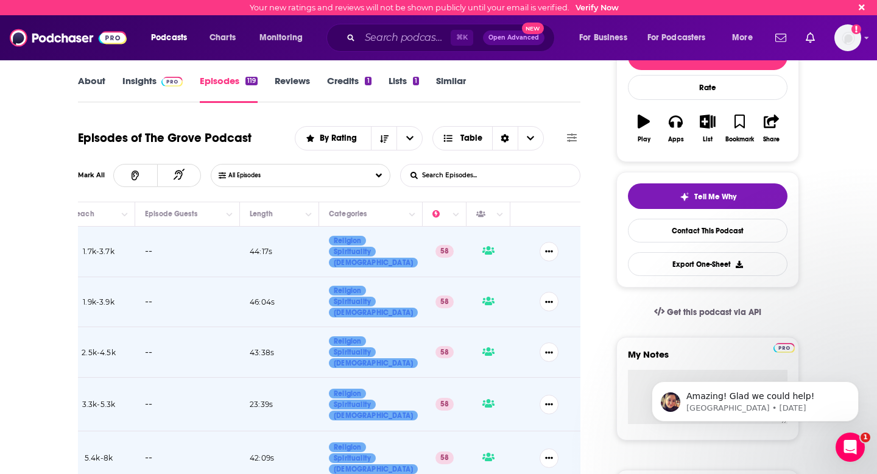
scroll to position [0, 537]
click at [555, 258] on button "Show More Button" at bounding box center [548, 251] width 19 height 19
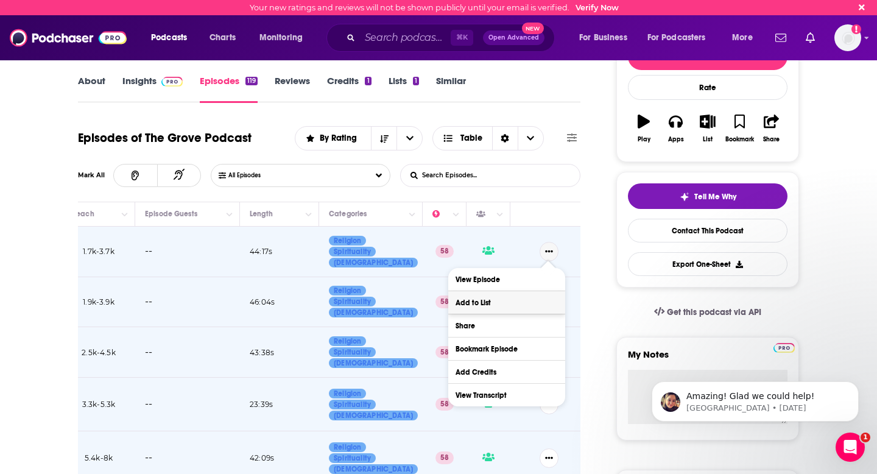
click at [506, 309] on button "Add to List" at bounding box center [506, 302] width 117 height 23
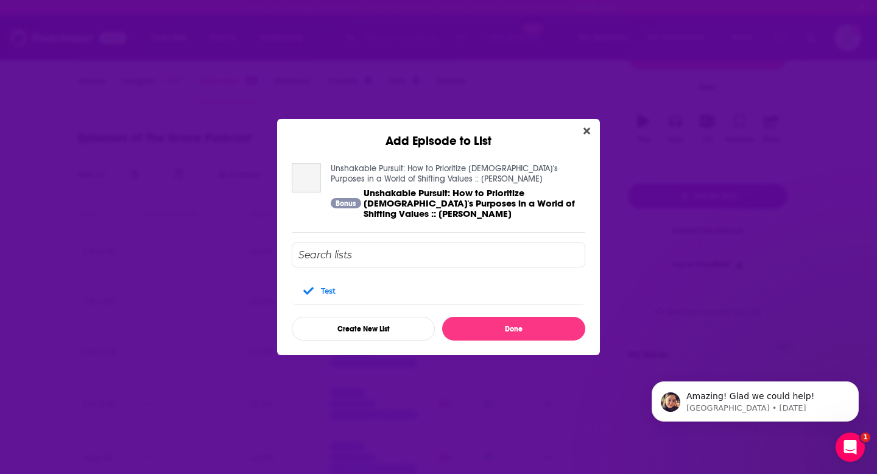
scroll to position [0, 0]
click at [588, 131] on icon "Close" at bounding box center [586, 131] width 7 height 7
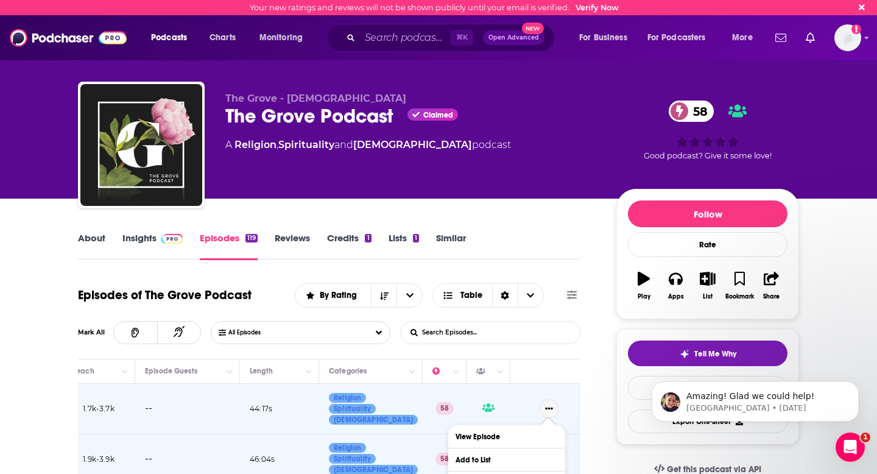
scroll to position [157, 0]
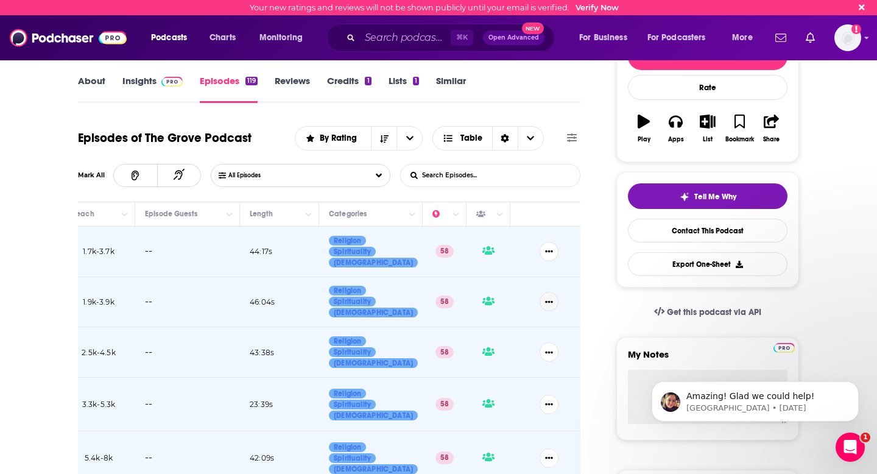
click at [549, 304] on icon "Show More Button" at bounding box center [549, 302] width 8 height 8
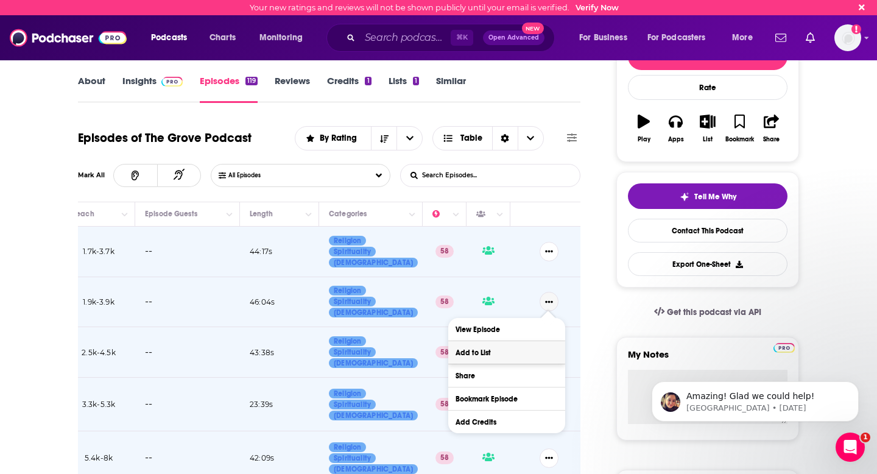
click at [516, 352] on button "Add to List" at bounding box center [506, 352] width 117 height 23
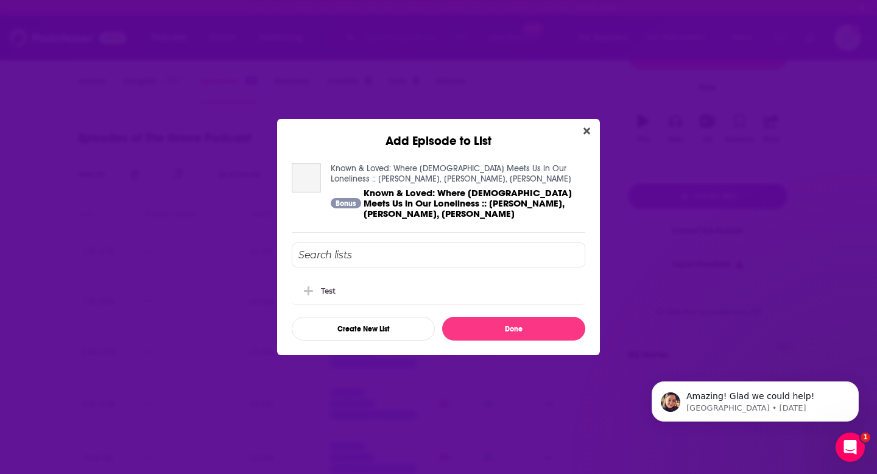
scroll to position [0, 0]
click at [306, 288] on icon "Add Episode To List" at bounding box center [308, 290] width 9 height 9
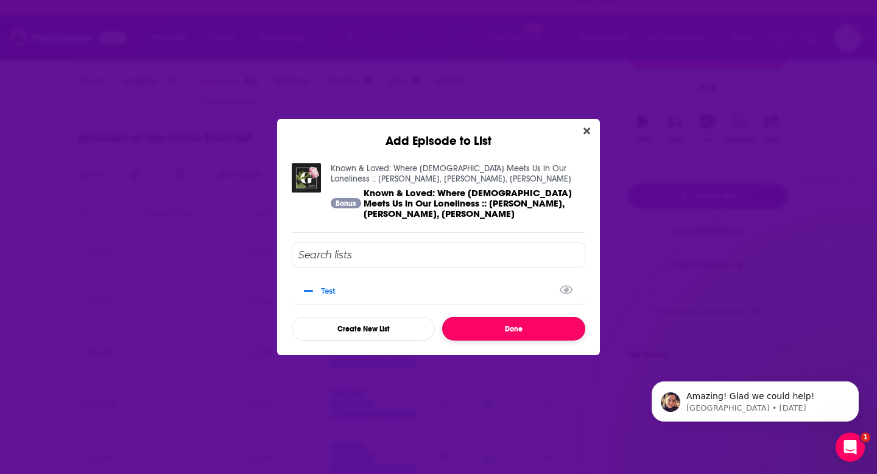
click at [502, 324] on button "Done" at bounding box center [513, 329] width 143 height 24
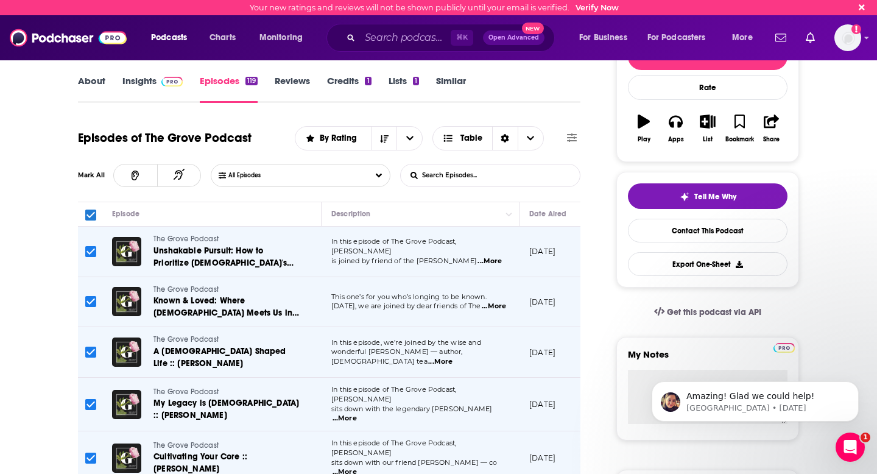
click at [95, 253] on input "Toggle select row" at bounding box center [90, 251] width 11 height 11
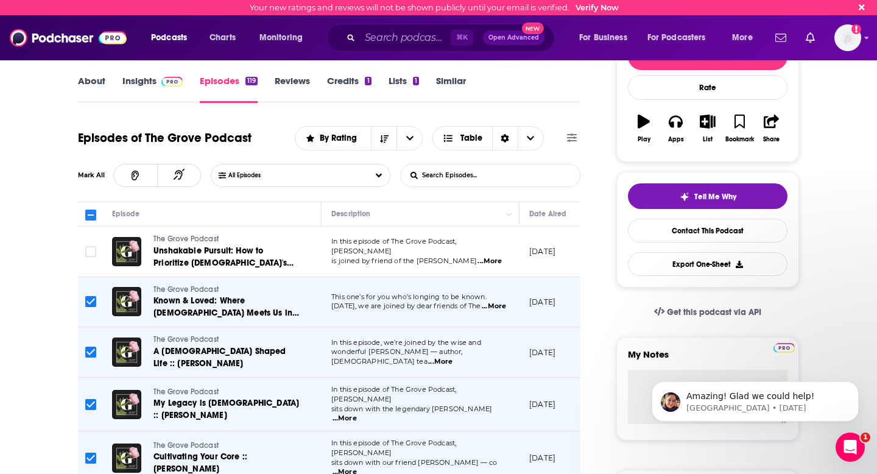
click at [90, 300] on input "Toggle select row" at bounding box center [90, 301] width 11 height 11
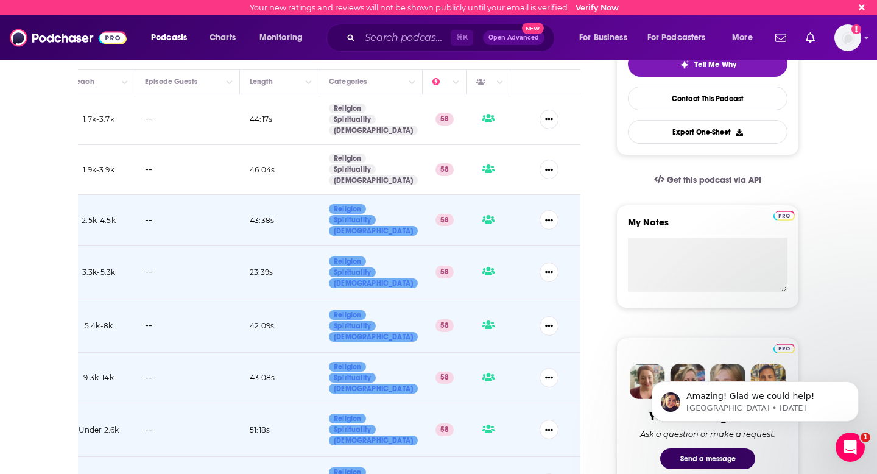
scroll to position [301, 0]
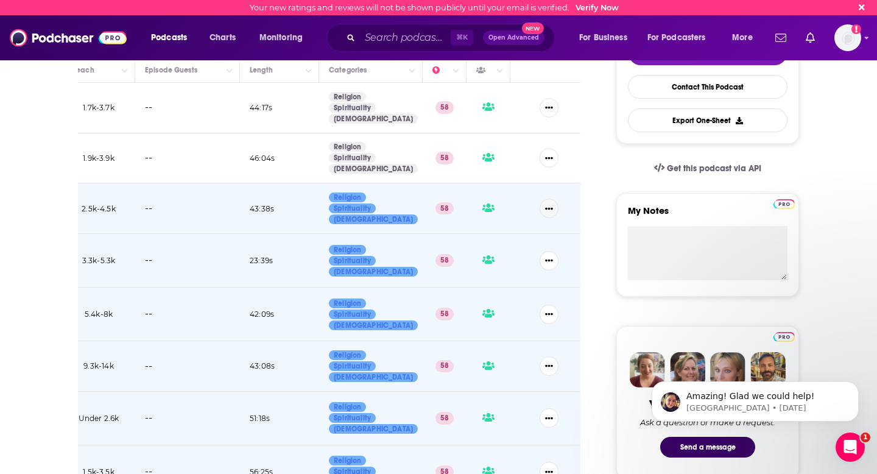
click at [553, 203] on button "Show More Button" at bounding box center [548, 207] width 19 height 19
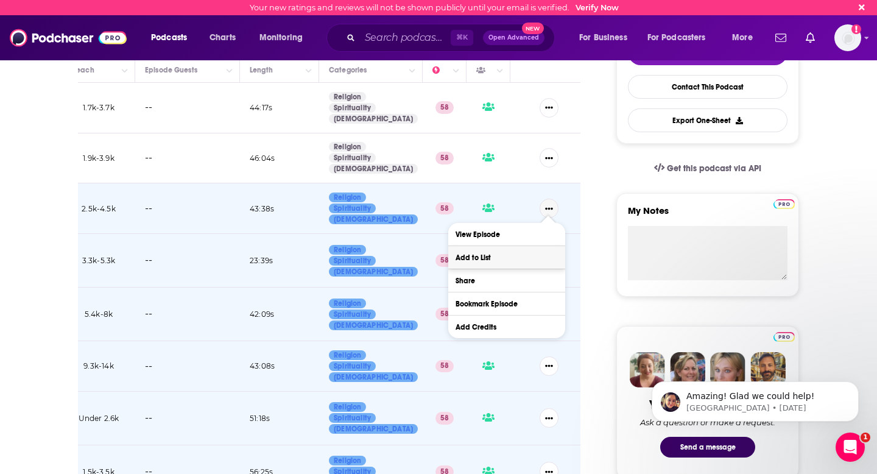
click at [499, 255] on button "Add to List" at bounding box center [506, 257] width 117 height 23
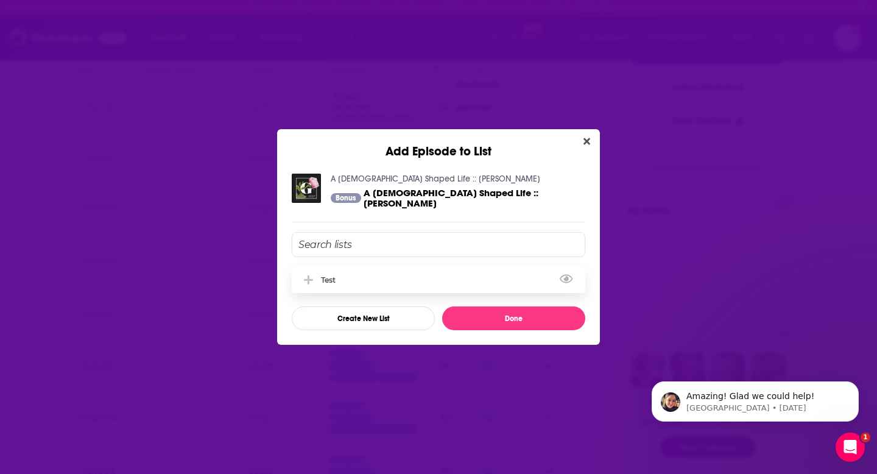
click at [304, 275] on icon "Add Episode To List" at bounding box center [308, 280] width 9 height 11
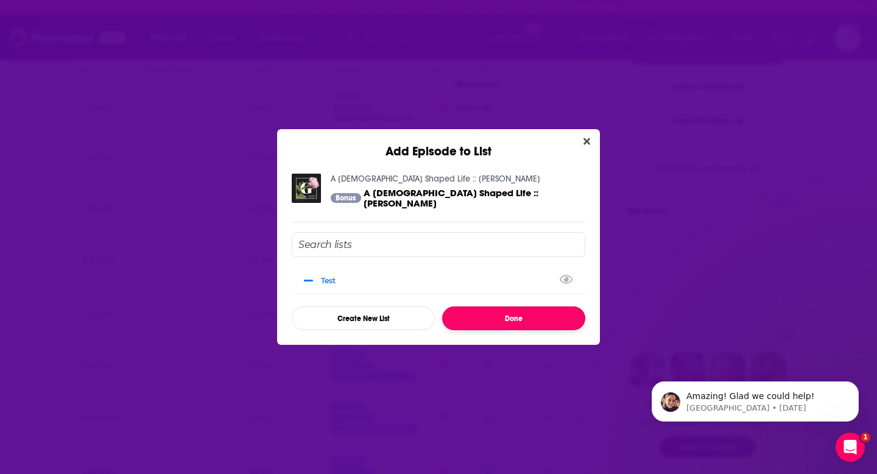
click at [497, 319] on button "Done" at bounding box center [513, 318] width 143 height 24
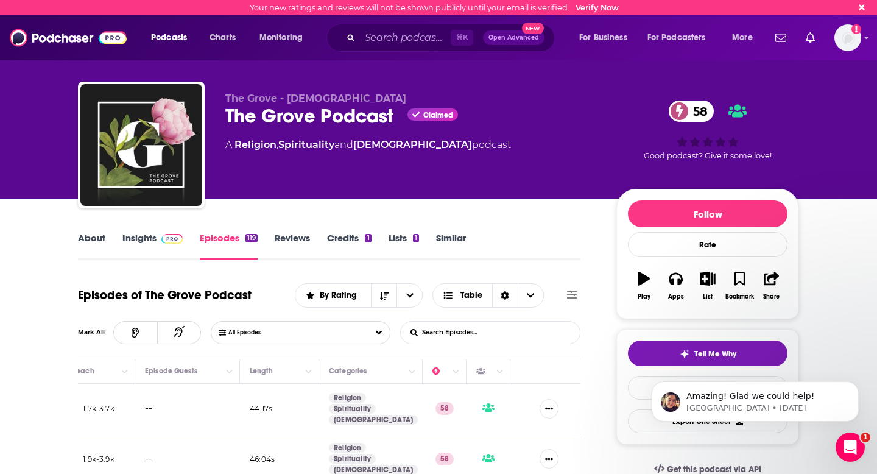
scroll to position [301, 0]
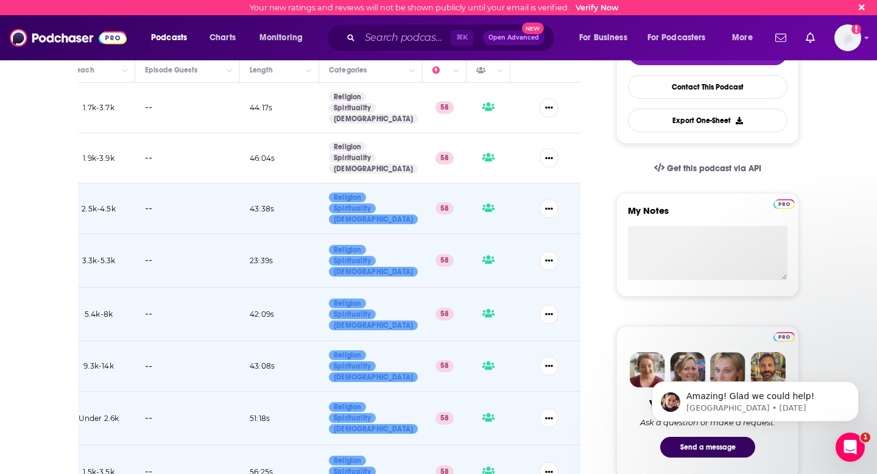
click at [552, 256] on icon "Show More Button" at bounding box center [549, 260] width 8 height 8
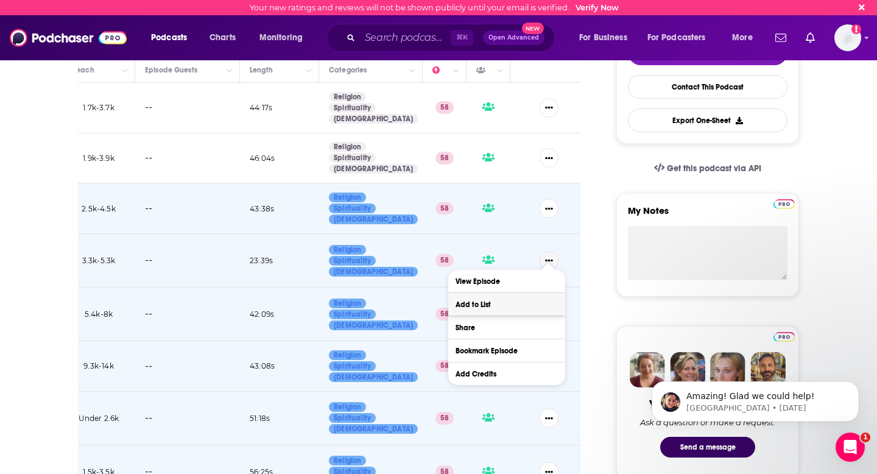
click at [527, 306] on button "Add to List" at bounding box center [506, 304] width 117 height 23
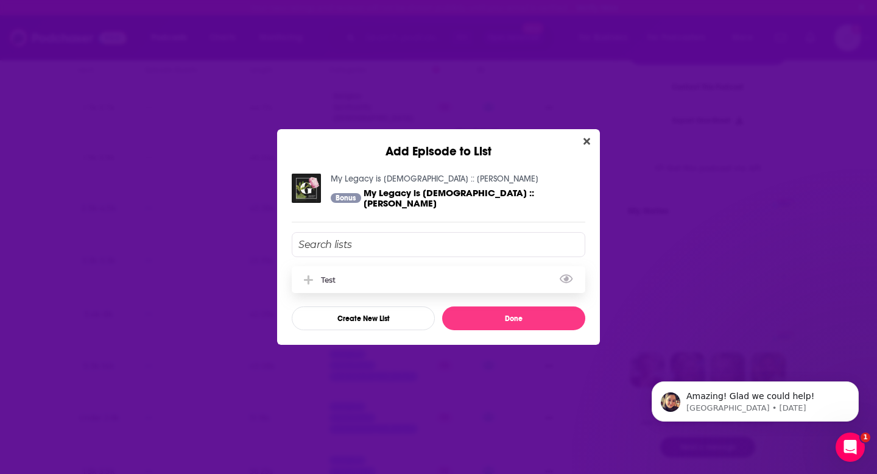
click at [311, 275] on icon "Add Episode To List" at bounding box center [308, 279] width 9 height 9
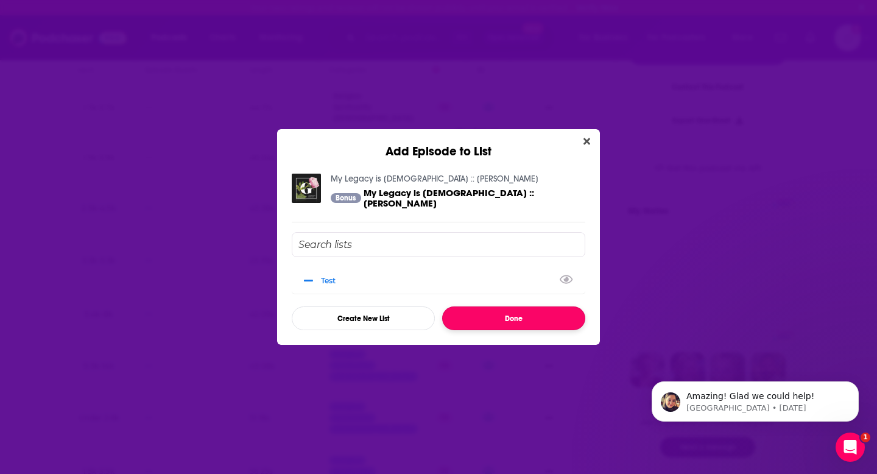
click at [481, 313] on button "Done" at bounding box center [513, 318] width 143 height 24
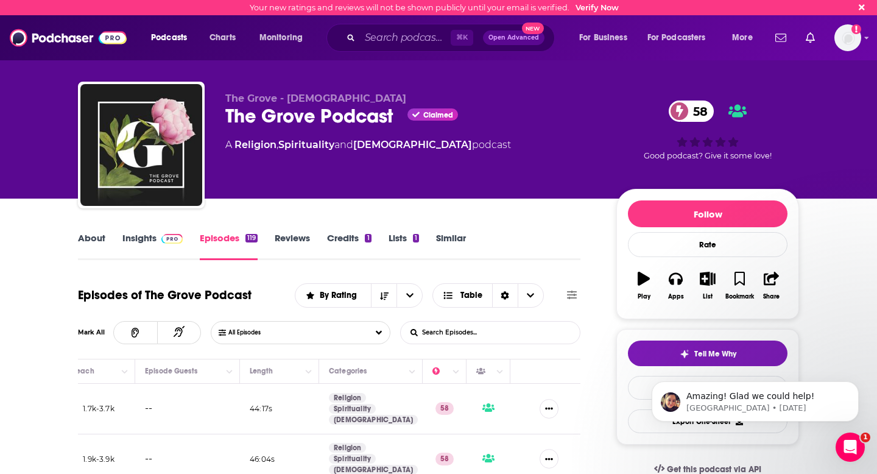
scroll to position [301, 0]
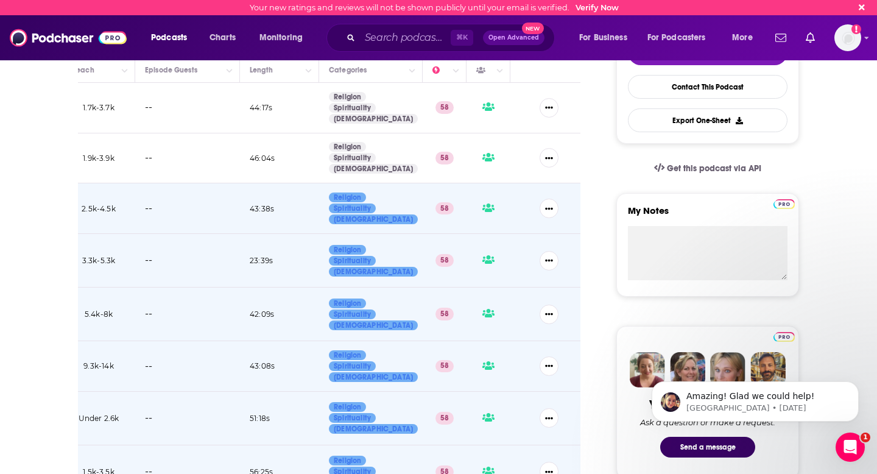
click at [549, 313] on icon "Show More Button" at bounding box center [549, 314] width 8 height 2
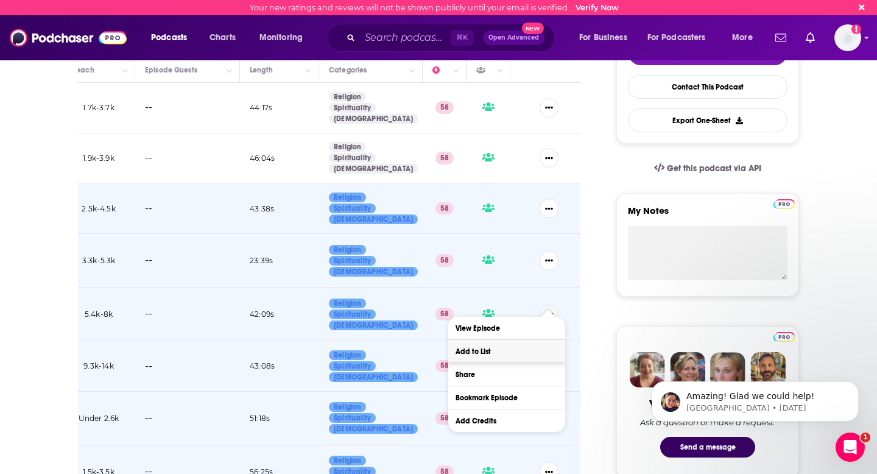
click at [530, 346] on button "Add to List" at bounding box center [506, 351] width 117 height 23
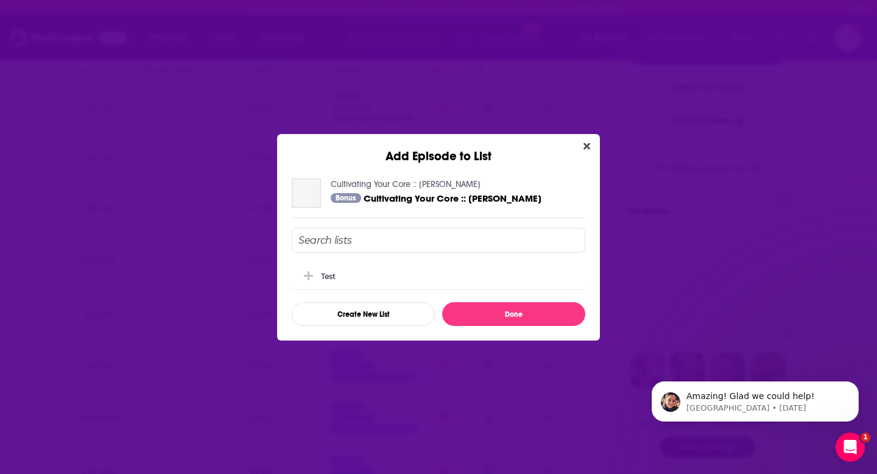
scroll to position [0, 0]
click at [312, 270] on icon "Add Episode To List" at bounding box center [308, 275] width 9 height 11
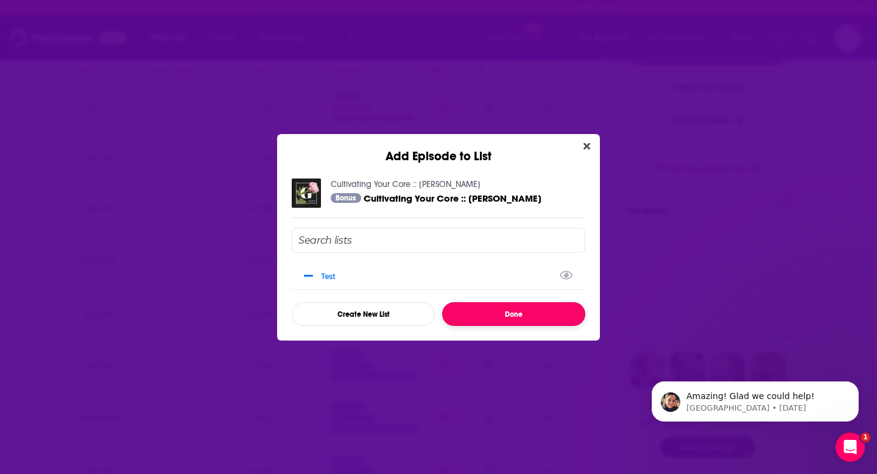
click at [508, 312] on button "Done" at bounding box center [513, 314] width 143 height 24
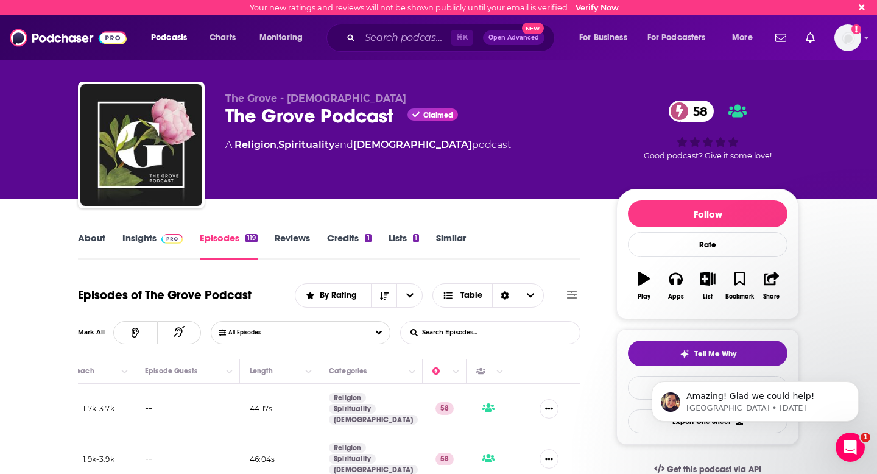
scroll to position [301, 0]
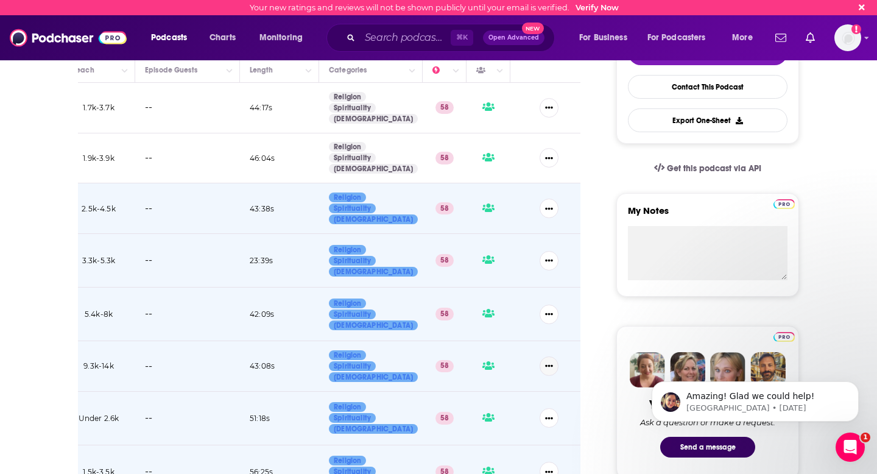
click at [550, 362] on icon "Show More Button" at bounding box center [549, 366] width 8 height 8
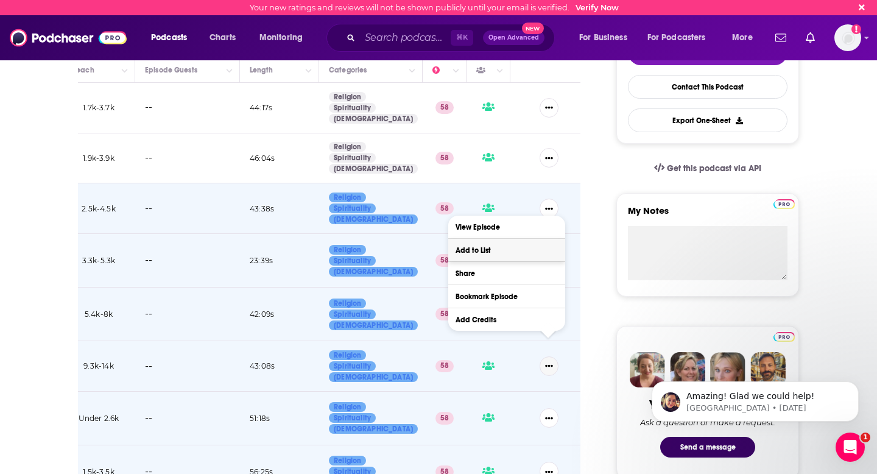
click at [484, 253] on button "Add to List" at bounding box center [506, 250] width 117 height 23
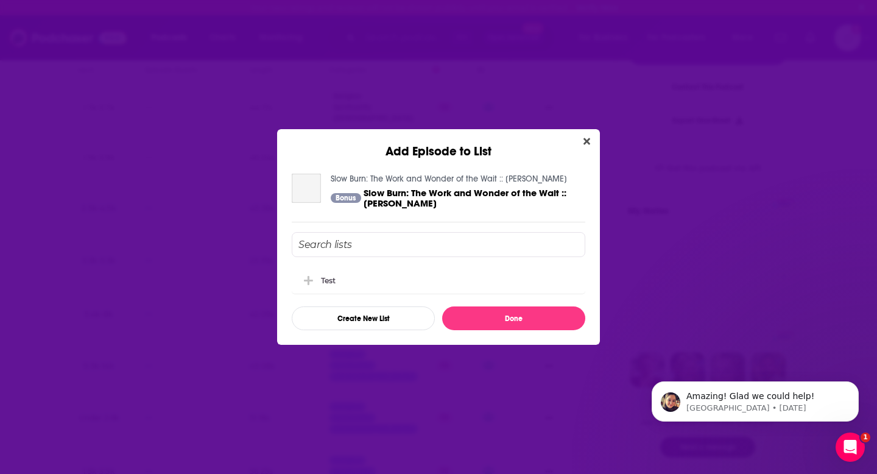
scroll to position [0, 0]
click at [310, 281] on icon "Add Episode To List" at bounding box center [308, 280] width 9 height 11
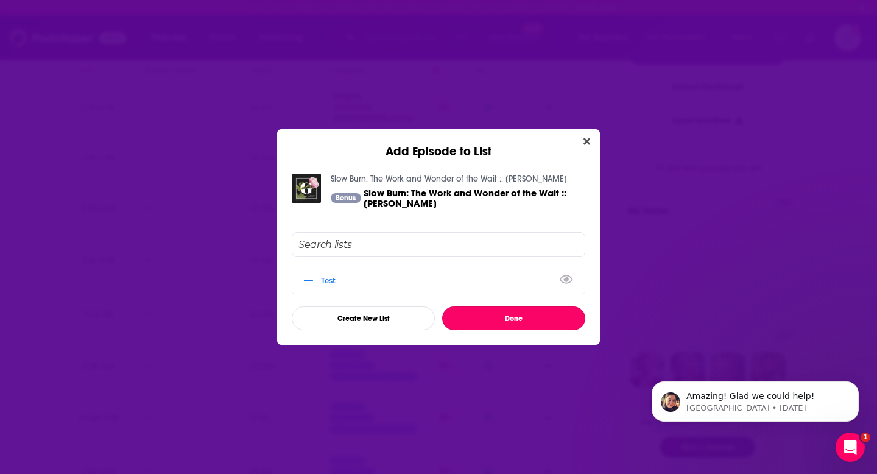
click at [504, 321] on button "Done" at bounding box center [513, 318] width 143 height 24
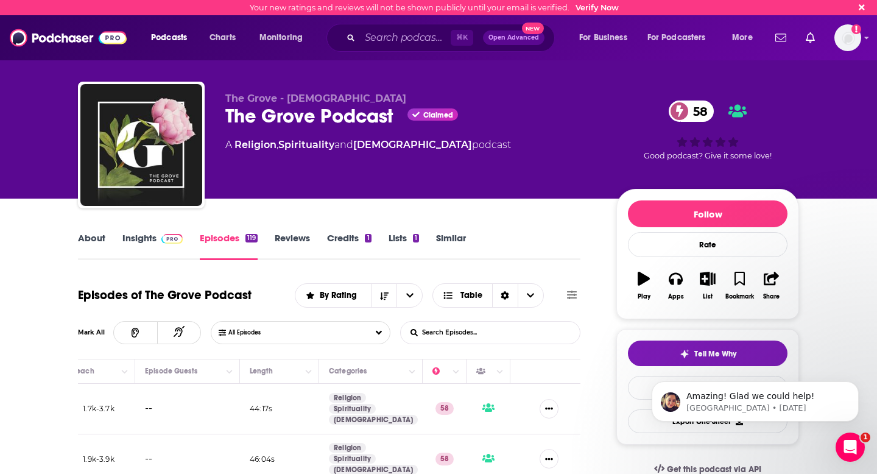
scroll to position [301, 0]
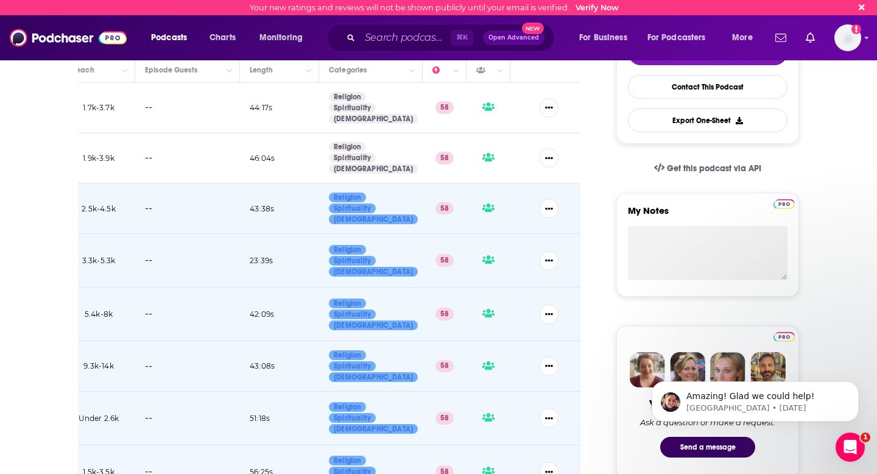
click at [547, 414] on icon "Show More Button" at bounding box center [549, 418] width 8 height 8
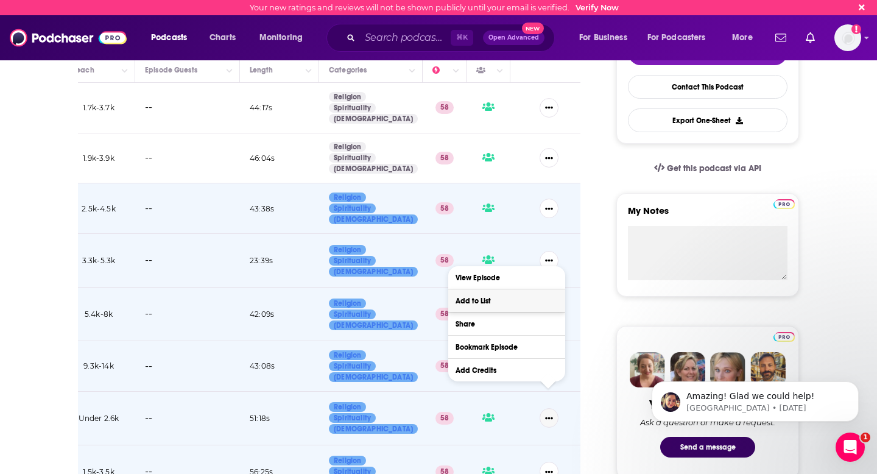
click at [477, 301] on button "Add to List" at bounding box center [506, 300] width 117 height 23
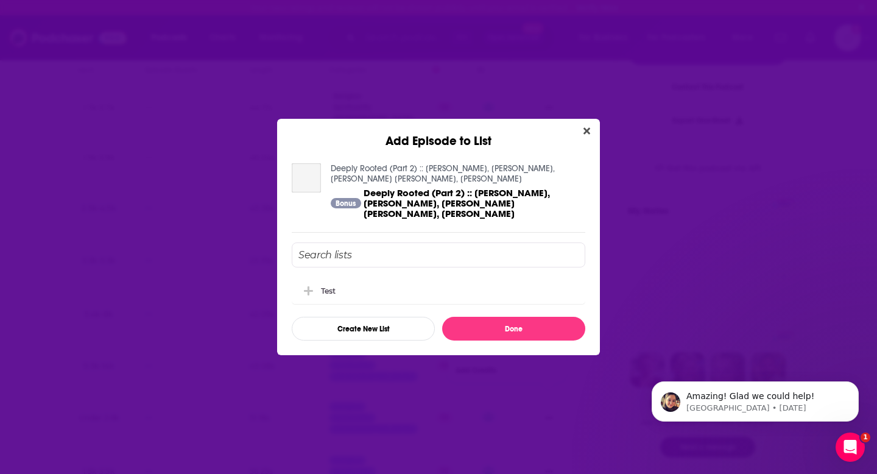
scroll to position [0, 0]
click at [307, 286] on icon "Add Episode To List" at bounding box center [308, 290] width 9 height 9
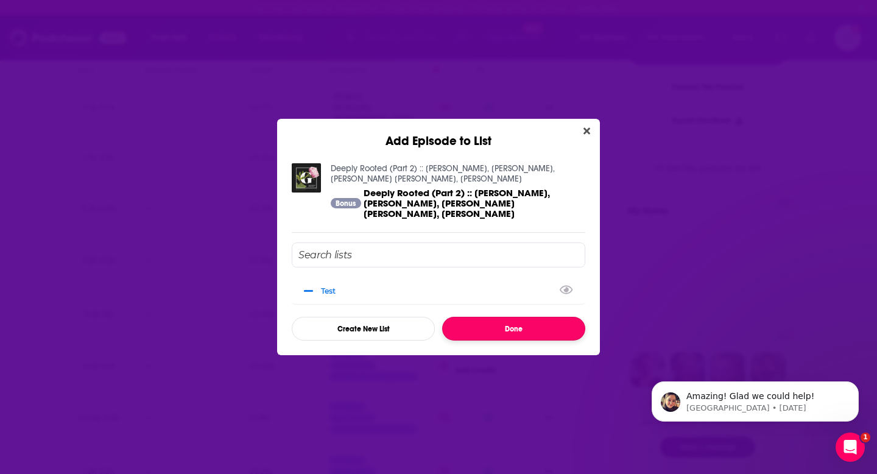
click at [498, 317] on button "Done" at bounding box center [513, 329] width 143 height 24
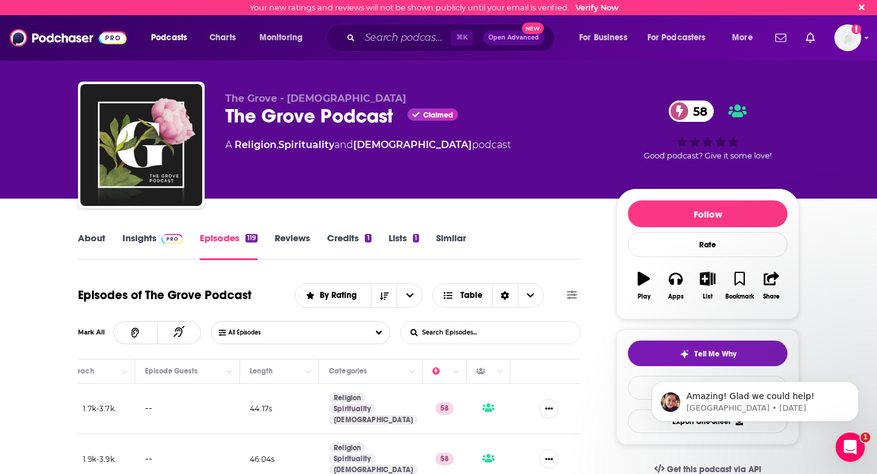
scroll to position [301, 0]
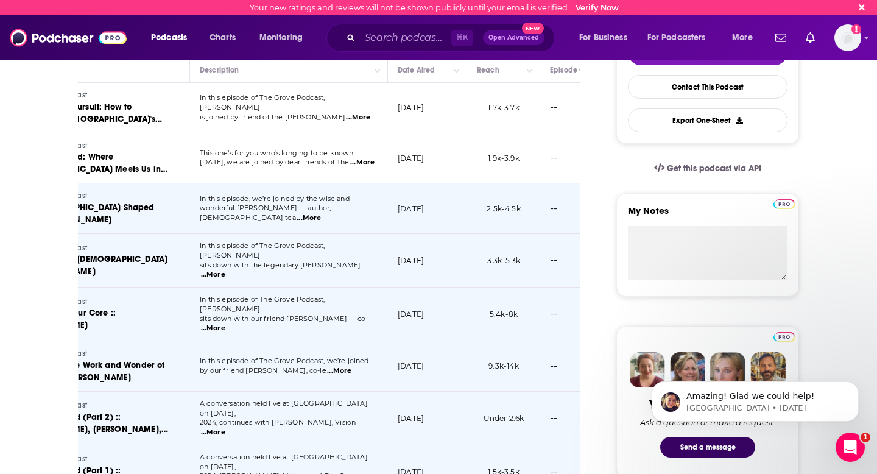
scroll to position [0, 0]
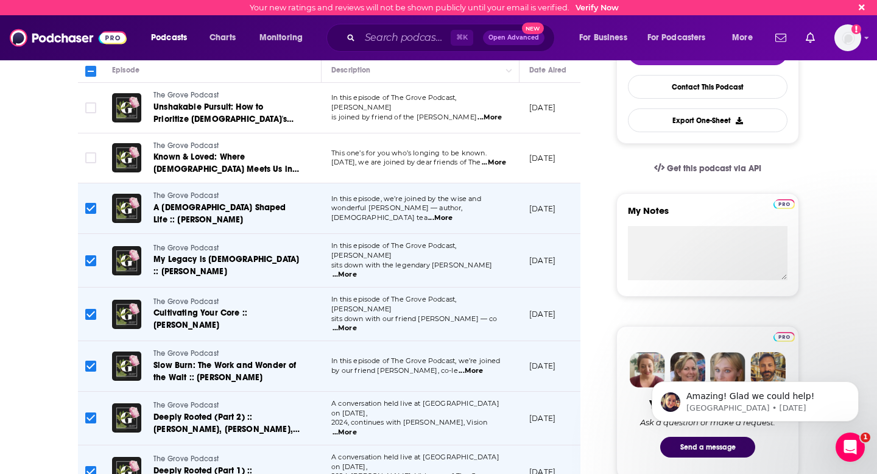
click at [91, 412] on input "Toggle select row" at bounding box center [90, 417] width 11 height 11
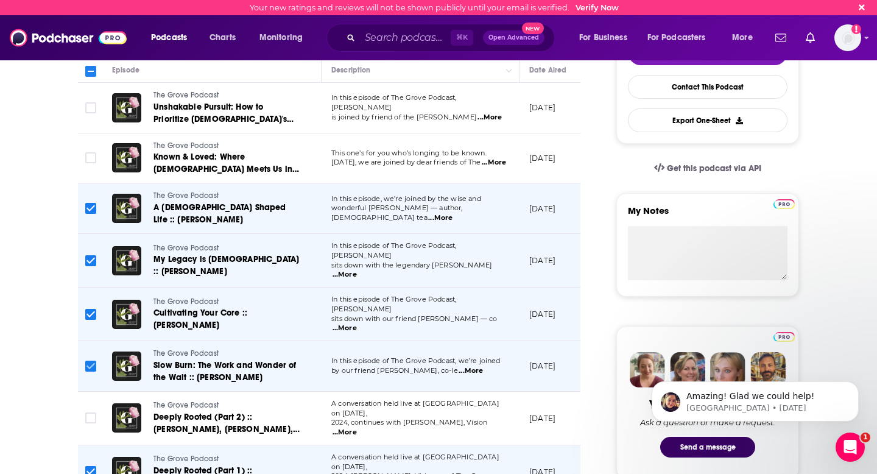
click at [88, 360] on input "Toggle select row" at bounding box center [90, 365] width 11 height 11
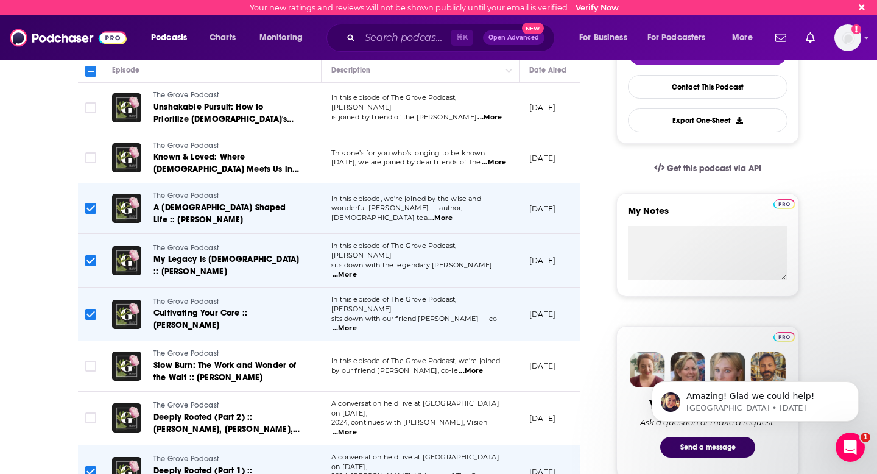
click at [90, 309] on input "Toggle select row" at bounding box center [90, 314] width 11 height 11
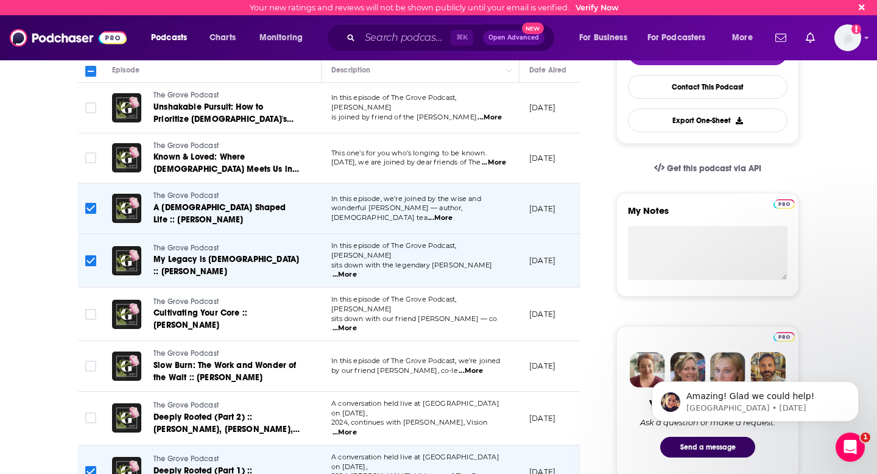
click at [88, 255] on input "Toggle select row" at bounding box center [90, 260] width 11 height 11
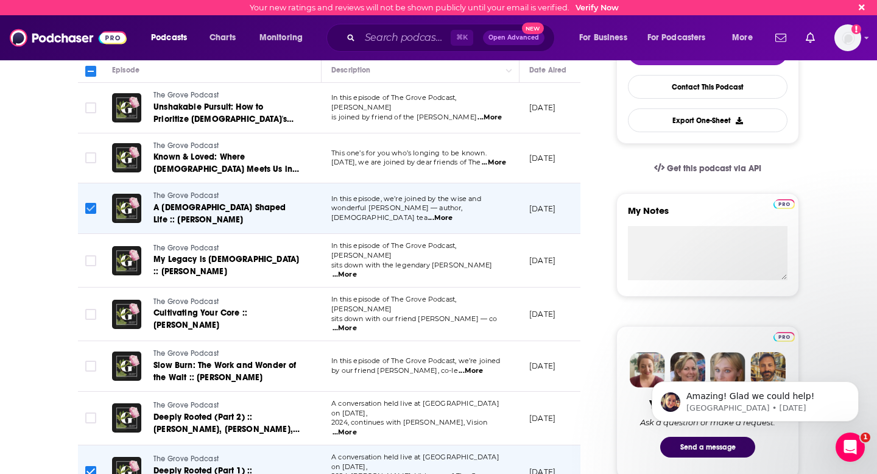
click at [93, 203] on input "Toggle select row" at bounding box center [90, 208] width 11 height 11
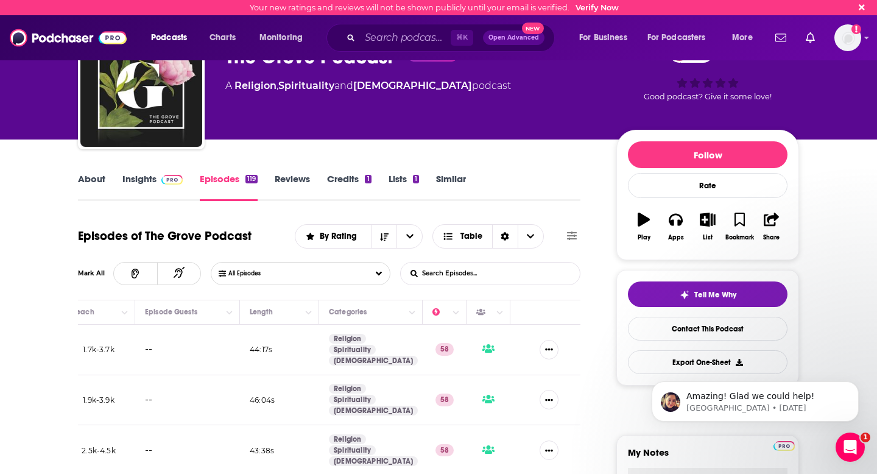
scroll to position [9, 0]
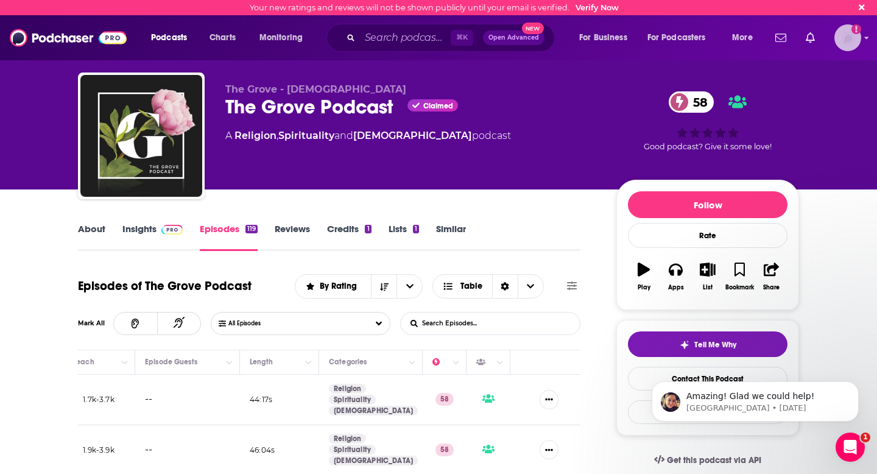
click at [852, 37] on img "Logged in as jjomalley" at bounding box center [847, 37] width 27 height 27
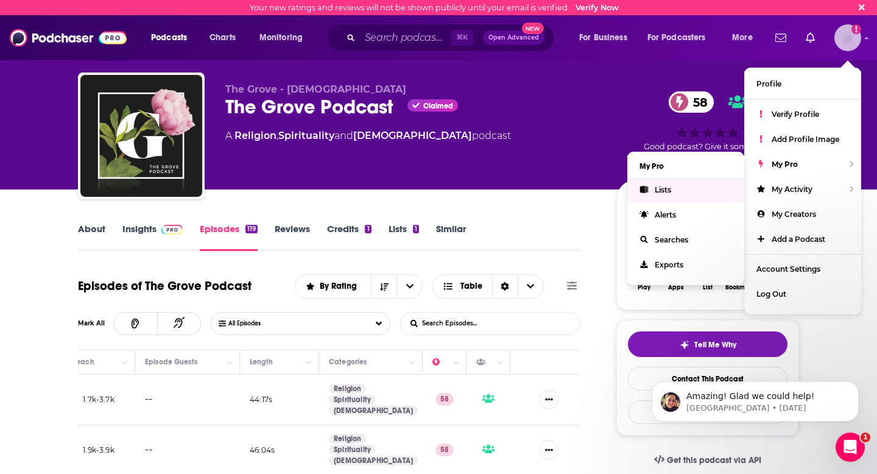
click at [720, 184] on link "Lists" at bounding box center [685, 189] width 117 height 25
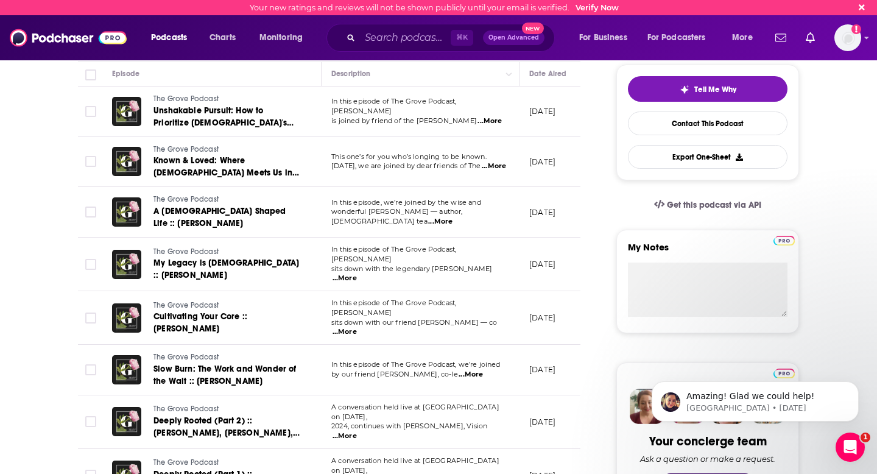
scroll to position [314, 0]
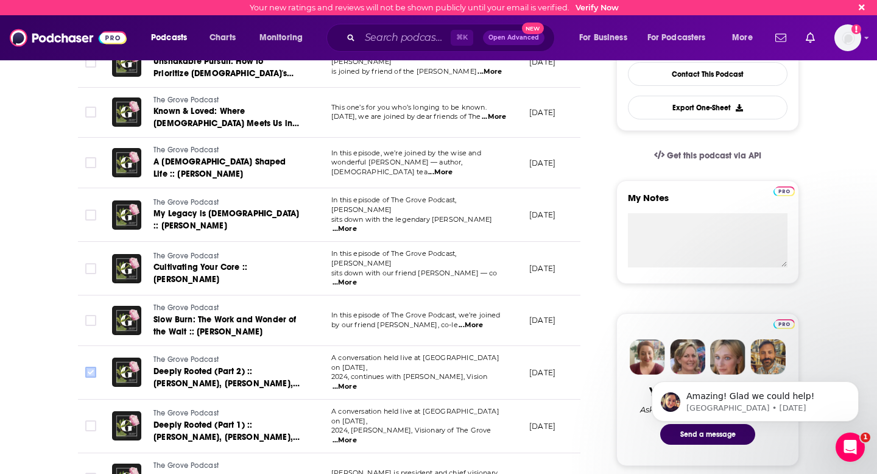
click at [88, 367] on input "Toggle select row" at bounding box center [90, 372] width 11 height 11
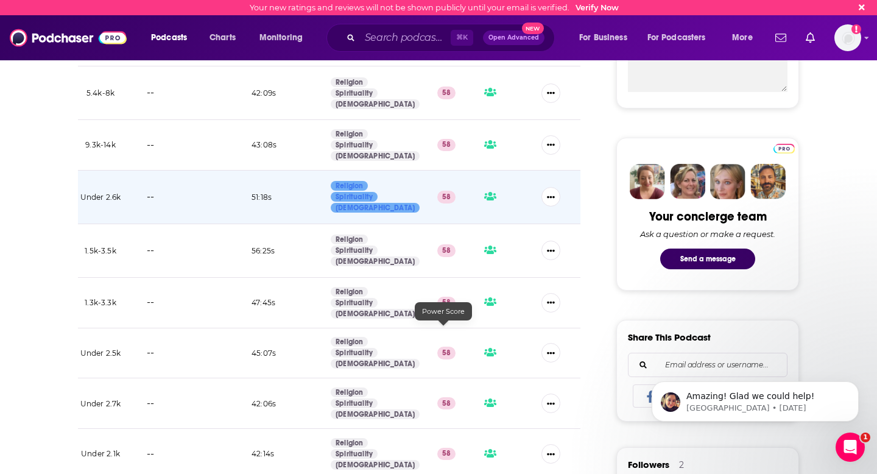
scroll to position [0, 537]
click at [546, 247] on icon "Show More Button" at bounding box center [549, 251] width 8 height 8
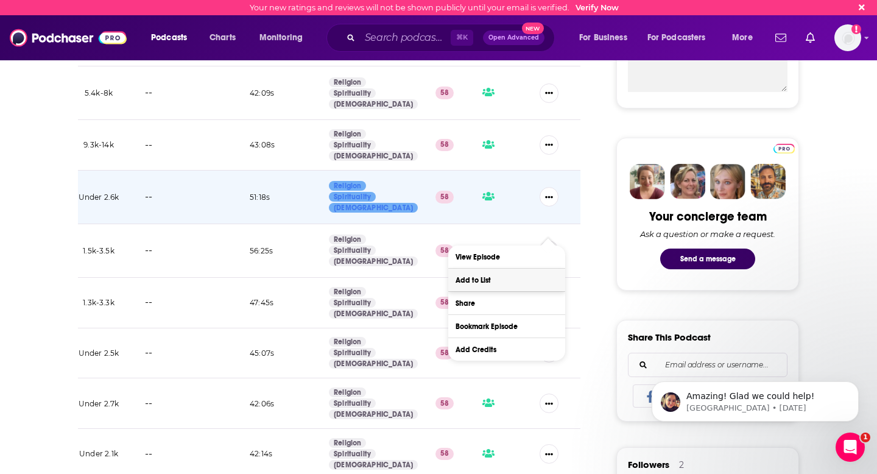
click at [518, 285] on button "Add to List" at bounding box center [506, 280] width 117 height 23
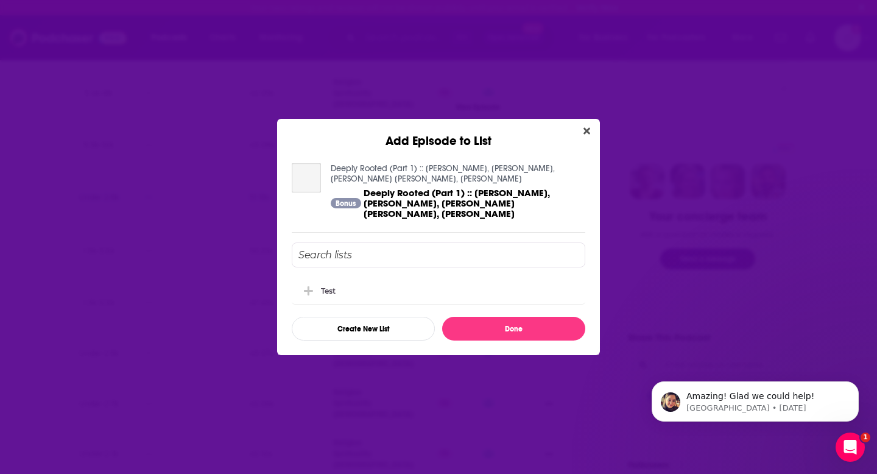
scroll to position [0, 0]
click at [307, 285] on icon "Add Episode To List" at bounding box center [308, 290] width 9 height 11
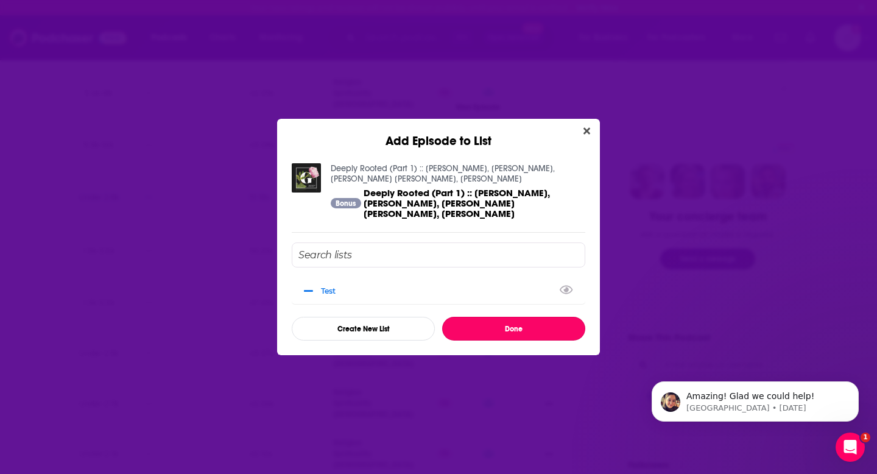
click at [519, 320] on button "Done" at bounding box center [513, 329] width 143 height 24
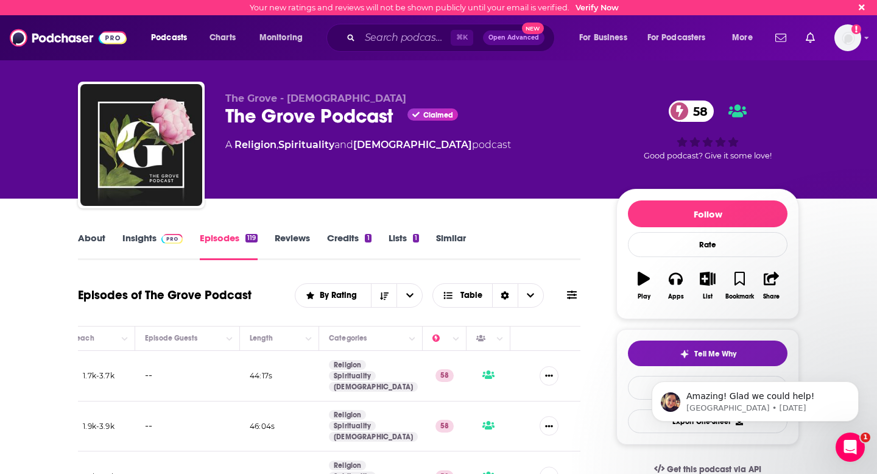
scroll to position [489, 0]
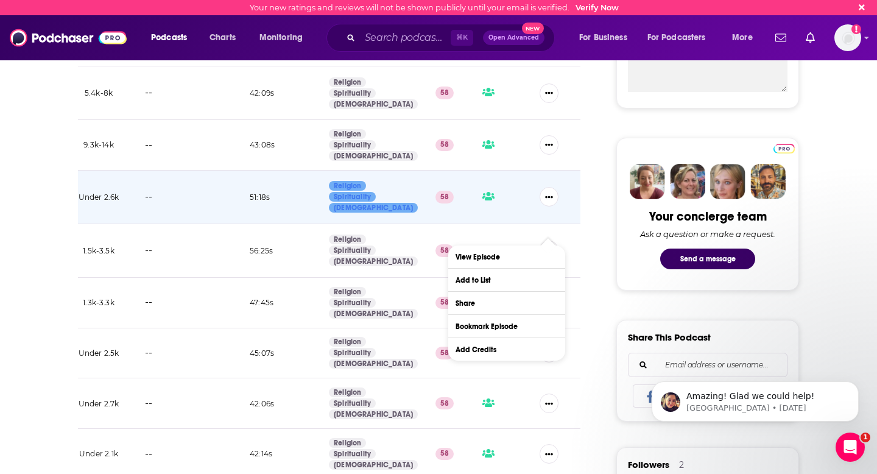
click at [551, 298] on icon "Show More Button" at bounding box center [549, 302] width 8 height 8
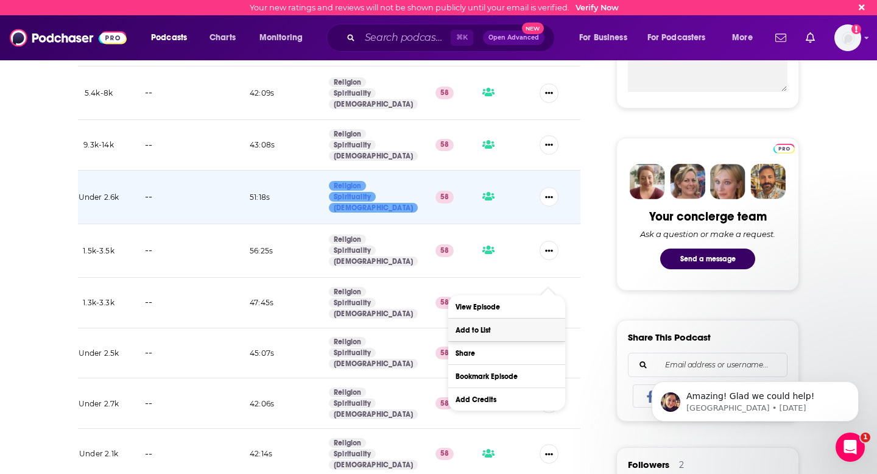
click at [513, 334] on button "Add to List" at bounding box center [506, 329] width 117 height 23
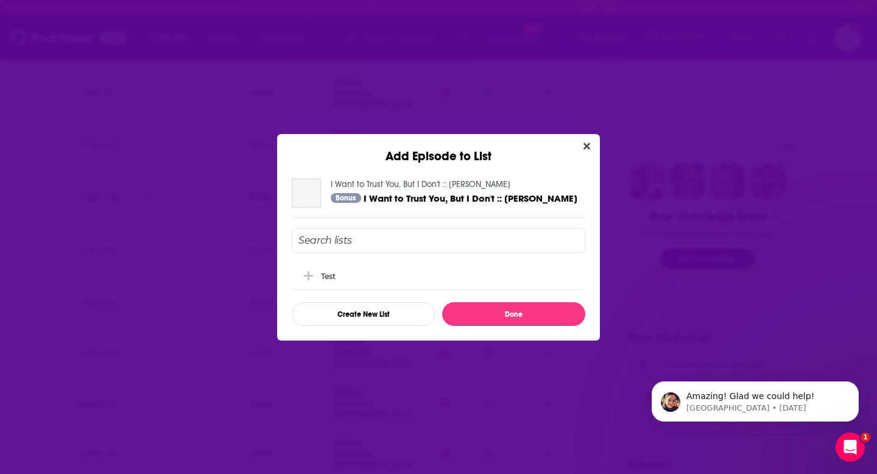
scroll to position [0, 0]
click at [311, 275] on icon "Add Episode To List" at bounding box center [308, 275] width 9 height 11
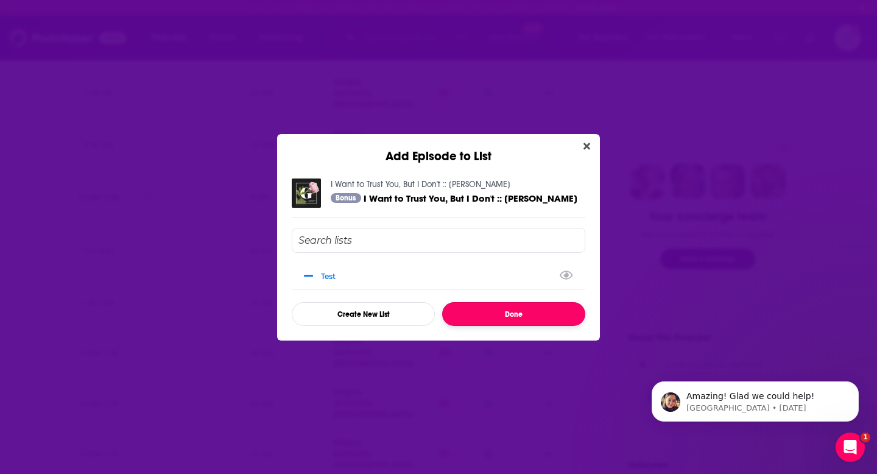
click at [495, 318] on button "Done" at bounding box center [513, 314] width 143 height 24
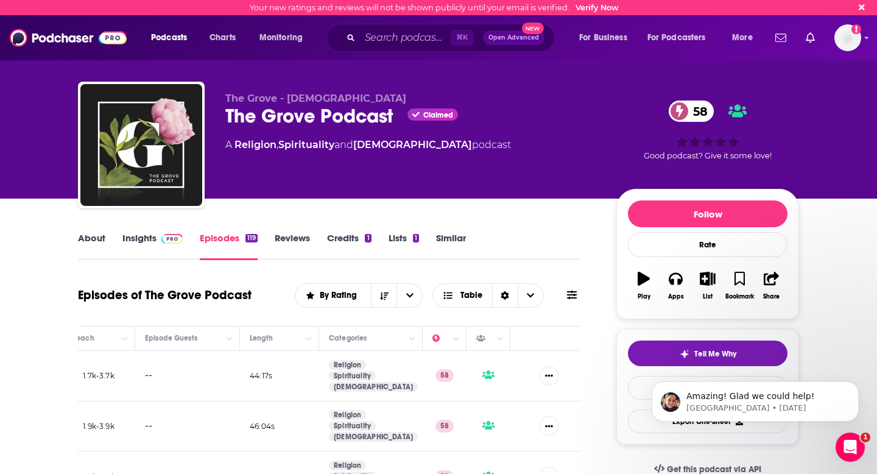
scroll to position [489, 0]
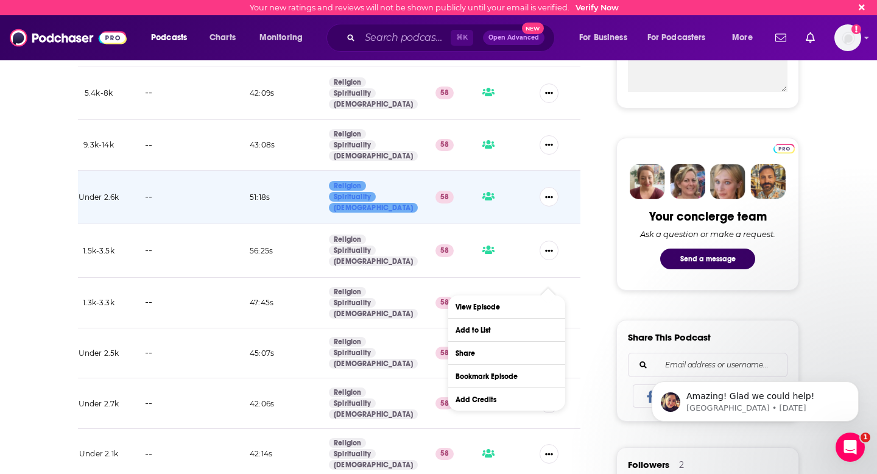
click at [544, 343] on button "Show More Button" at bounding box center [548, 352] width 19 height 19
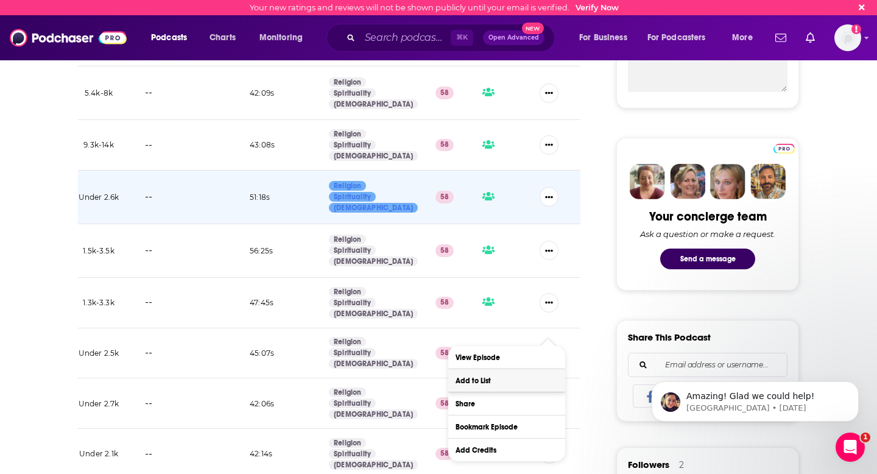
click at [512, 379] on button "Add to List" at bounding box center [506, 380] width 117 height 23
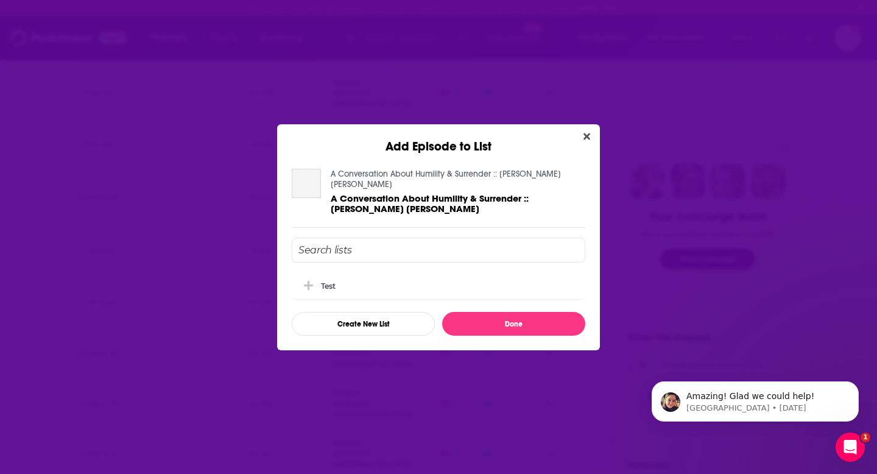
scroll to position [0, 0]
click at [314, 279] on span "Add Episode To List" at bounding box center [309, 285] width 12 height 12
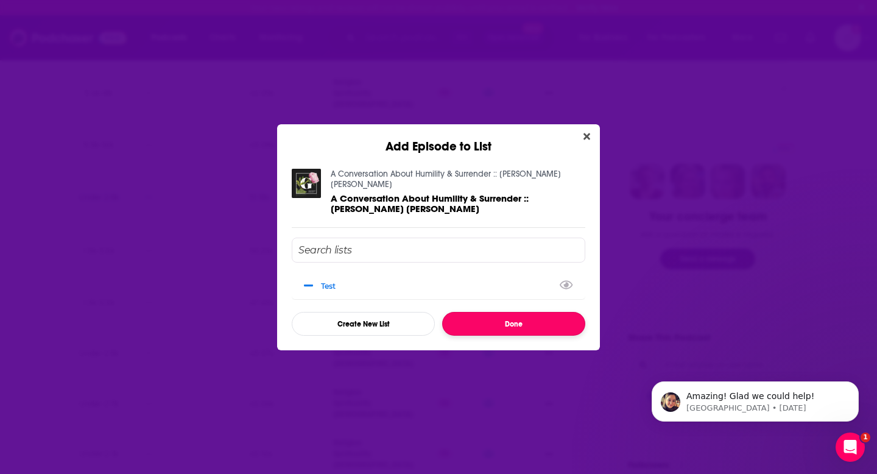
click at [500, 314] on button "Done" at bounding box center [513, 324] width 143 height 24
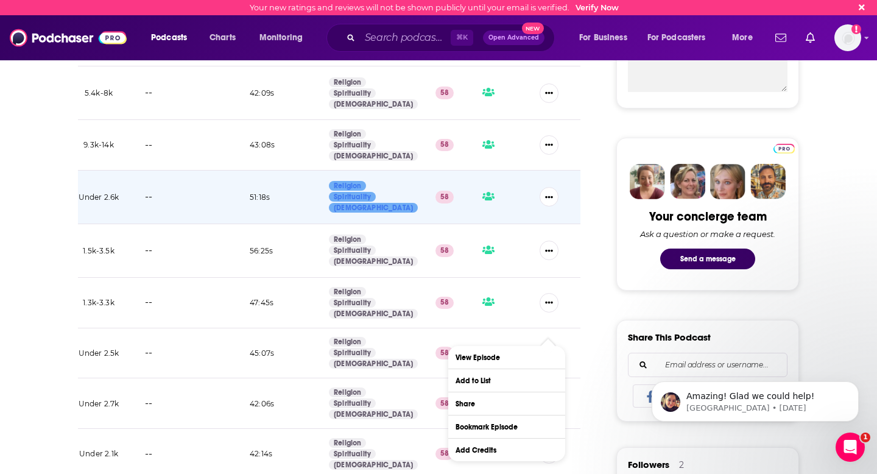
click at [552, 393] on button "Show More Button" at bounding box center [548, 402] width 19 height 19
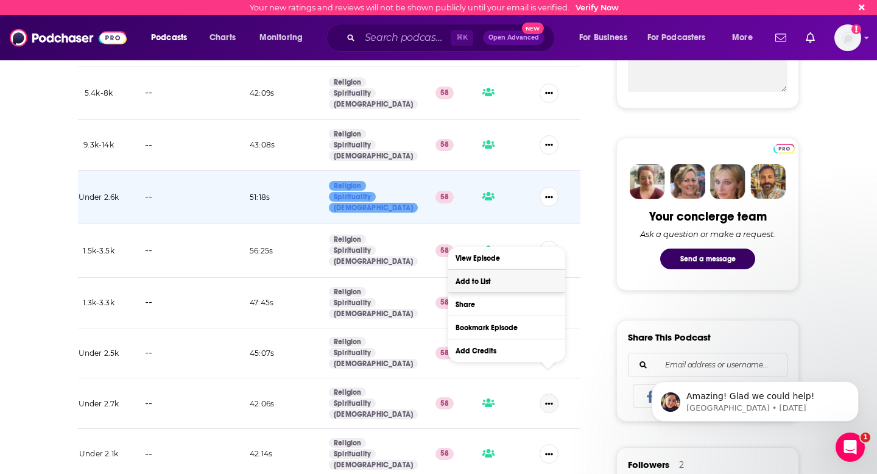
click at [476, 283] on button "Add to List" at bounding box center [506, 281] width 117 height 23
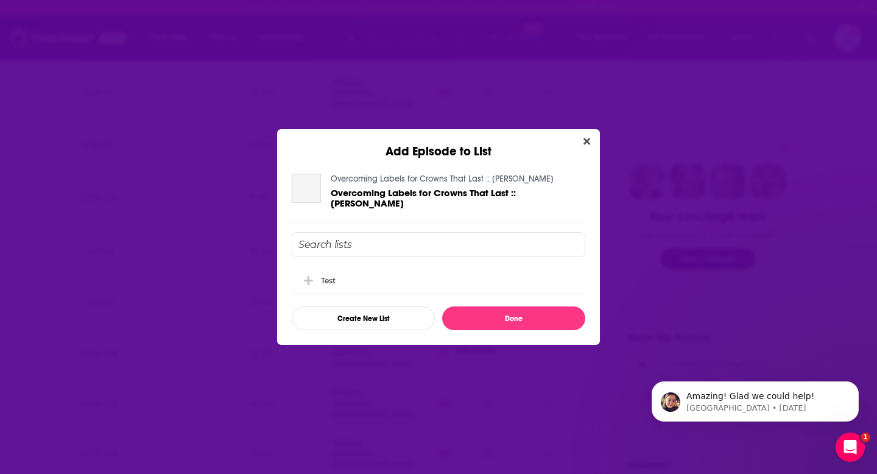
scroll to position [0, 0]
click at [304, 279] on icon "Add Episode To List" at bounding box center [308, 279] width 9 height 9
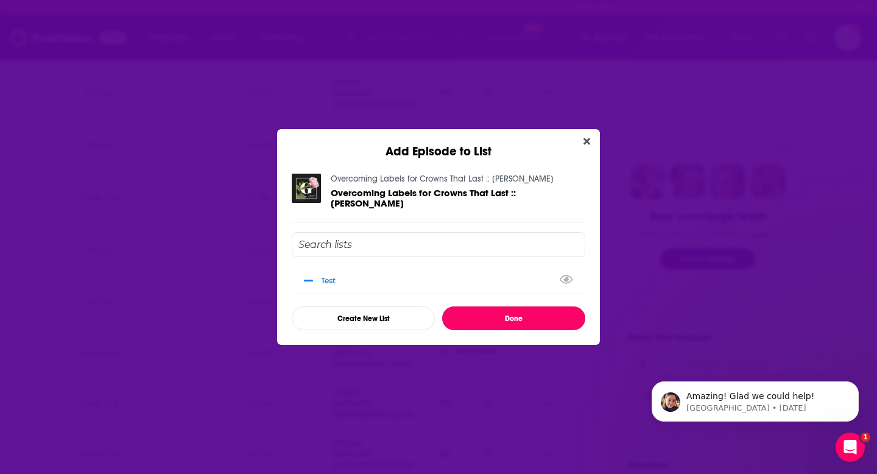
click at [488, 322] on button "Done" at bounding box center [513, 318] width 143 height 24
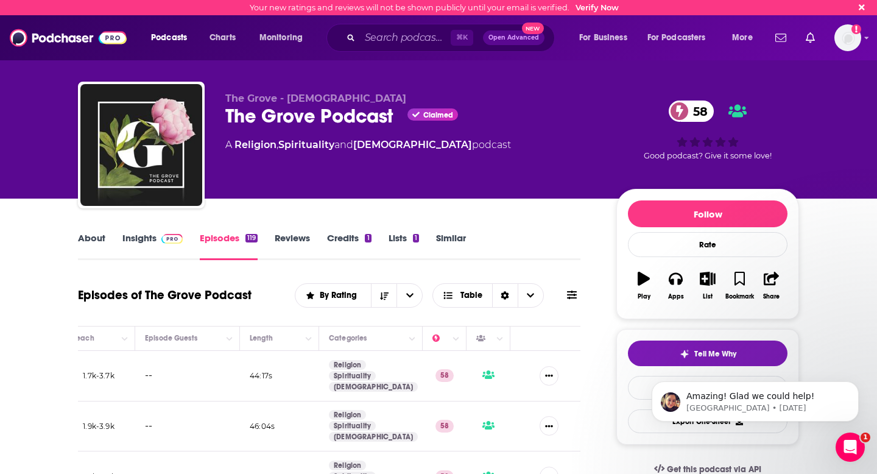
scroll to position [489, 0]
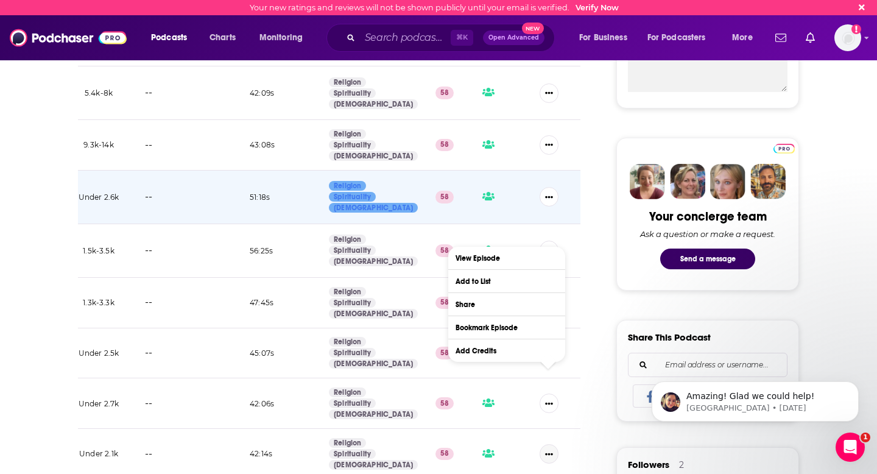
click at [551, 452] on icon "Show More Button" at bounding box center [549, 453] width 8 height 2
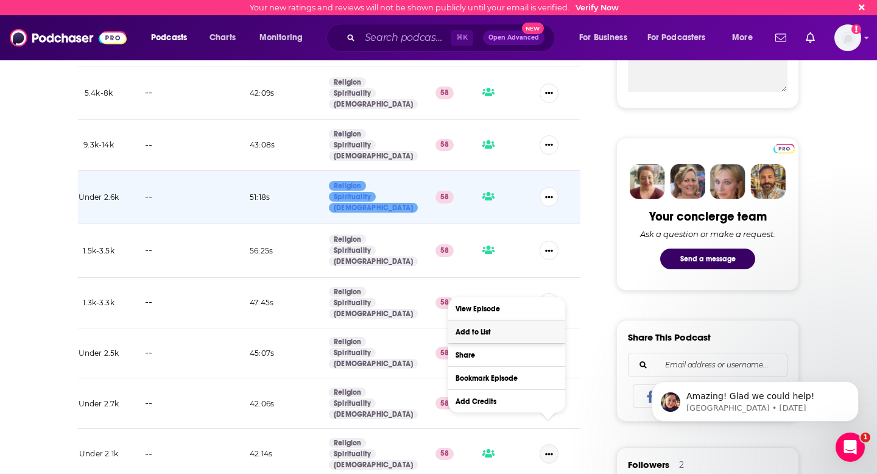
click at [511, 328] on button "Add to List" at bounding box center [506, 331] width 117 height 23
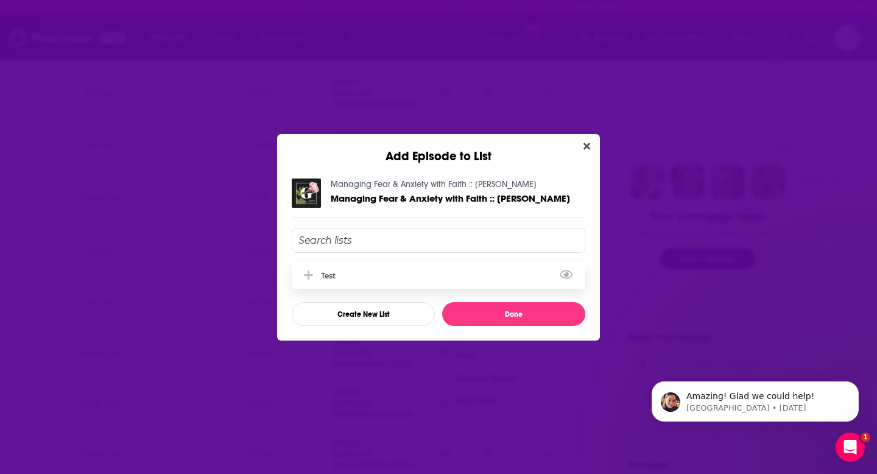
click at [309, 276] on icon "Add Episode To List" at bounding box center [308, 275] width 9 height 11
click at [485, 318] on button "Done" at bounding box center [513, 314] width 143 height 24
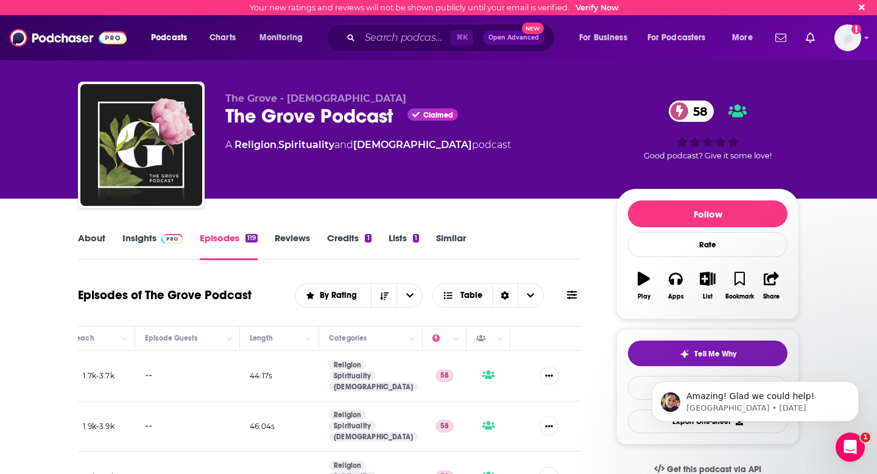
scroll to position [489, 0]
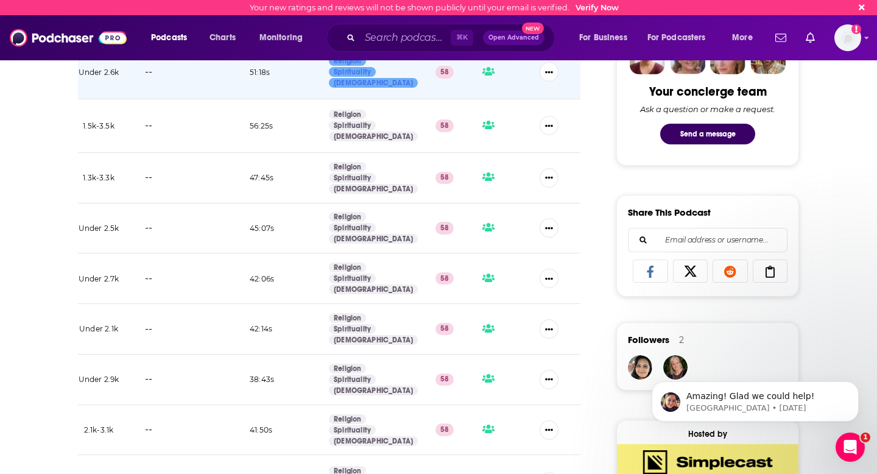
scroll to position [620, 0]
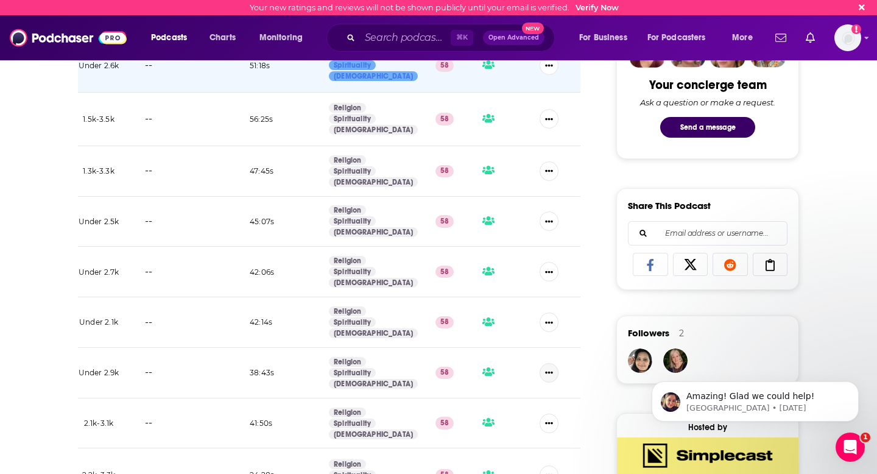
click at [552, 368] on icon "Show More Button" at bounding box center [549, 372] width 8 height 8
click at [462, 250] on button "Add to List" at bounding box center [506, 250] width 117 height 23
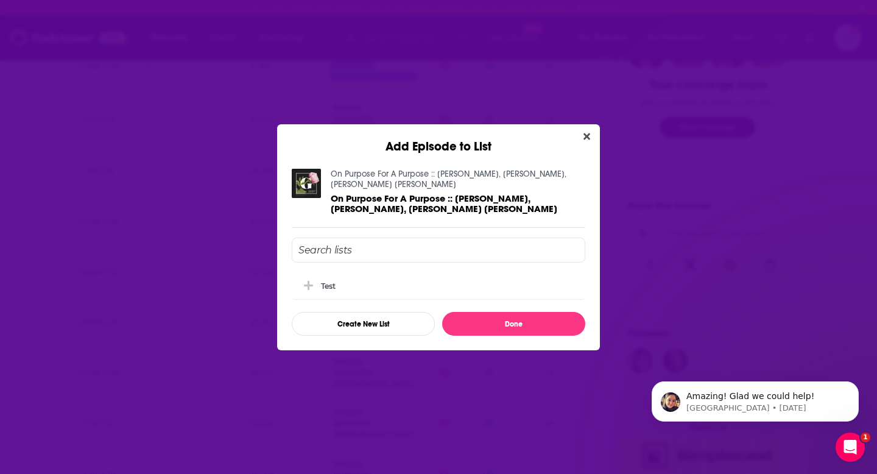
scroll to position [0, 0]
click at [314, 284] on button "Add Episode To List" at bounding box center [310, 285] width 22 height 13
click at [511, 321] on button "Done" at bounding box center [513, 324] width 143 height 24
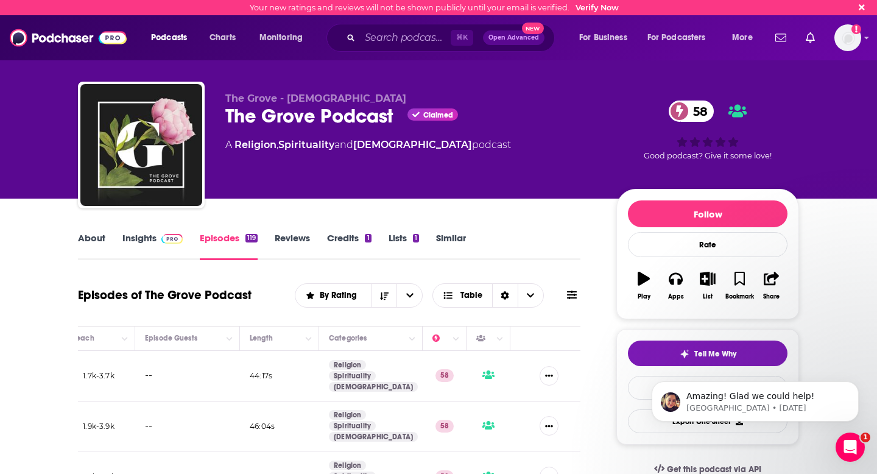
scroll to position [620, 0]
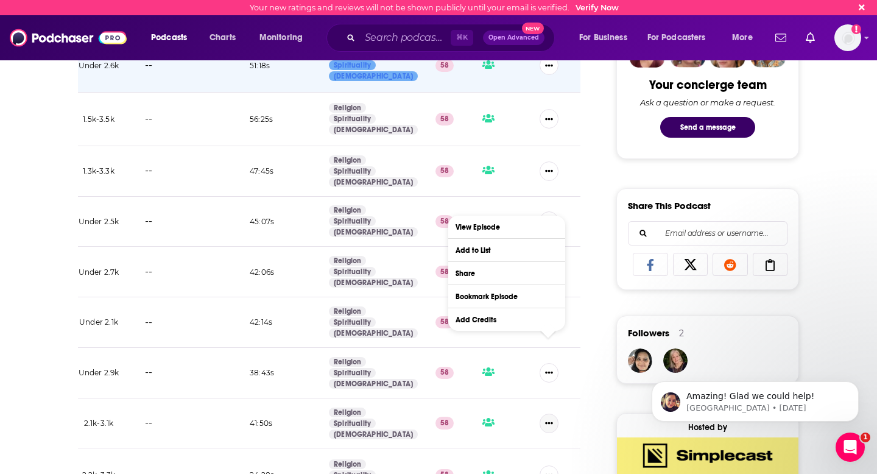
click at [549, 422] on icon "Show More Button" at bounding box center [549, 423] width 8 height 2
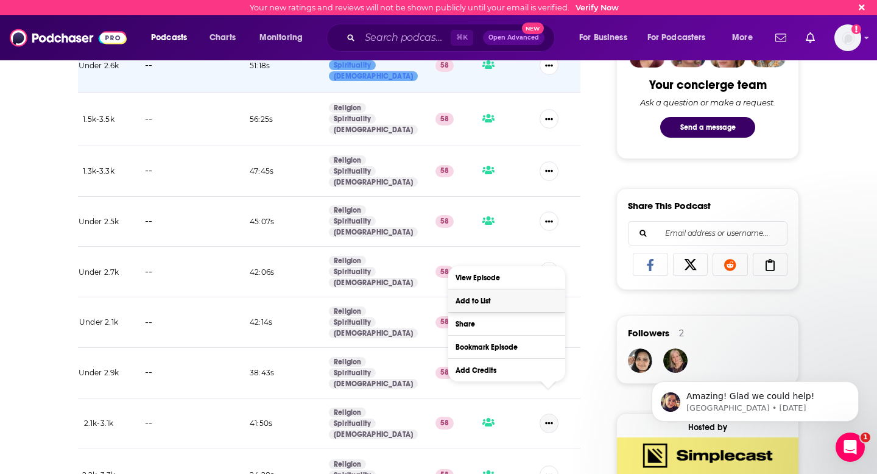
click at [473, 300] on button "Add to List" at bounding box center [506, 300] width 117 height 23
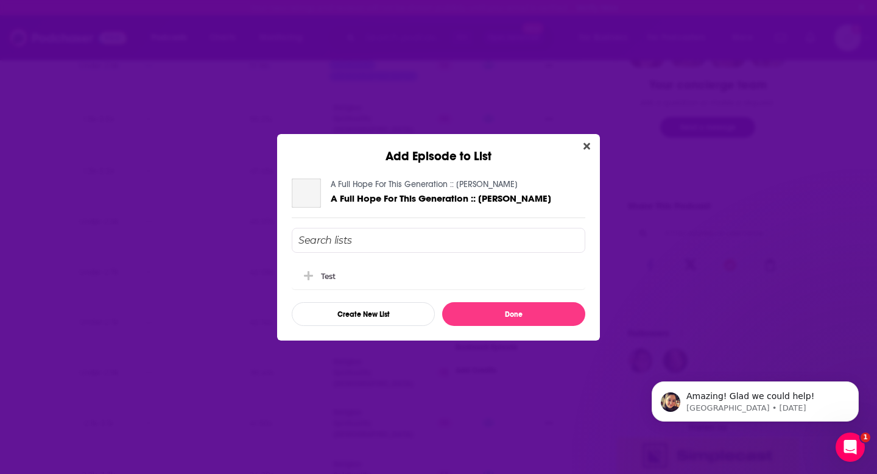
scroll to position [0, 0]
click at [306, 272] on icon "Add Episode To List" at bounding box center [308, 275] width 9 height 11
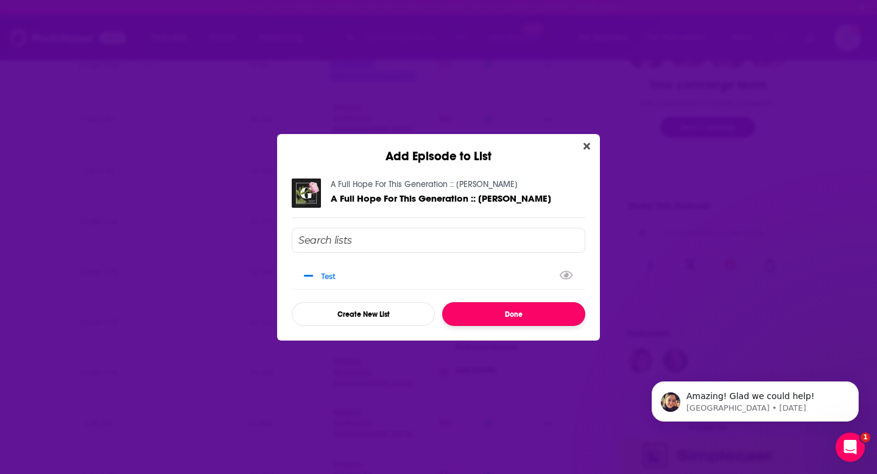
click at [503, 324] on button "Done" at bounding box center [513, 314] width 143 height 24
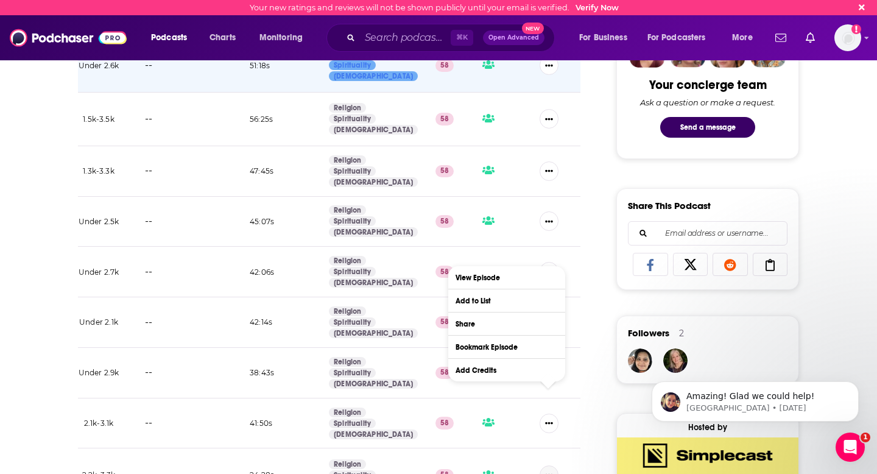
click at [546, 471] on icon "Show More Button" at bounding box center [549, 475] width 8 height 8
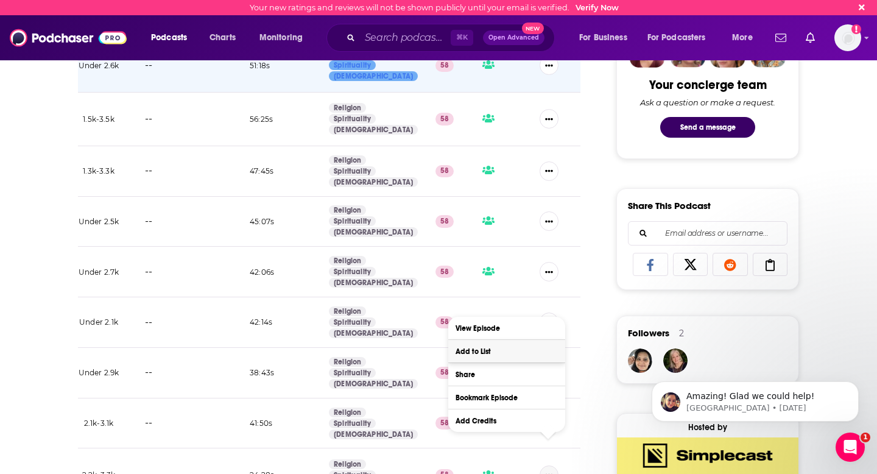
click at [475, 348] on button "Add to List" at bounding box center [506, 351] width 117 height 23
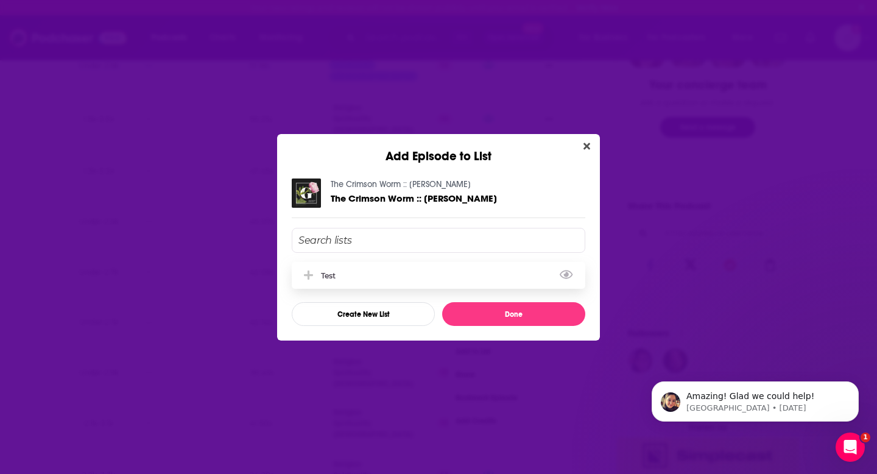
click at [304, 270] on icon "Add Episode To List" at bounding box center [308, 275] width 9 height 11
click at [526, 322] on button "Done" at bounding box center [513, 314] width 143 height 24
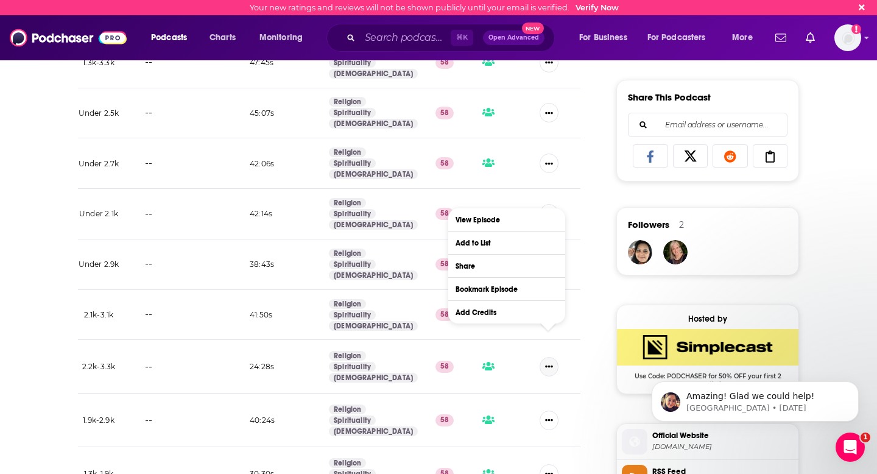
scroll to position [740, 0]
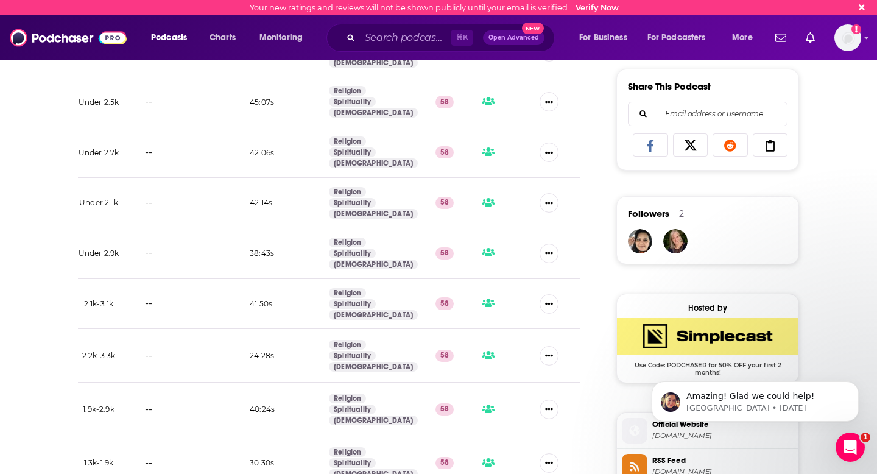
click at [604, 375] on div "About Insights Episodes 119 Reviews Credits 1 Lists 1 Similar Episodes of The G…" at bounding box center [337, 289] width 558 height 1598
click at [553, 346] on button "Show More Button" at bounding box center [548, 355] width 19 height 19
click at [502, 382] on button "Add to List" at bounding box center [506, 381] width 117 height 23
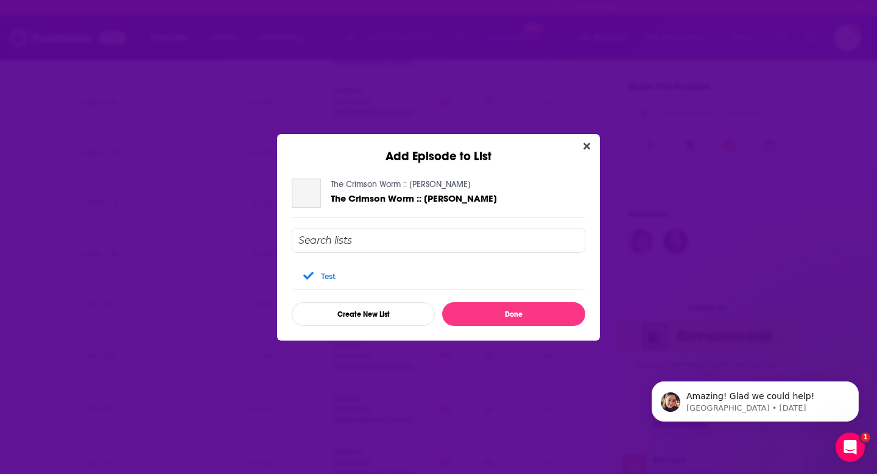
scroll to position [0, 0]
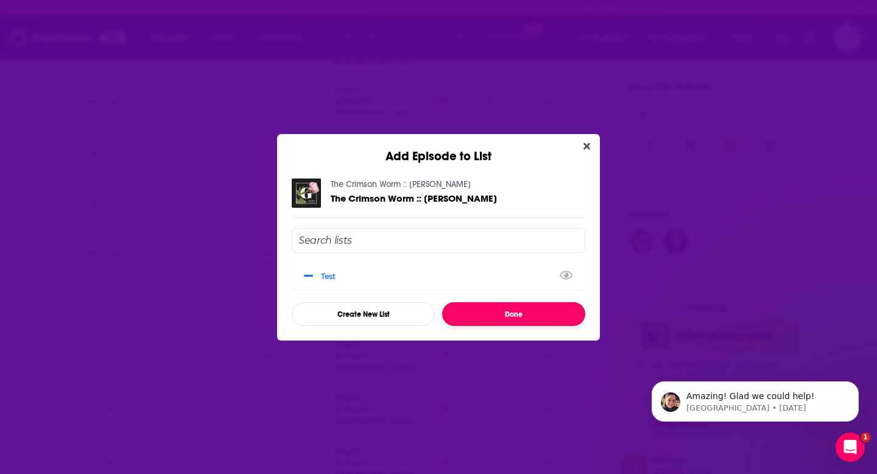
click at [514, 317] on button "Done" at bounding box center [513, 314] width 143 height 24
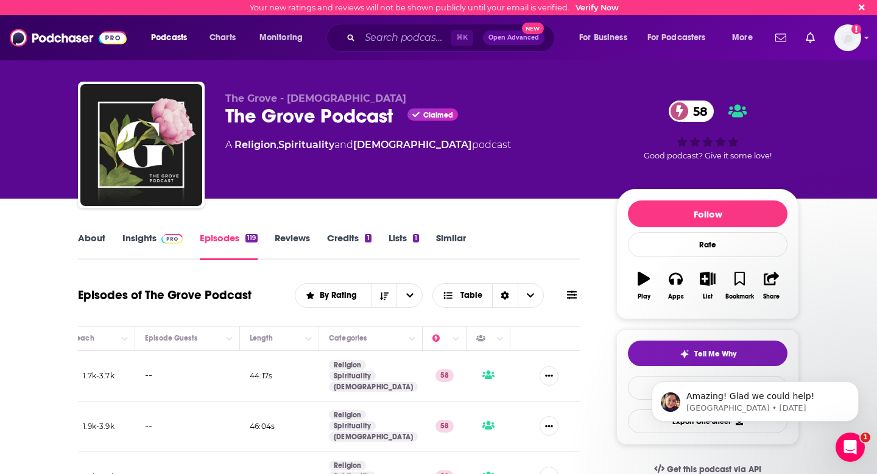
scroll to position [740, 0]
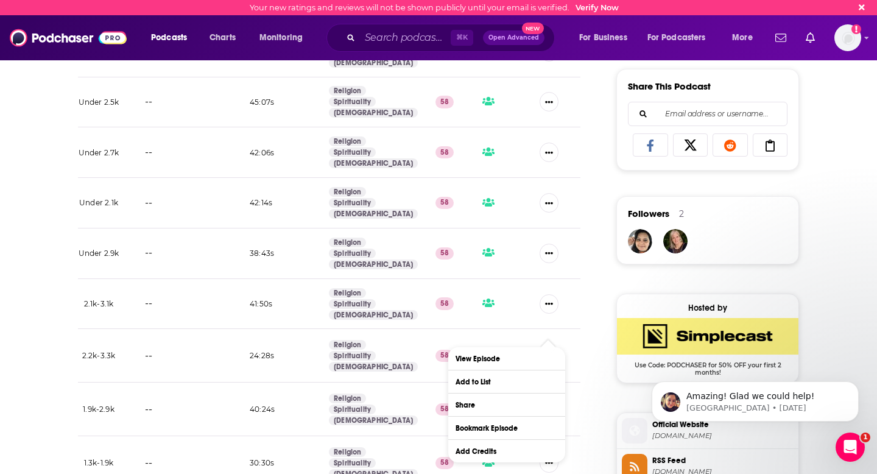
click at [594, 342] on div "About Insights Episodes 119 Reviews Credits 1 Lists 1 Similar Episodes of The G…" at bounding box center [337, 289] width 558 height 1598
click at [546, 405] on icon "Show More Button" at bounding box center [549, 409] width 8 height 8
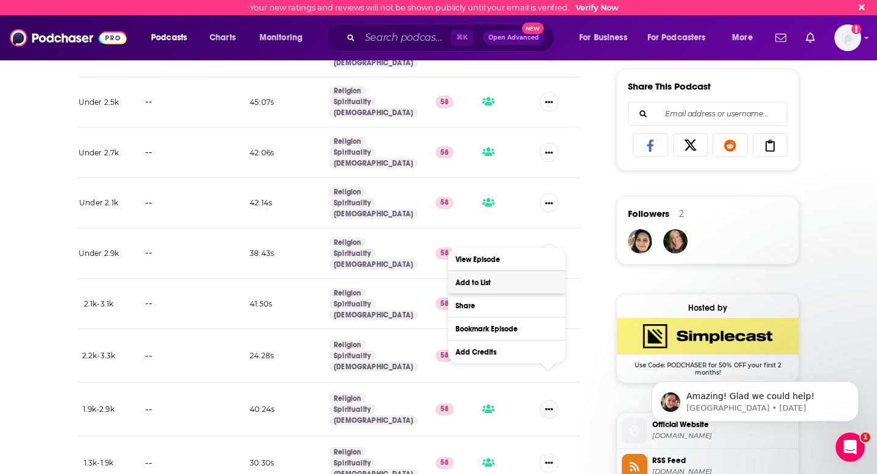
click at [511, 282] on button "Add to List" at bounding box center [506, 282] width 117 height 23
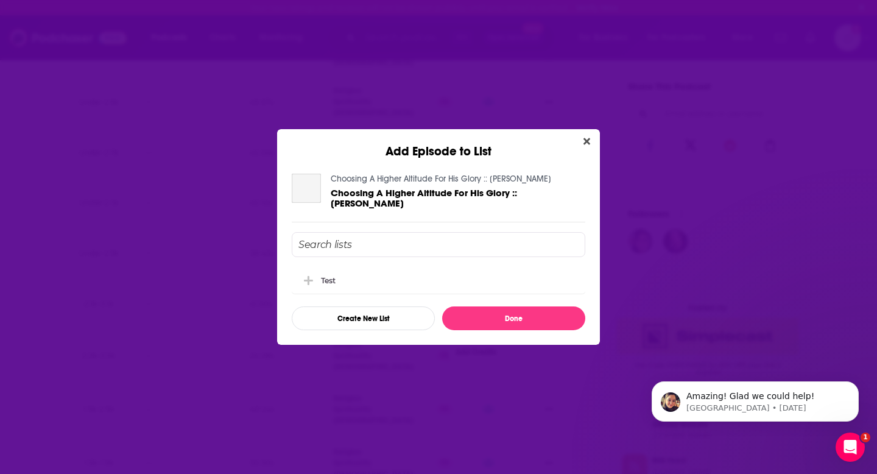
scroll to position [0, 0]
click at [303, 279] on span "Add Episode To List" at bounding box center [309, 280] width 12 height 12
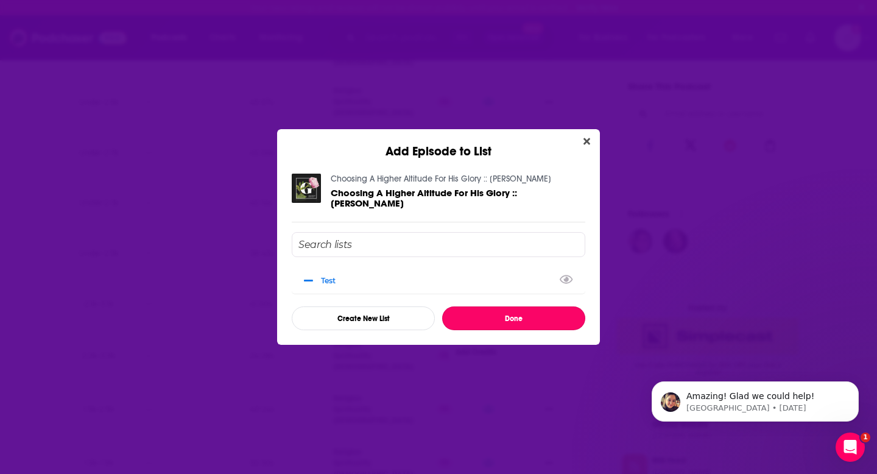
click at [481, 317] on button "Done" at bounding box center [513, 318] width 143 height 24
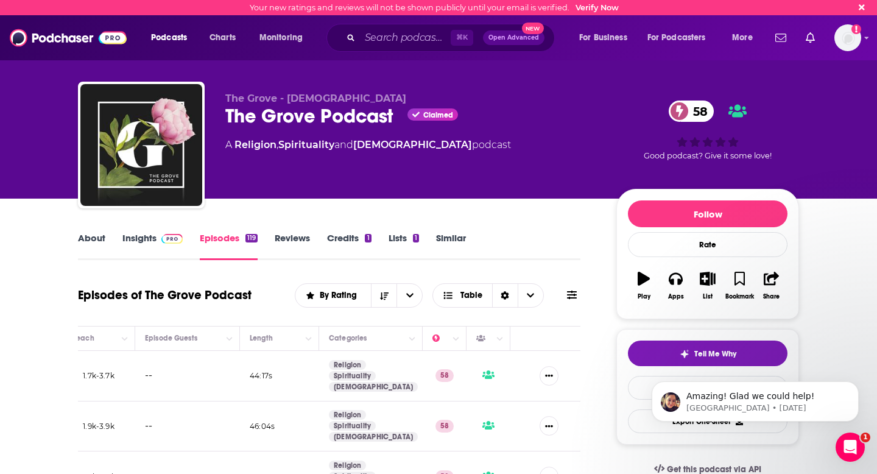
scroll to position [740, 0]
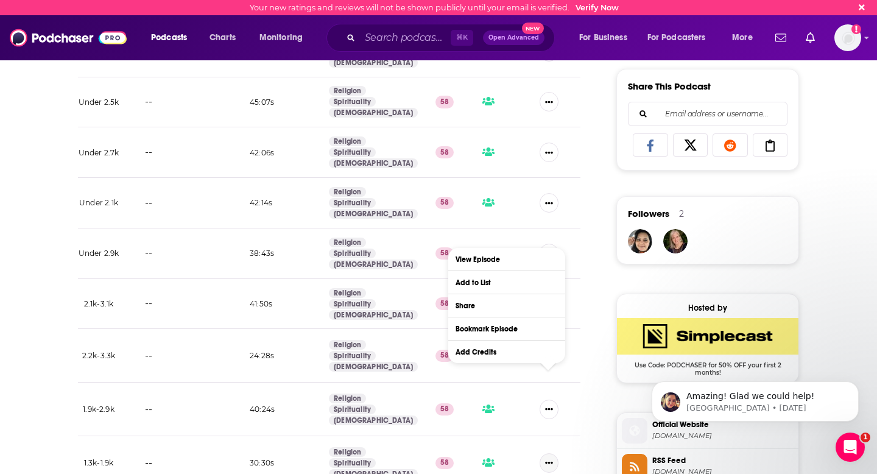
click at [549, 458] on icon "Show More Button" at bounding box center [549, 462] width 8 height 8
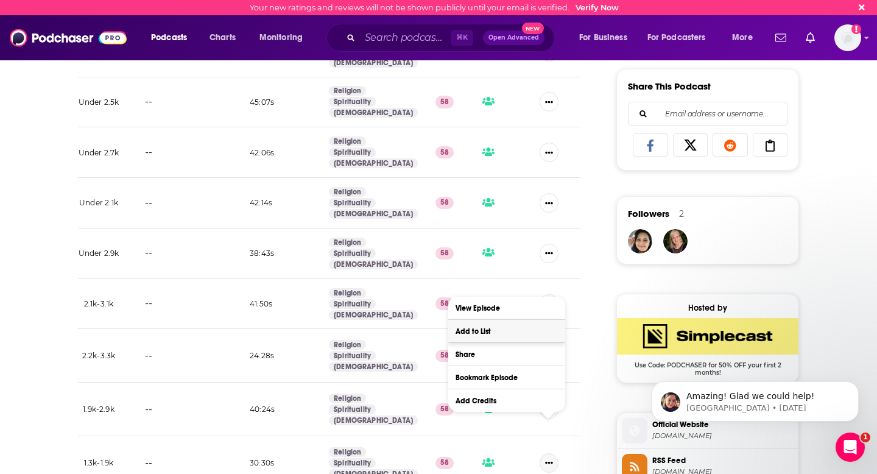
click at [509, 329] on button "Add to List" at bounding box center [506, 331] width 117 height 23
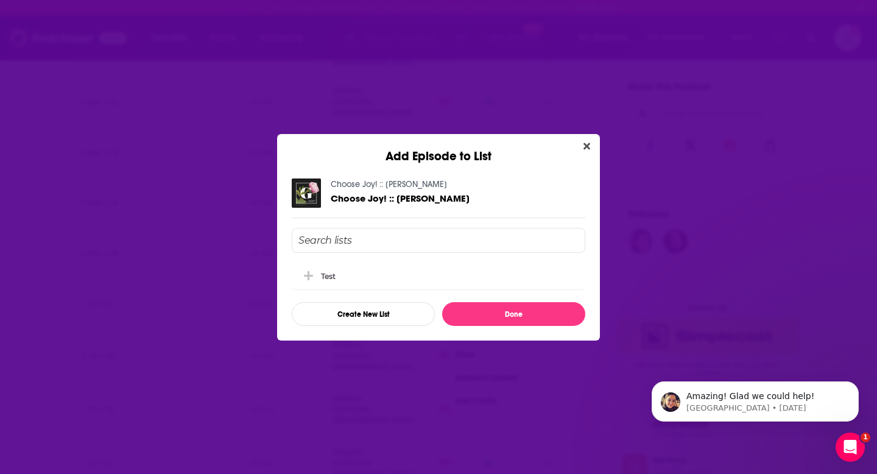
scroll to position [0, 0]
click at [331, 273] on div "test" at bounding box center [332, 275] width 22 height 9
click at [497, 315] on button "Done" at bounding box center [513, 314] width 143 height 24
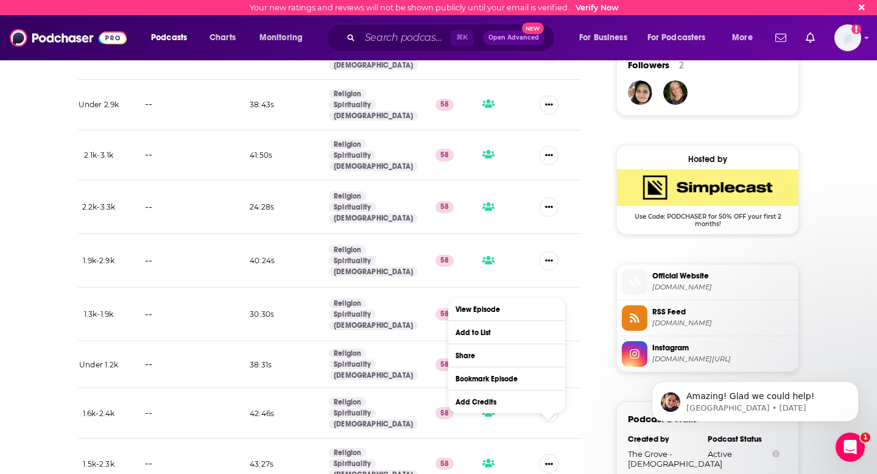
scroll to position [897, 0]
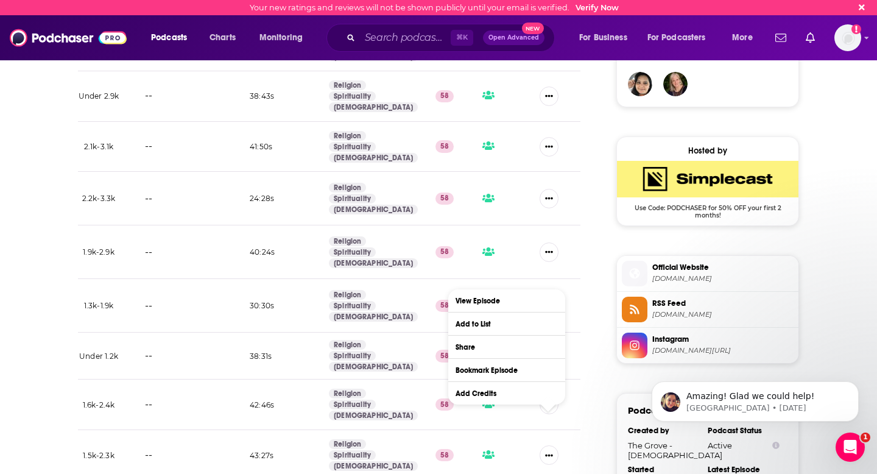
click at [599, 297] on div "About Insights Episodes 119 Reviews Credits 1 Lists 1 Similar Episodes of The G…" at bounding box center [337, 132] width 558 height 1598
click at [549, 346] on button "Show More Button" at bounding box center [548, 355] width 19 height 19
click at [488, 377] on button "Add to List" at bounding box center [506, 370] width 117 height 23
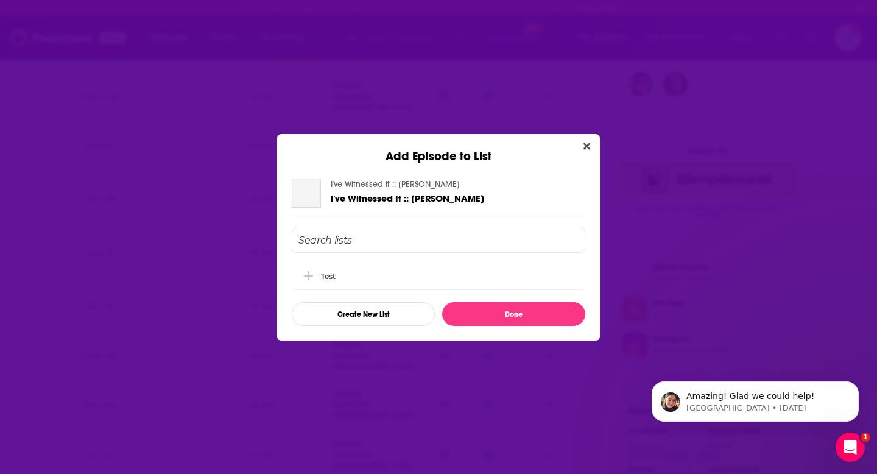
scroll to position [0, 0]
click at [306, 273] on icon "Add Episode To List" at bounding box center [308, 275] width 9 height 11
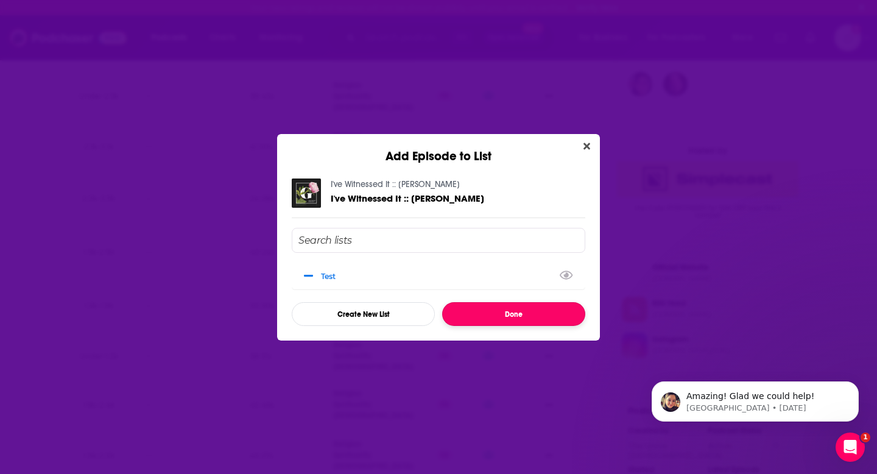
click at [511, 313] on button "Done" at bounding box center [513, 314] width 143 height 24
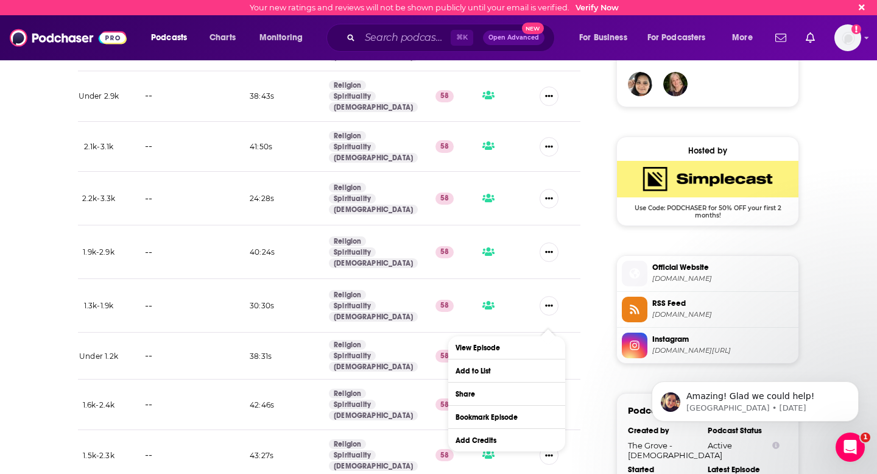
click at [592, 333] on div "About Insights Episodes 119 Reviews Credits 1 Lists 1 Similar Episodes of The G…" at bounding box center [337, 132] width 558 height 1598
click at [545, 401] on icon "Show More Button" at bounding box center [549, 405] width 8 height 8
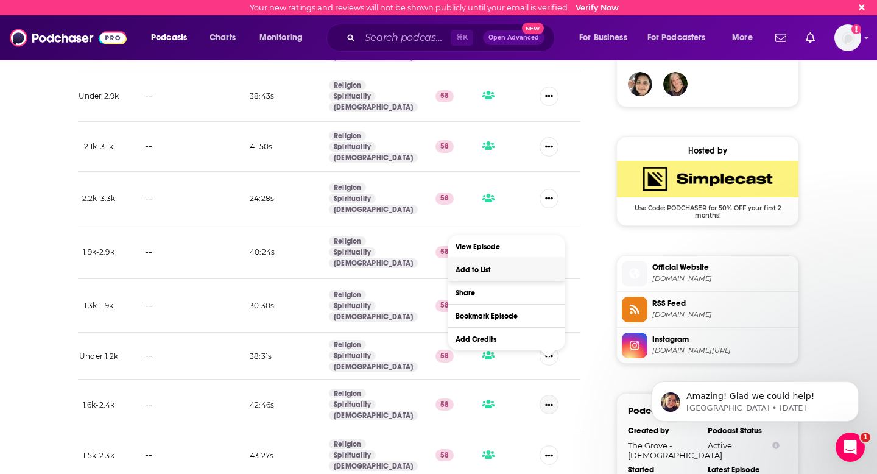
click at [490, 266] on button "Add to List" at bounding box center [506, 269] width 117 height 23
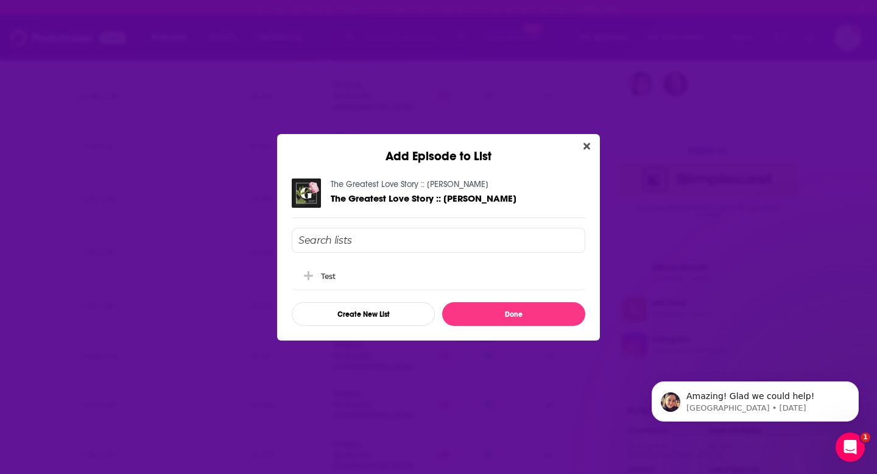
scroll to position [0, 0]
click at [309, 274] on icon "Add Episode To List" at bounding box center [308, 274] width 9 height 9
click at [482, 312] on button "Done" at bounding box center [513, 314] width 143 height 24
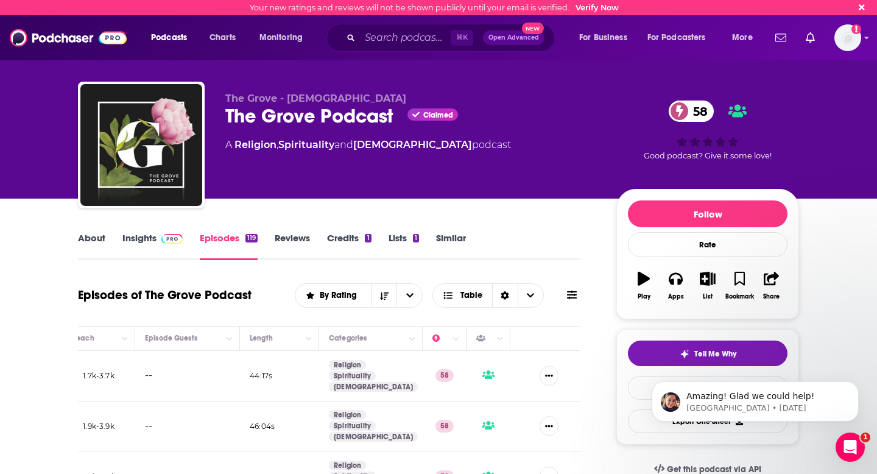
scroll to position [897, 0]
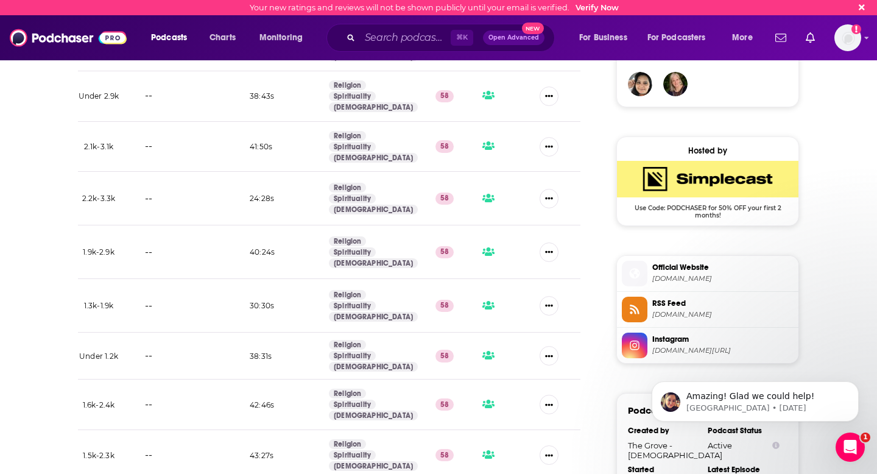
click at [596, 384] on div "About Insights Episodes 119 Reviews Credits 1 Lists 1 Similar Episodes of The G…" at bounding box center [337, 132] width 558 height 1598
click at [552, 451] on icon "Show More Button" at bounding box center [549, 455] width 8 height 8
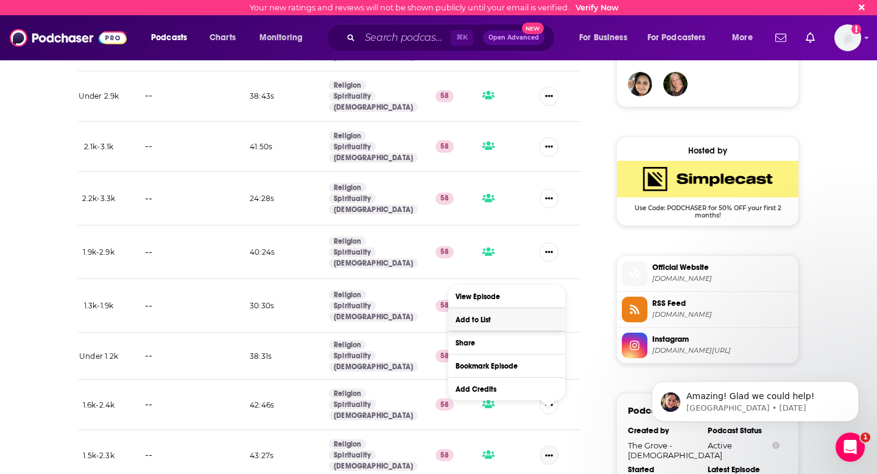
click at [490, 318] on button "Add to List" at bounding box center [506, 319] width 117 height 23
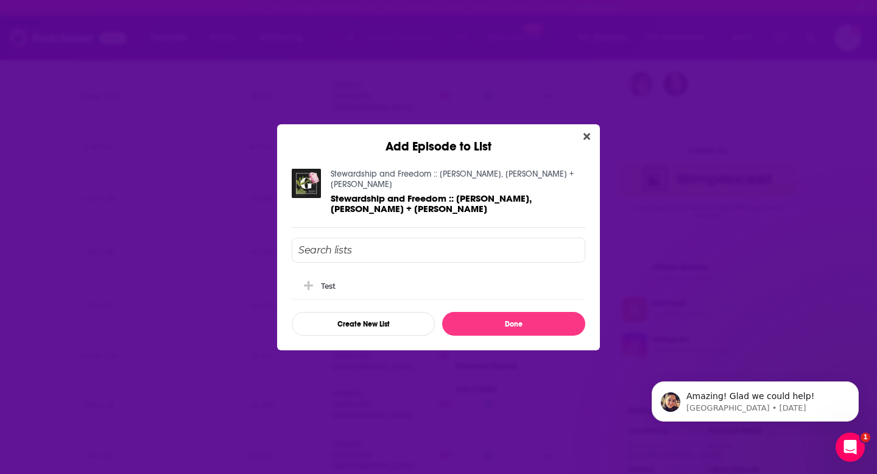
scroll to position [0, 0]
click at [311, 279] on icon "Add Episode To List" at bounding box center [308, 284] width 9 height 11
click at [497, 324] on button "Done" at bounding box center [513, 324] width 143 height 24
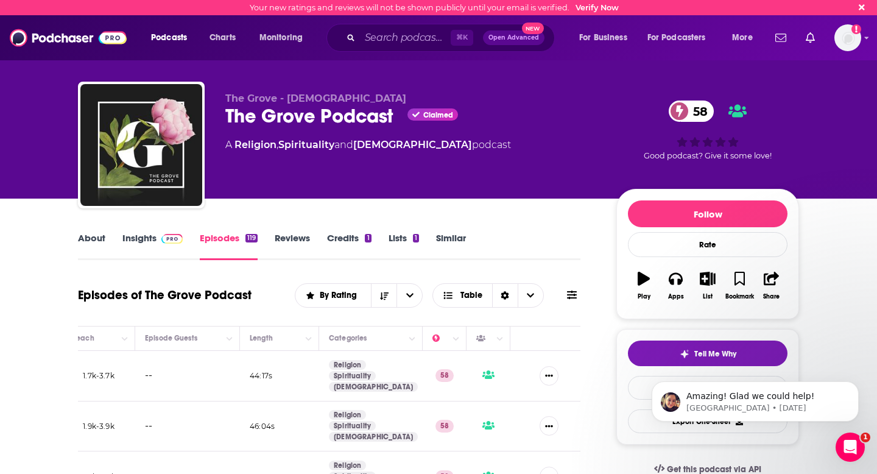
scroll to position [897, 0]
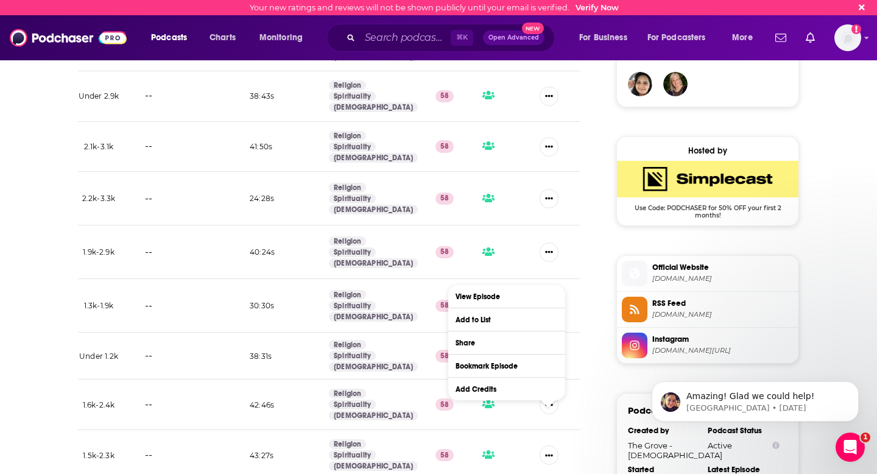
click at [611, 407] on div "About Insights Episodes 119 Reviews Credits 1 Lists 1 Similar Episodes of The G…" at bounding box center [337, 132] width 558 height 1598
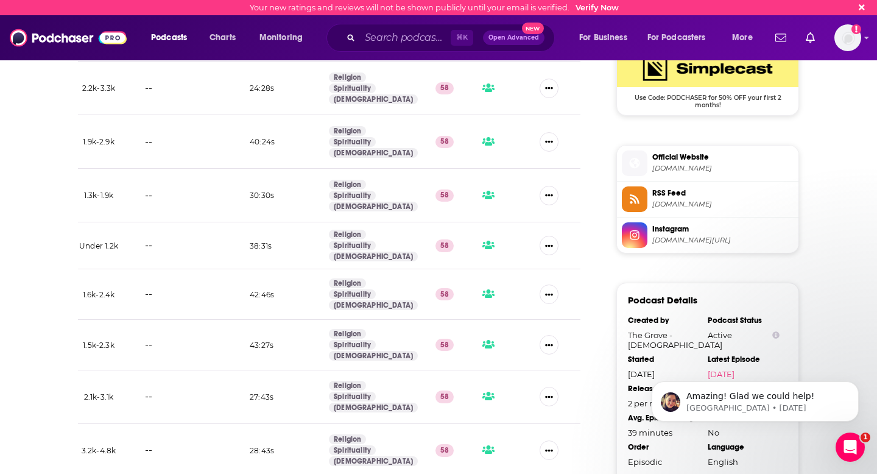
scroll to position [1008, 0]
click at [550, 392] on icon "Show More Button" at bounding box center [549, 396] width 8 height 8
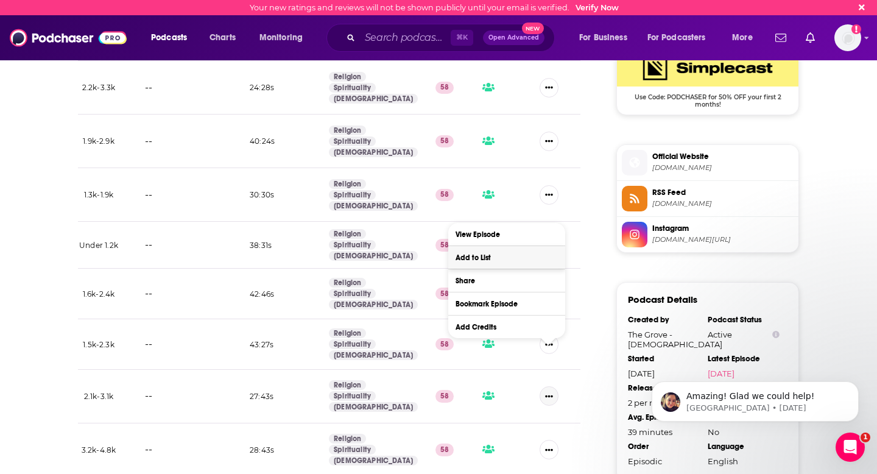
click at [472, 259] on button "Add to List" at bounding box center [506, 257] width 117 height 23
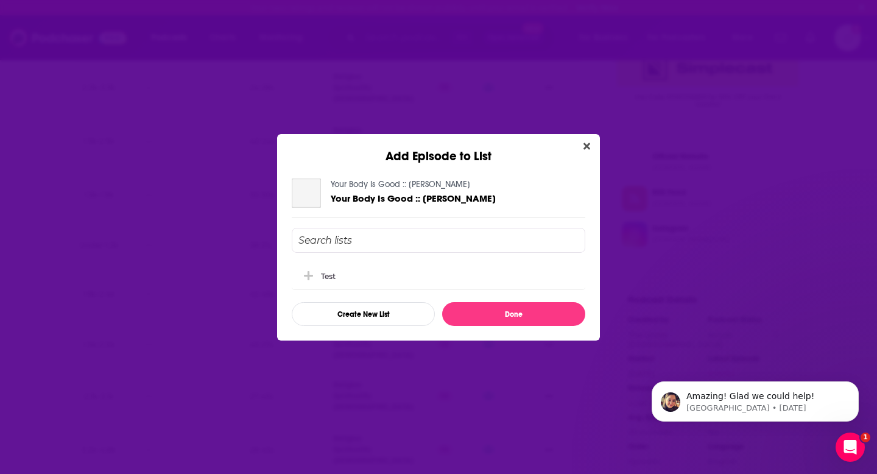
scroll to position [0, 0]
click at [309, 273] on icon "Add Episode To List" at bounding box center [308, 275] width 9 height 11
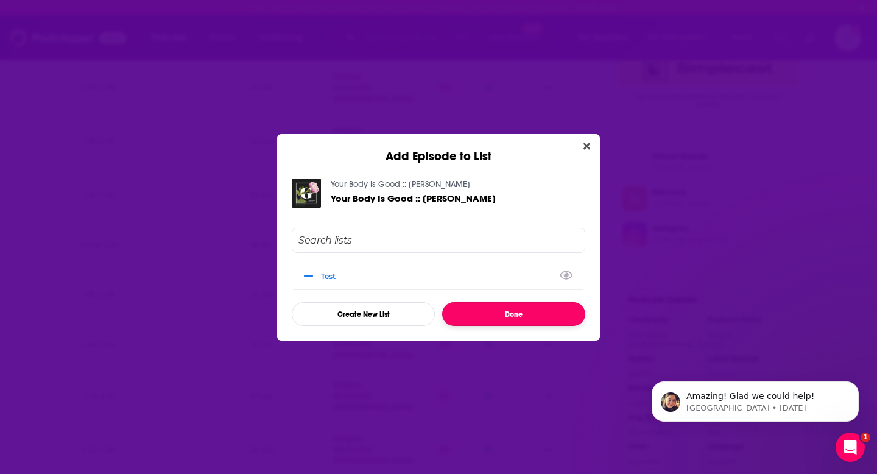
click at [477, 312] on button "Done" at bounding box center [513, 314] width 143 height 24
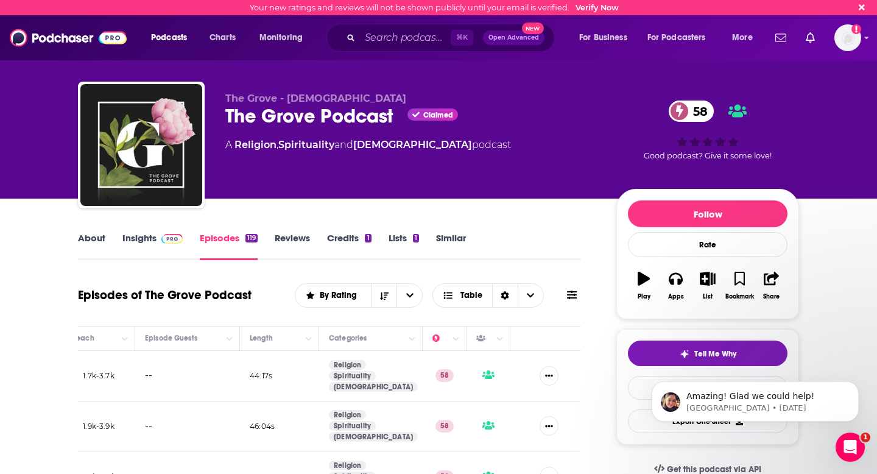
scroll to position [1008, 0]
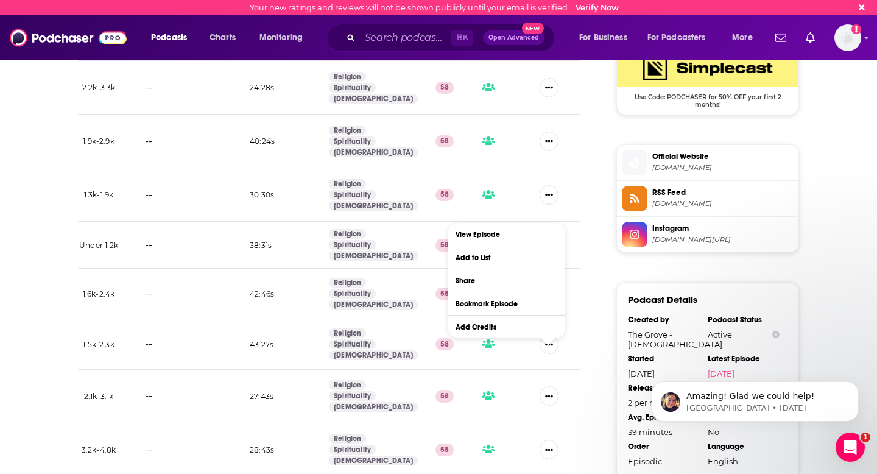
click at [600, 397] on div "About Insights Episodes 119 Reviews Credits 1 Lists 1 Similar Episodes of The G…" at bounding box center [337, 21] width 558 height 1598
click at [543, 440] on button "Show More Button" at bounding box center [548, 449] width 19 height 19
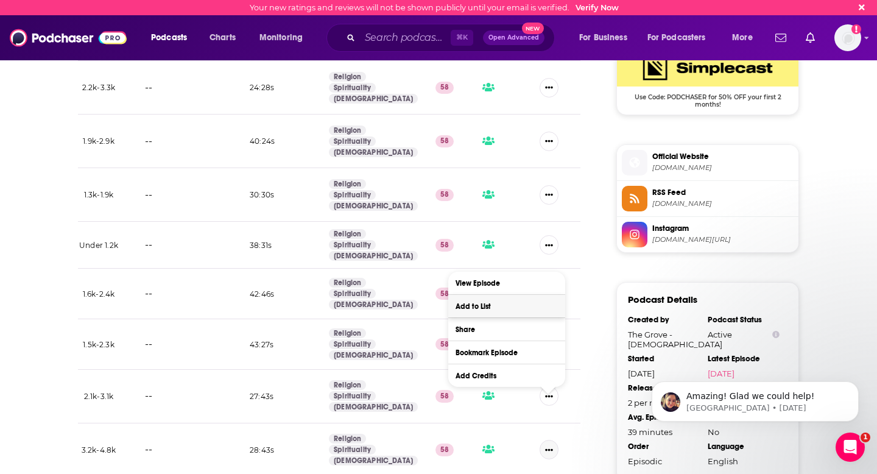
click at [483, 306] on button "Add to List" at bounding box center [506, 306] width 117 height 23
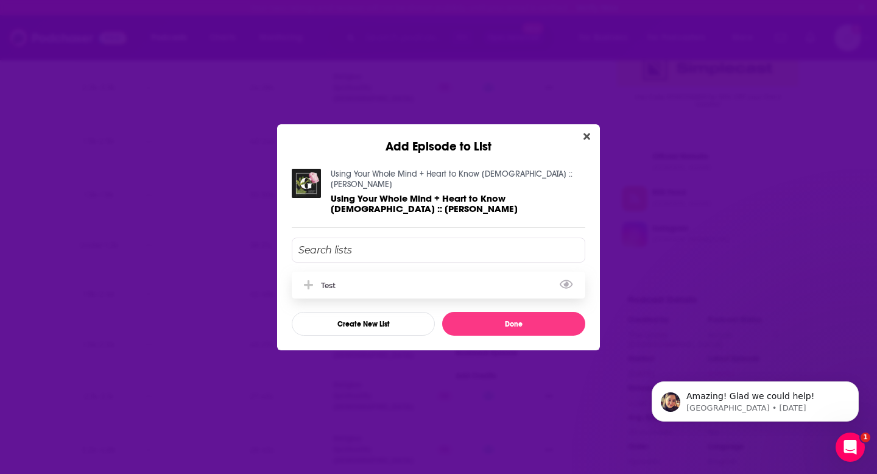
click at [308, 280] on icon "Add Episode To List" at bounding box center [308, 284] width 9 height 9
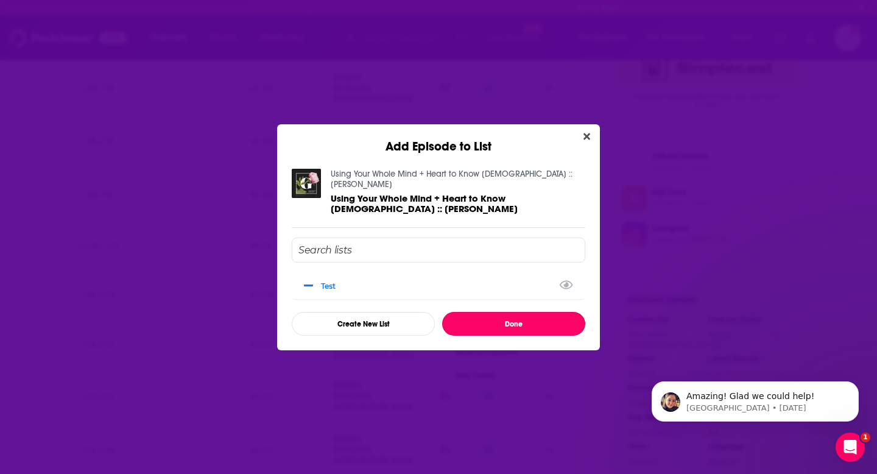
click at [506, 318] on button "Done" at bounding box center [513, 324] width 143 height 24
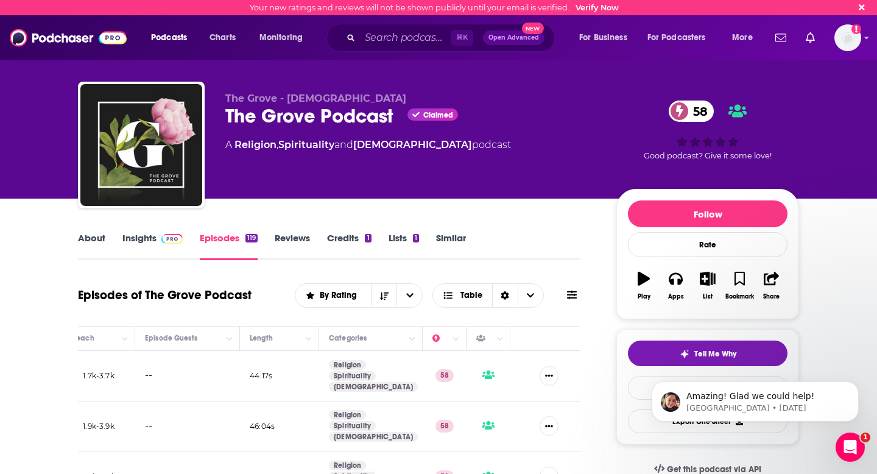
scroll to position [1008, 0]
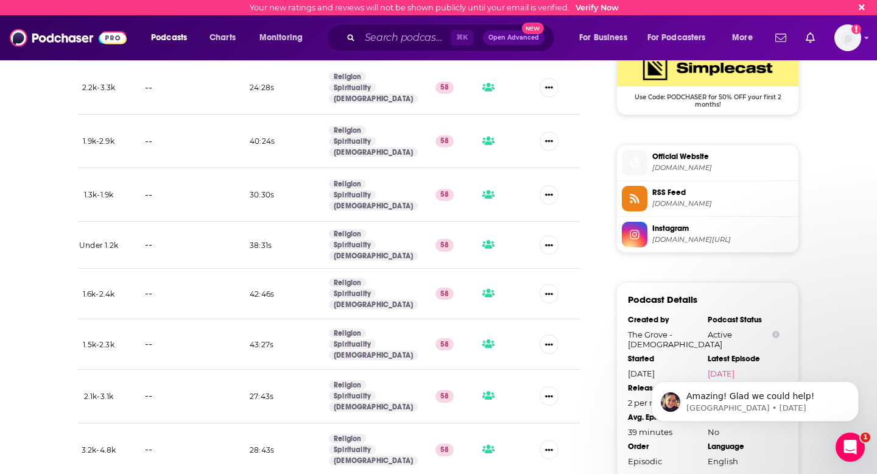
click at [505, 353] on button "Add to List" at bounding box center [506, 356] width 117 height 23
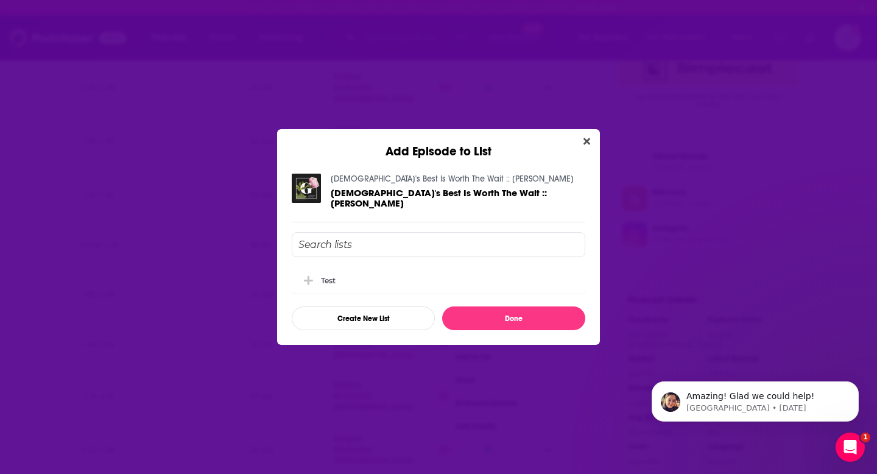
scroll to position [0, 0]
click at [309, 272] on div "test" at bounding box center [438, 279] width 293 height 27
click at [508, 317] on button "Done" at bounding box center [513, 318] width 143 height 24
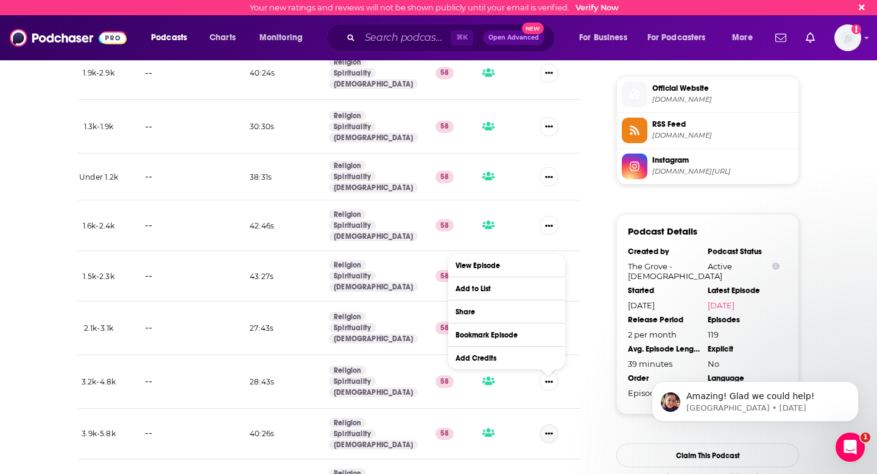
scroll to position [1108, 0]
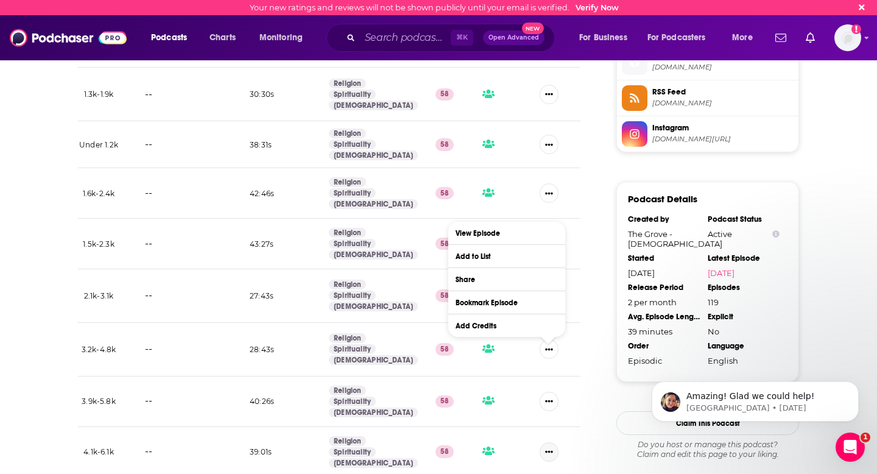
click at [550, 448] on icon "Show More Button" at bounding box center [549, 452] width 8 height 8
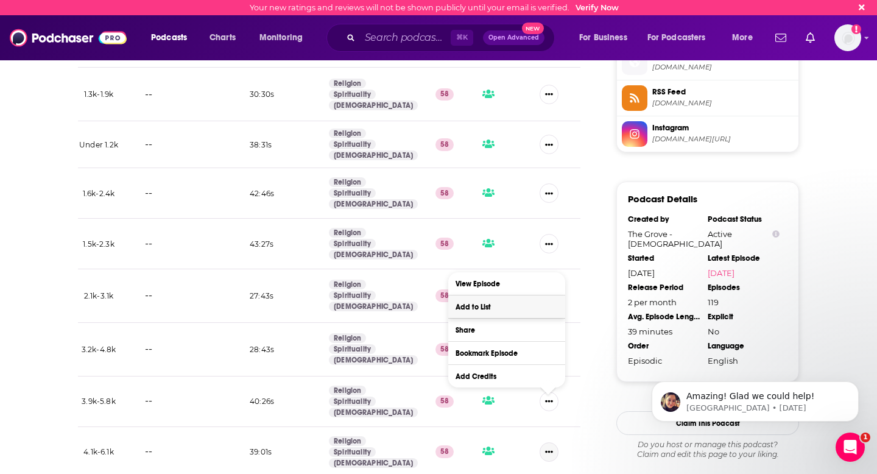
click at [508, 310] on button "Add to List" at bounding box center [506, 306] width 117 height 23
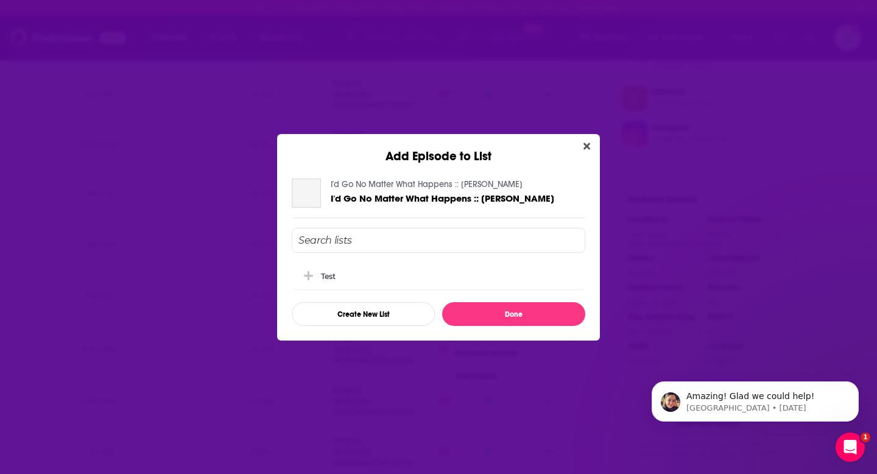
scroll to position [0, 0]
click at [307, 276] on icon "Add Episode To List" at bounding box center [308, 275] width 9 height 11
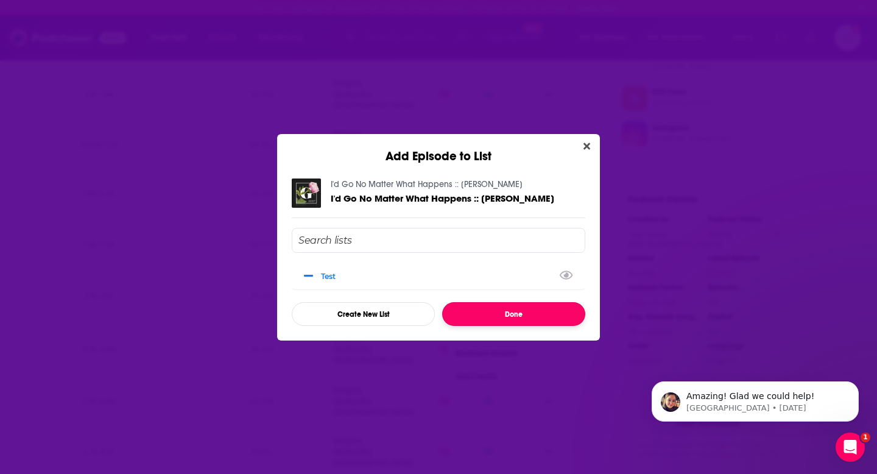
click at [465, 307] on button "Done" at bounding box center [513, 314] width 143 height 24
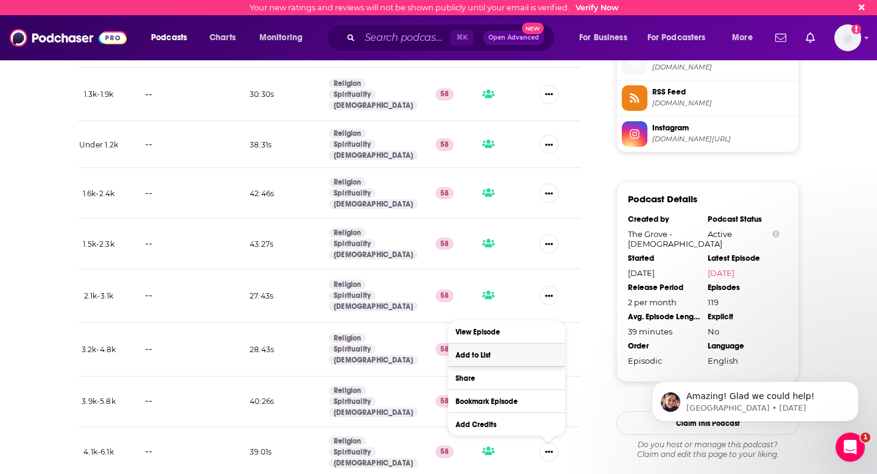
click at [499, 349] on button "Add to List" at bounding box center [506, 354] width 117 height 23
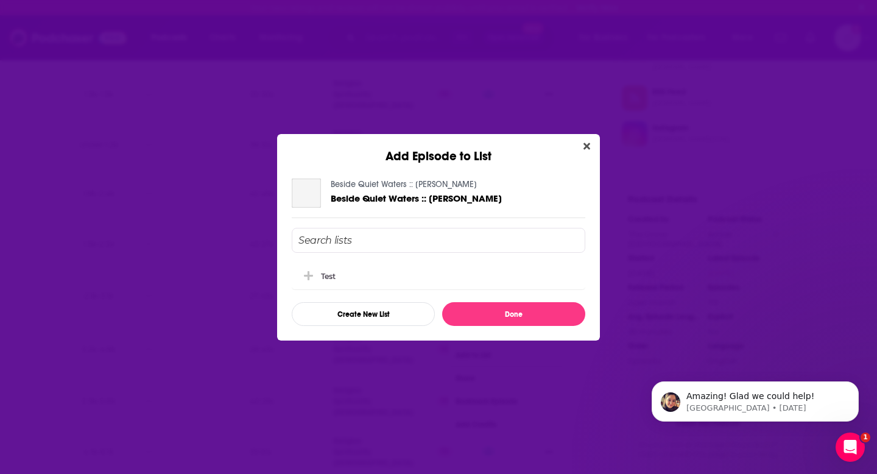
scroll to position [0, 0]
click at [312, 273] on icon "Add Episode To List" at bounding box center [308, 274] width 9 height 9
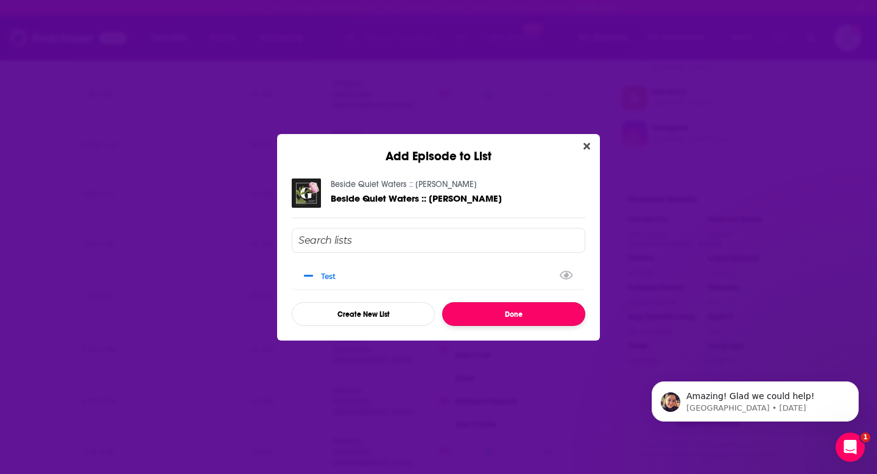
click at [492, 307] on button "Done" at bounding box center [513, 314] width 143 height 24
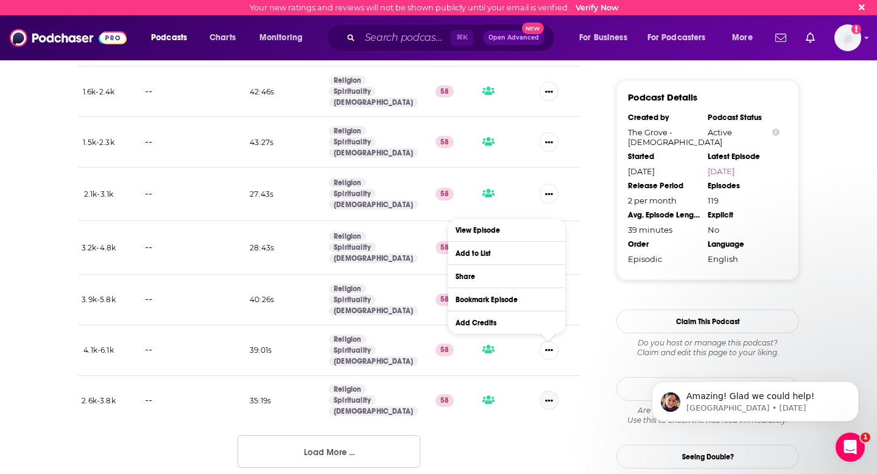
scroll to position [1242, 0]
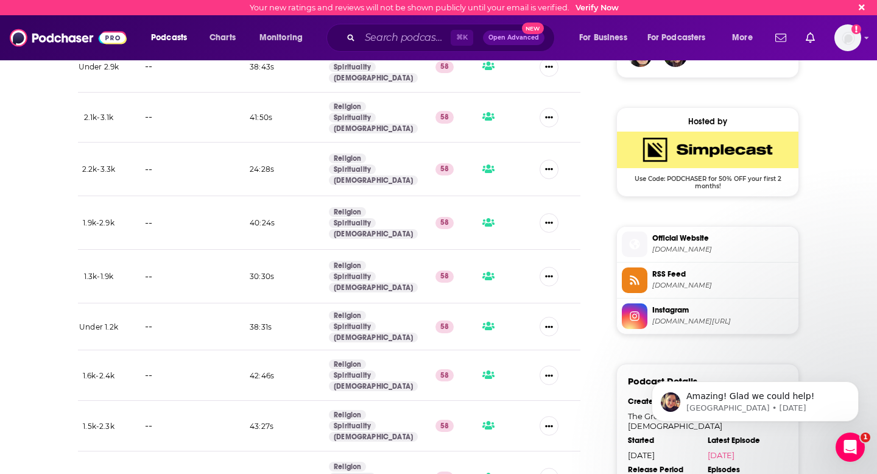
scroll to position [0, 0]
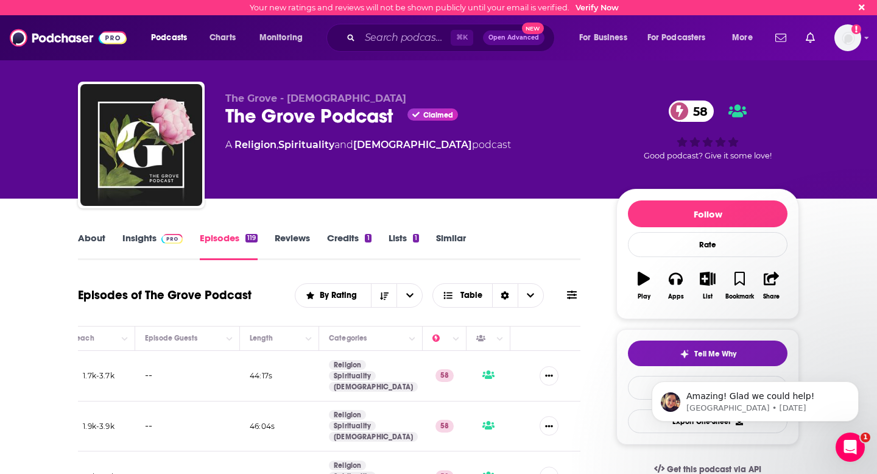
click at [870, 33] on div "Podcasts Charts Monitoring ⌘ K Open Advanced New For Business For Podcasters Mo…" at bounding box center [438, 37] width 877 height 45
click at [865, 37] on icon "Show profile menu" at bounding box center [866, 37] width 5 height 7
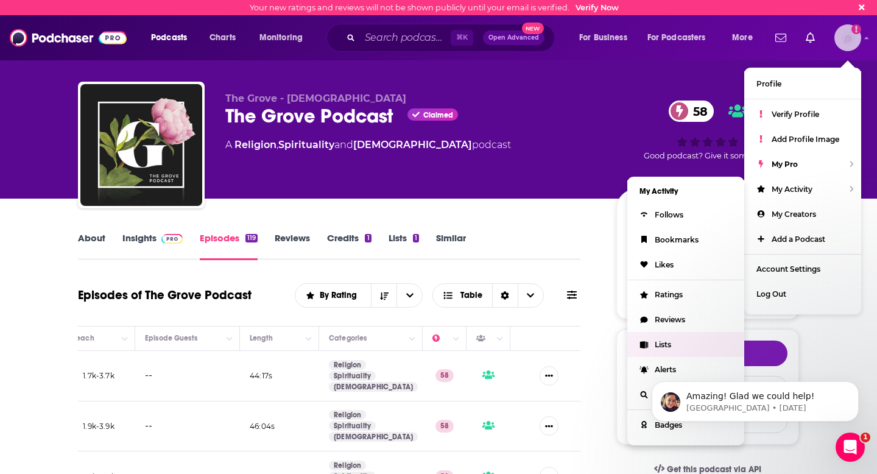
click at [676, 339] on link "Lists" at bounding box center [685, 344] width 117 height 25
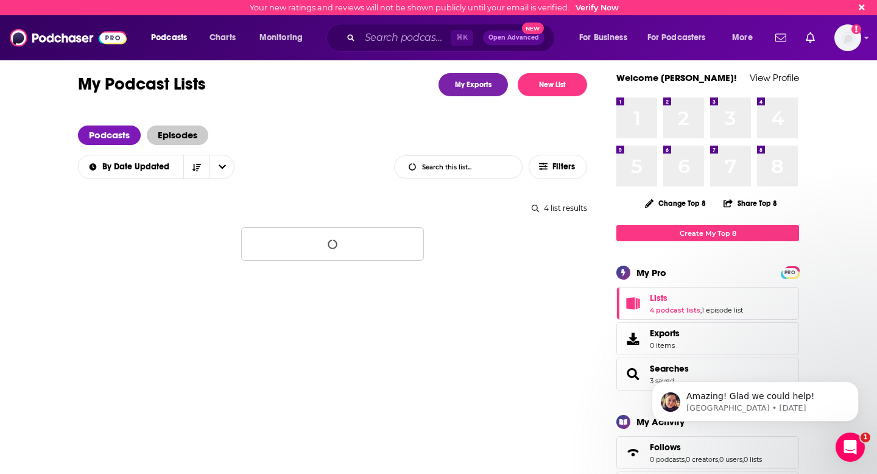
click at [186, 134] on span "Episodes" at bounding box center [177, 134] width 61 height 19
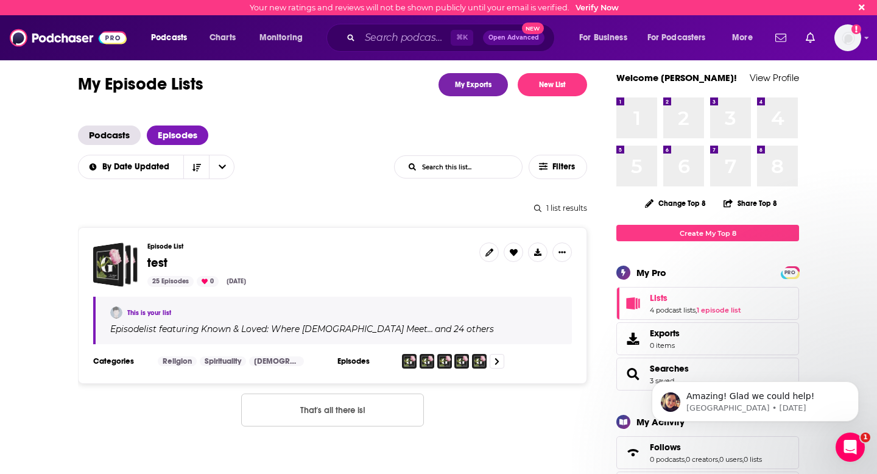
click at [392, 264] on span "test" at bounding box center [308, 262] width 322 height 13
click at [160, 264] on span "test" at bounding box center [157, 262] width 20 height 15
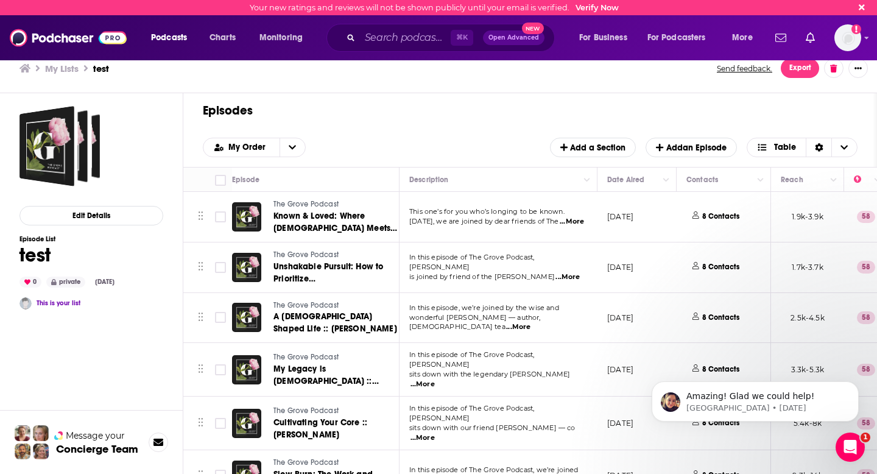
click at [804, 71] on span "Export" at bounding box center [800, 68] width 22 height 9
click at [806, 90] on button "Export Episodes" at bounding box center [790, 95] width 73 height 23
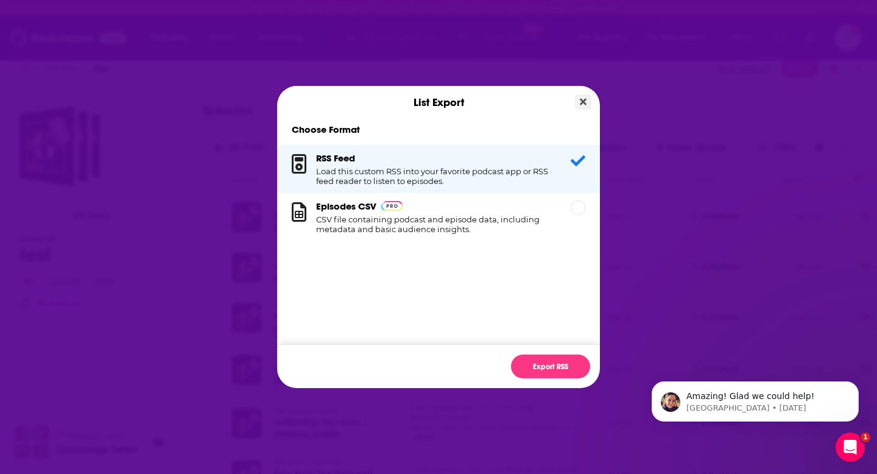
click at [584, 96] on button "Close" at bounding box center [583, 101] width 16 height 15
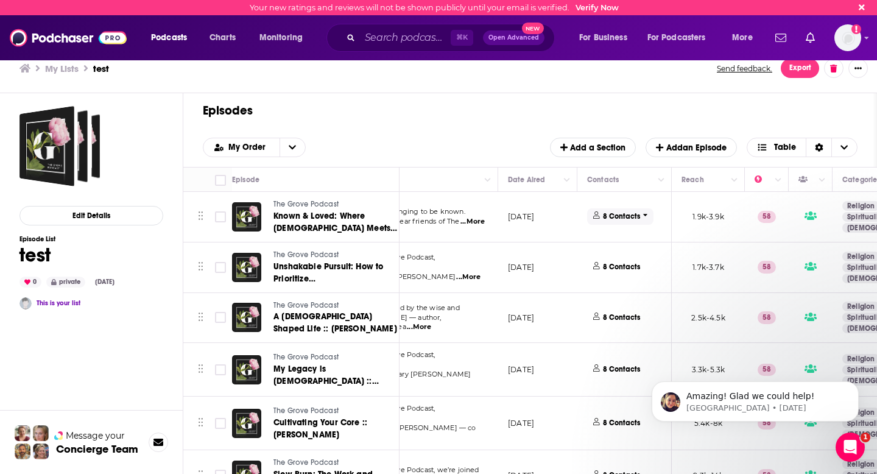
scroll to position [0, 101]
click at [715, 180] on span "Move" at bounding box center [704, 179] width 53 height 15
click at [686, 182] on span "Move" at bounding box center [704, 179] width 53 height 15
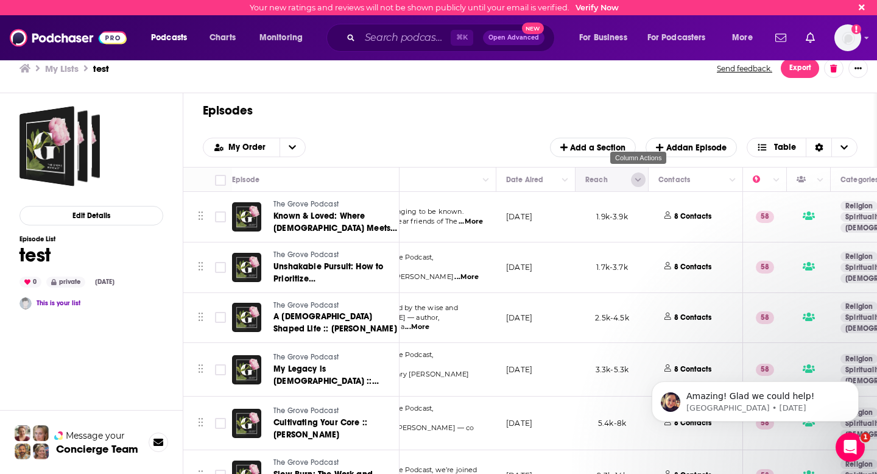
click at [639, 177] on icon "Column Actions" at bounding box center [638, 180] width 6 height 7
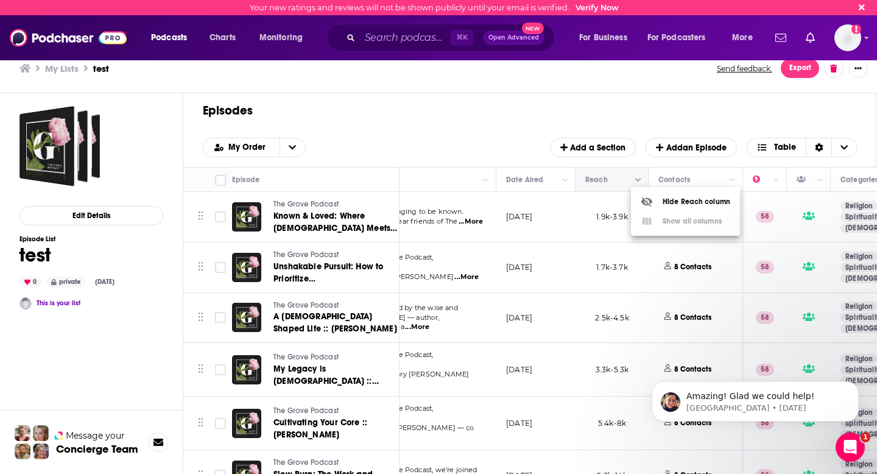
click at [639, 177] on div at bounding box center [438, 237] width 877 height 474
click at [234, 147] on span "My Order" at bounding box center [248, 147] width 41 height 9
click at [262, 143] on span "My Order" at bounding box center [248, 147] width 41 height 9
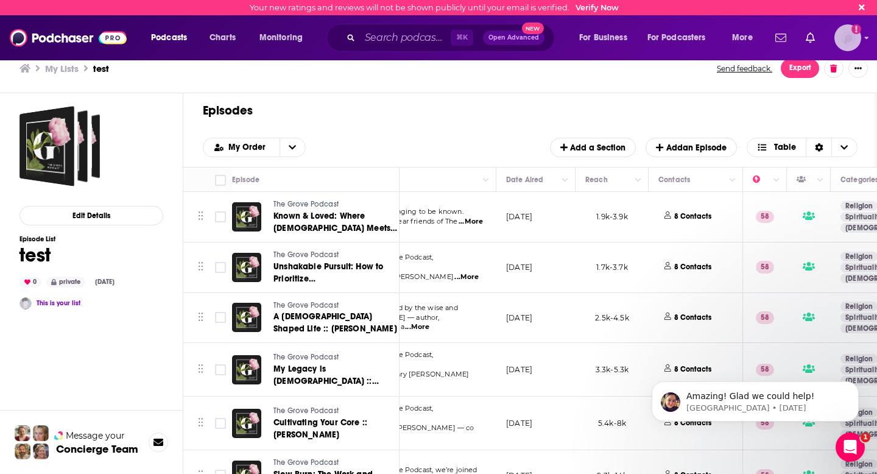
click at [867, 32] on div "Show profile menu" at bounding box center [866, 39] width 5 height 14
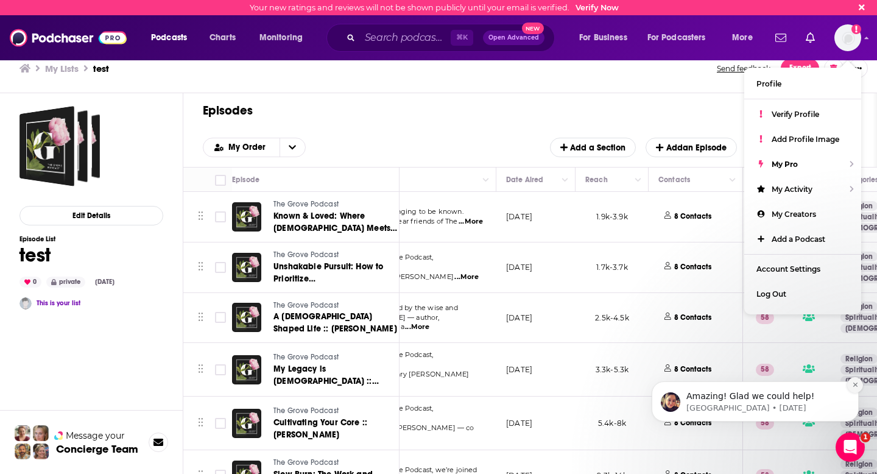
click at [852, 384] on icon "Dismiss notification" at bounding box center [855, 384] width 7 height 7
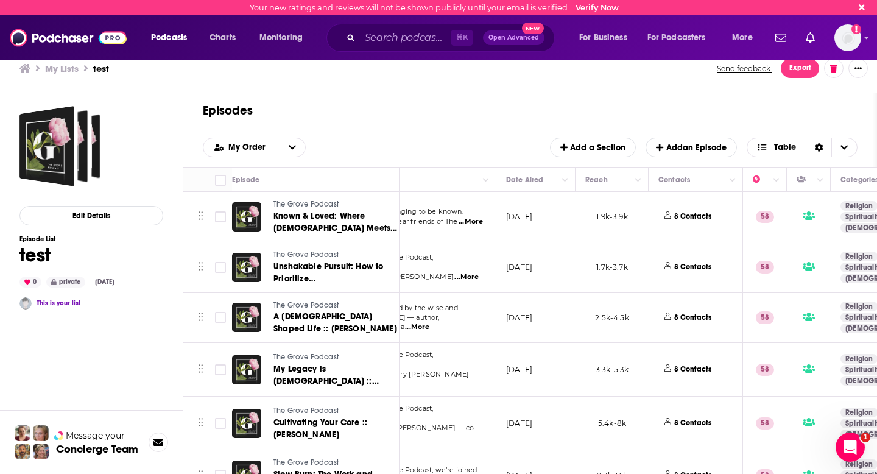
click at [863, 41] on div "Podcasts Charts Monitoring ⌘ K Open Advanced New For Business For Podcasters Mo…" at bounding box center [438, 37] width 877 height 45
click at [866, 38] on icon "Show profile menu" at bounding box center [867, 38] width 4 height 2
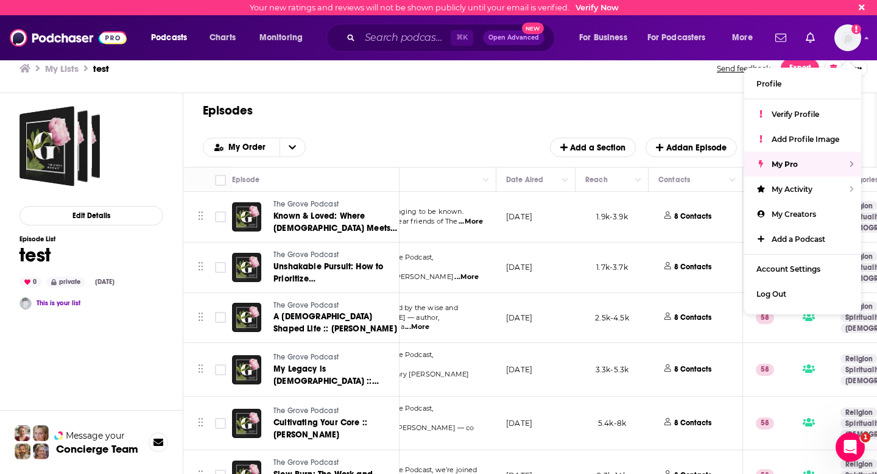
click at [652, 89] on div "My Lists test Send feedback. Export" at bounding box center [438, 68] width 877 height 49
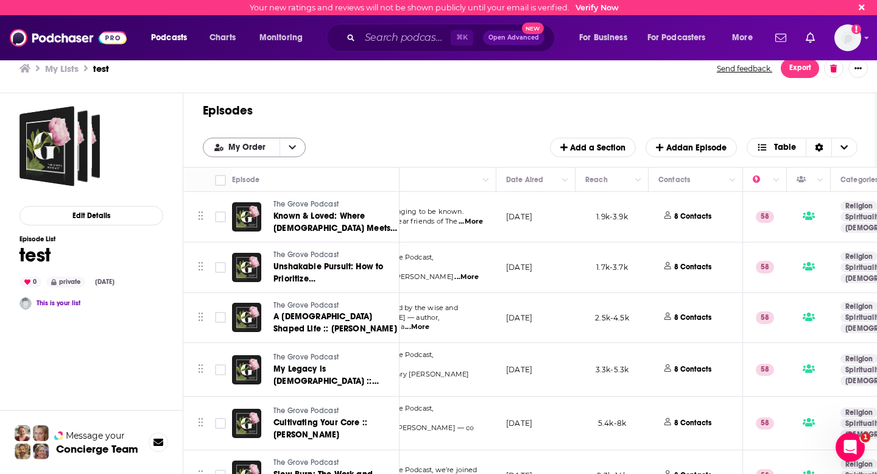
click at [284, 148] on button "open menu" at bounding box center [292, 147] width 26 height 18
click at [247, 147] on span "My Order" at bounding box center [248, 147] width 41 height 9
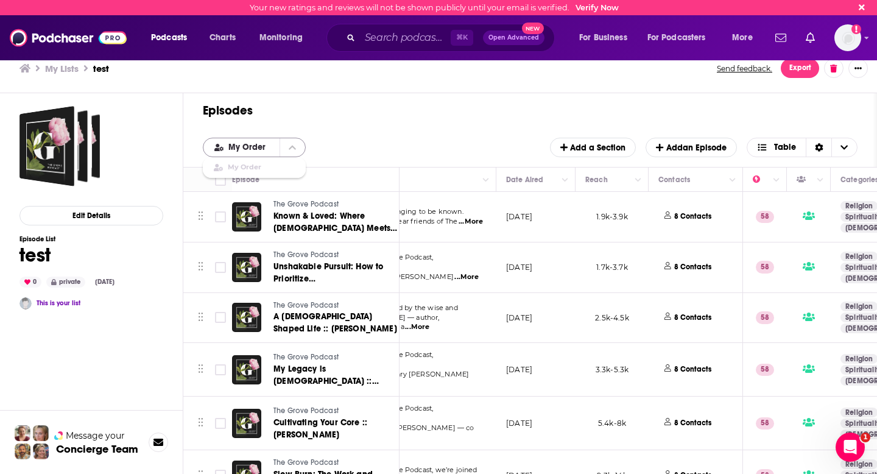
click at [247, 147] on span "My Order" at bounding box center [248, 147] width 41 height 9
click at [346, 125] on div "Episodes Add My Order My Order Add a Section Add an Episode Table" at bounding box center [530, 130] width 694 height 74
click at [824, 151] on div "Sort Direction" at bounding box center [819, 147] width 26 height 18
click at [810, 119] on div "Episodes Add My Order Add a Section Add an Episode Table" at bounding box center [530, 130] width 694 height 74
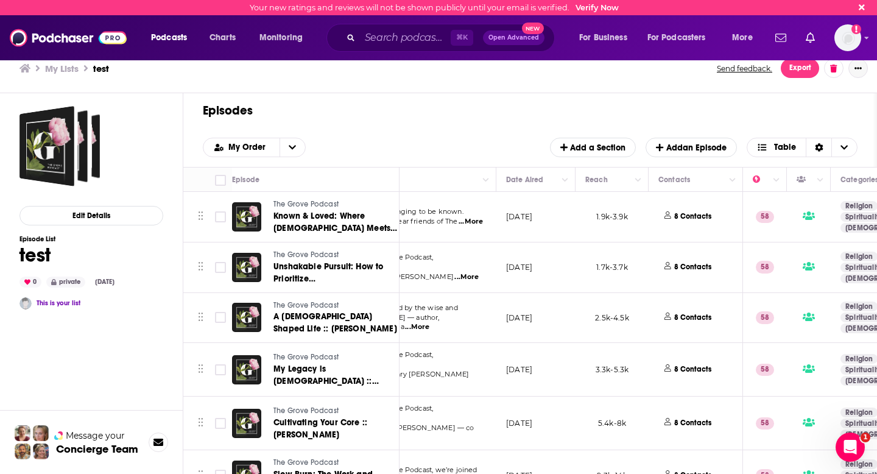
click at [856, 65] on icon "Show More Button" at bounding box center [857, 68] width 7 height 7
click at [699, 117] on h1 "Episodes" at bounding box center [525, 110] width 645 height 15
click at [862, 33] on div "Podcasts Charts Monitoring ⌘ K Open Advanced New For Business For Podcasters Mo…" at bounding box center [438, 37] width 877 height 45
click at [866, 37] on icon "Show profile menu" at bounding box center [867, 38] width 4 height 2
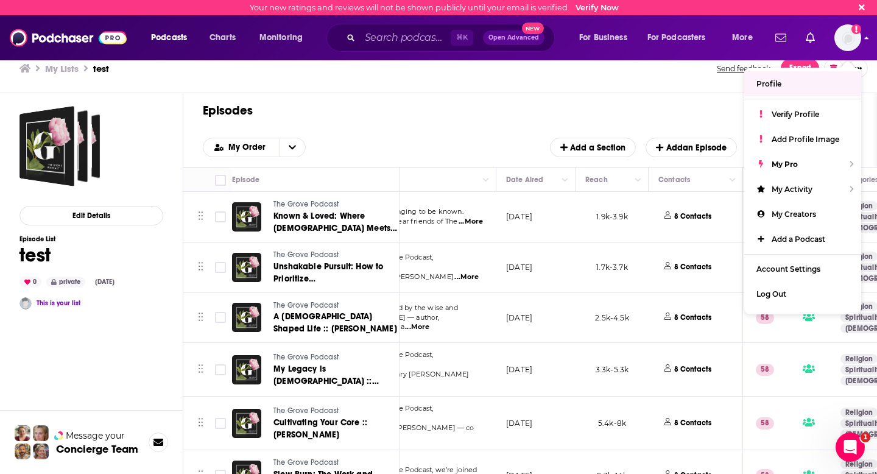
click at [862, 41] on div "Podcasts Charts Monitoring ⌘ K Open Advanced New For Business For Podcasters Mo…" at bounding box center [438, 37] width 877 height 45
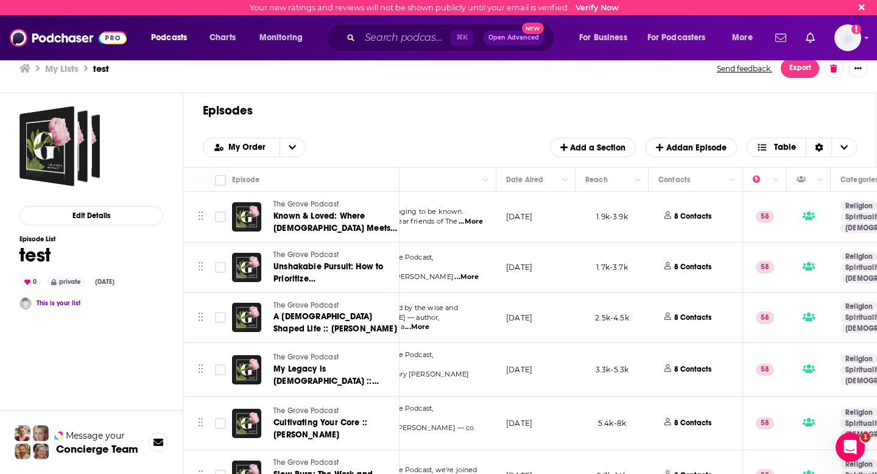
click at [849, 438] on icon "Open Intercom Messenger" at bounding box center [850, 447] width 20 height 20
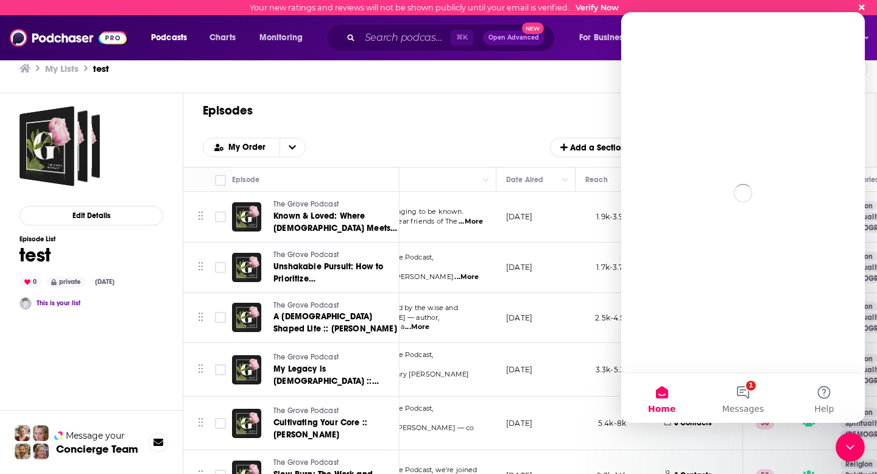
scroll to position [0, 0]
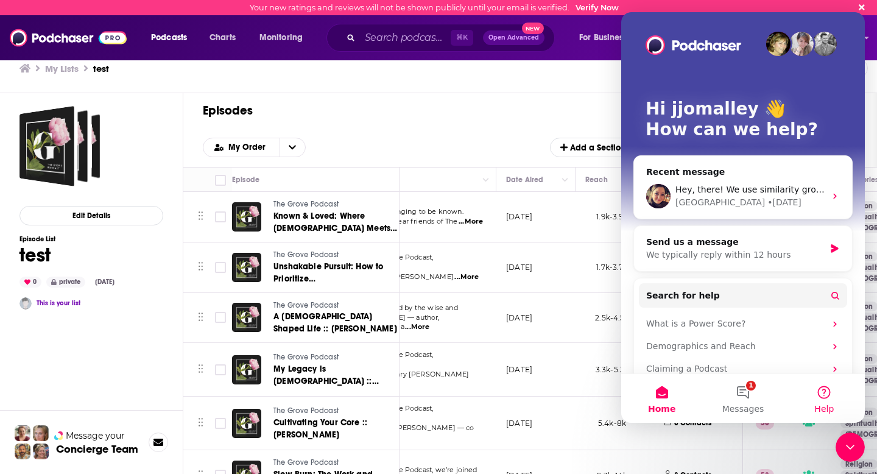
click at [826, 390] on button "Help" at bounding box center [824, 398] width 81 height 49
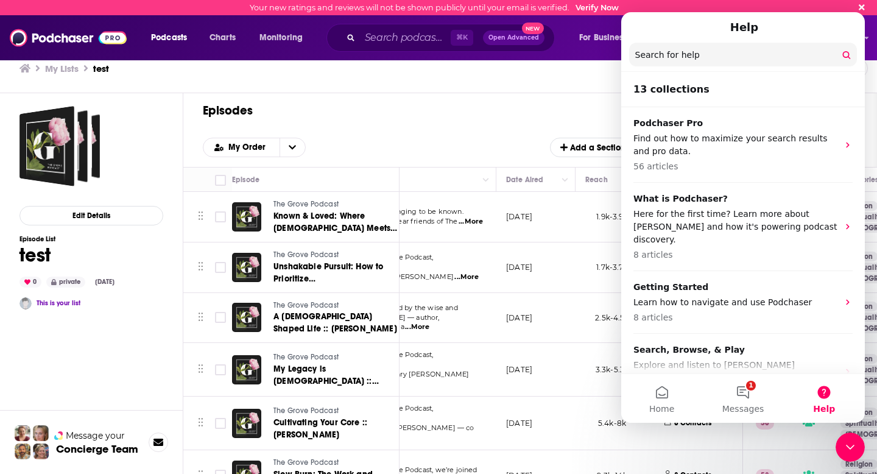
click at [684, 71] on nav "Help Search for help" at bounding box center [743, 42] width 244 height 60
click at [681, 55] on input "Search for help" at bounding box center [743, 55] width 228 height 24
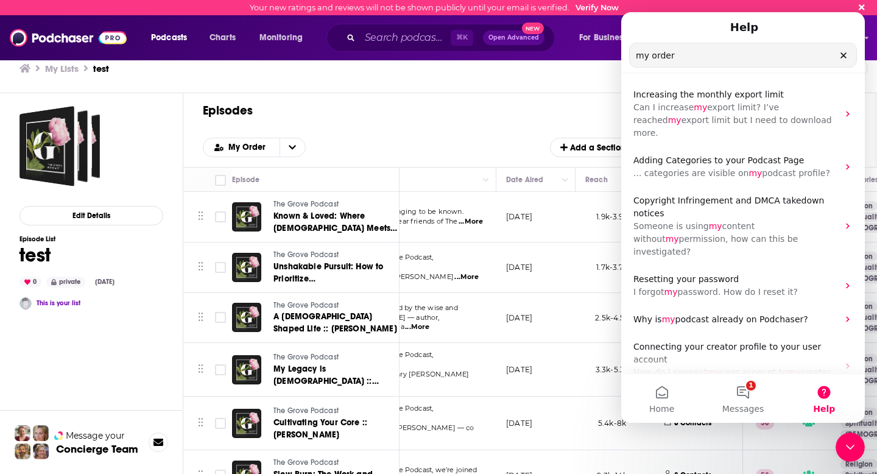
click at [550, 105] on h1 "Episodes" at bounding box center [525, 110] width 645 height 15
click at [841, 59] on icon "Clear" at bounding box center [843, 56] width 10 height 10
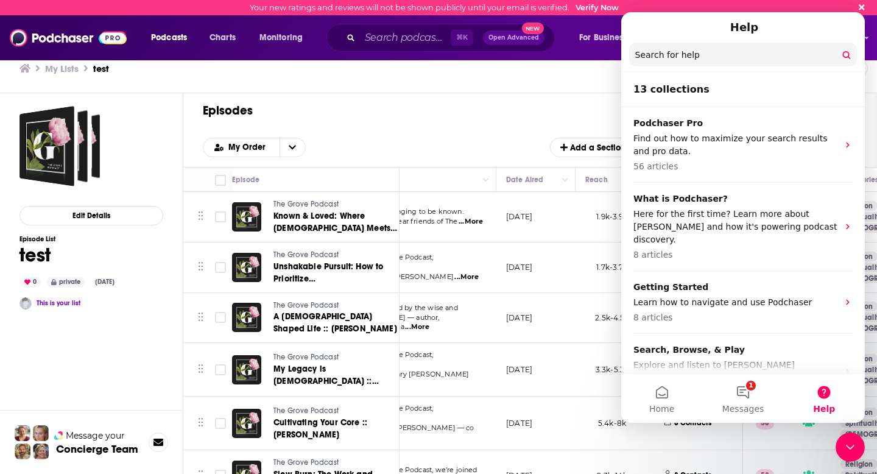
click at [504, 110] on h1 "Episodes" at bounding box center [525, 110] width 645 height 15
click at [841, 446] on div "Close Intercom Messenger" at bounding box center [849, 446] width 29 height 29
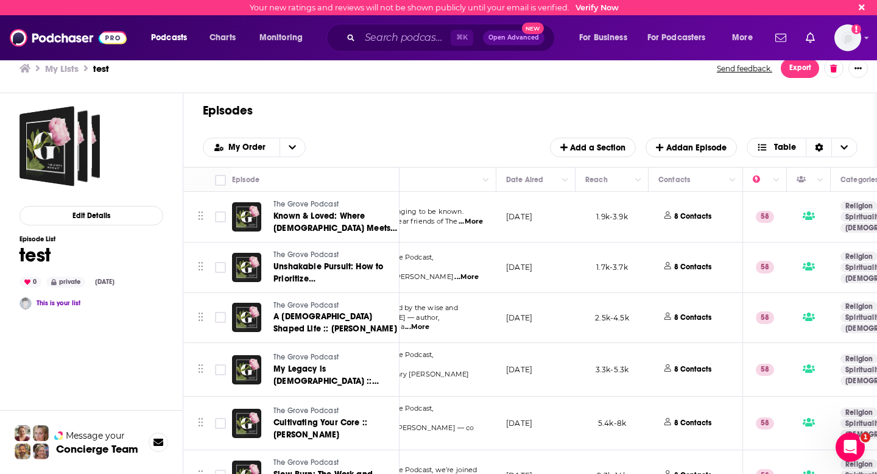
click at [793, 72] on span "Export" at bounding box center [800, 68] width 22 height 9
click at [792, 91] on button "Export Episodes" at bounding box center [790, 95] width 73 height 23
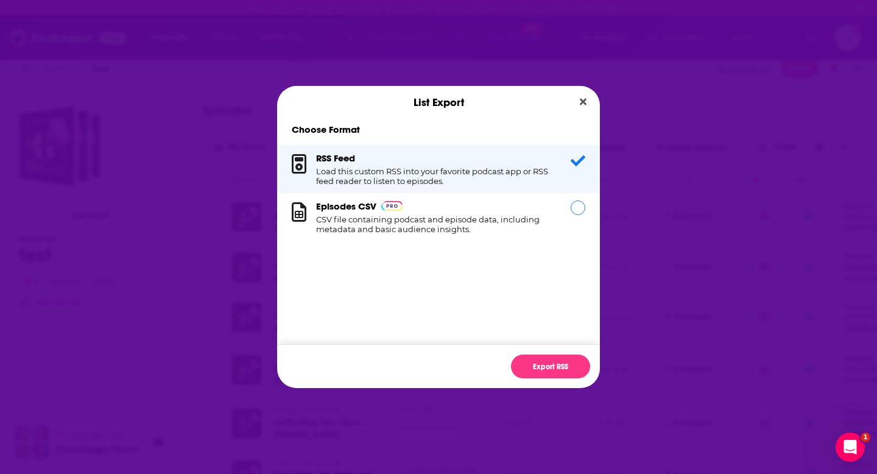
click at [572, 209] on div "Dialog" at bounding box center [578, 207] width 15 height 15
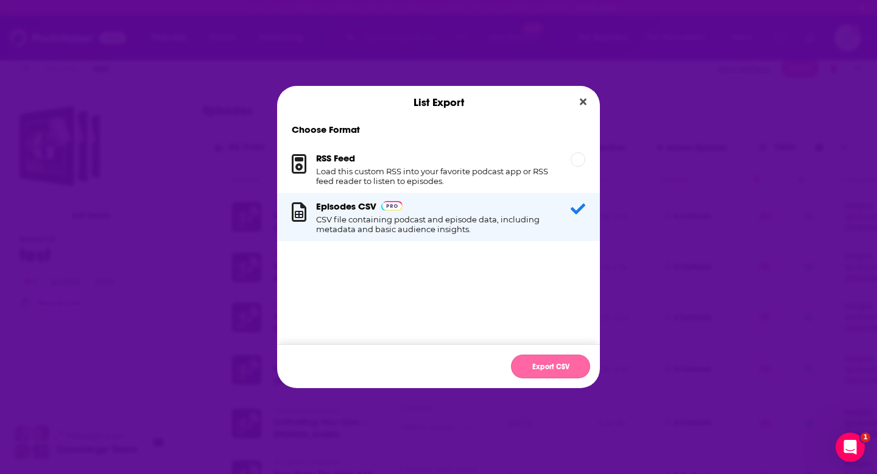
click at [563, 368] on button "Export CSV" at bounding box center [550, 366] width 79 height 24
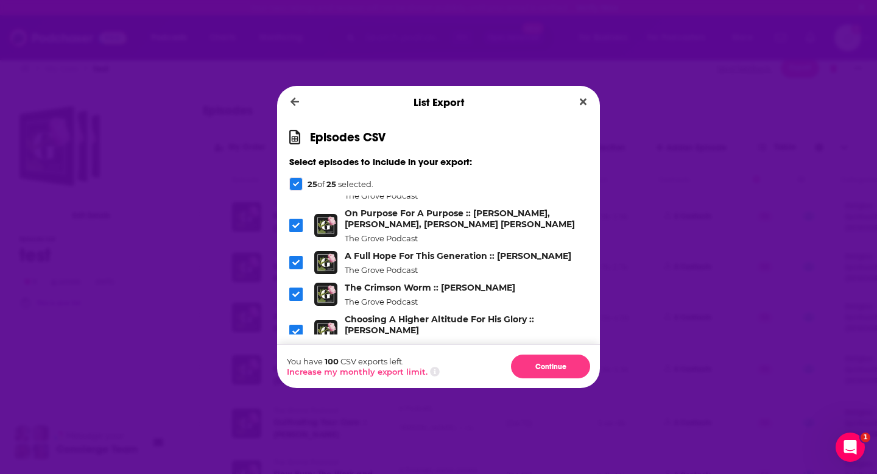
scroll to position [846, 0]
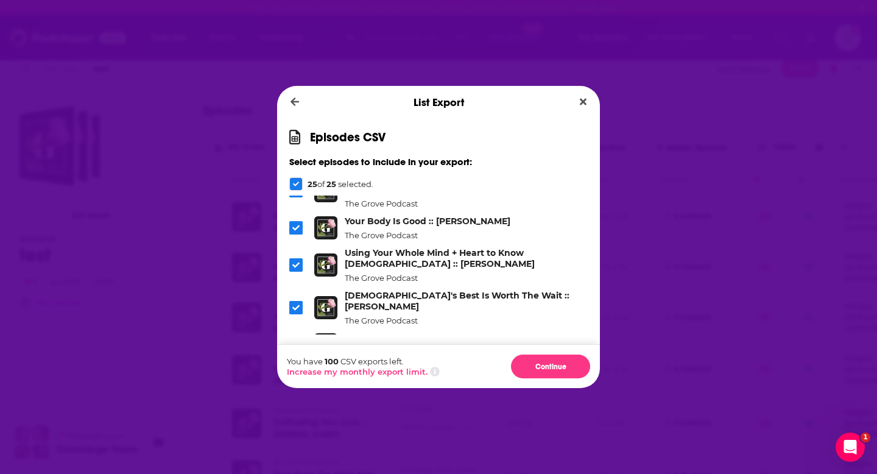
click at [297, 179] on div "Dialog" at bounding box center [295, 183] width 13 height 13
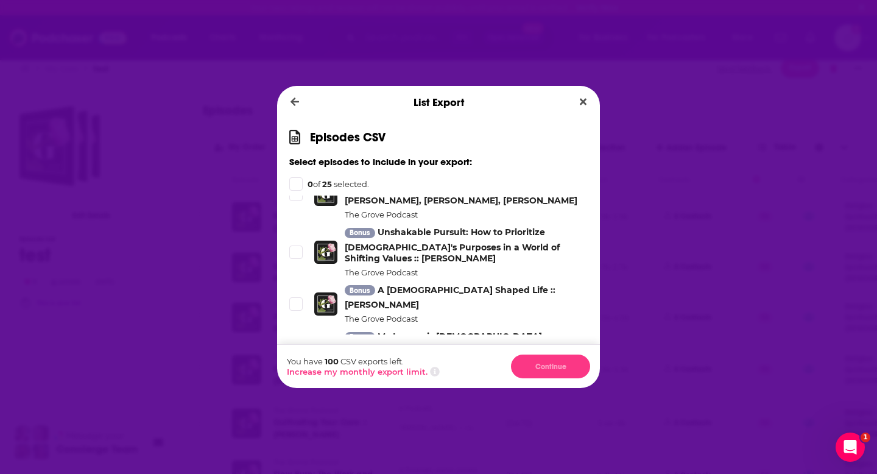
scroll to position [0, 0]
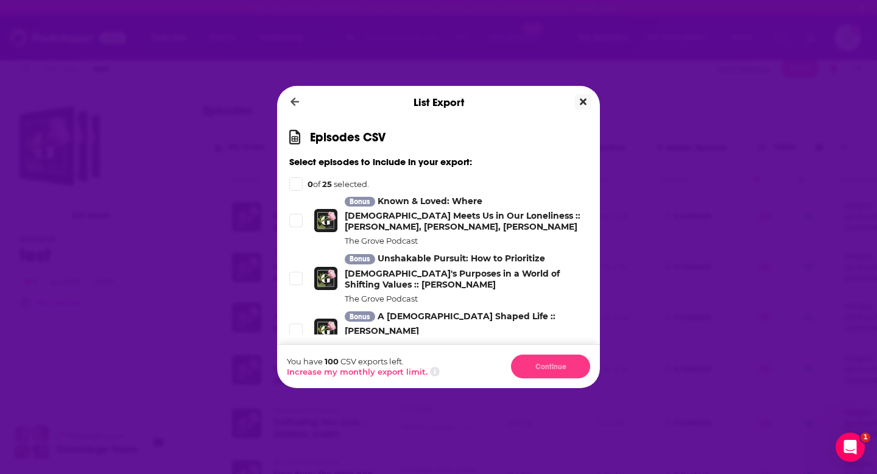
click at [586, 102] on icon "Close" at bounding box center [583, 102] width 7 height 10
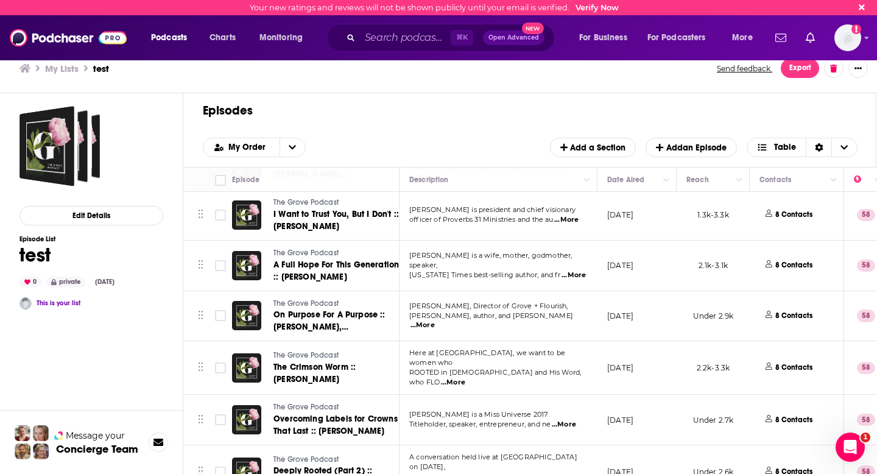
scroll to position [360, 0]
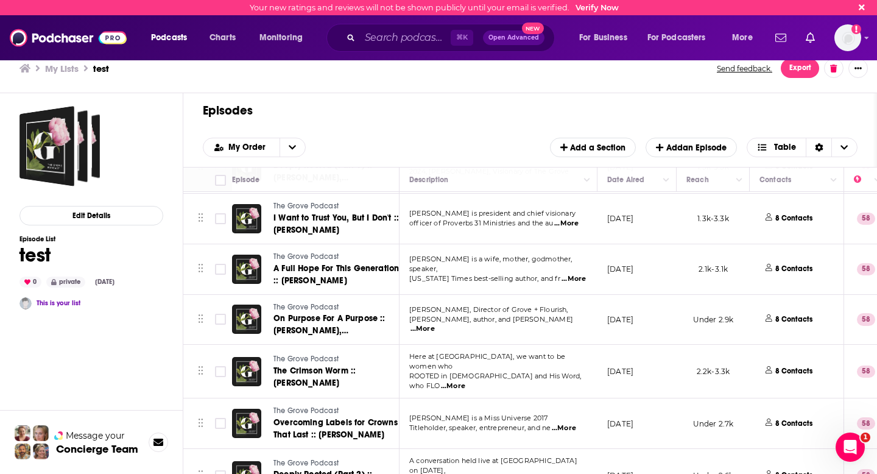
click at [199, 365] on icon "Move" at bounding box center [200, 370] width 5 height 11
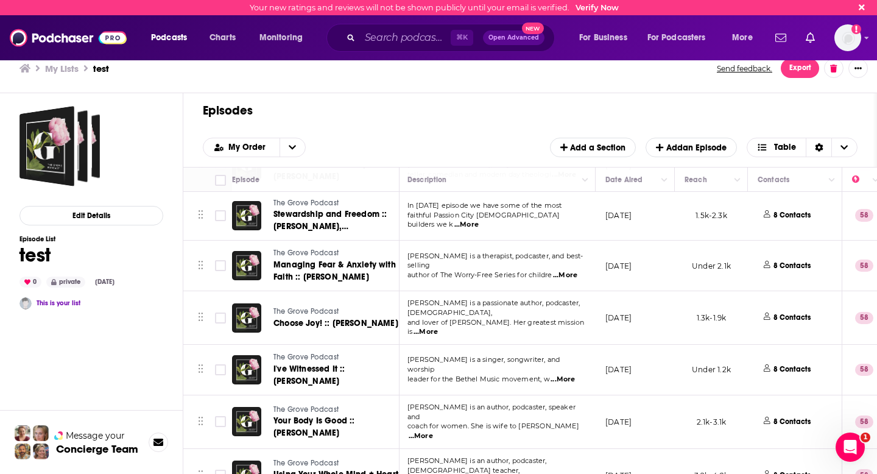
scroll to position [821, 2]
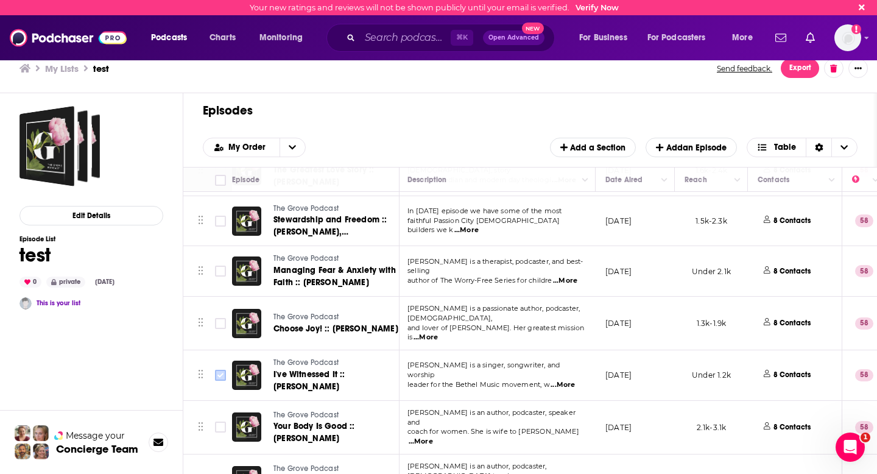
click at [219, 370] on input "Toggle select row" at bounding box center [220, 375] width 11 height 11
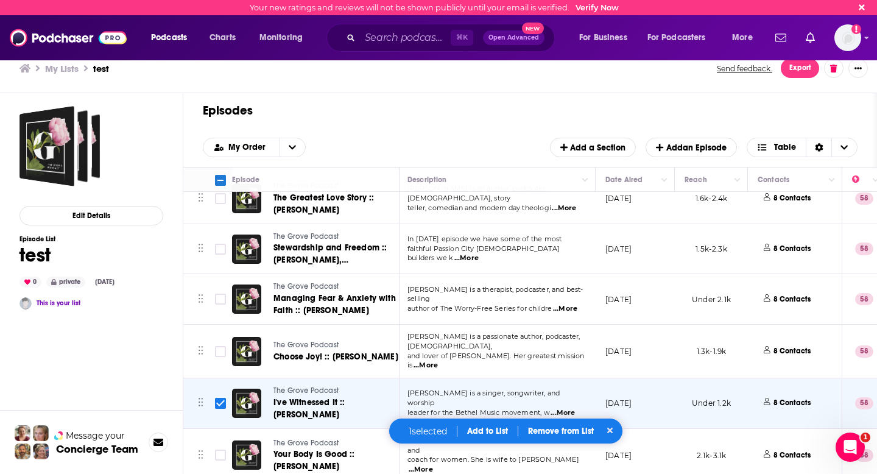
scroll to position [785, 2]
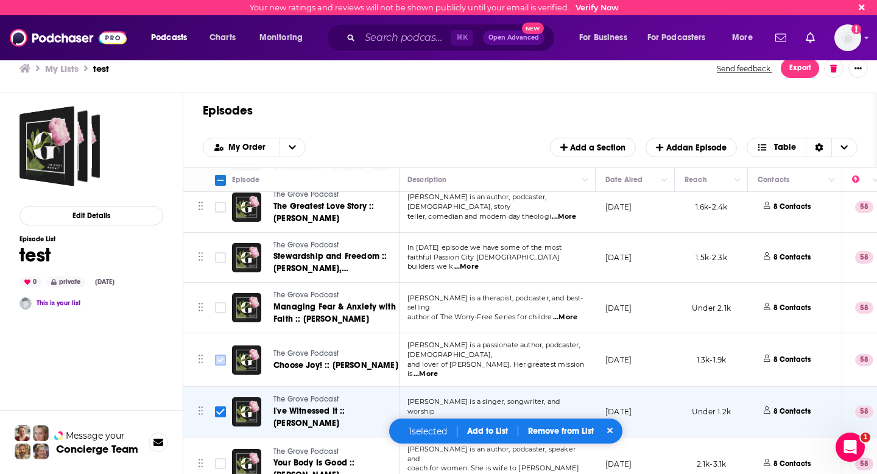
click at [219, 354] on input "Toggle select row" at bounding box center [220, 359] width 11 height 11
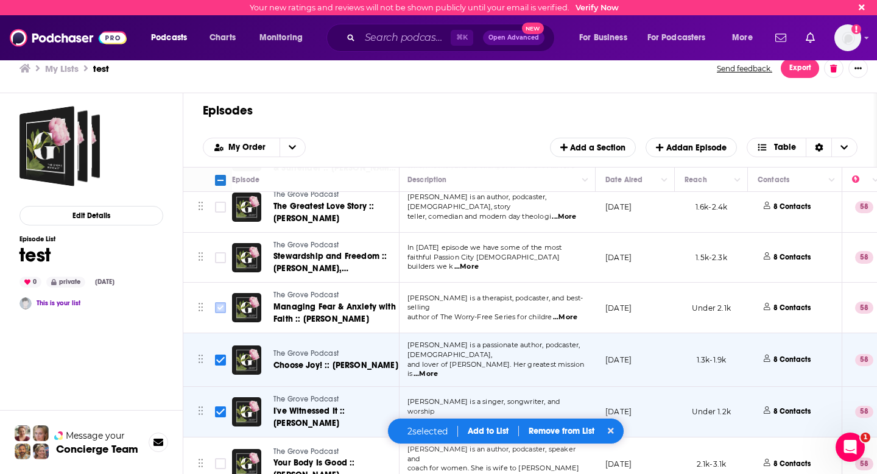
click at [220, 302] on input "Toggle select row" at bounding box center [220, 307] width 11 height 11
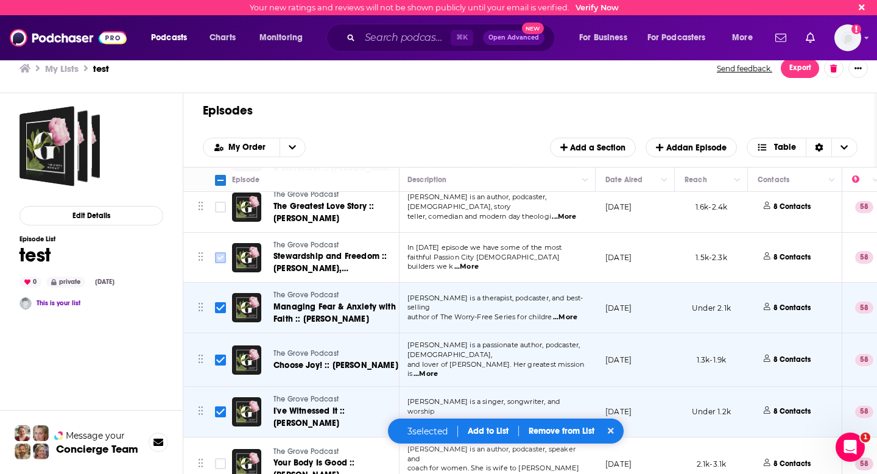
click at [216, 252] on input "Toggle select row" at bounding box center [220, 257] width 11 height 11
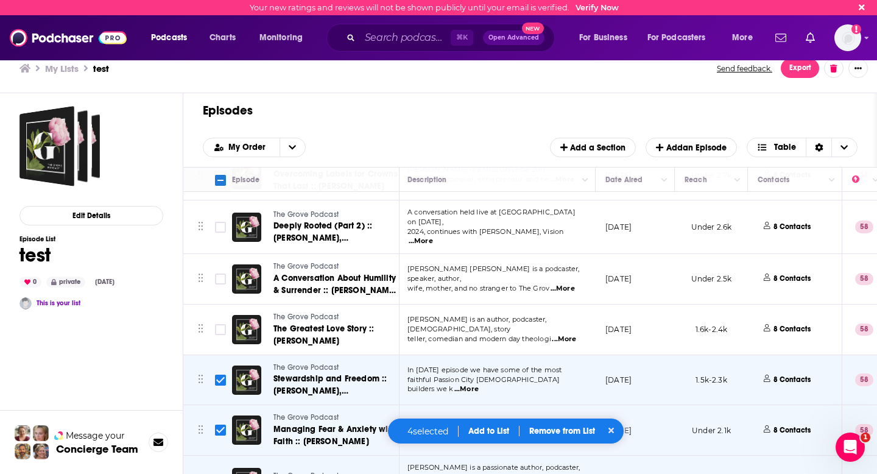
scroll to position [661, 2]
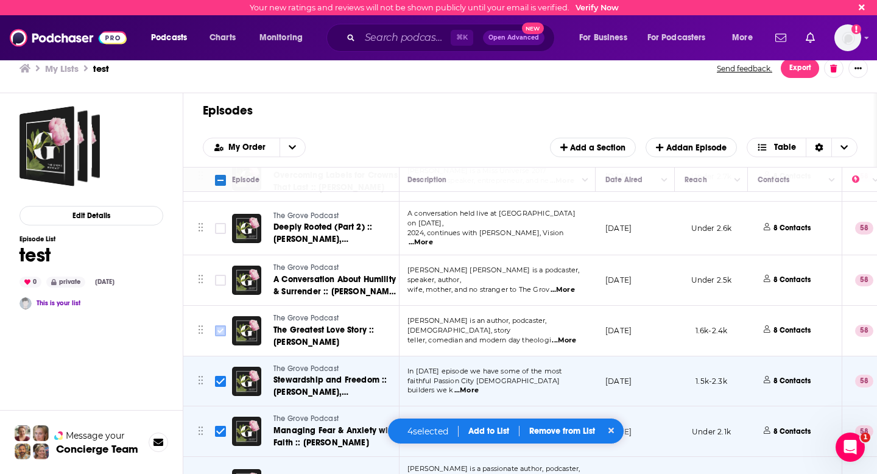
click at [220, 325] on input "Toggle select row" at bounding box center [220, 330] width 11 height 11
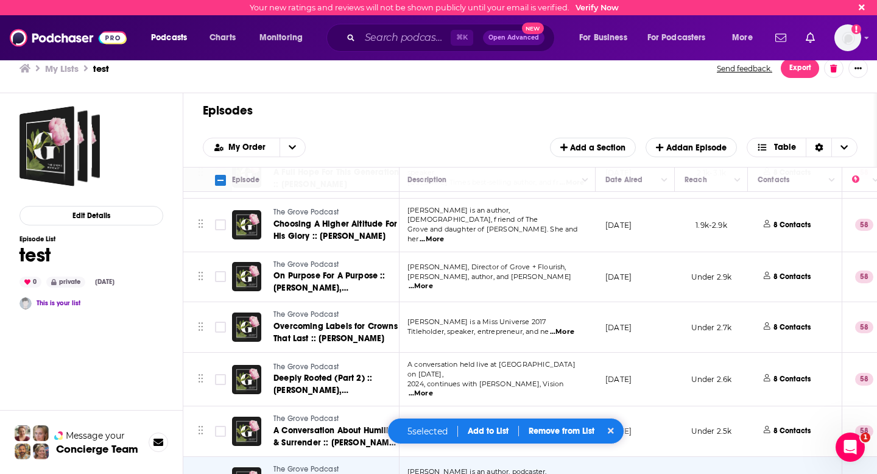
scroll to position [511, 2]
click at [217, 425] on input "Toggle select row" at bounding box center [220, 430] width 11 height 11
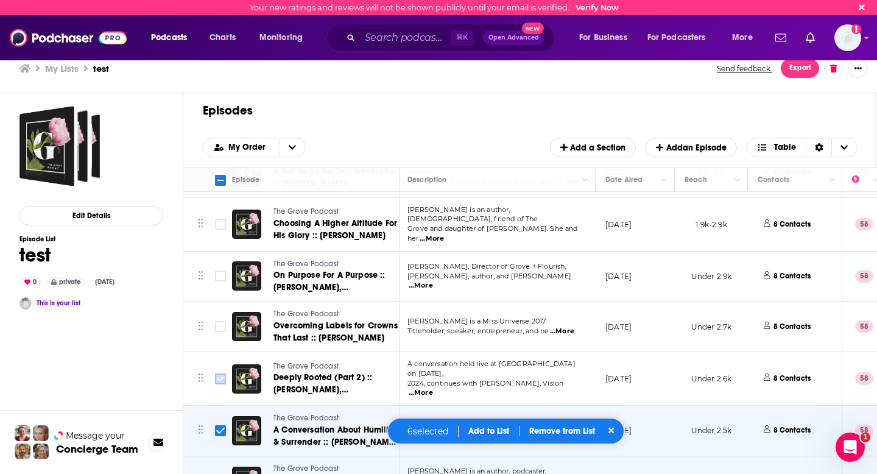
click at [217, 373] on input "Toggle select row" at bounding box center [220, 378] width 11 height 11
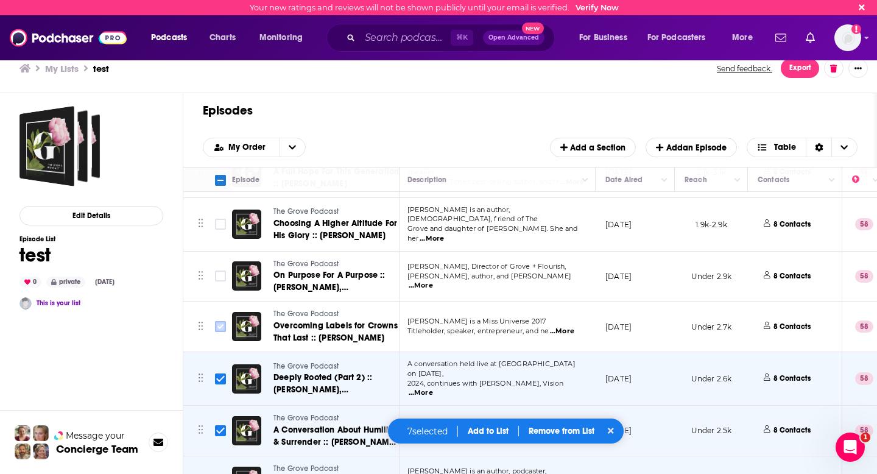
click at [216, 321] on input "Toggle select row" at bounding box center [220, 326] width 11 height 11
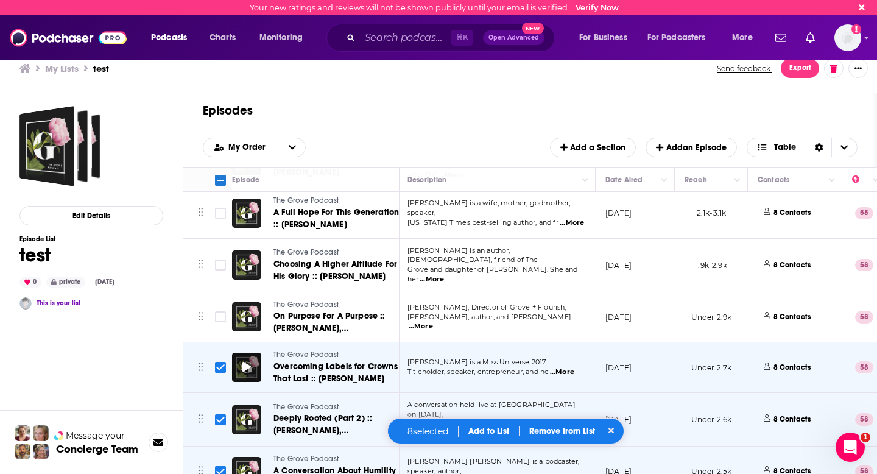
scroll to position [459, 2]
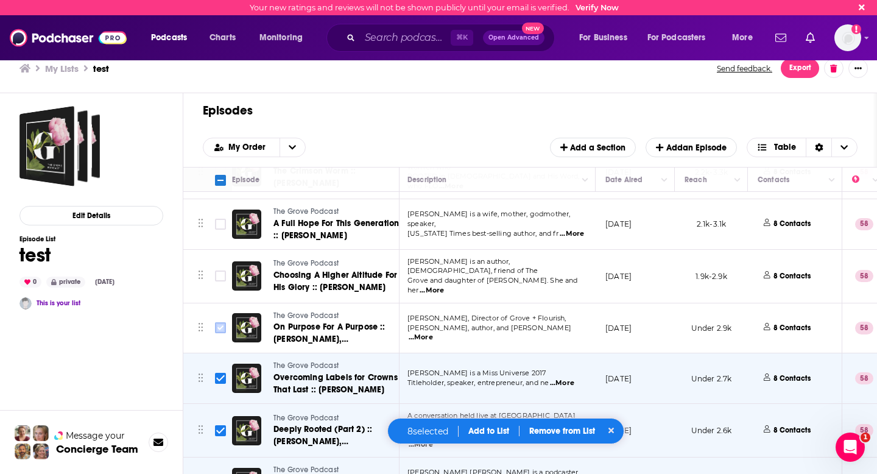
click at [217, 322] on input "Toggle select row" at bounding box center [220, 327] width 11 height 11
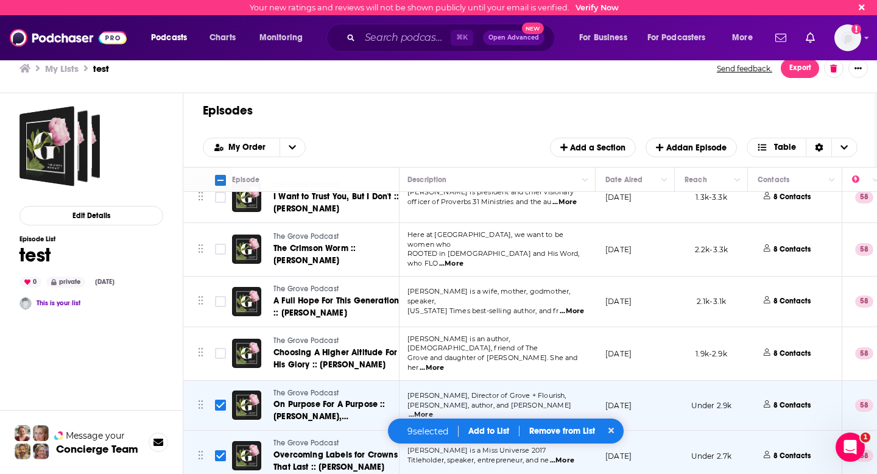
scroll to position [381, 2]
click at [220, 348] on input "Toggle select row" at bounding box center [220, 353] width 11 height 11
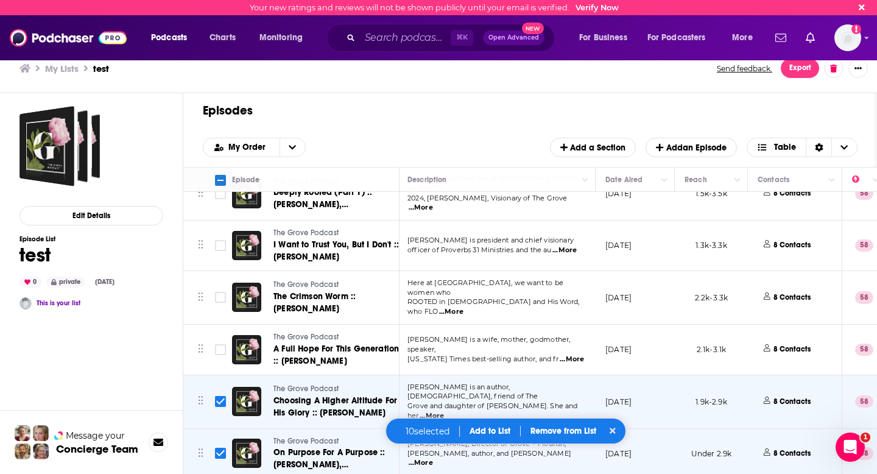
scroll to position [333, 2]
click at [215, 345] on input "Toggle select row" at bounding box center [220, 350] width 11 height 11
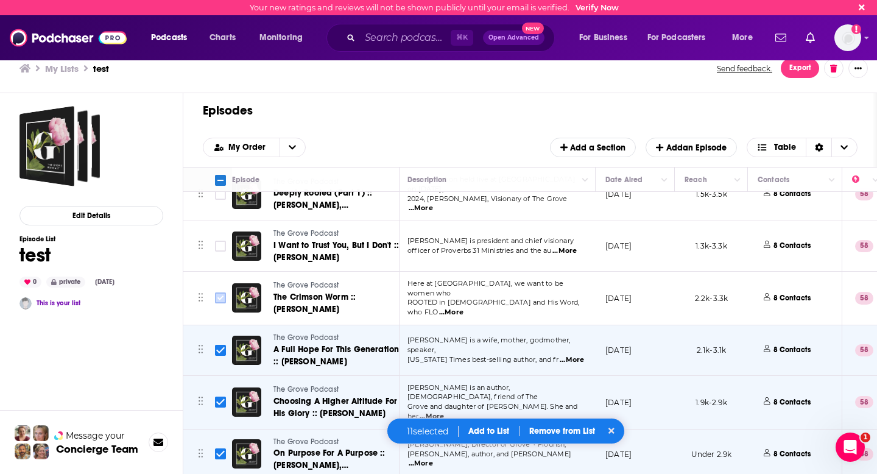
click at [219, 292] on input "Toggle select row" at bounding box center [220, 297] width 11 height 11
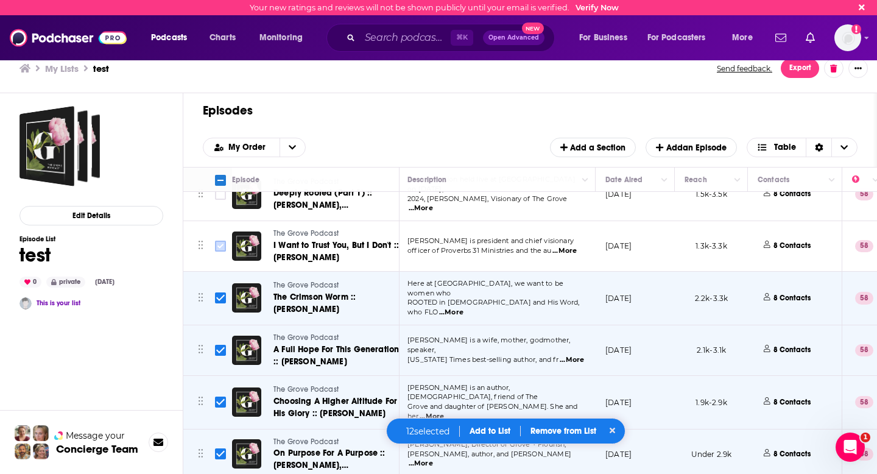
click at [218, 241] on input "Toggle select row" at bounding box center [220, 246] width 11 height 11
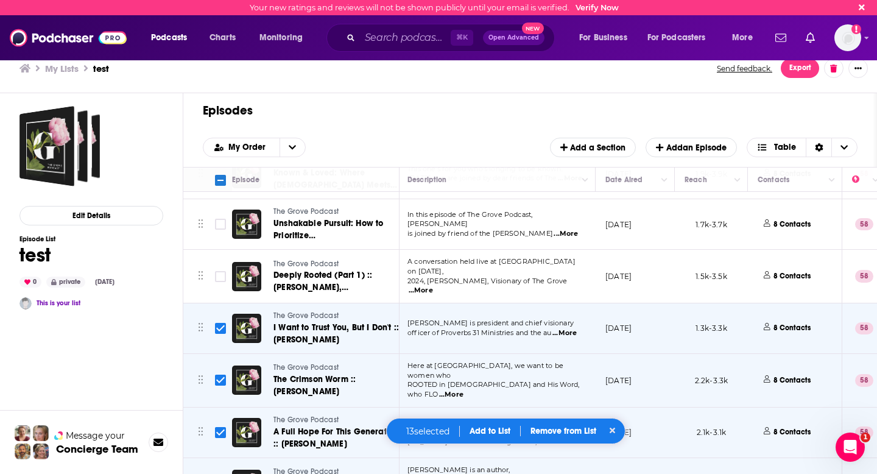
scroll to position [240, 2]
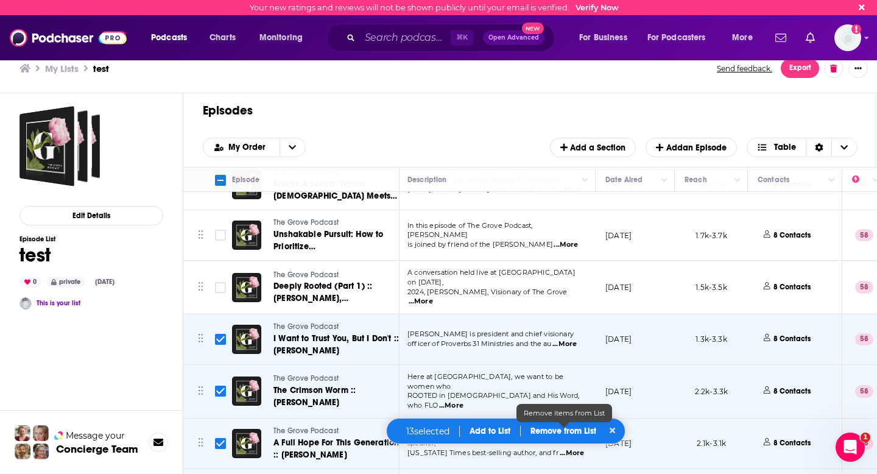
click at [577, 429] on p "Remove from List" at bounding box center [563, 431] width 66 height 10
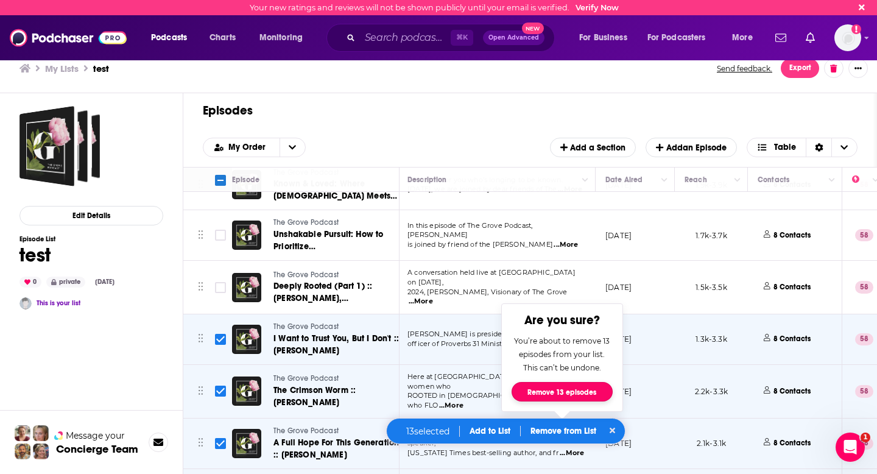
click at [576, 392] on button "Remove 13 episodes" at bounding box center [561, 391] width 101 height 19
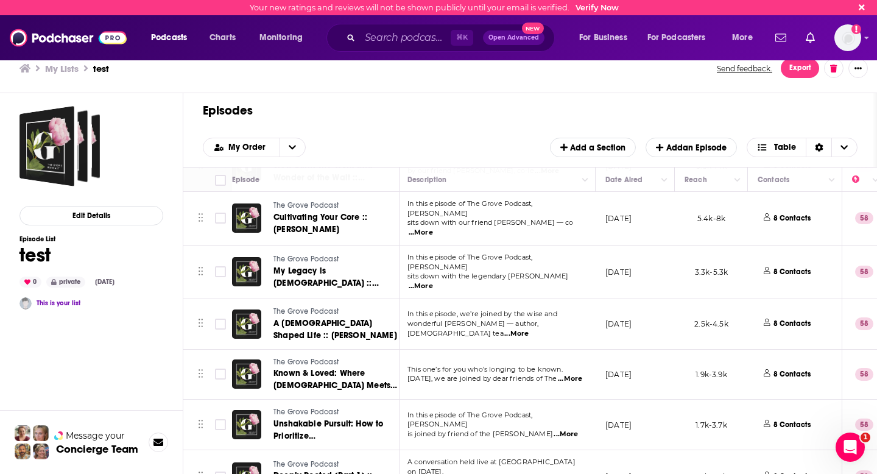
scroll to position [55, 2]
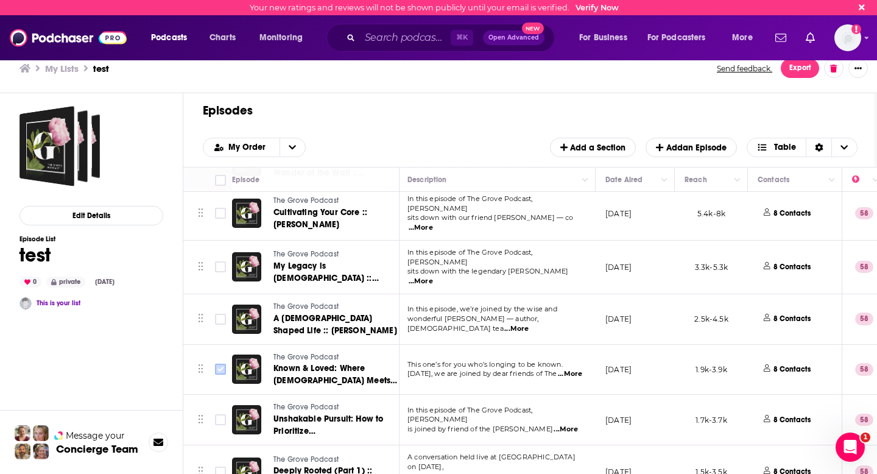
click at [219, 363] on input "Toggle select row" at bounding box center [220, 368] width 11 height 11
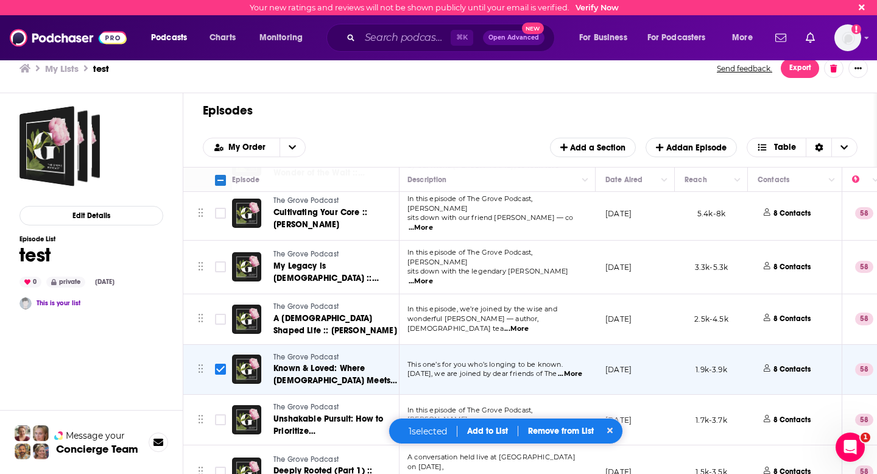
scroll to position [105, 2]
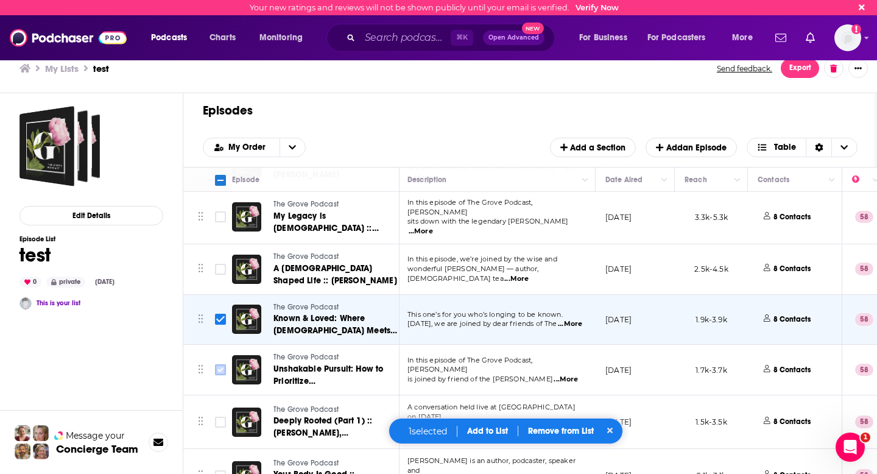
click at [224, 364] on input "Toggle select row" at bounding box center [220, 369] width 11 height 11
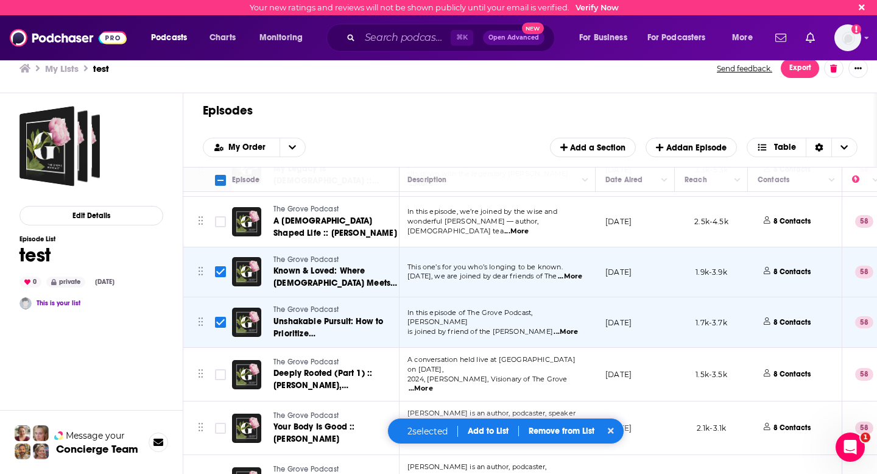
scroll to position [175, 2]
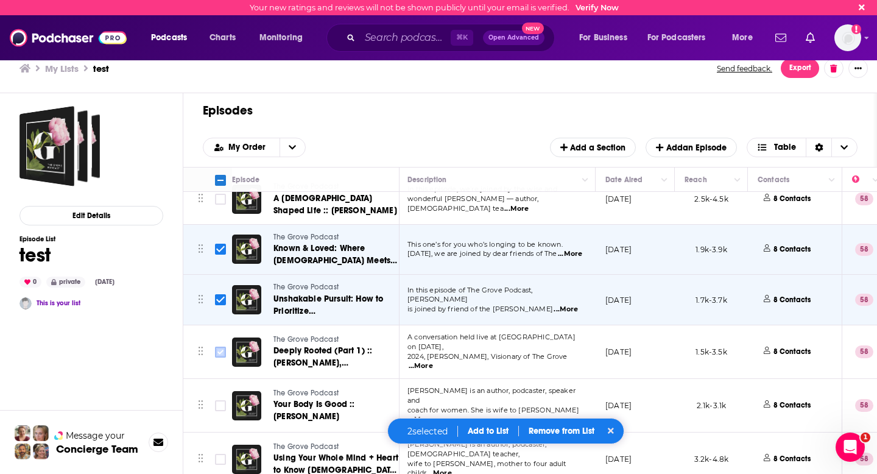
click at [222, 346] on input "Toggle select row" at bounding box center [220, 351] width 11 height 11
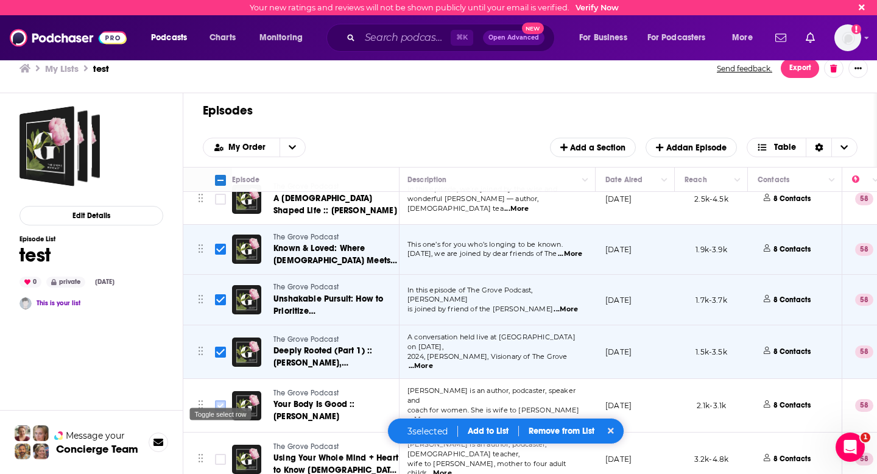
click at [222, 400] on input "Toggle select row" at bounding box center [220, 405] width 11 height 11
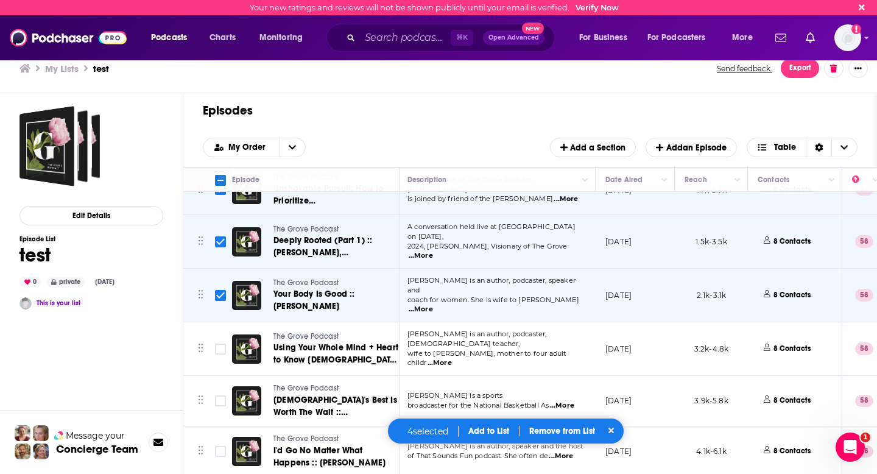
scroll to position [319, 2]
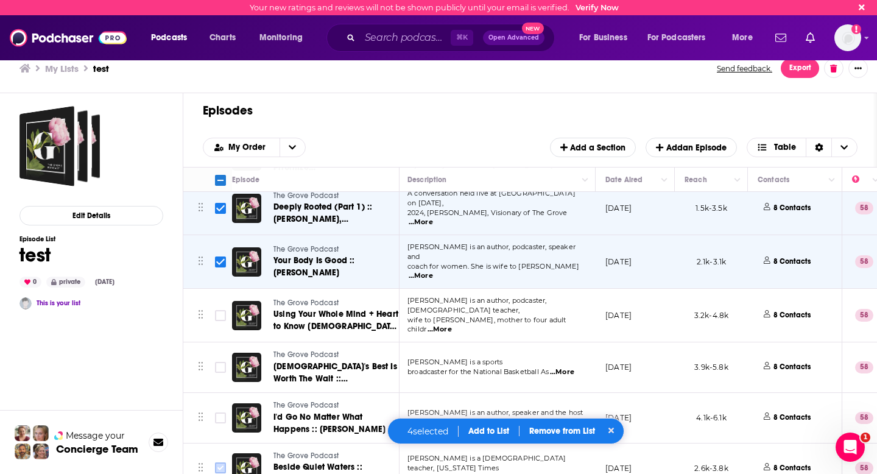
click at [222, 462] on input "Toggle select row" at bounding box center [220, 467] width 11 height 11
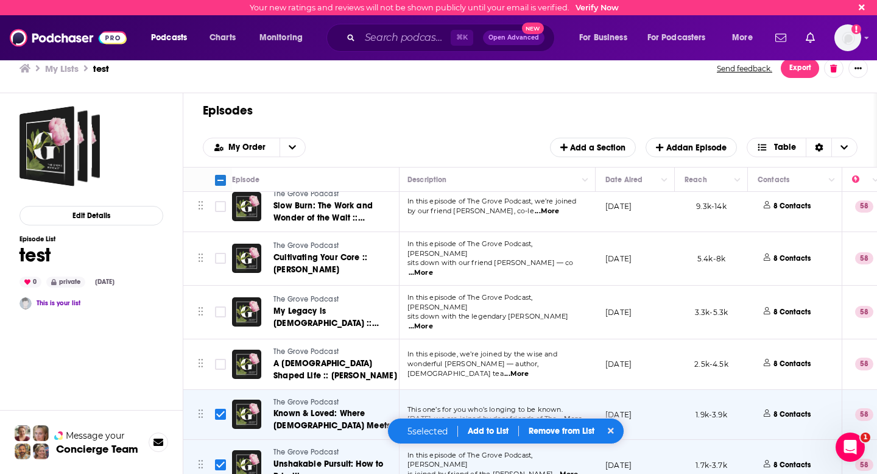
scroll to position [0, 2]
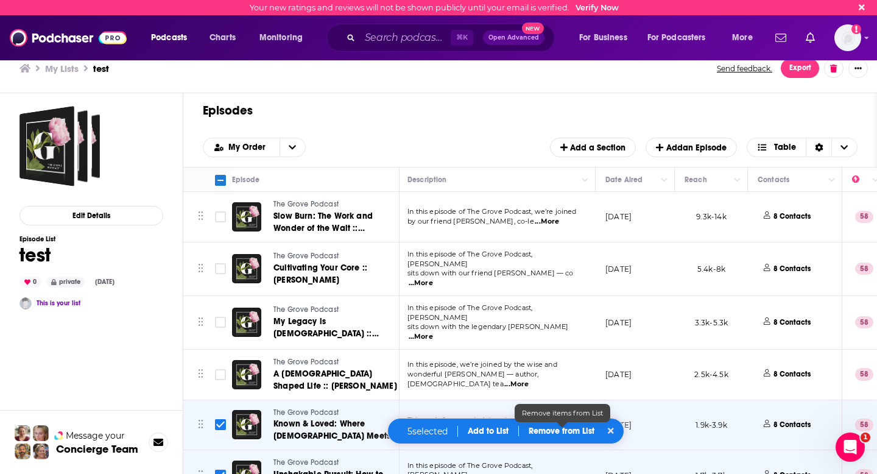
click at [564, 432] on p "Remove from List" at bounding box center [562, 431] width 66 height 10
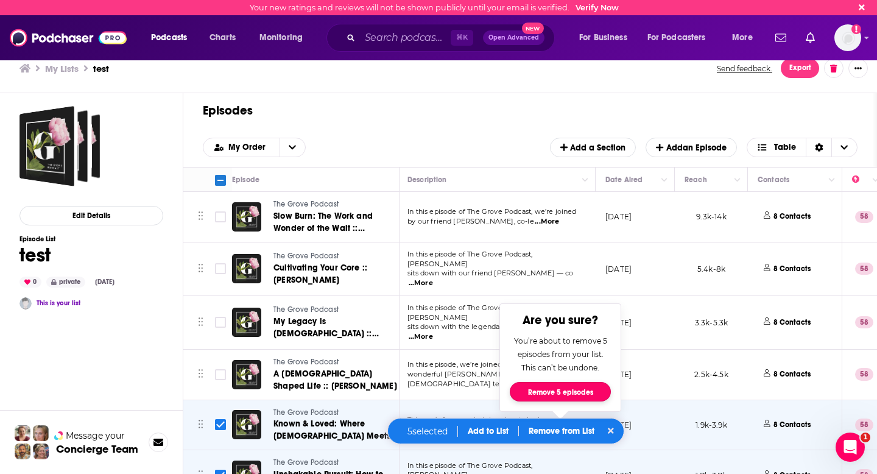
click at [566, 388] on button "Remove 5 episodes" at bounding box center [560, 391] width 101 height 19
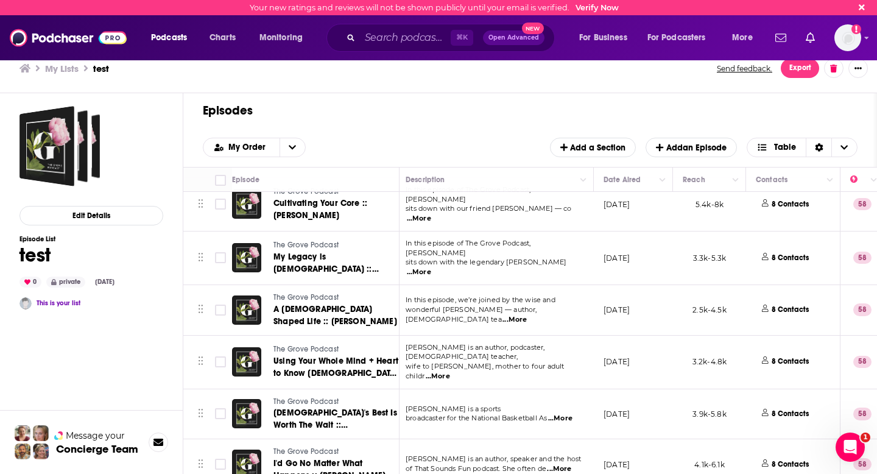
scroll to position [67, 4]
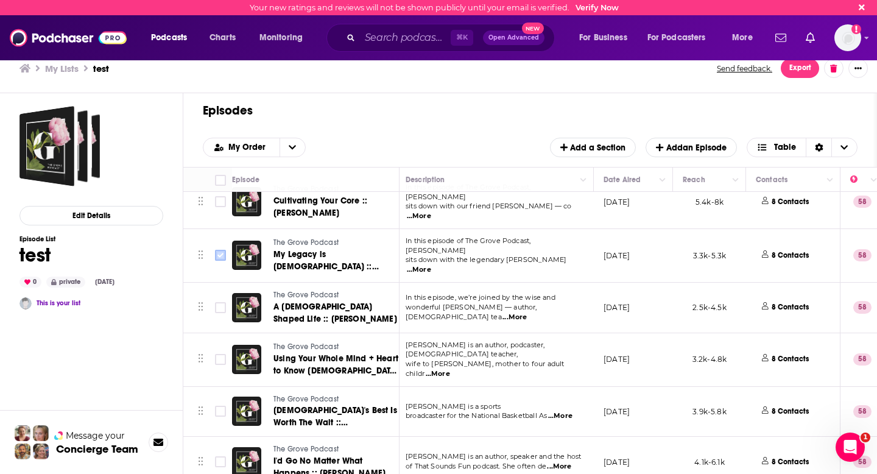
click at [218, 250] on input "Toggle select row" at bounding box center [220, 255] width 11 height 11
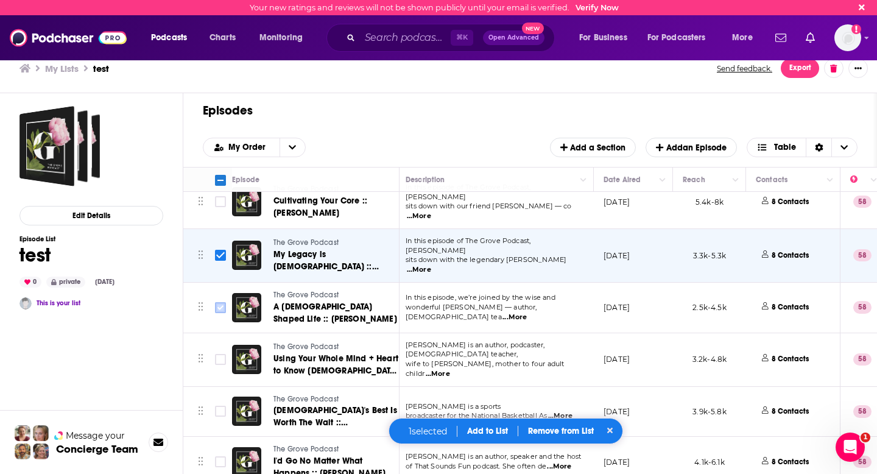
click at [220, 302] on input "Toggle select row" at bounding box center [220, 307] width 11 height 11
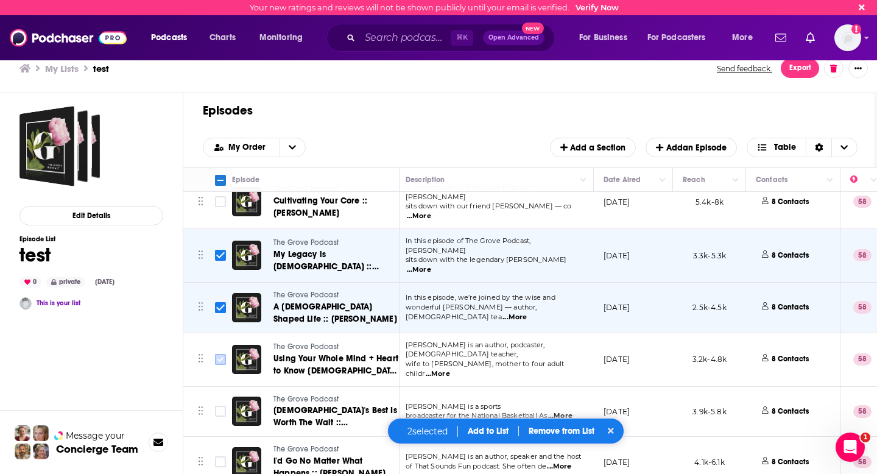
click at [220, 354] on input "Toggle select row" at bounding box center [220, 359] width 11 height 11
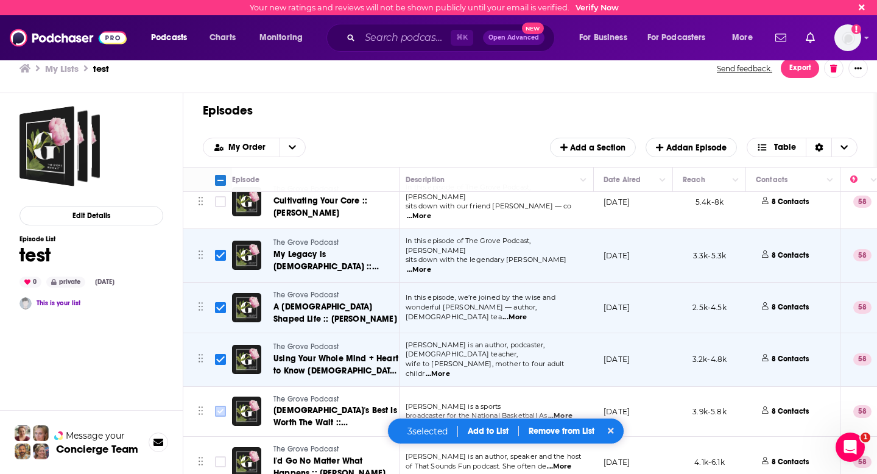
click at [219, 406] on input "Toggle select row" at bounding box center [220, 411] width 11 height 11
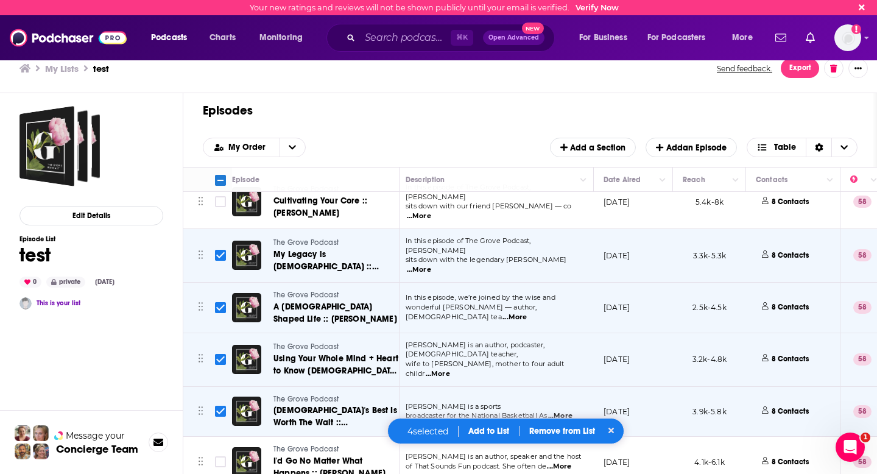
click at [220, 354] on input "Toggle select row" at bounding box center [220, 359] width 11 height 11
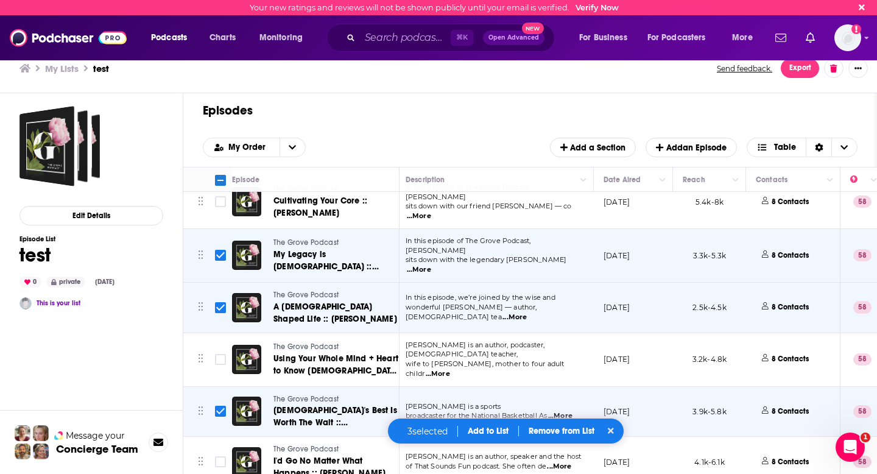
click at [217, 406] on input "Toggle select row" at bounding box center [220, 411] width 11 height 11
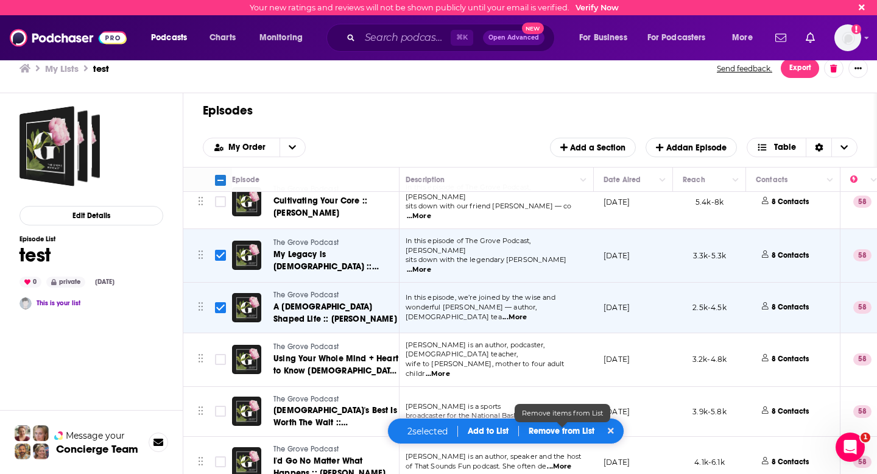
click at [553, 430] on p "Remove from List" at bounding box center [562, 431] width 66 height 10
click at [216, 354] on input "Toggle select row" at bounding box center [220, 359] width 11 height 11
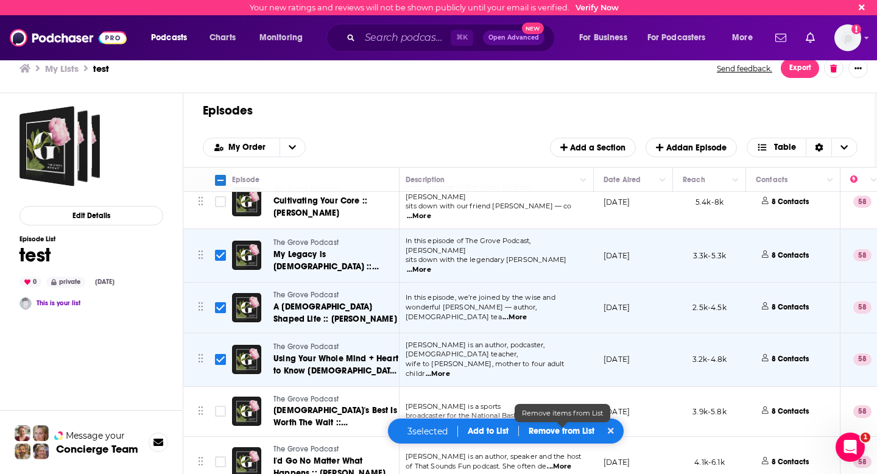
click at [538, 427] on p "Remove from List" at bounding box center [562, 431] width 66 height 10
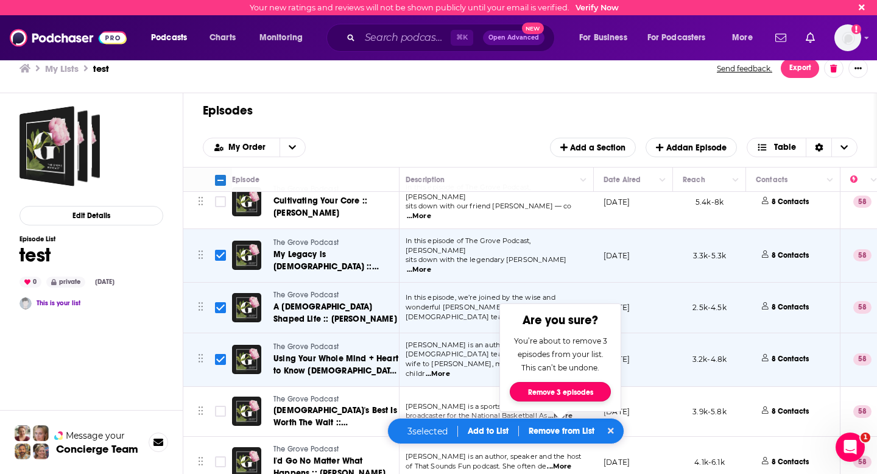
click at [569, 387] on button "Remove 3 episodes" at bounding box center [560, 391] width 101 height 19
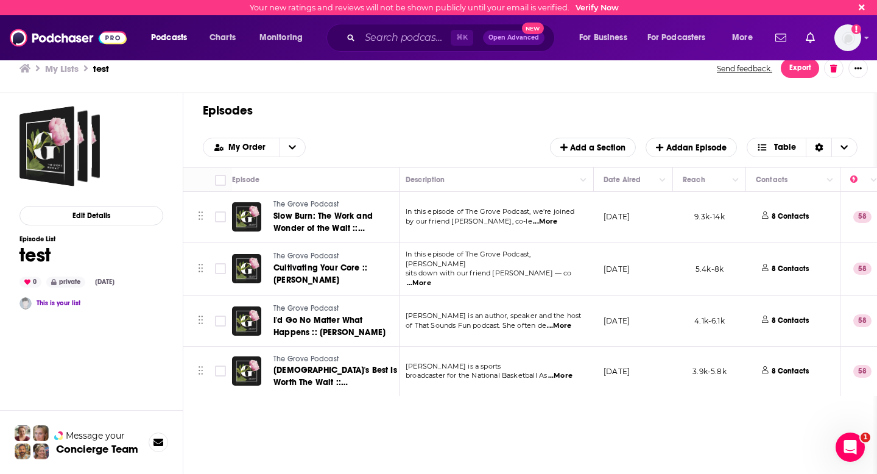
click at [557, 222] on span "...More" at bounding box center [545, 222] width 24 height 10
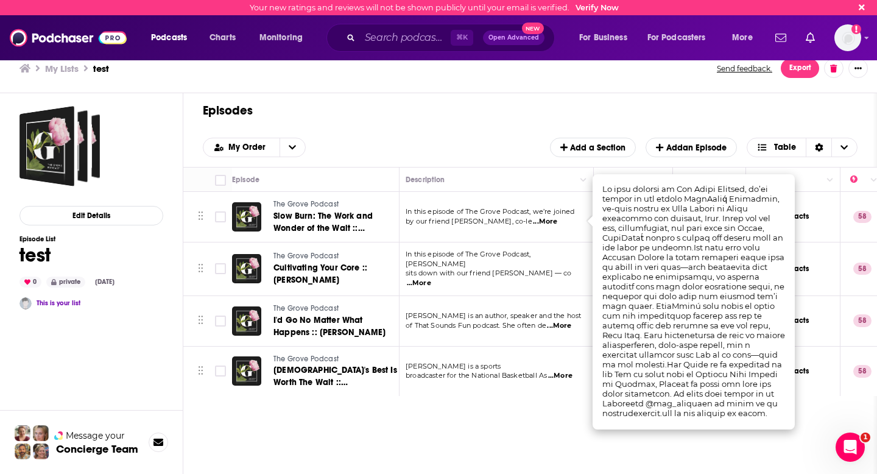
click at [525, 113] on h1 "Episodes" at bounding box center [525, 110] width 645 height 15
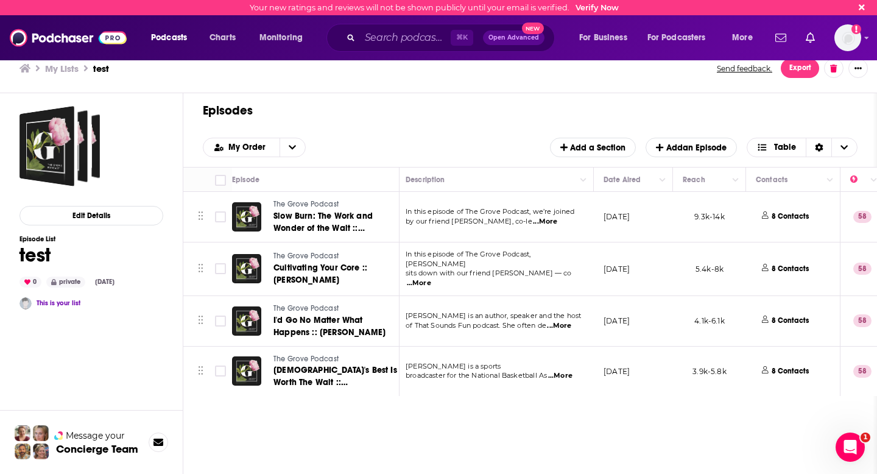
click at [801, 63] on button "Export" at bounding box center [800, 67] width 38 height 19
click at [797, 94] on button "Export Episodes" at bounding box center [790, 95] width 73 height 23
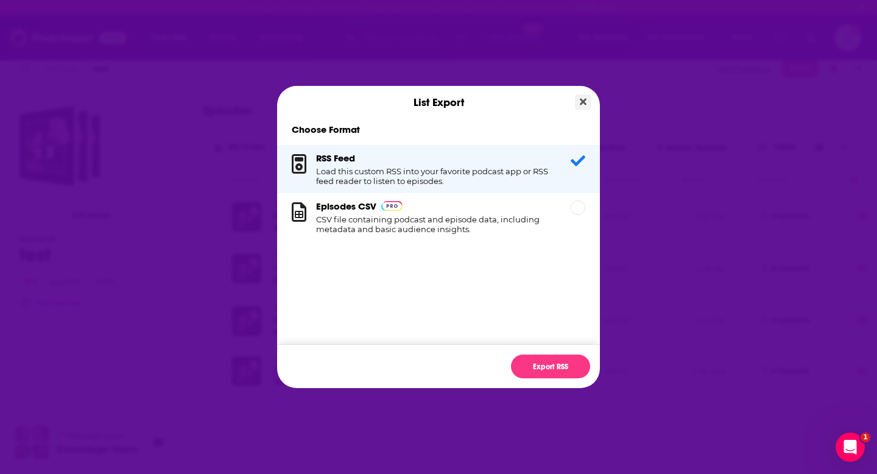
click at [581, 103] on icon "Close" at bounding box center [583, 102] width 7 height 7
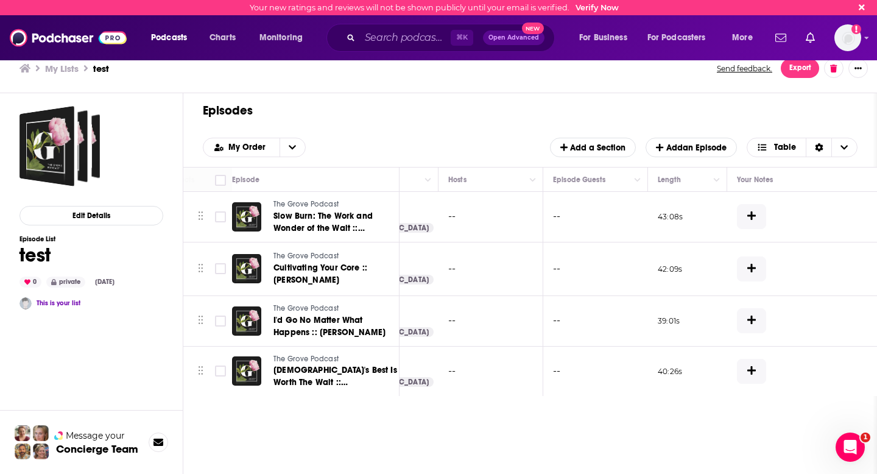
scroll to position [0, 522]
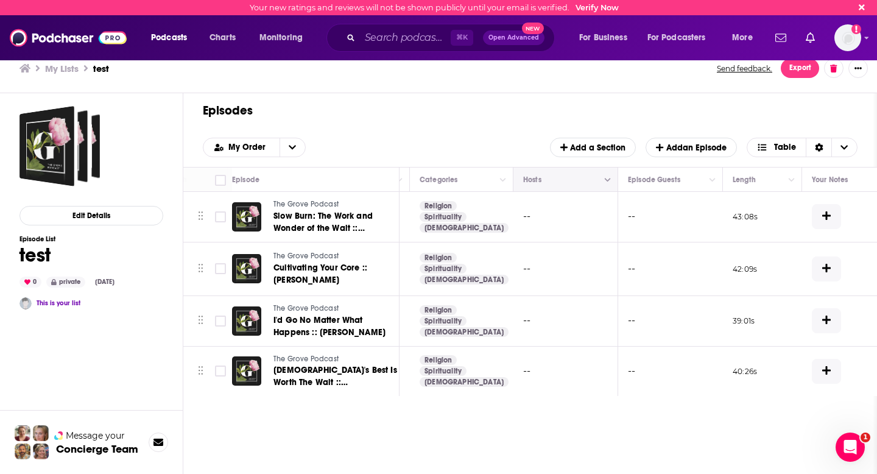
click at [608, 177] on icon "Column Actions" at bounding box center [608, 180] width 6 height 7
click at [632, 202] on div "Hide Hosts column" at bounding box center [652, 201] width 85 height 12
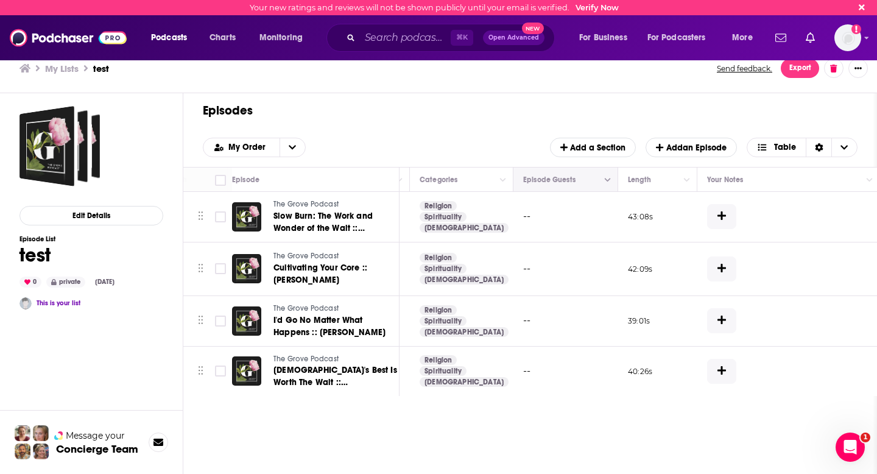
click at [607, 179] on icon "Column Actions" at bounding box center [608, 180] width 6 height 7
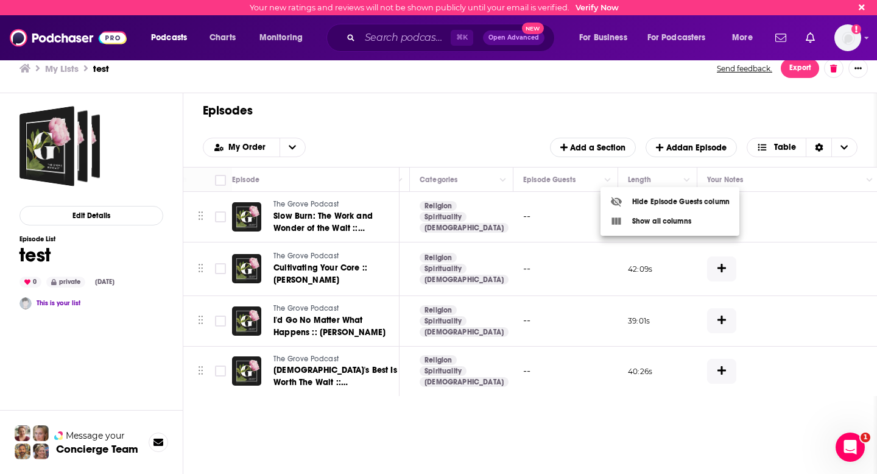
click at [631, 202] on div at bounding box center [621, 201] width 22 height 12
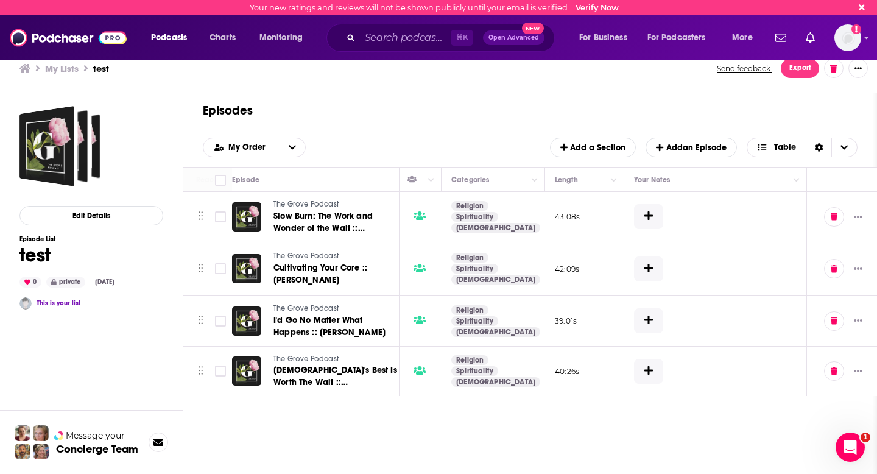
scroll to position [0, 490]
click at [535, 181] on icon "Column Actions" at bounding box center [535, 180] width 6 height 7
click at [556, 202] on div at bounding box center [548, 201] width 22 height 12
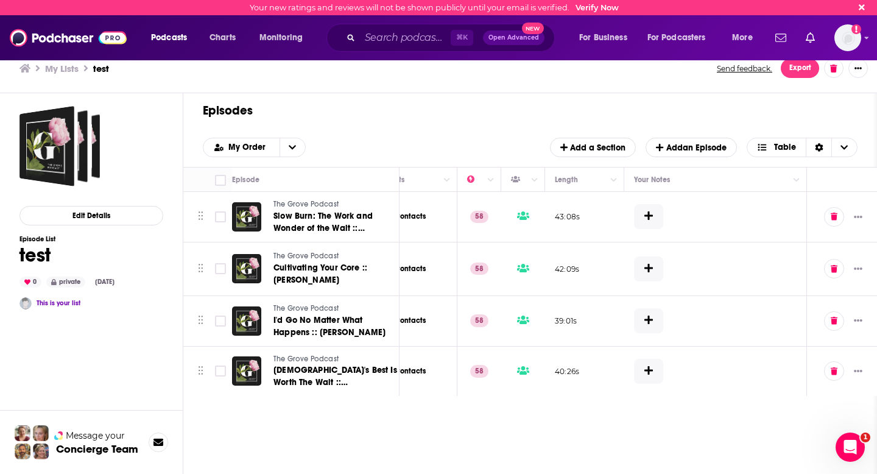
scroll to position [0, 387]
click at [533, 181] on icon "Column Actions" at bounding box center [535, 180] width 6 height 7
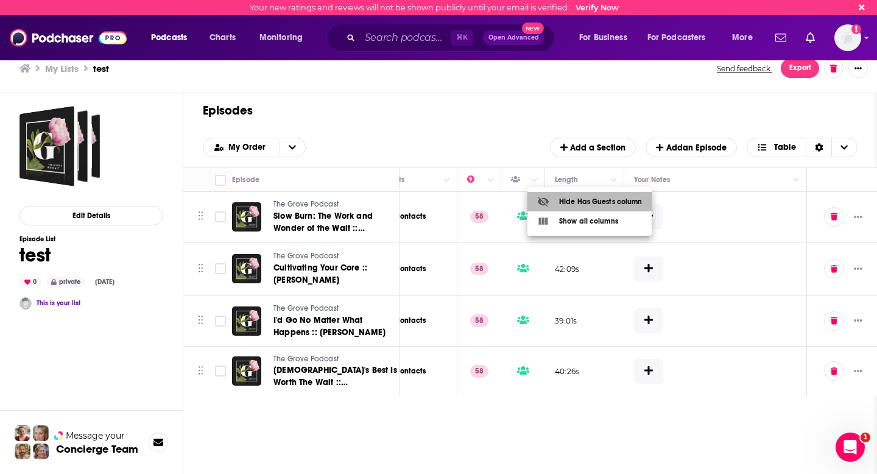
click at [557, 202] on div at bounding box center [548, 201] width 22 height 12
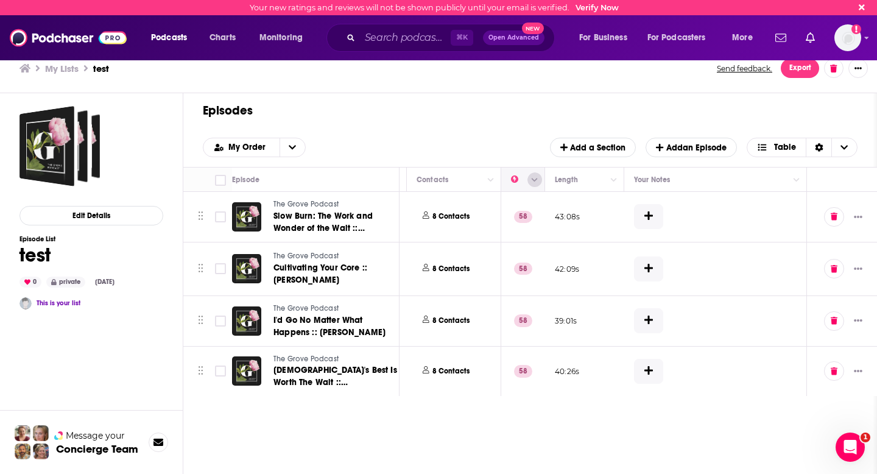
click at [538, 182] on button "Column Actions" at bounding box center [534, 179] width 15 height 15
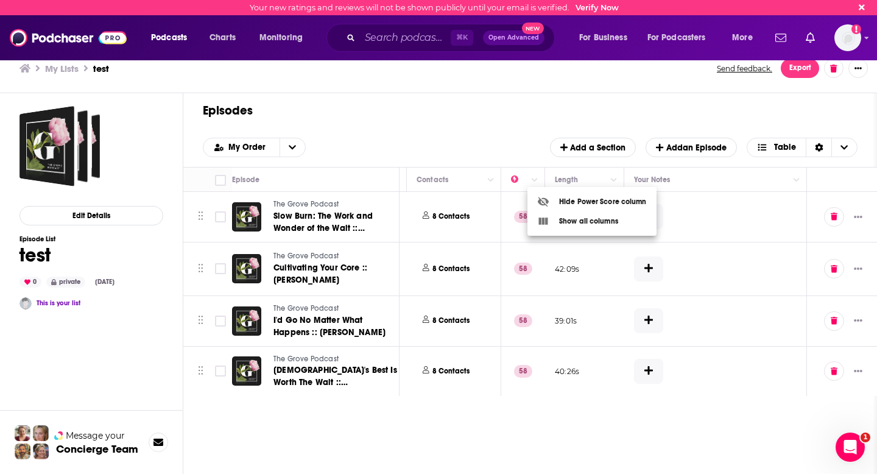
click at [563, 203] on div "Hide Power Score column" at bounding box center [592, 201] width 110 height 12
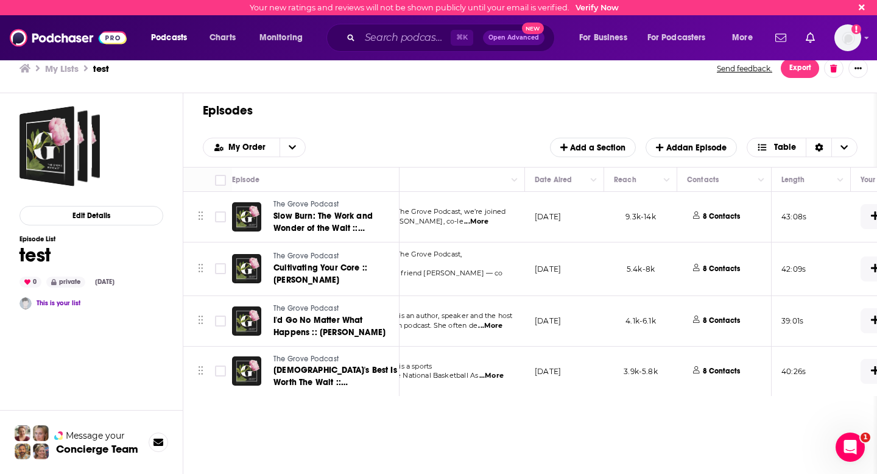
scroll to position [0, 78]
click at [754, 180] on icon "Column Actions" at bounding box center [756, 180] width 6 height 4
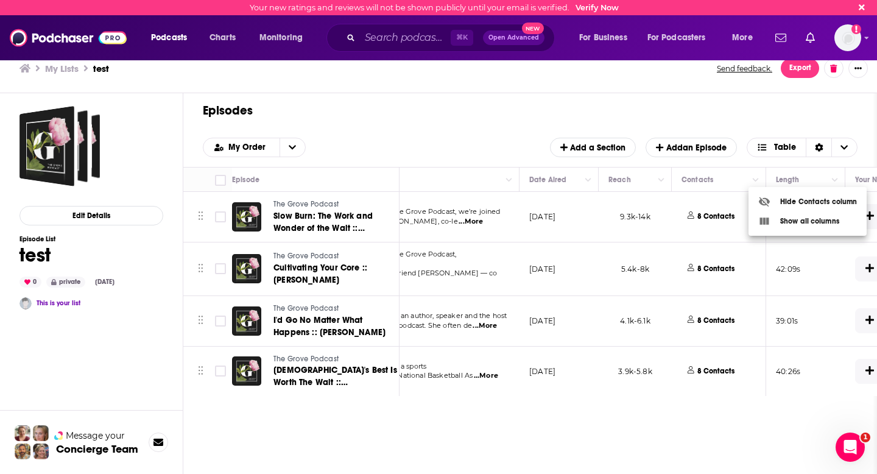
click at [775, 205] on div at bounding box center [769, 201] width 22 height 12
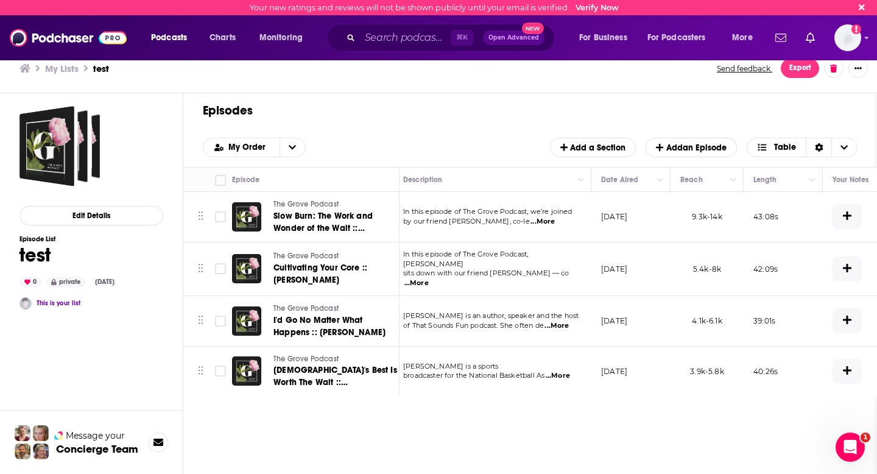
scroll to position [0, 0]
click at [690, 241] on td "9.3k-14k" at bounding box center [712, 217] width 73 height 51
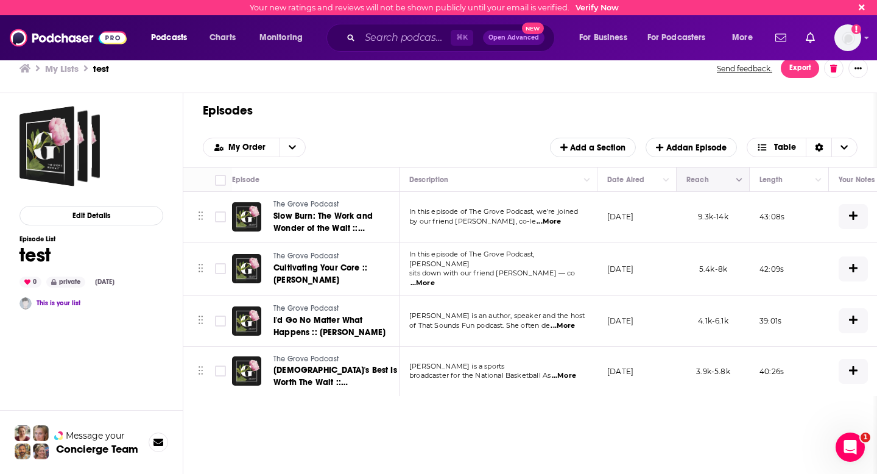
click at [740, 182] on icon "Column Actions" at bounding box center [739, 180] width 6 height 7
click at [697, 183] on div at bounding box center [438, 237] width 877 height 474
click at [695, 178] on span "Move" at bounding box center [711, 179] width 53 height 15
click at [667, 441] on div "Move Episode Description Date Aired Reach Length Your Notes The Grove Podcast S…" at bounding box center [530, 337] width 694 height 341
click at [561, 222] on span "...More" at bounding box center [548, 222] width 24 height 10
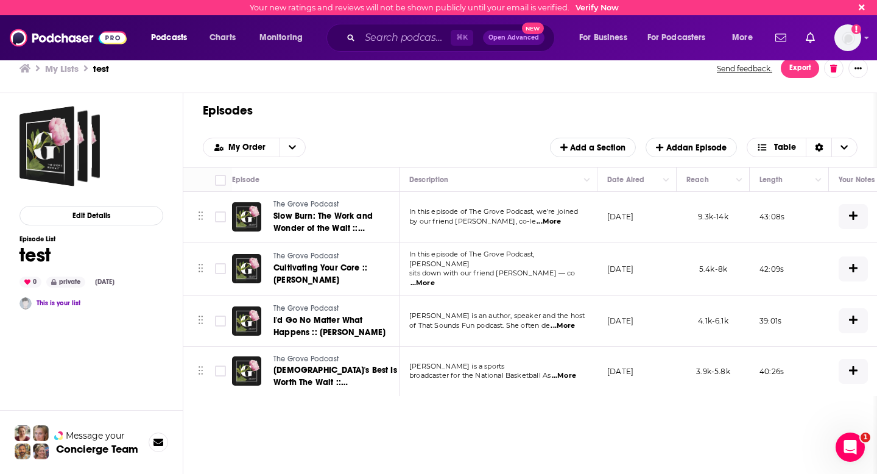
click at [561, 222] on span "...More" at bounding box center [548, 222] width 24 height 10
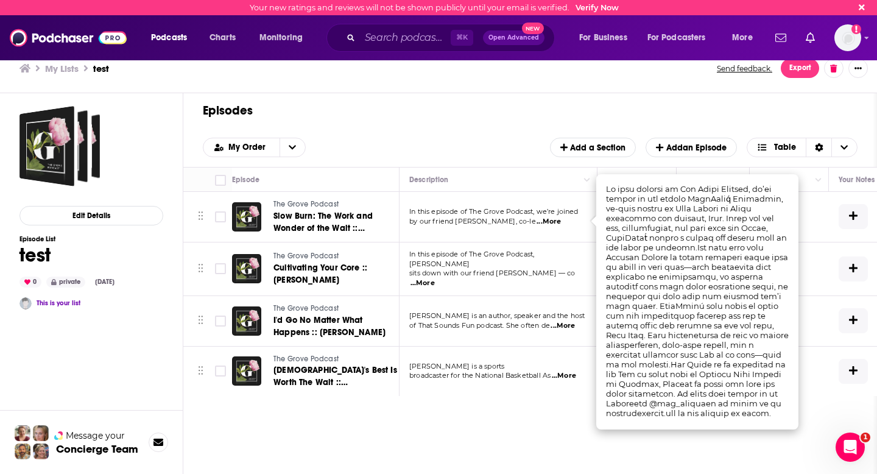
click at [435, 278] on span "...More" at bounding box center [422, 283] width 24 height 10
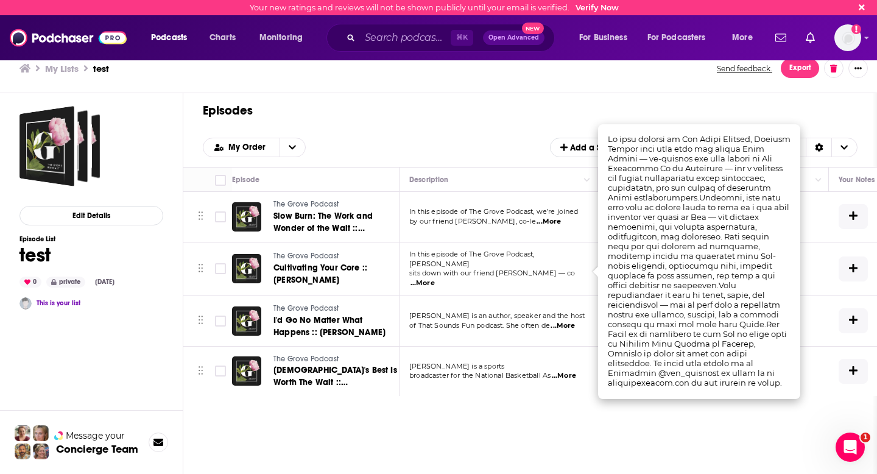
click at [567, 321] on span "...More" at bounding box center [562, 326] width 24 height 10
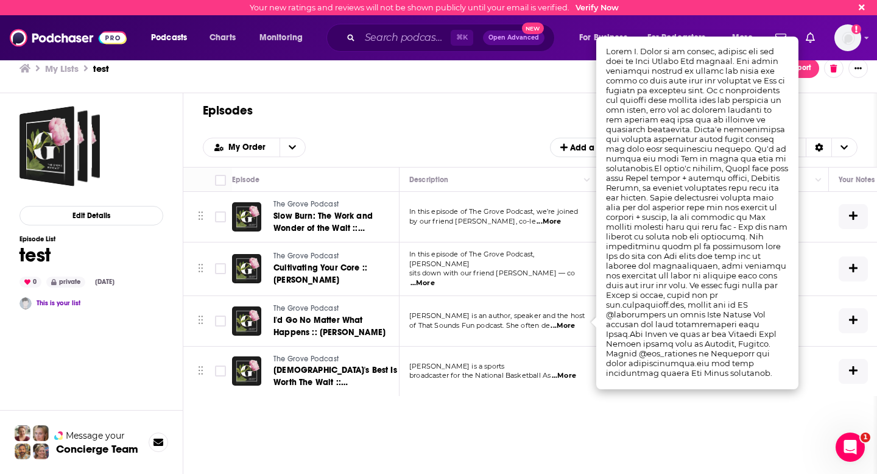
click at [571, 372] on span "...More" at bounding box center [564, 376] width 24 height 10
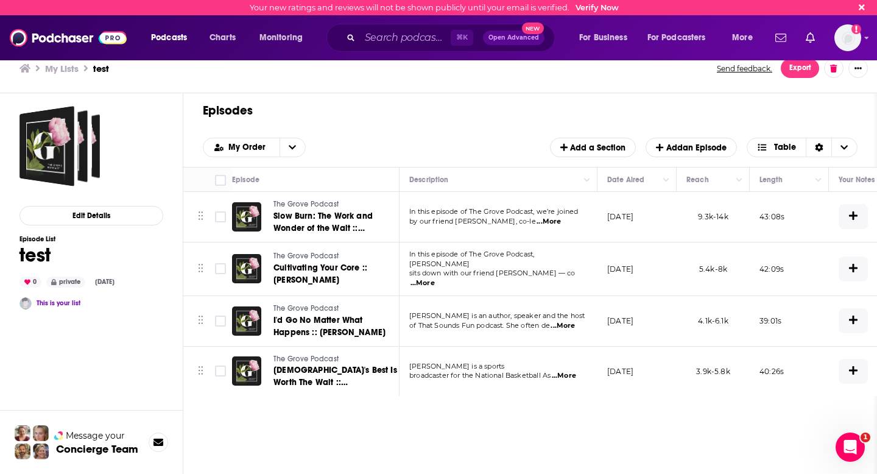
click at [534, 265] on span "In this episode of The Grove Podcast, [PERSON_NAME]" at bounding box center [471, 259] width 125 height 18
click at [435, 278] on span "...More" at bounding box center [422, 283] width 24 height 10
click at [566, 325] on span "...More" at bounding box center [562, 326] width 24 height 10
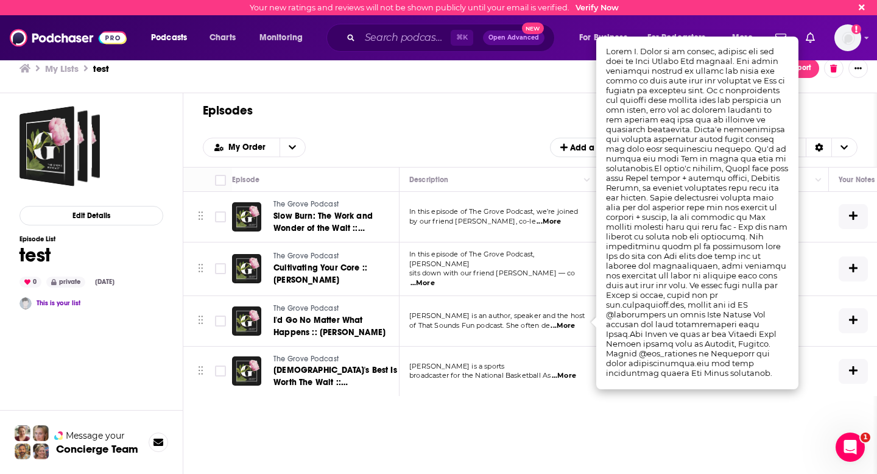
click at [561, 221] on span "...More" at bounding box center [548, 222] width 24 height 10
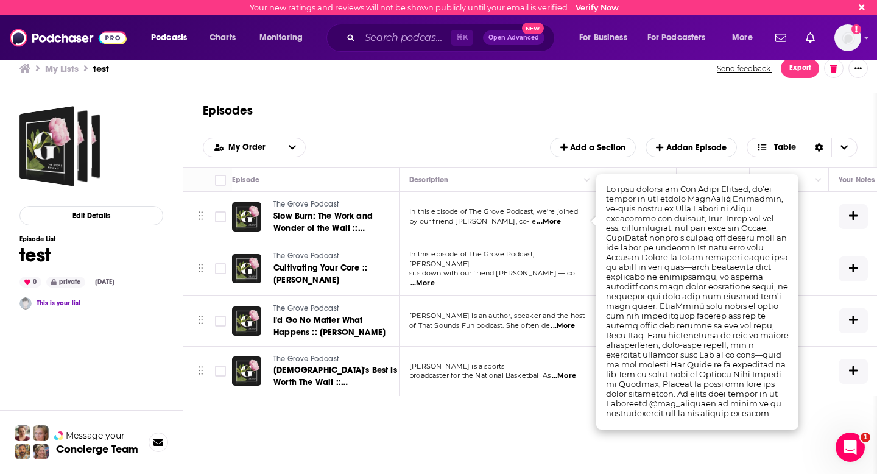
click at [435, 278] on span "...More" at bounding box center [422, 283] width 24 height 10
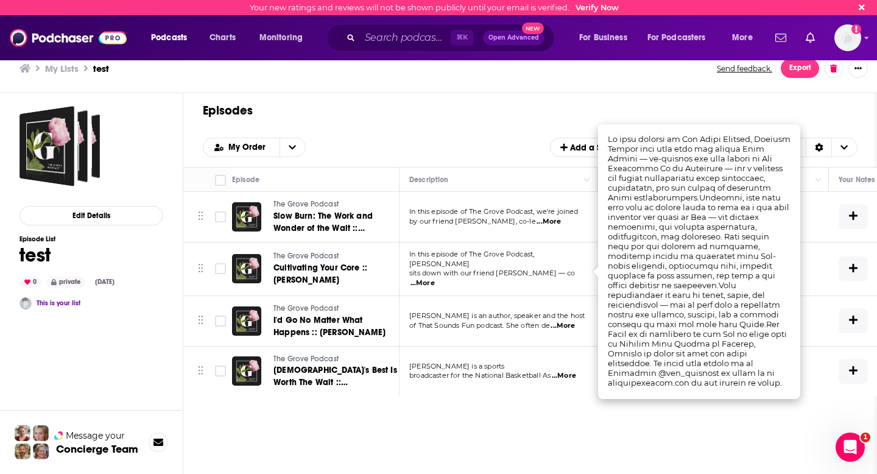
click at [571, 322] on span "...More" at bounding box center [562, 326] width 24 height 10
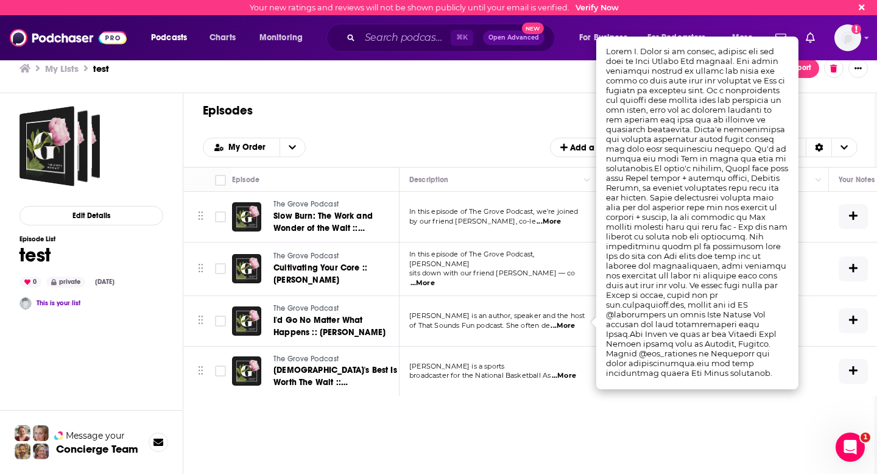
click at [568, 373] on span "...More" at bounding box center [564, 376] width 24 height 10
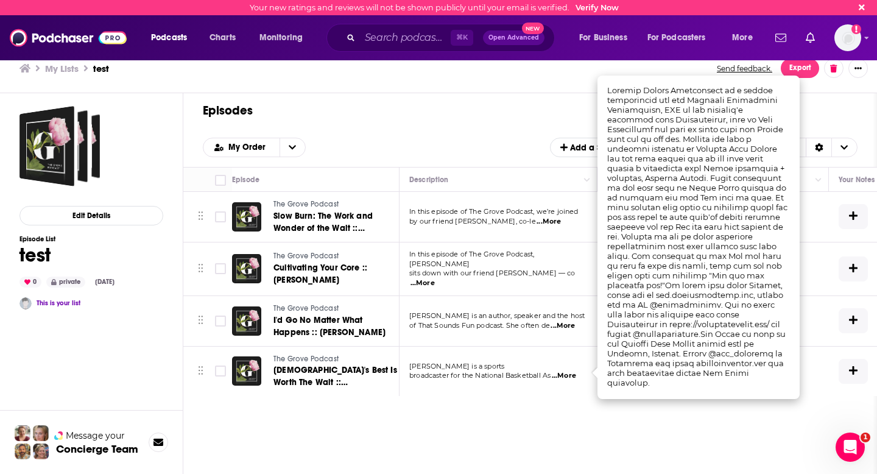
click at [440, 105] on h1 "Episodes" at bounding box center [525, 110] width 645 height 15
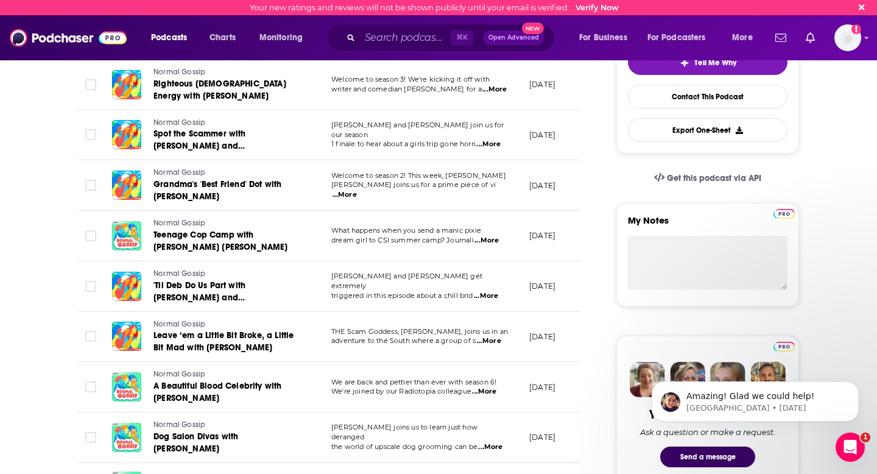
scroll to position [0, 132]
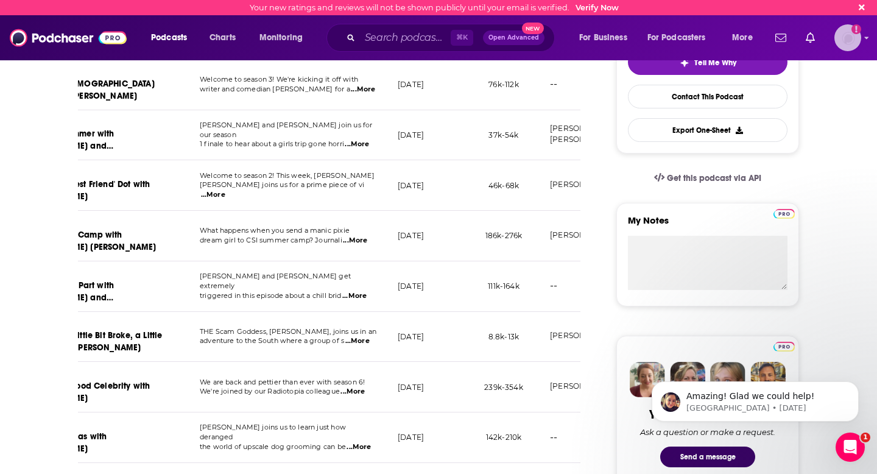
click at [865, 38] on icon "Show profile menu" at bounding box center [867, 38] width 4 height 2
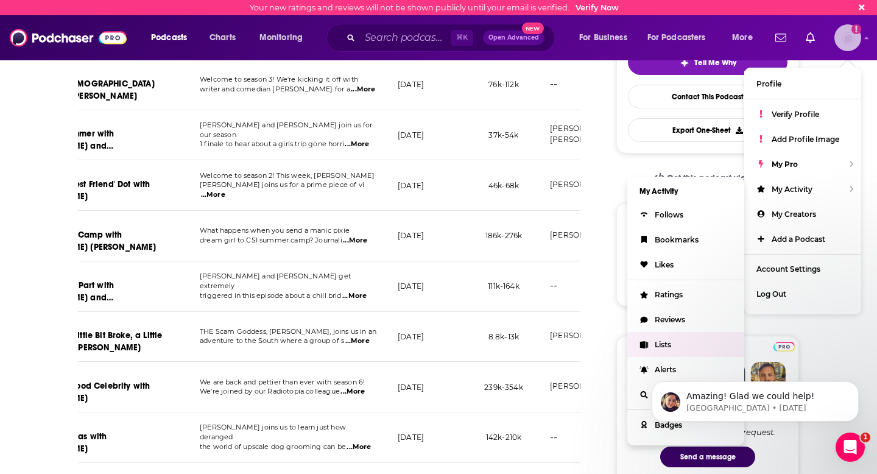
click at [676, 343] on link "Lists" at bounding box center [685, 344] width 117 height 25
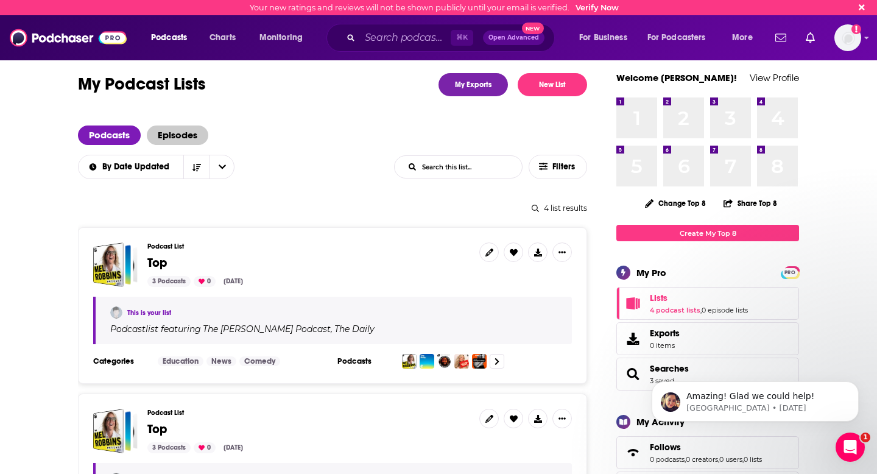
click at [192, 138] on span "Episodes" at bounding box center [177, 134] width 61 height 19
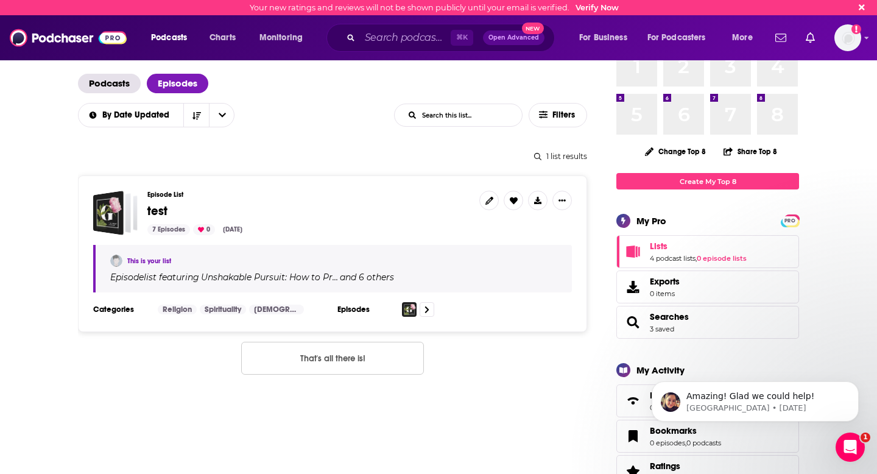
scroll to position [55, 0]
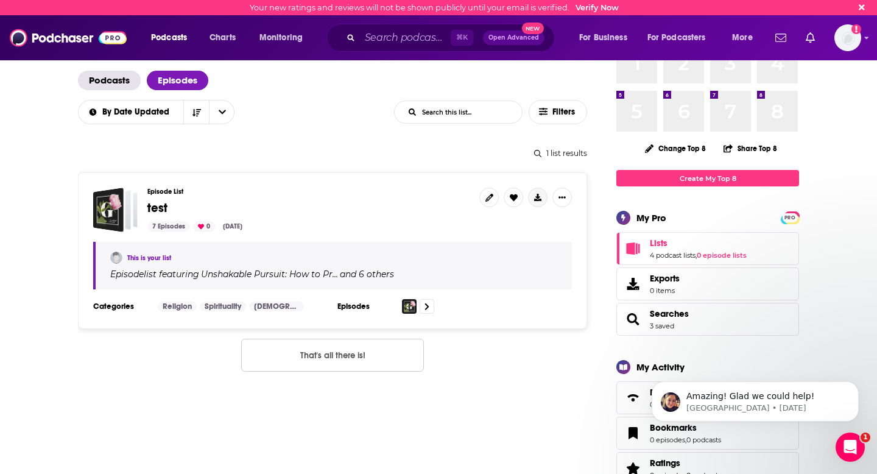
click at [534, 198] on icon "Show More Button" at bounding box center [537, 197] width 7 height 7
click at [532, 220] on button "Export Episodes" at bounding box center [519, 224] width 73 height 23
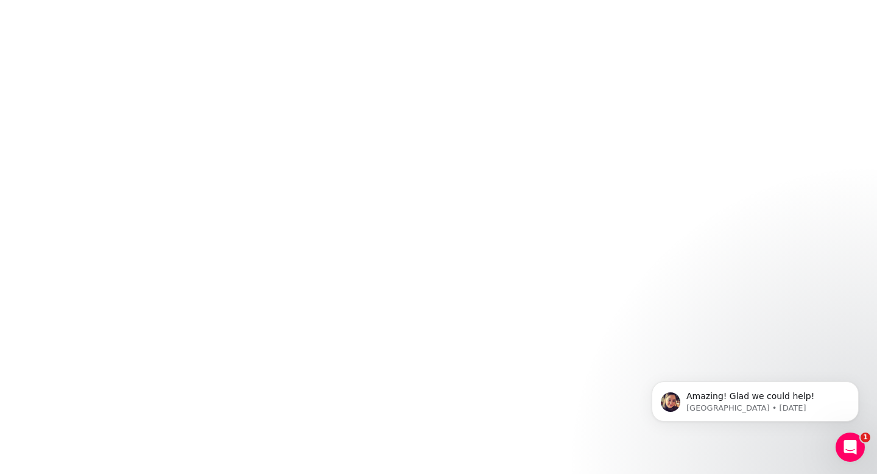
scroll to position [0, 0]
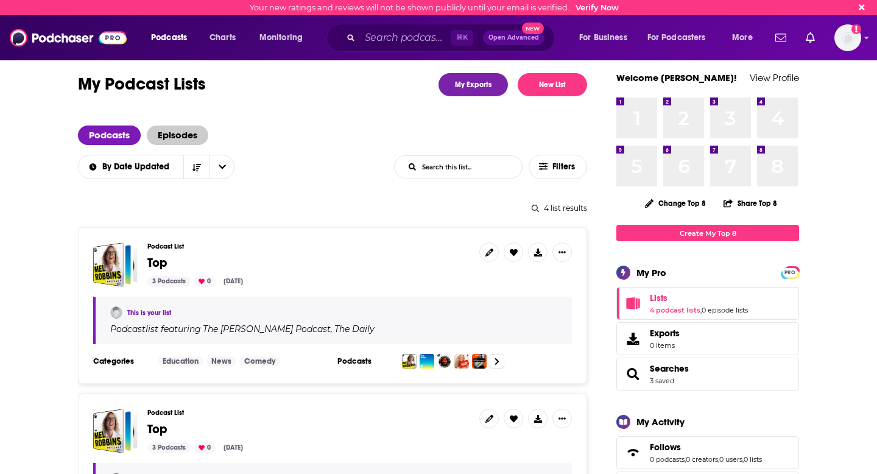
click at [164, 139] on span "Episodes" at bounding box center [177, 134] width 61 height 19
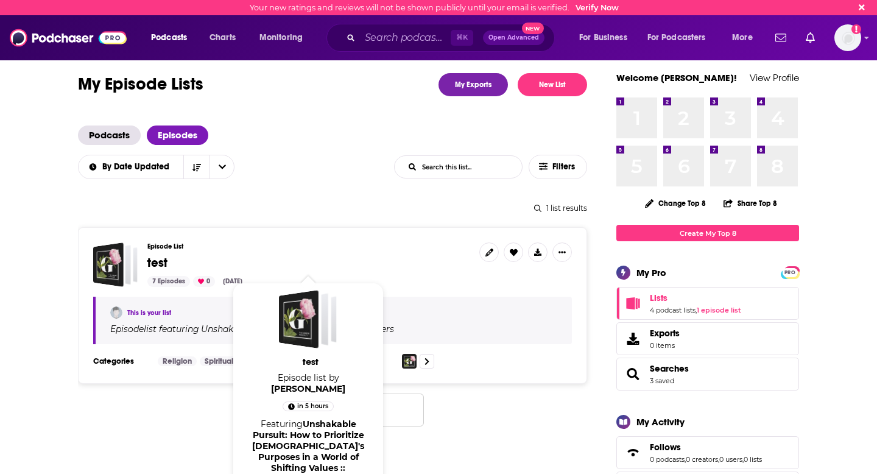
click at [164, 262] on span "test" at bounding box center [157, 262] width 20 height 15
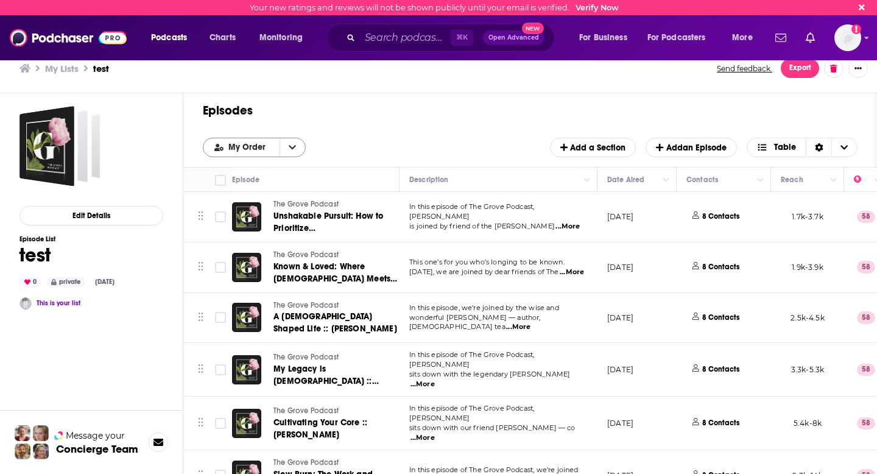
click at [289, 145] on icon "open menu" at bounding box center [292, 147] width 7 height 9
click at [242, 145] on span "My Order" at bounding box center [248, 147] width 41 height 9
click at [820, 147] on icon "Sort Direction" at bounding box center [819, 147] width 8 height 9
click at [825, 113] on h1 "Episodes" at bounding box center [525, 110] width 645 height 15
click at [257, 146] on span "My Order" at bounding box center [248, 147] width 41 height 9
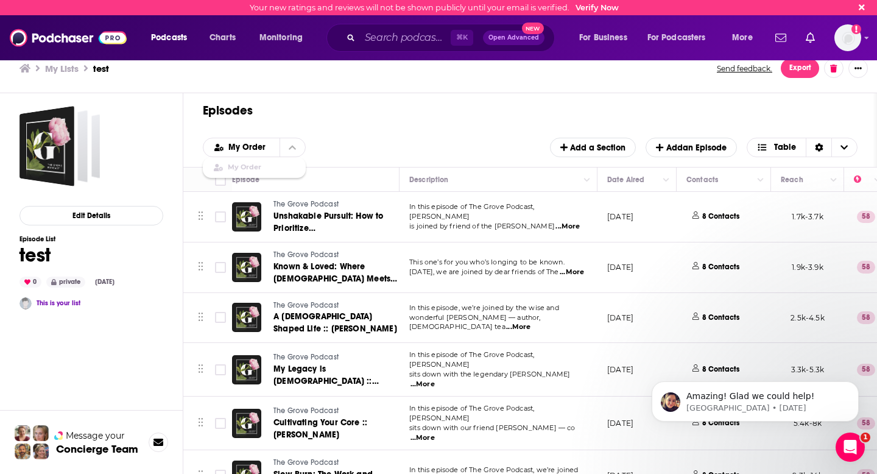
click at [224, 167] on div "My Order" at bounding box center [254, 167] width 103 height 21
click at [803, 71] on span "Export" at bounding box center [800, 68] width 22 height 9
click at [795, 100] on button "Export Episodes" at bounding box center [790, 95] width 73 height 23
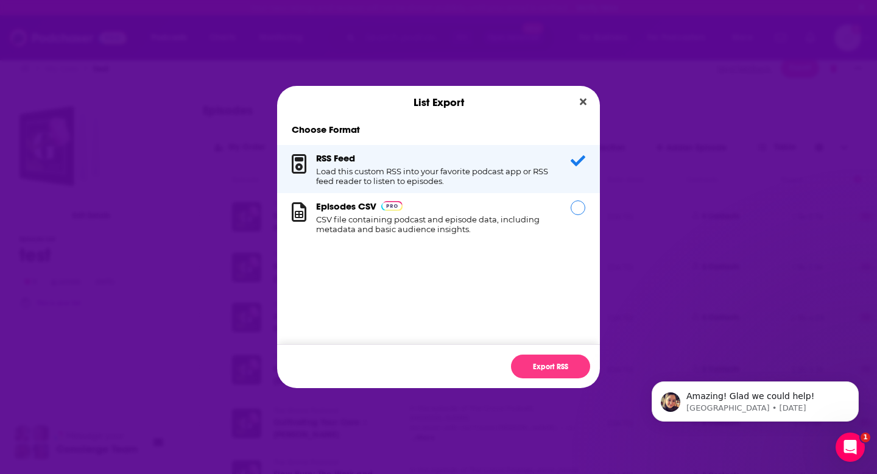
click at [414, 230] on h1 "CSV file containing podcast and episode data, including metadata and basic audi…" at bounding box center [436, 223] width 240 height 19
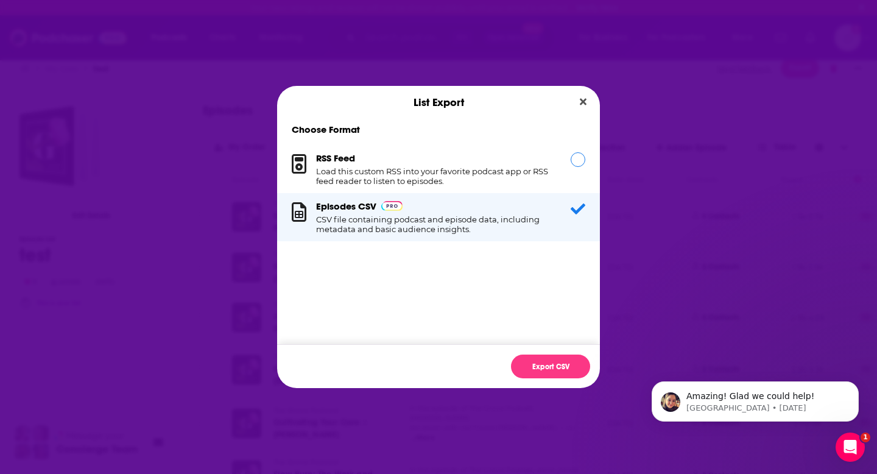
click at [582, 159] on div "Dialog" at bounding box center [578, 159] width 15 height 15
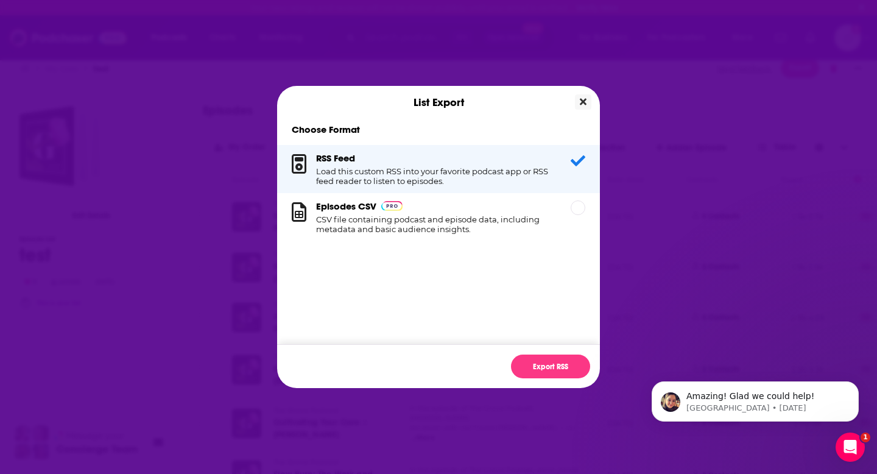
click at [583, 102] on icon "Close" at bounding box center [583, 102] width 7 height 7
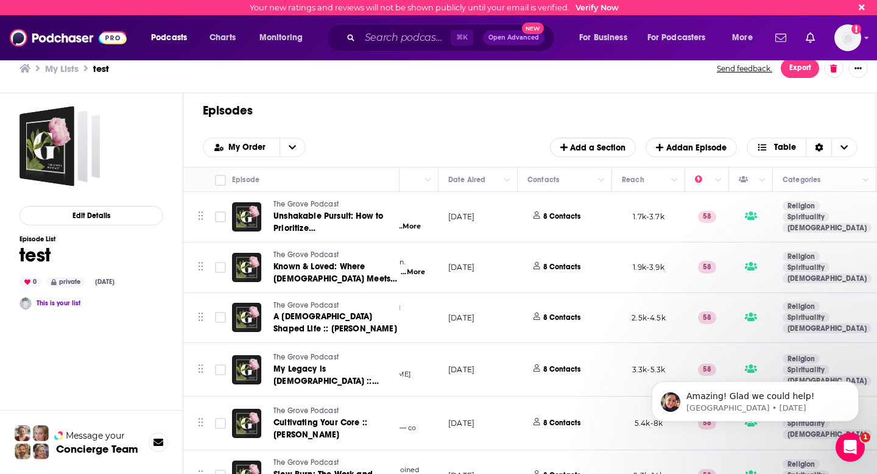
scroll to position [0, 227]
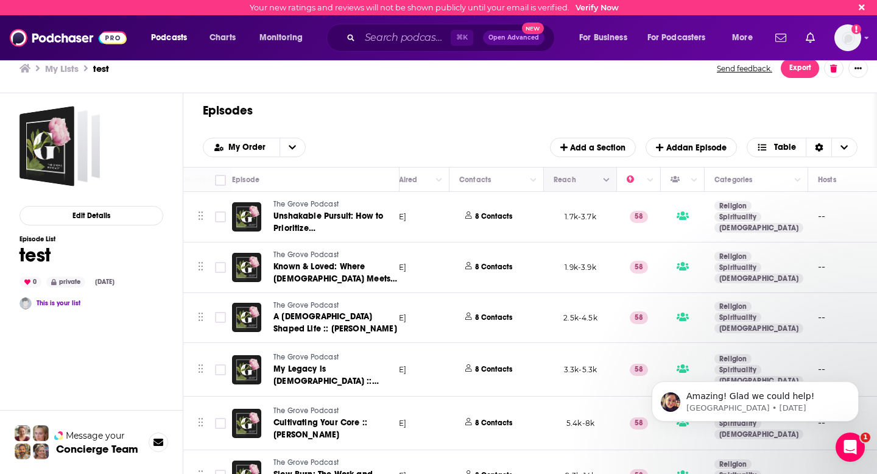
click at [607, 181] on icon "Column Actions" at bounding box center [606, 180] width 6 height 7
click at [607, 181] on div at bounding box center [438, 237] width 877 height 474
click at [607, 181] on icon "Column Actions" at bounding box center [606, 180] width 6 height 7
click at [628, 221] on div at bounding box center [620, 221] width 22 height 12
click at [609, 180] on button "Column Actions" at bounding box center [606, 179] width 15 height 15
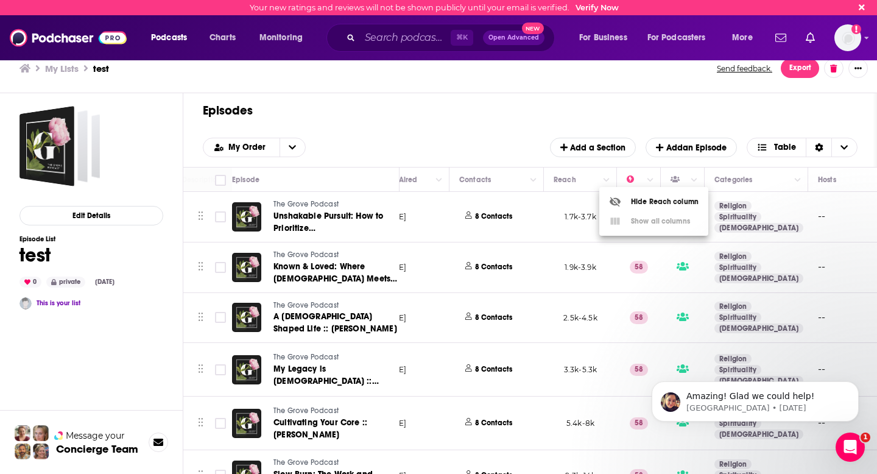
click at [609, 175] on div at bounding box center [438, 237] width 877 height 474
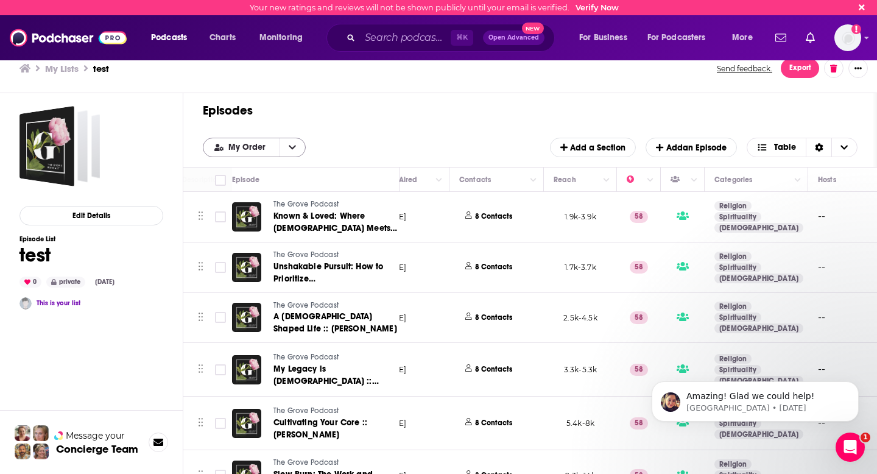
click at [291, 152] on button "open menu" at bounding box center [292, 147] width 26 height 18
click at [291, 152] on button "close menu" at bounding box center [292, 147] width 26 height 18
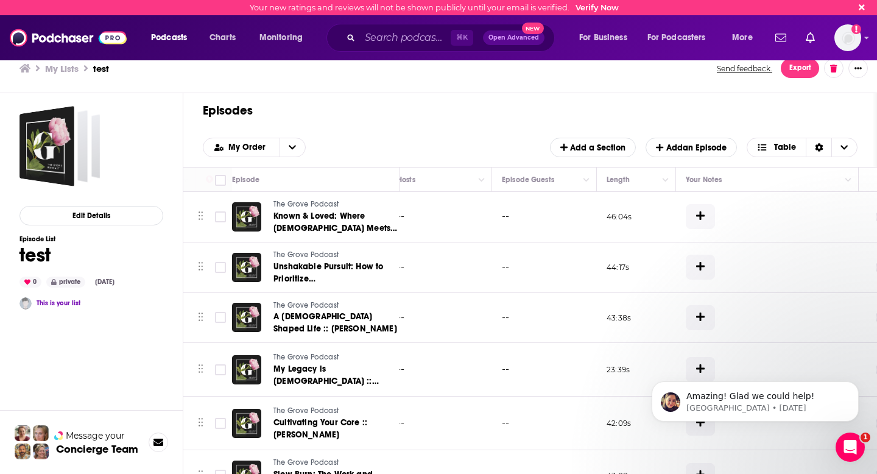
scroll to position [0, 700]
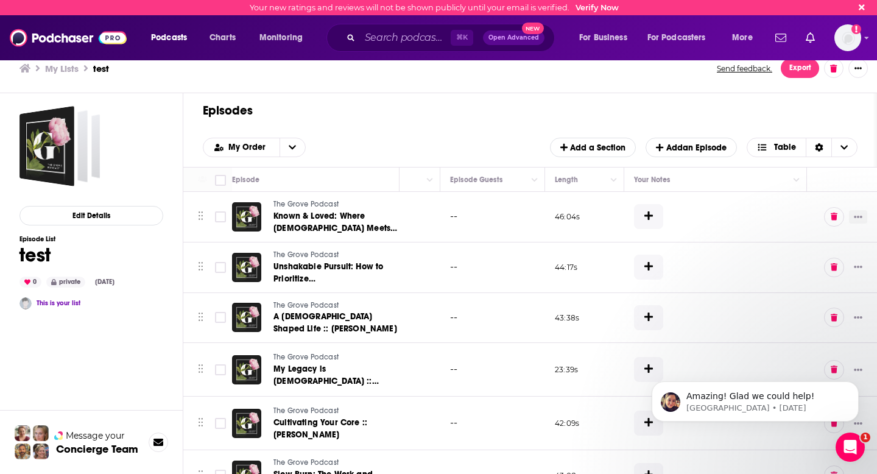
click at [861, 211] on button "Show More Button" at bounding box center [858, 216] width 18 height 13
click at [862, 212] on icon "Show More Button" at bounding box center [858, 216] width 9 height 9
click at [848, 146] on span "Choose View" at bounding box center [844, 147] width 26 height 18
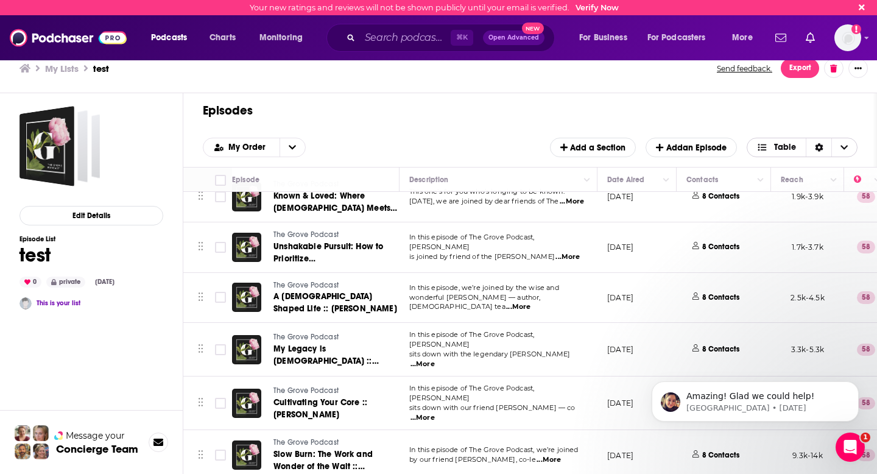
scroll to position [0, 0]
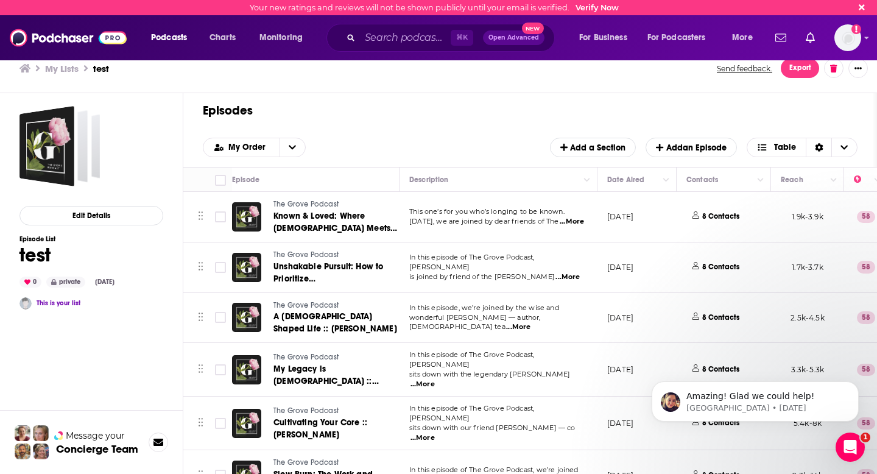
click at [796, 69] on span "Export" at bounding box center [800, 68] width 22 height 9
click at [795, 99] on button "Export Episodes" at bounding box center [790, 95] width 73 height 23
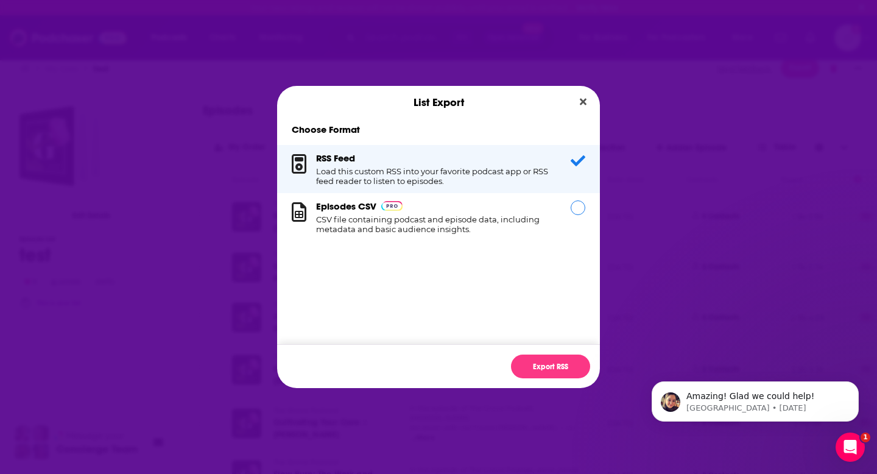
click at [465, 231] on h1 "CSV file containing podcast and episode data, including metadata and basic audi…" at bounding box center [436, 223] width 240 height 19
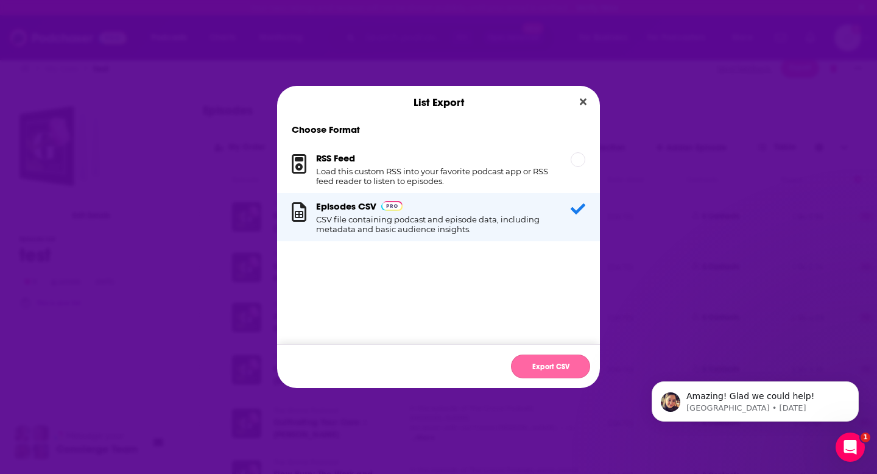
click at [546, 360] on button "Export CSV" at bounding box center [550, 366] width 79 height 24
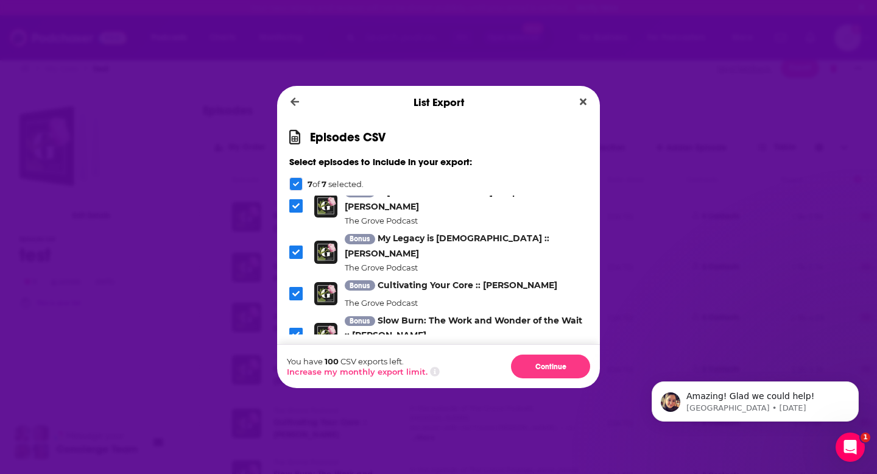
scroll to position [178, 0]
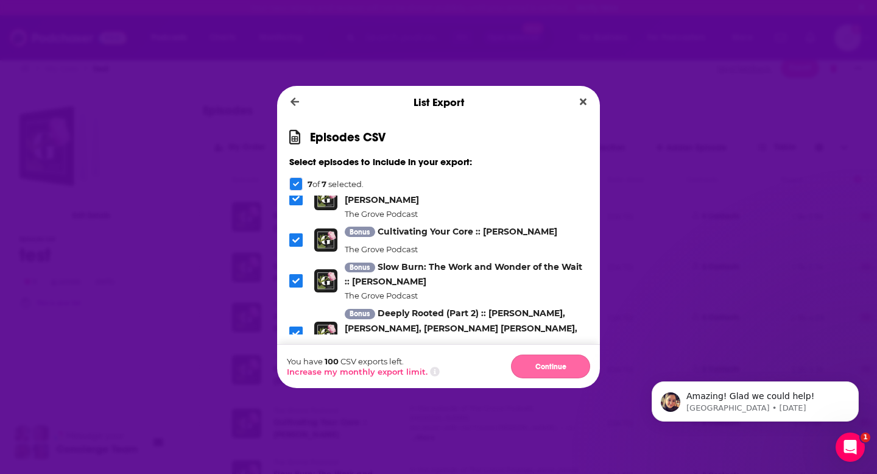
click at [543, 367] on button "Continue" at bounding box center [550, 366] width 79 height 24
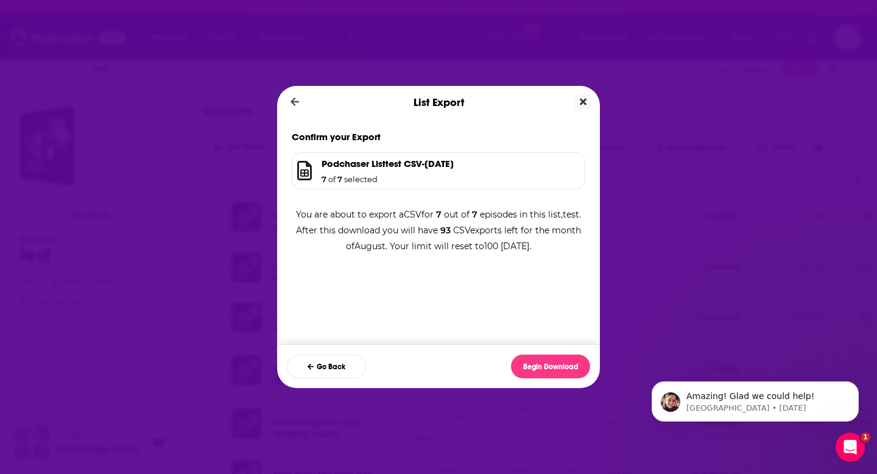
click at [580, 104] on icon "Close" at bounding box center [583, 102] width 7 height 7
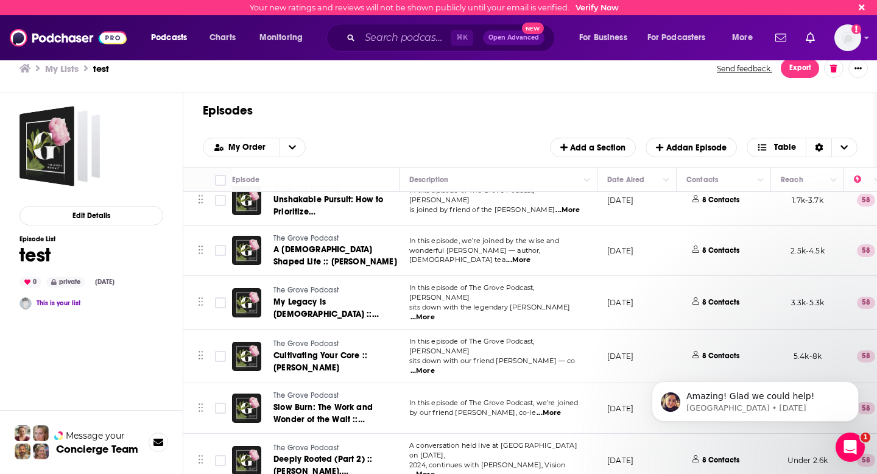
scroll to position [0, 0]
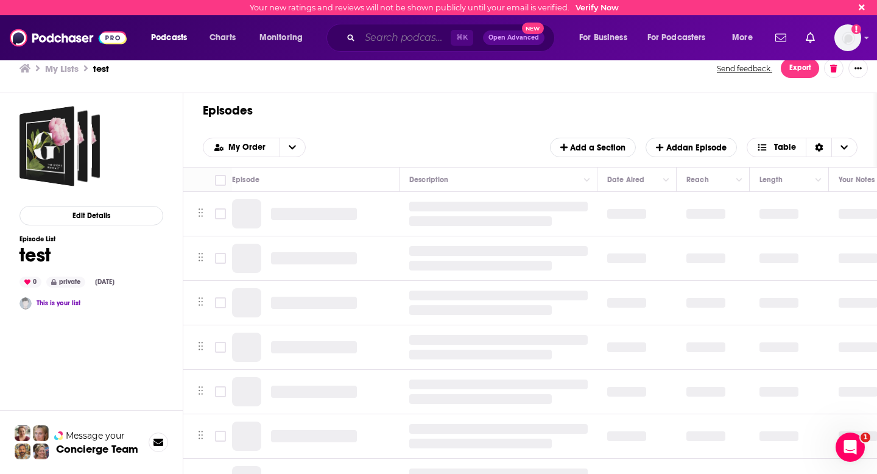
click at [388, 43] on input "Search podcasts, credits, & more..." at bounding box center [405, 37] width 91 height 19
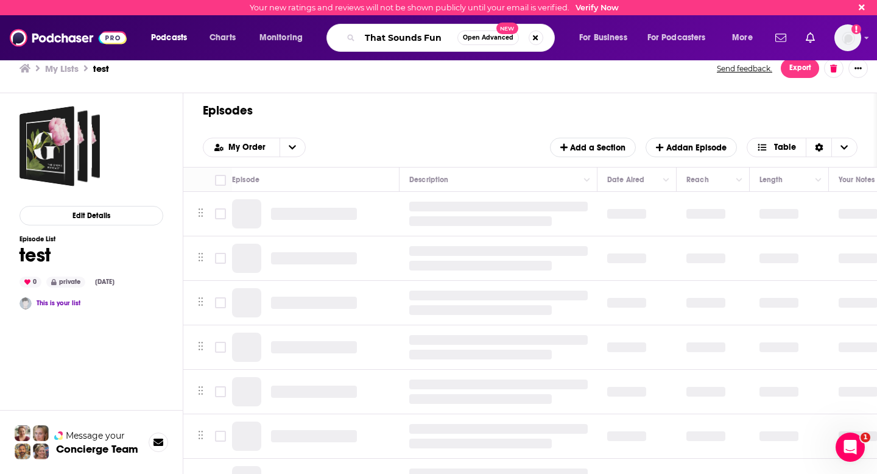
type input "That Sounds Fun"
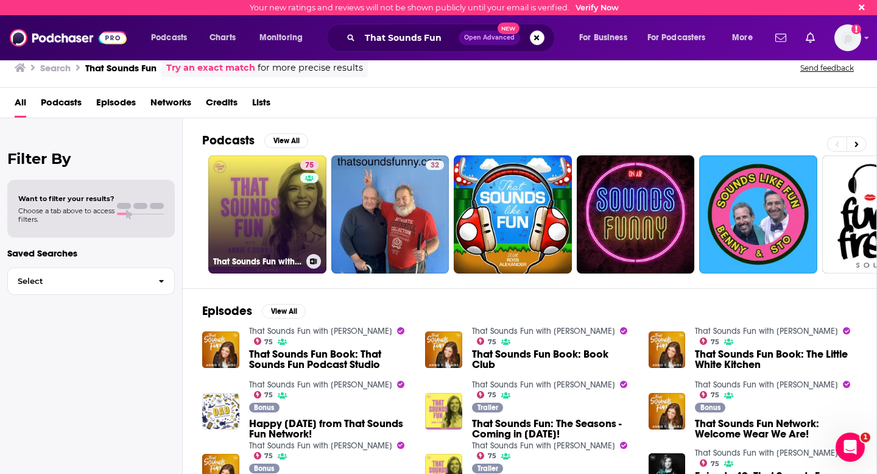
click at [255, 202] on link "75 That Sounds Fun with [PERSON_NAME]" at bounding box center [267, 214] width 118 height 118
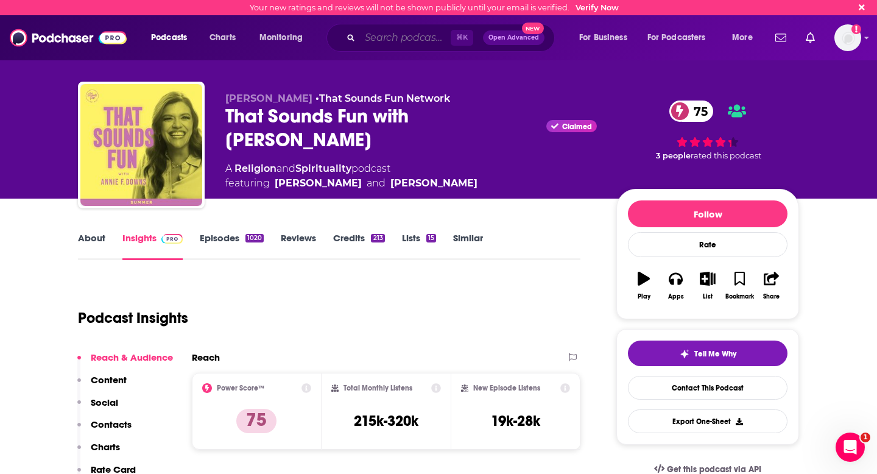
click at [399, 40] on input "Search podcasts, credits, & more..." at bounding box center [405, 37] width 91 height 19
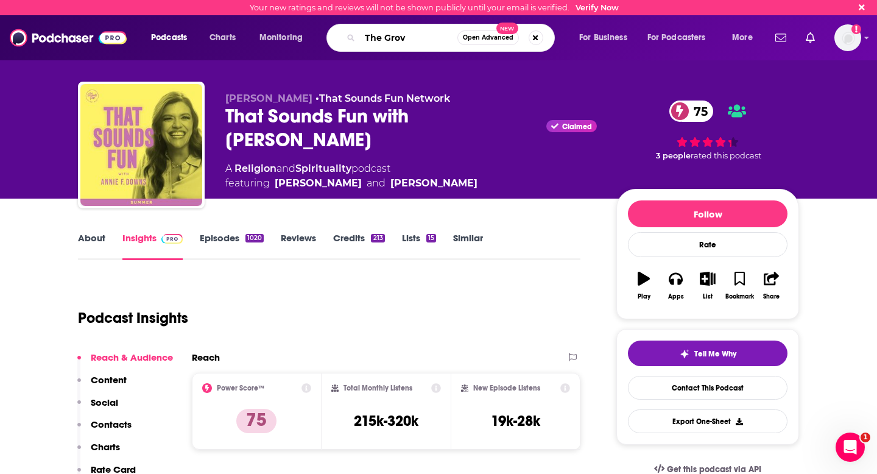
type input "The Grove"
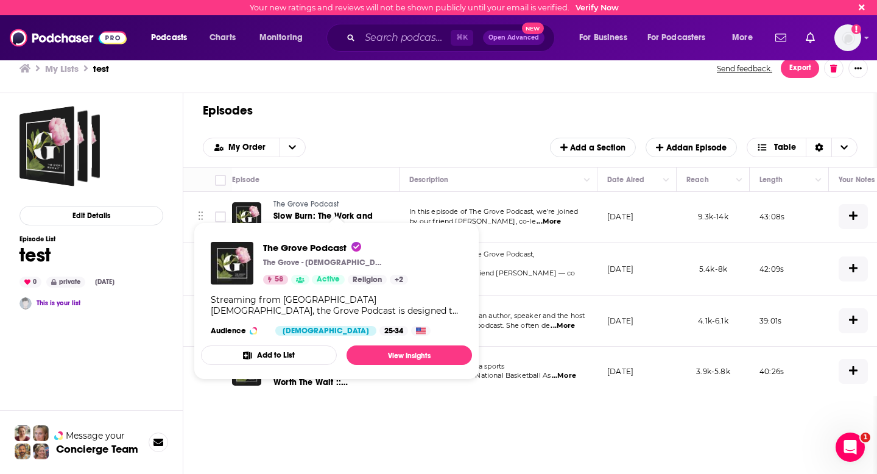
click at [313, 203] on span "The Grove Podcast" at bounding box center [305, 204] width 65 height 9
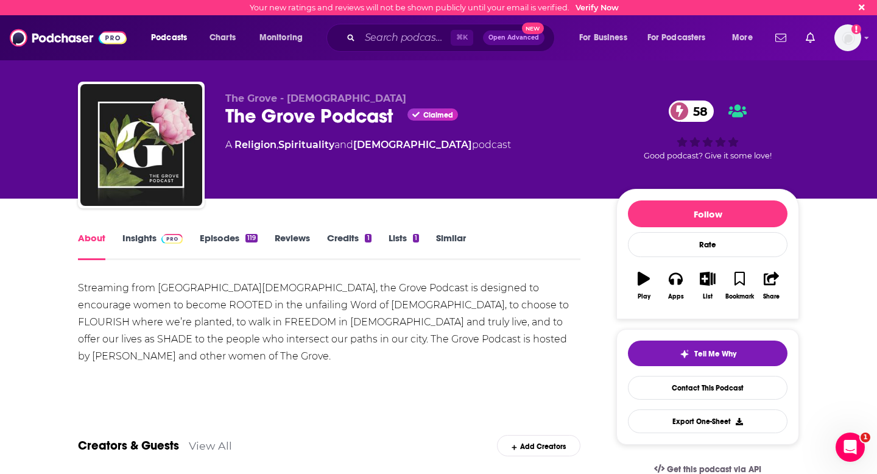
click at [139, 245] on link "Insights" at bounding box center [152, 246] width 60 height 28
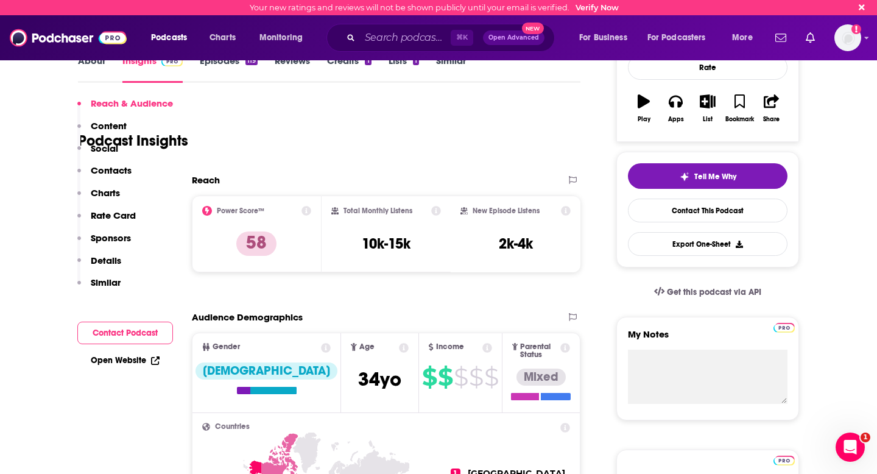
scroll to position [255, 0]
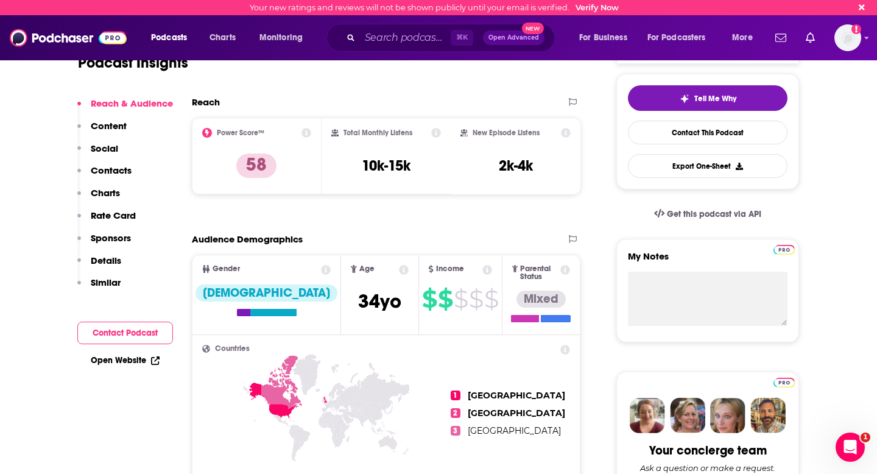
click at [482, 270] on icon at bounding box center [487, 270] width 10 height 10
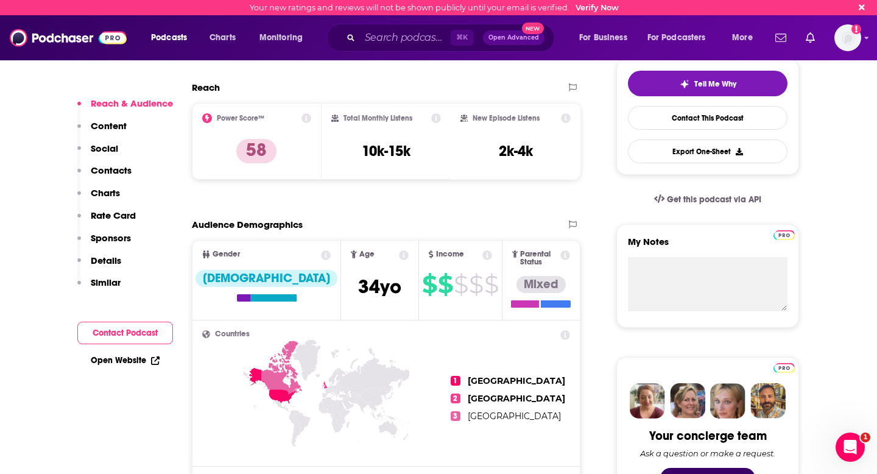
scroll to position [265, 0]
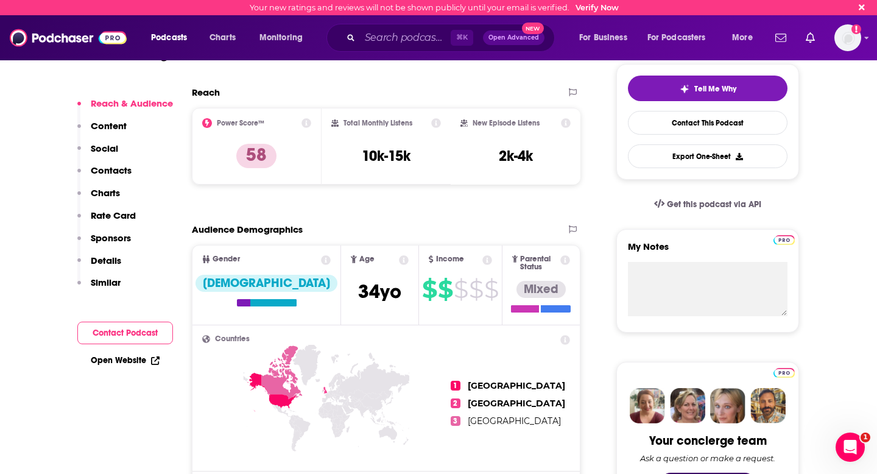
click at [566, 122] on icon at bounding box center [566, 123] width 10 height 10
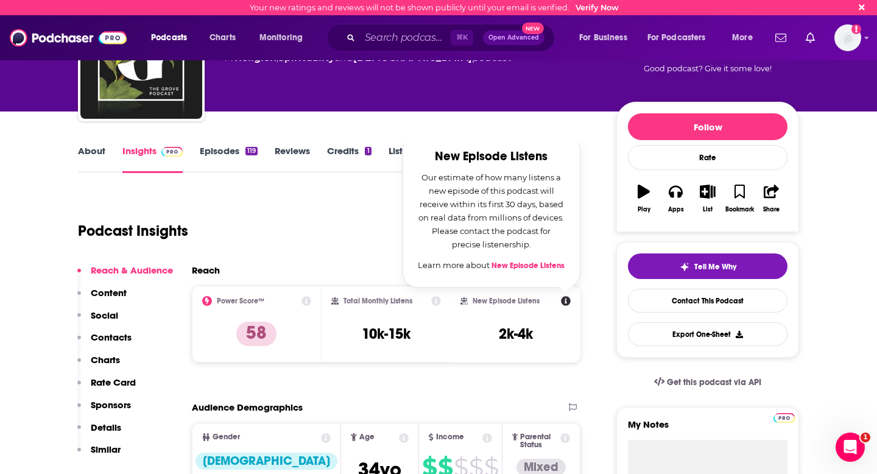
scroll to position [85, 0]
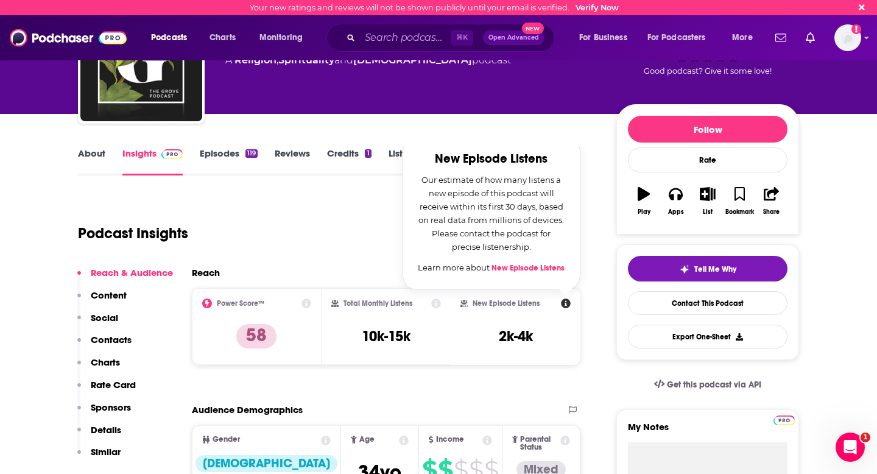
click at [231, 155] on link "Episodes 119" at bounding box center [229, 161] width 58 height 28
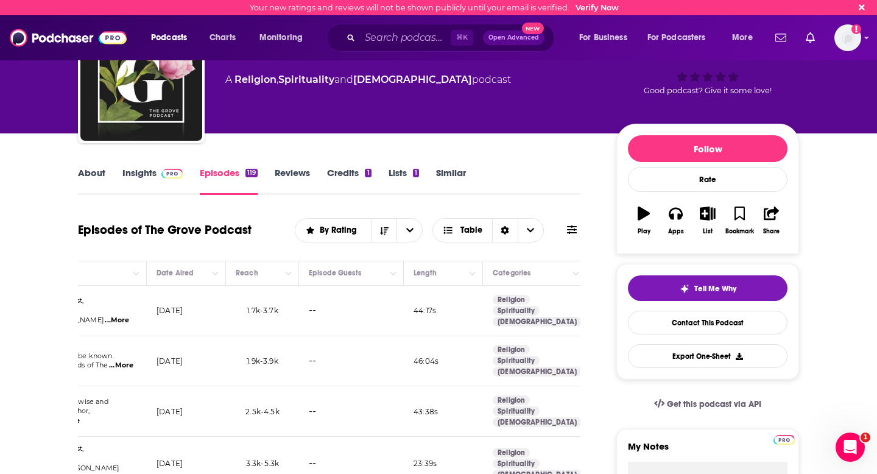
scroll to position [0, 537]
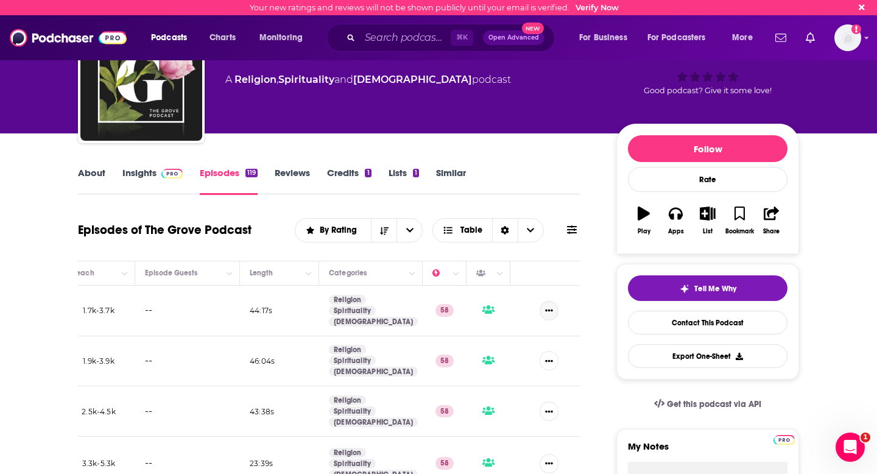
click at [556, 311] on button "Show More Button" at bounding box center [548, 310] width 19 height 19
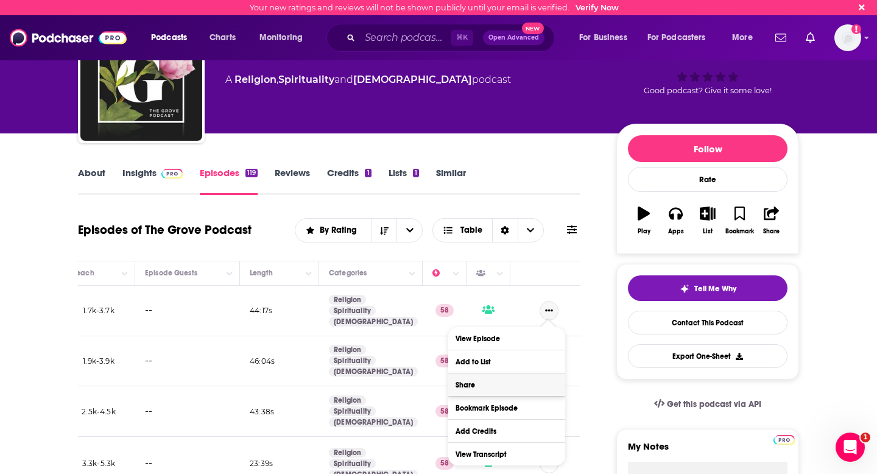
click at [489, 387] on button "Share" at bounding box center [506, 384] width 117 height 23
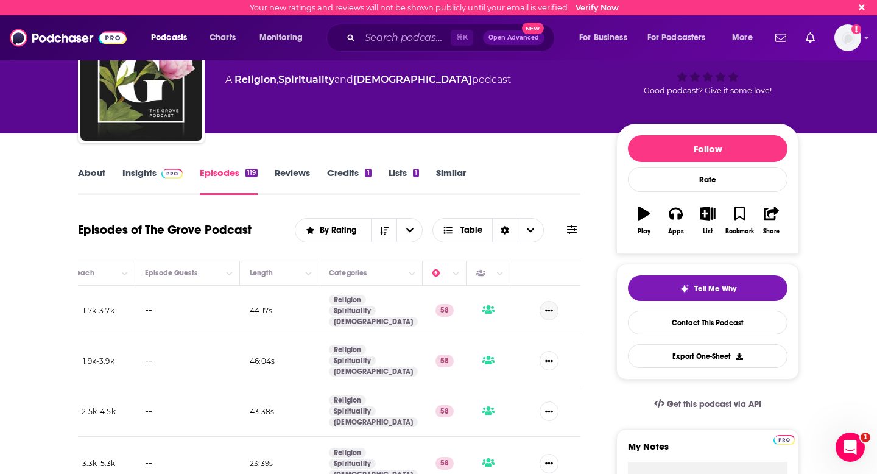
click at [544, 317] on button "Show More Button" at bounding box center [548, 310] width 19 height 19
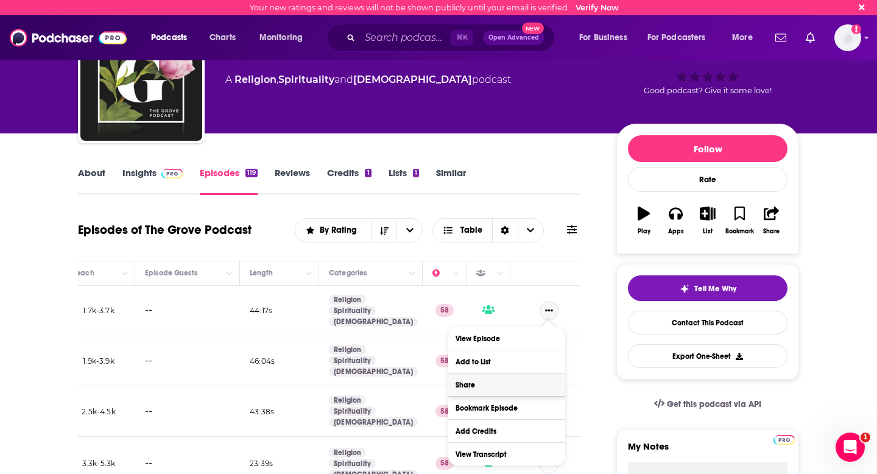
click at [496, 384] on button "Share" at bounding box center [506, 384] width 117 height 23
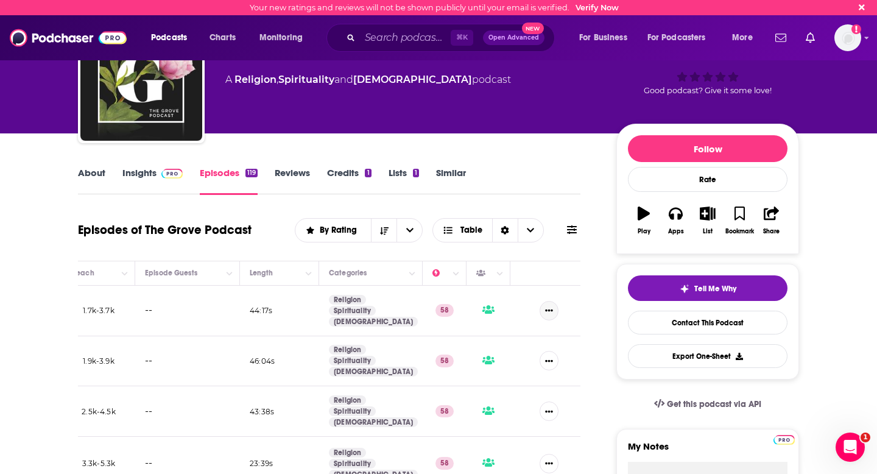
click at [550, 312] on icon "Show More Button" at bounding box center [549, 310] width 8 height 8
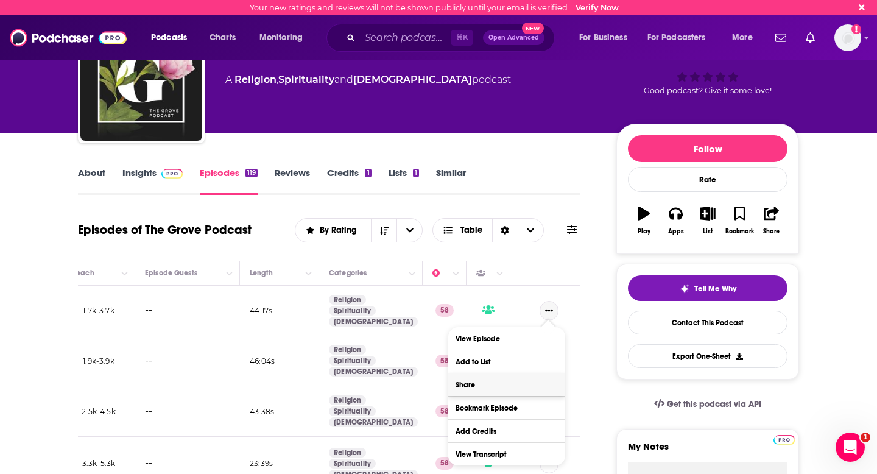
click at [498, 390] on button "Share" at bounding box center [506, 384] width 117 height 23
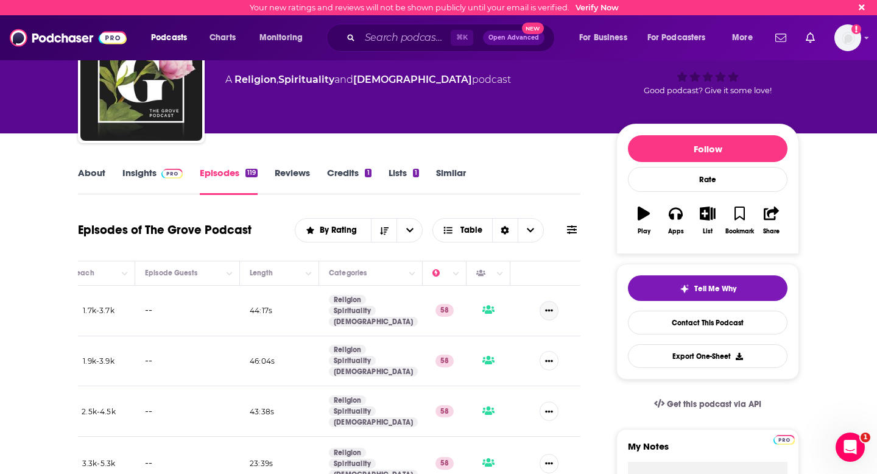
click at [549, 306] on icon "Show More Button" at bounding box center [549, 310] width 8 height 8
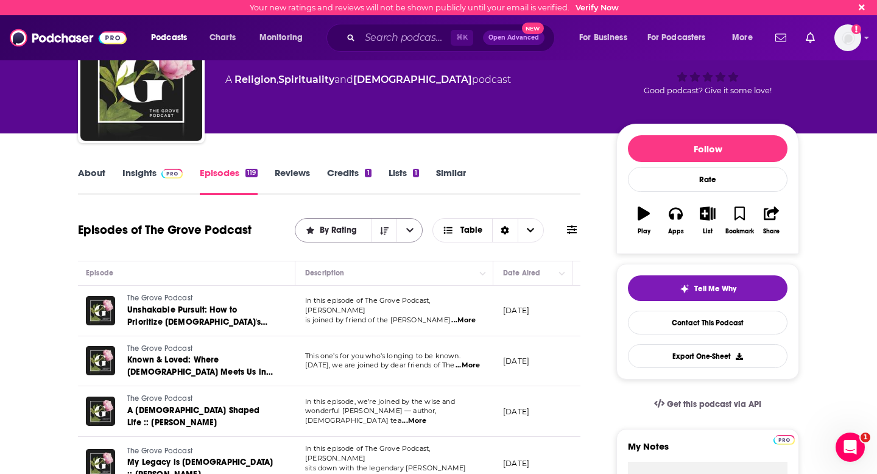
scroll to position [26, 0]
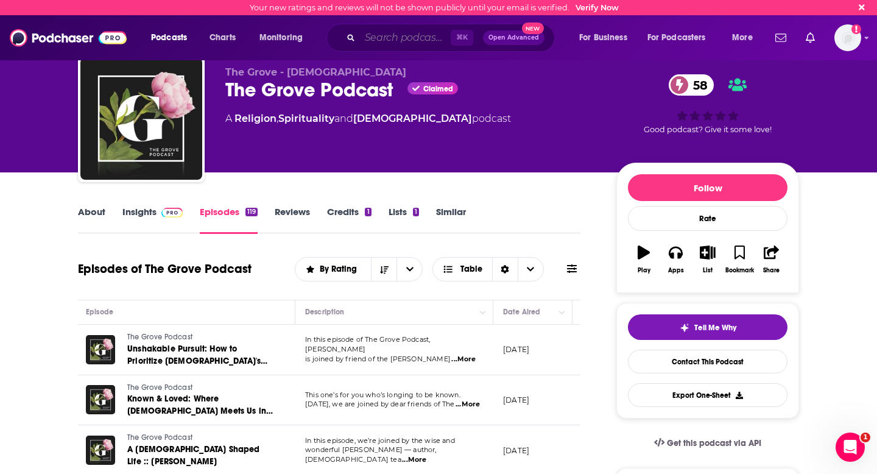
click at [398, 46] on input "Search podcasts, credits, & more..." at bounding box center [405, 37] width 91 height 19
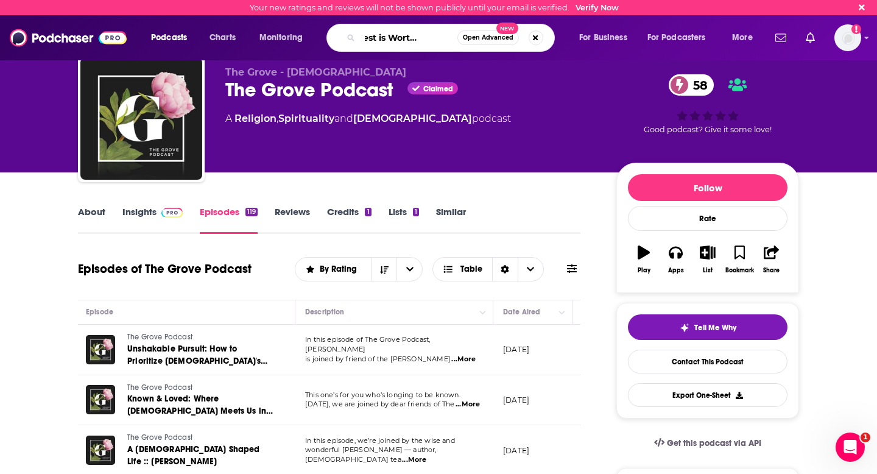
scroll to position [0, 40]
type input "Gods Best is Worth the Wait"
click at [486, 40] on span "Open Advanced" at bounding box center [488, 38] width 51 height 6
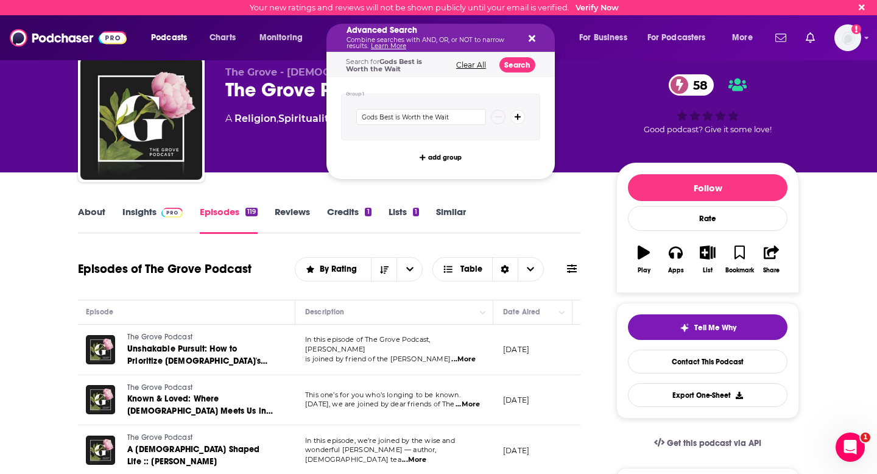
click at [530, 41] on icon "Search podcasts, credits, & more..." at bounding box center [532, 38] width 7 height 7
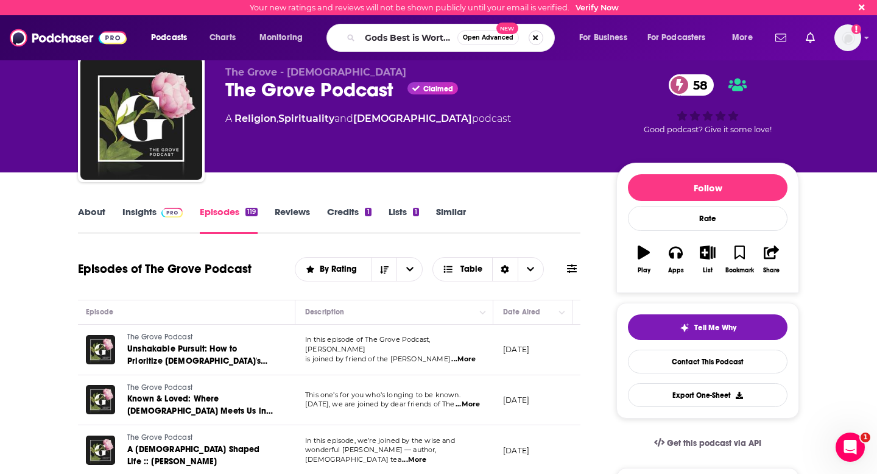
click at [539, 38] on button "Search podcasts, credits, & more..." at bounding box center [536, 37] width 15 height 15
